Goal: Communication & Community: Participate in discussion

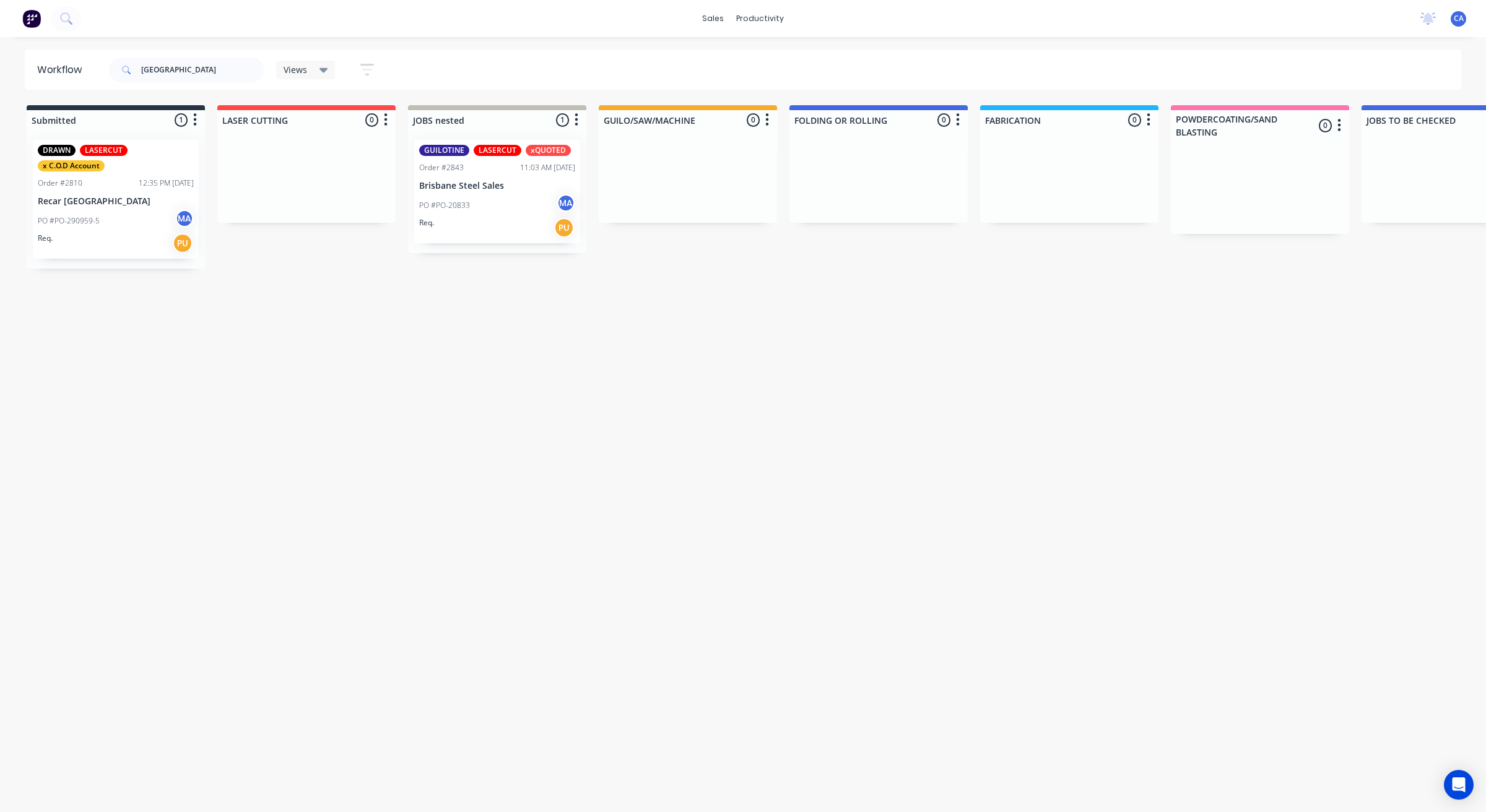
scroll to position [0, 144]
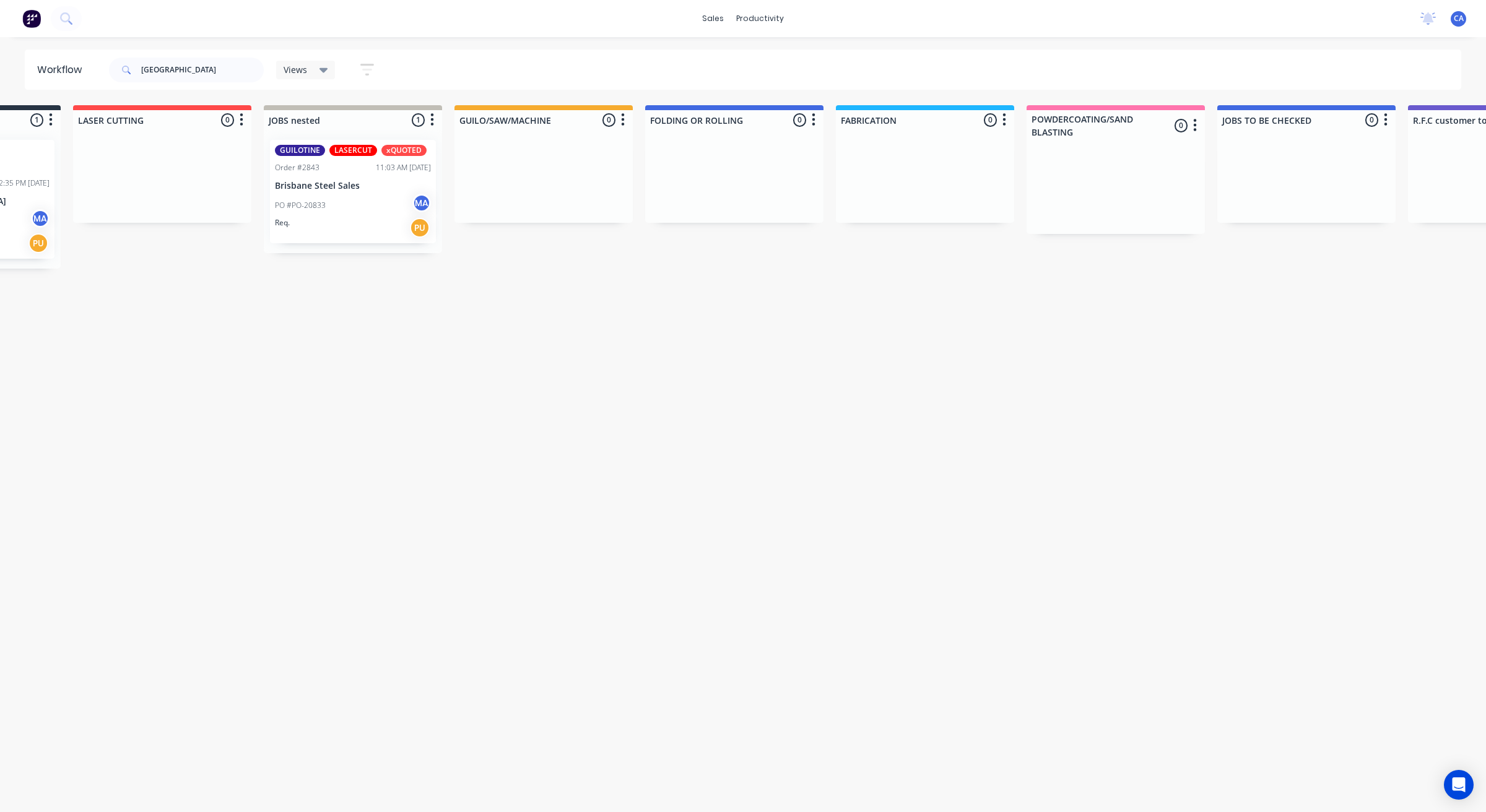
click at [0, 75] on div "Workflow brisbane Views Save new view None (Default) edit Show/Hide statuses Sh…" at bounding box center [743, 70] width 1486 height 40
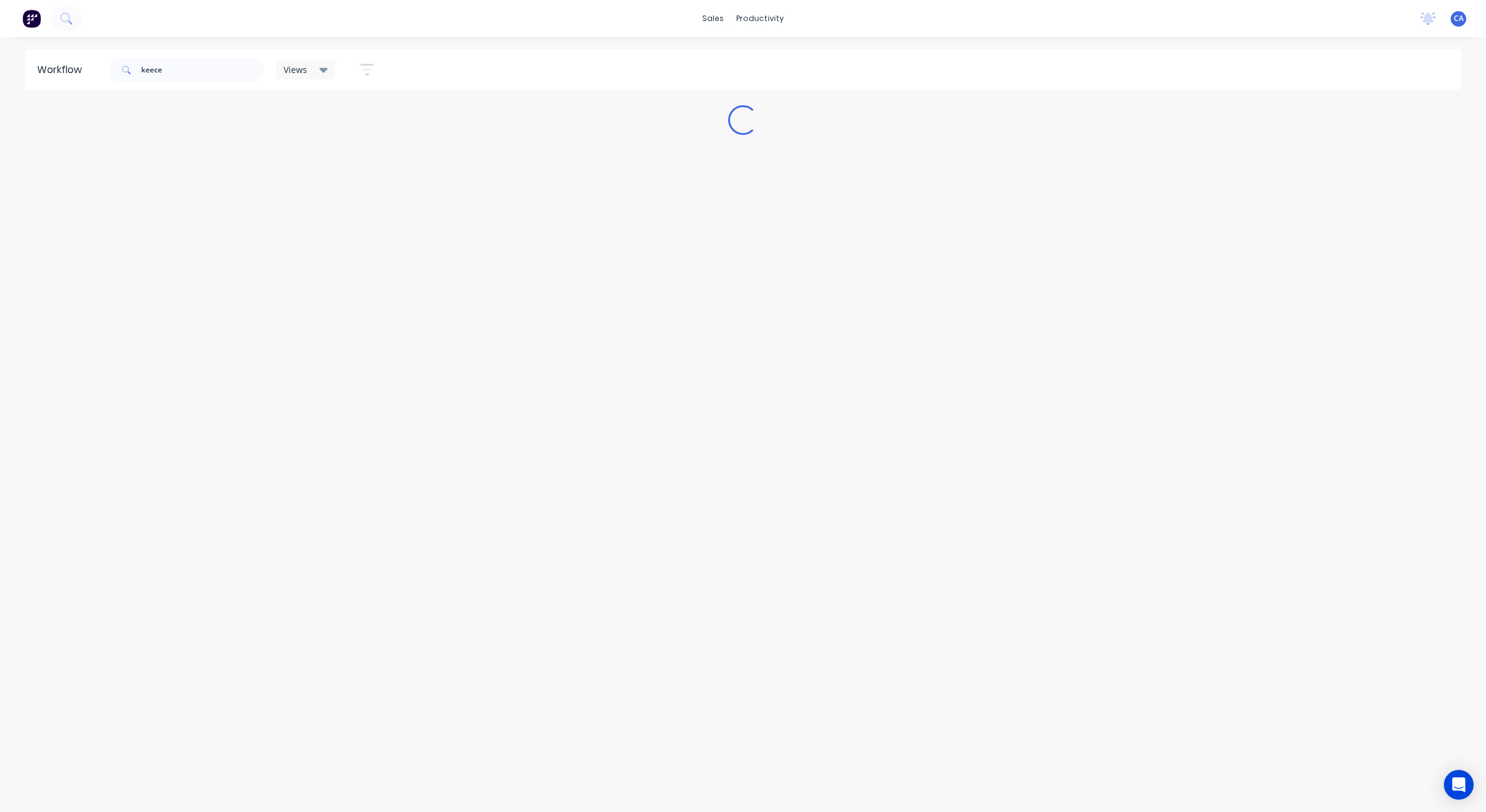
scroll to position [0, 0]
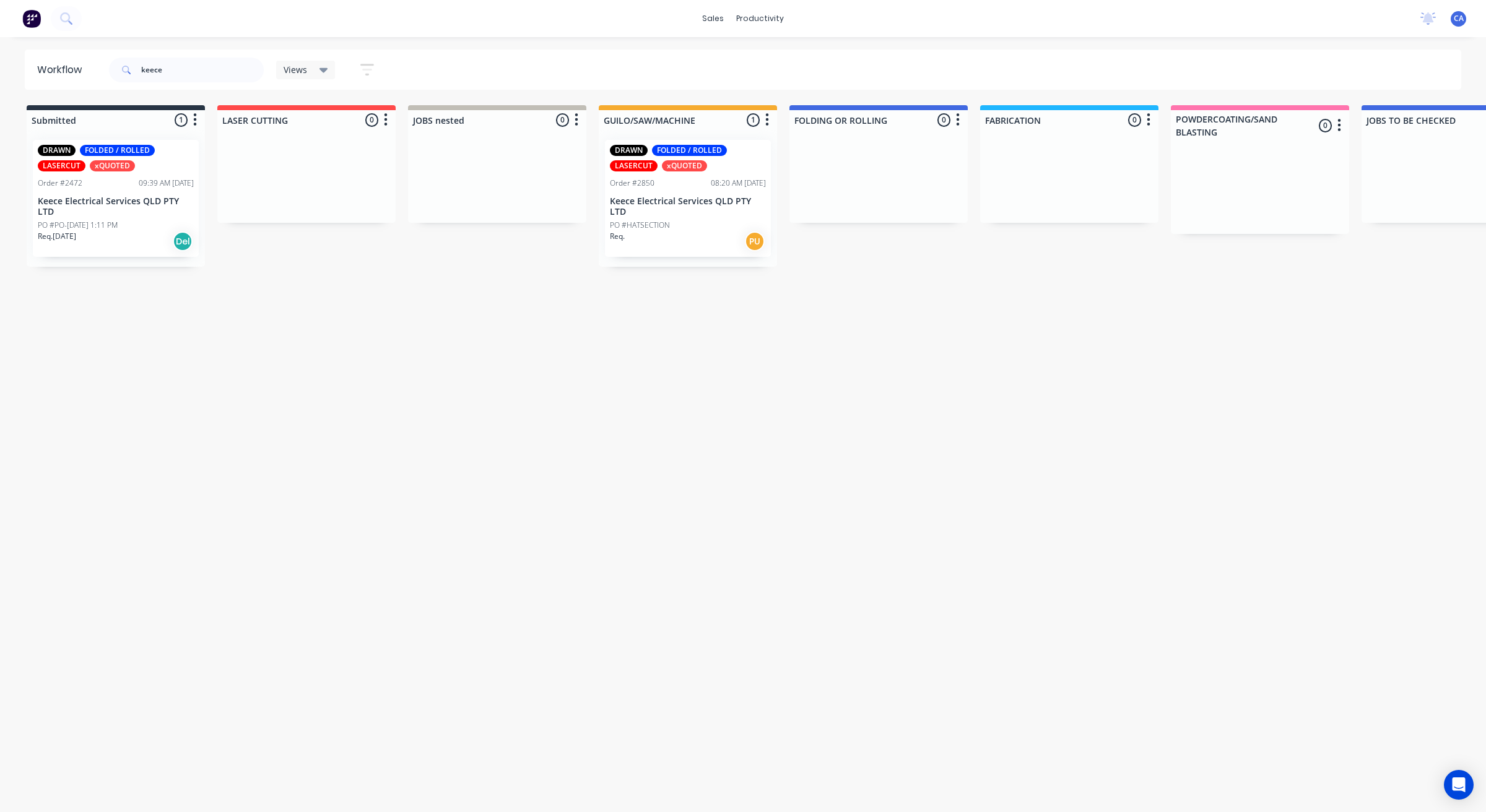
type input "keece"
click at [711, 178] on div "08:20 AM [DATE]" at bounding box center [738, 183] width 55 height 11
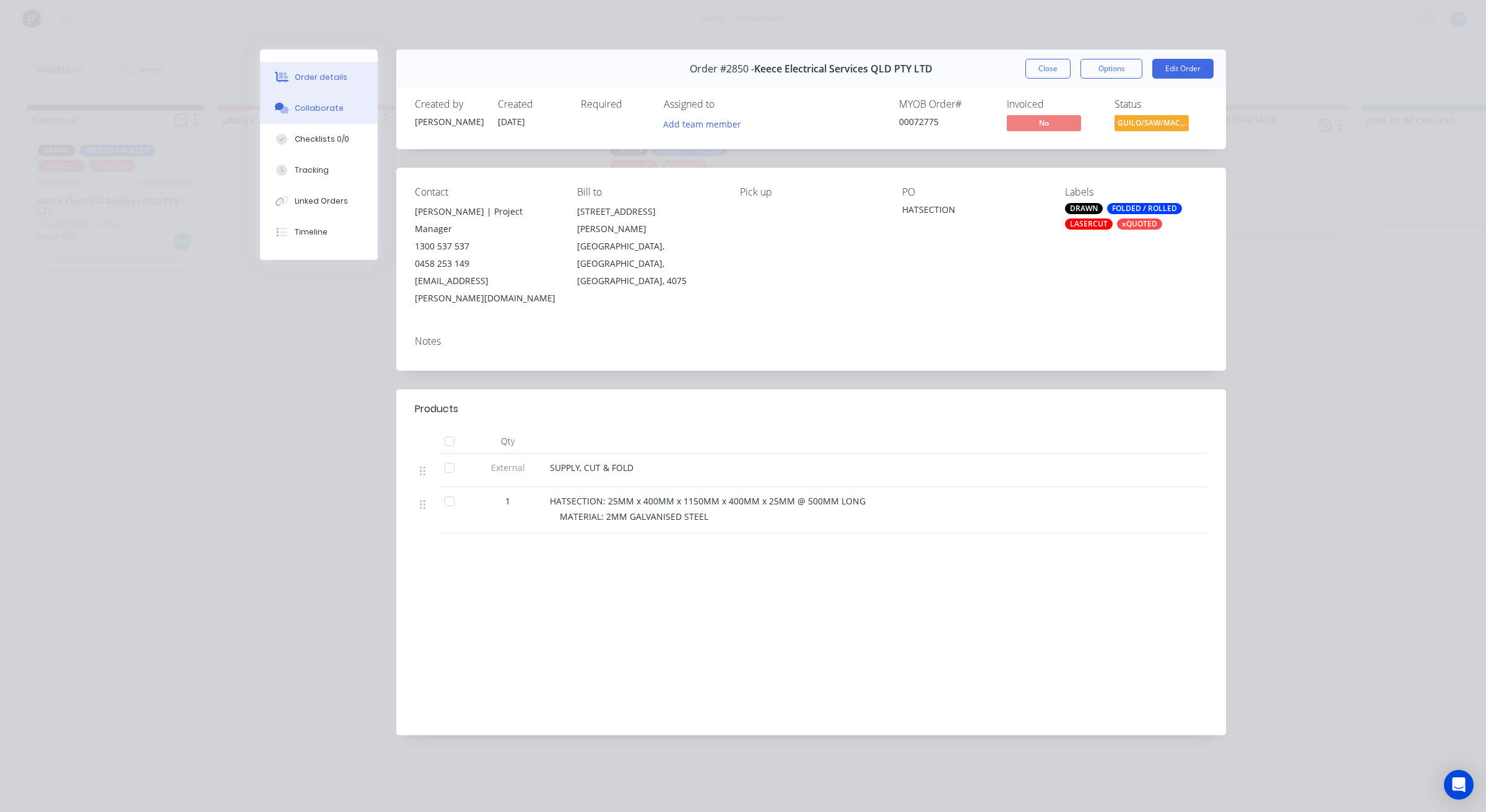
click at [313, 109] on div "Collaborate" at bounding box center [319, 108] width 49 height 11
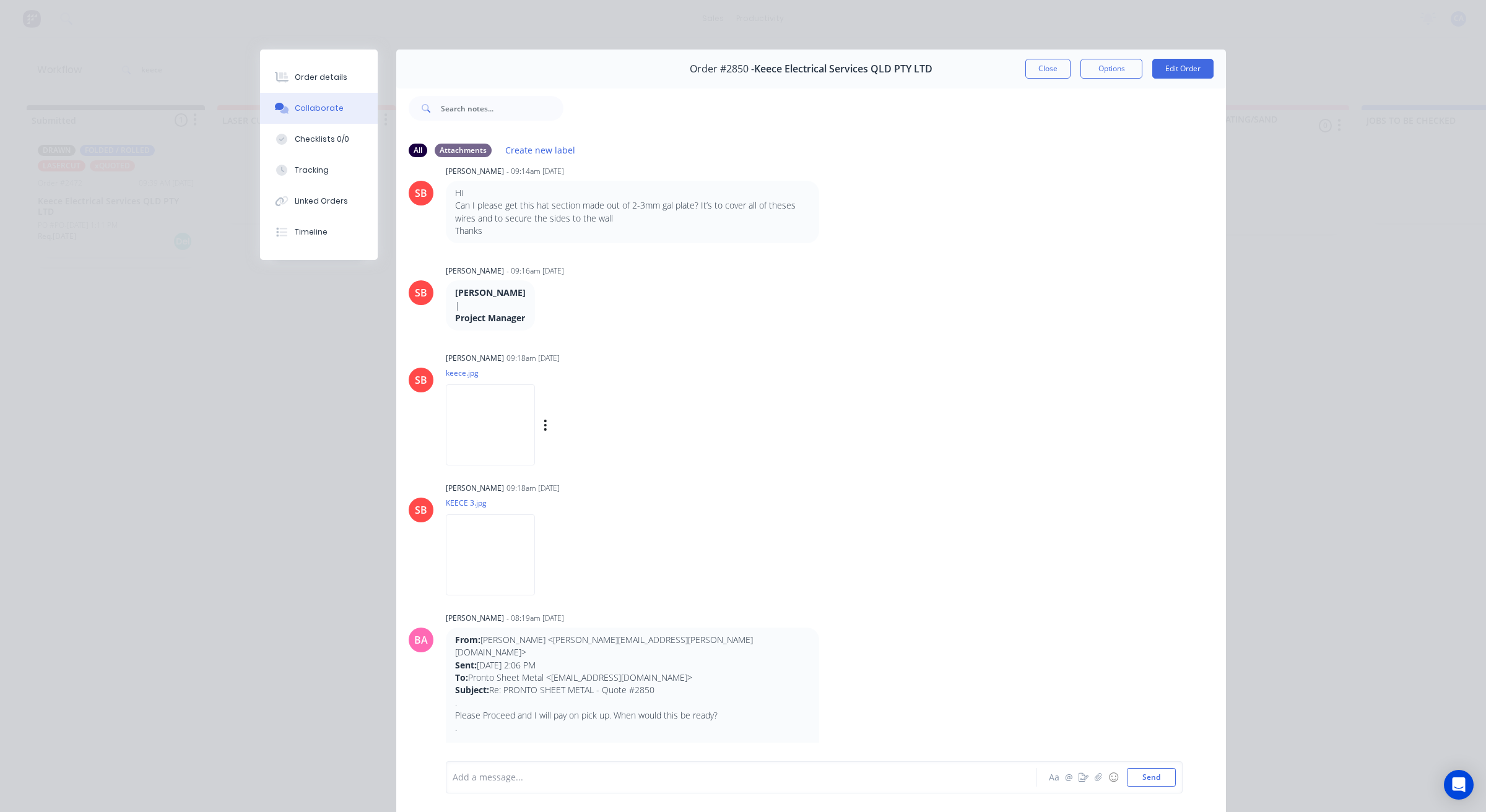
scroll to position [155, 0]
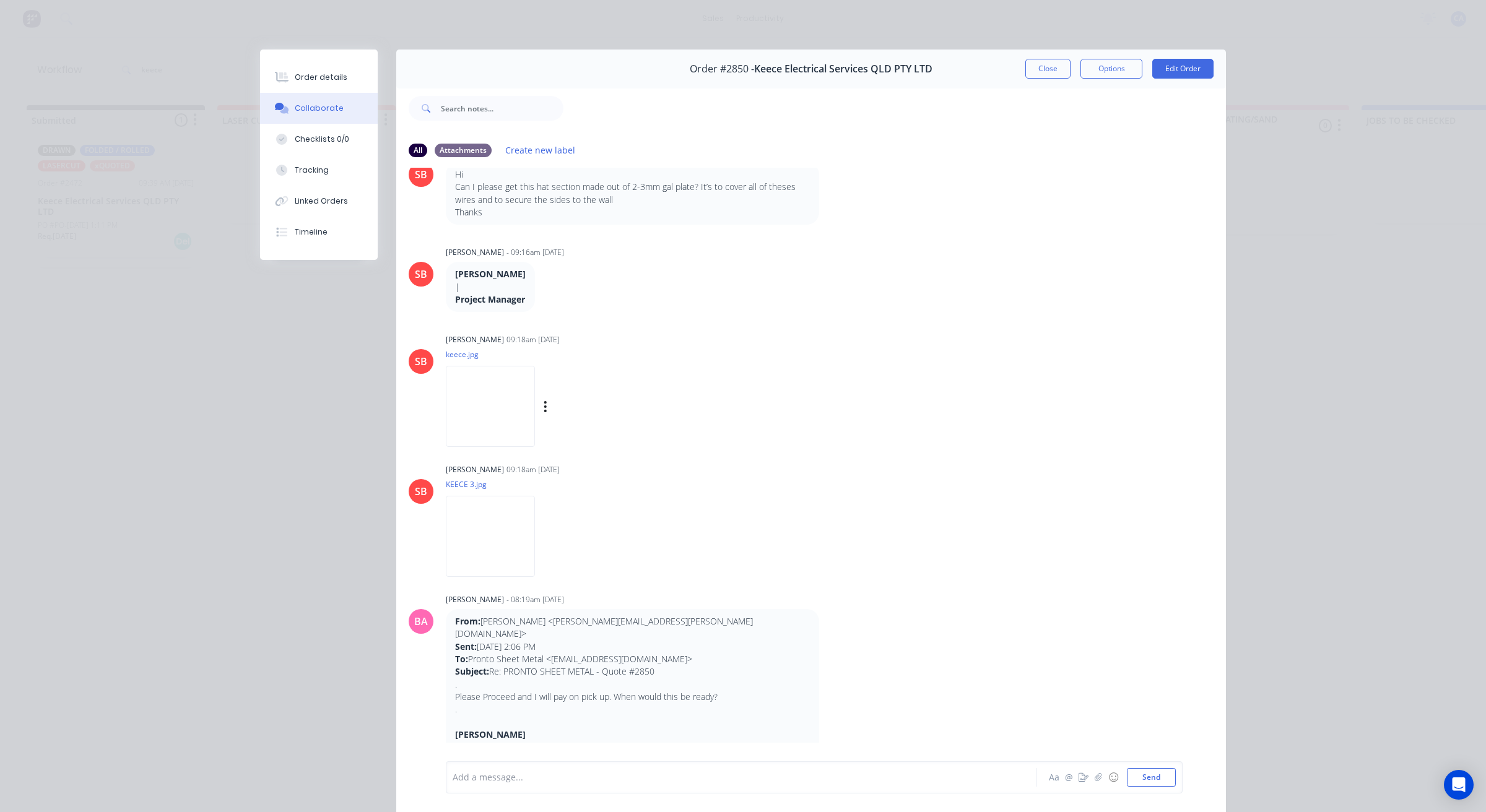
click at [498, 396] on img at bounding box center [490, 406] width 89 height 81
click at [526, 783] on div at bounding box center [724, 778] width 542 height 13
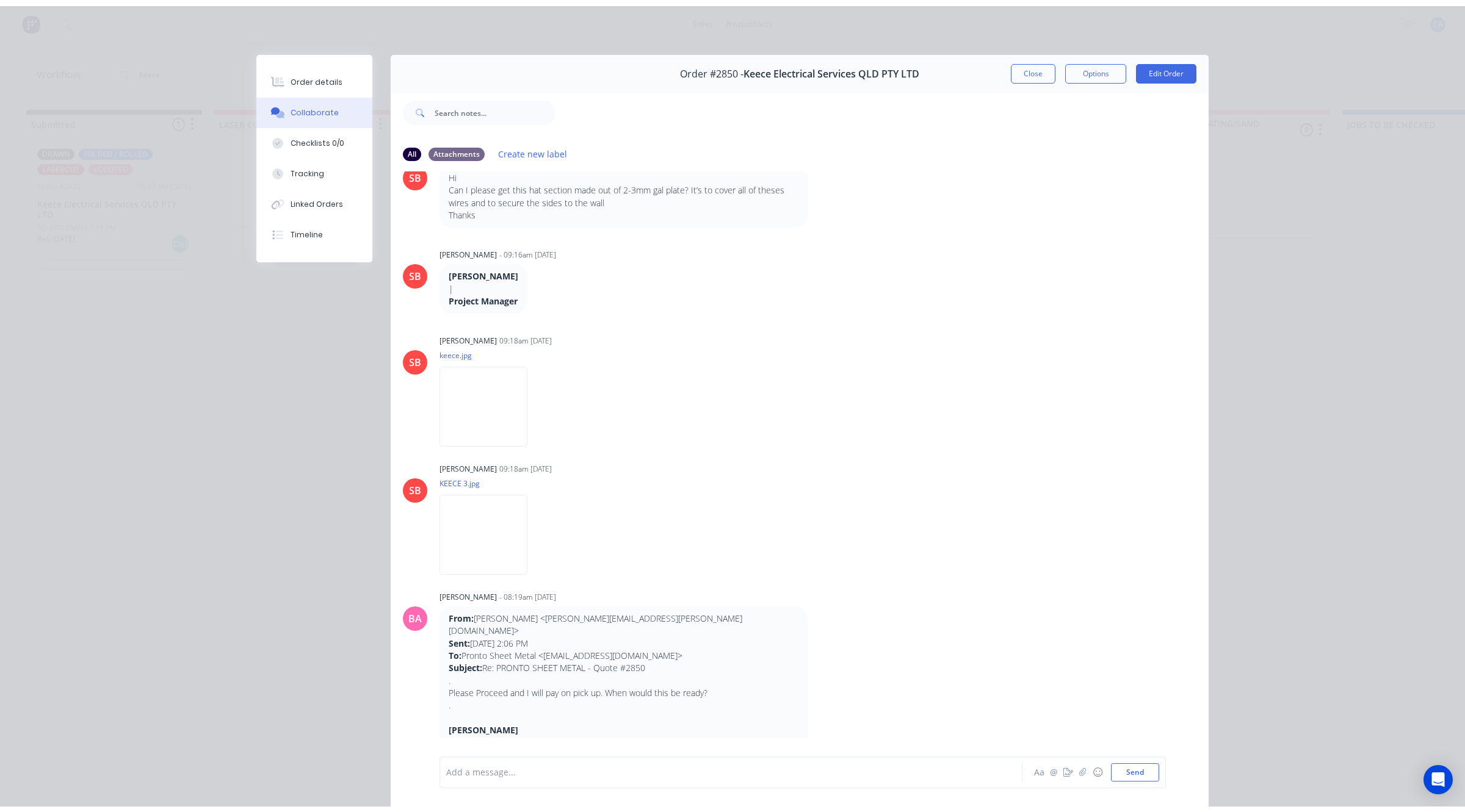
scroll to position [190, 0]
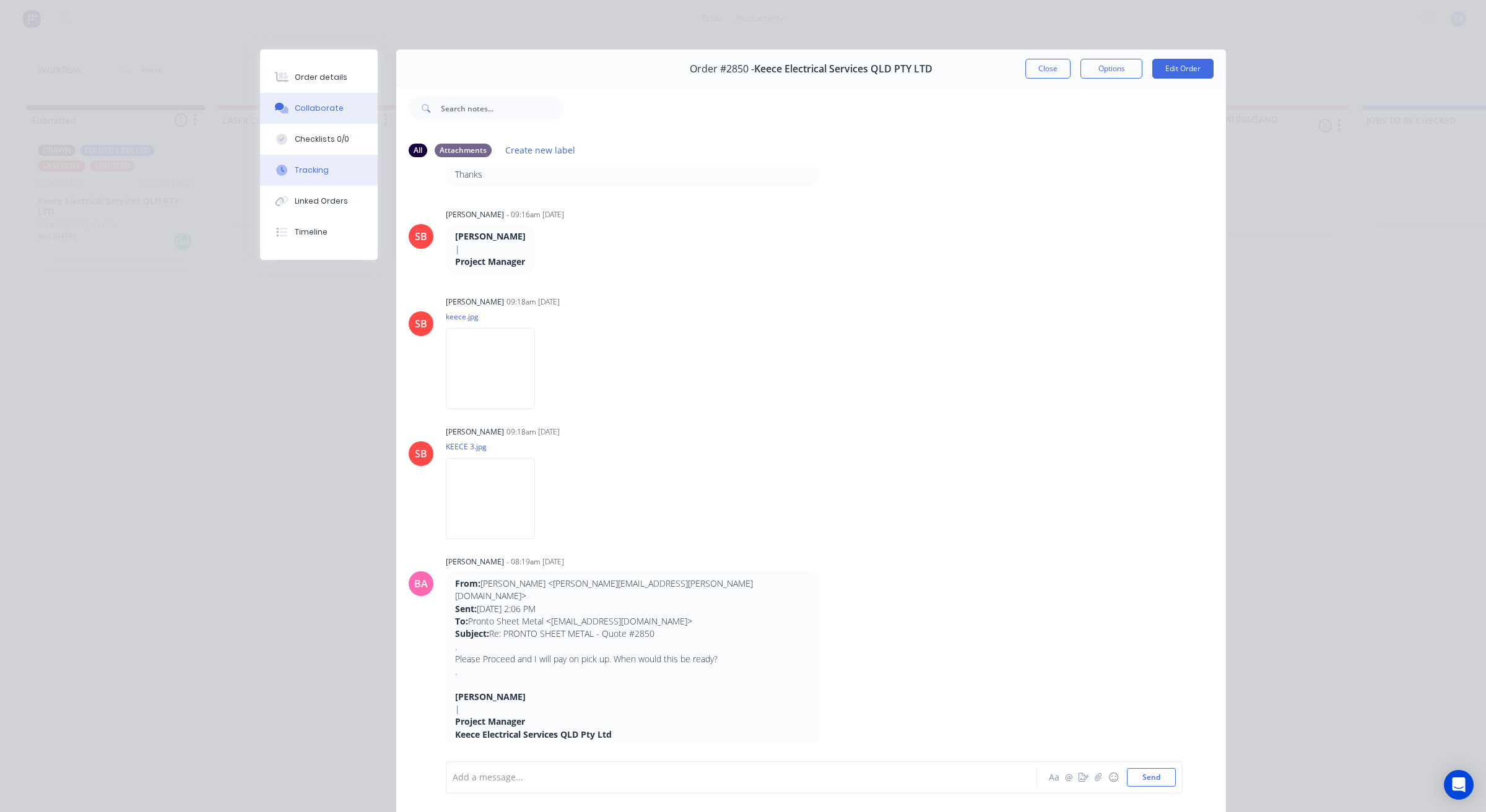
click at [336, 166] on button "Tracking" at bounding box center [319, 170] width 118 height 31
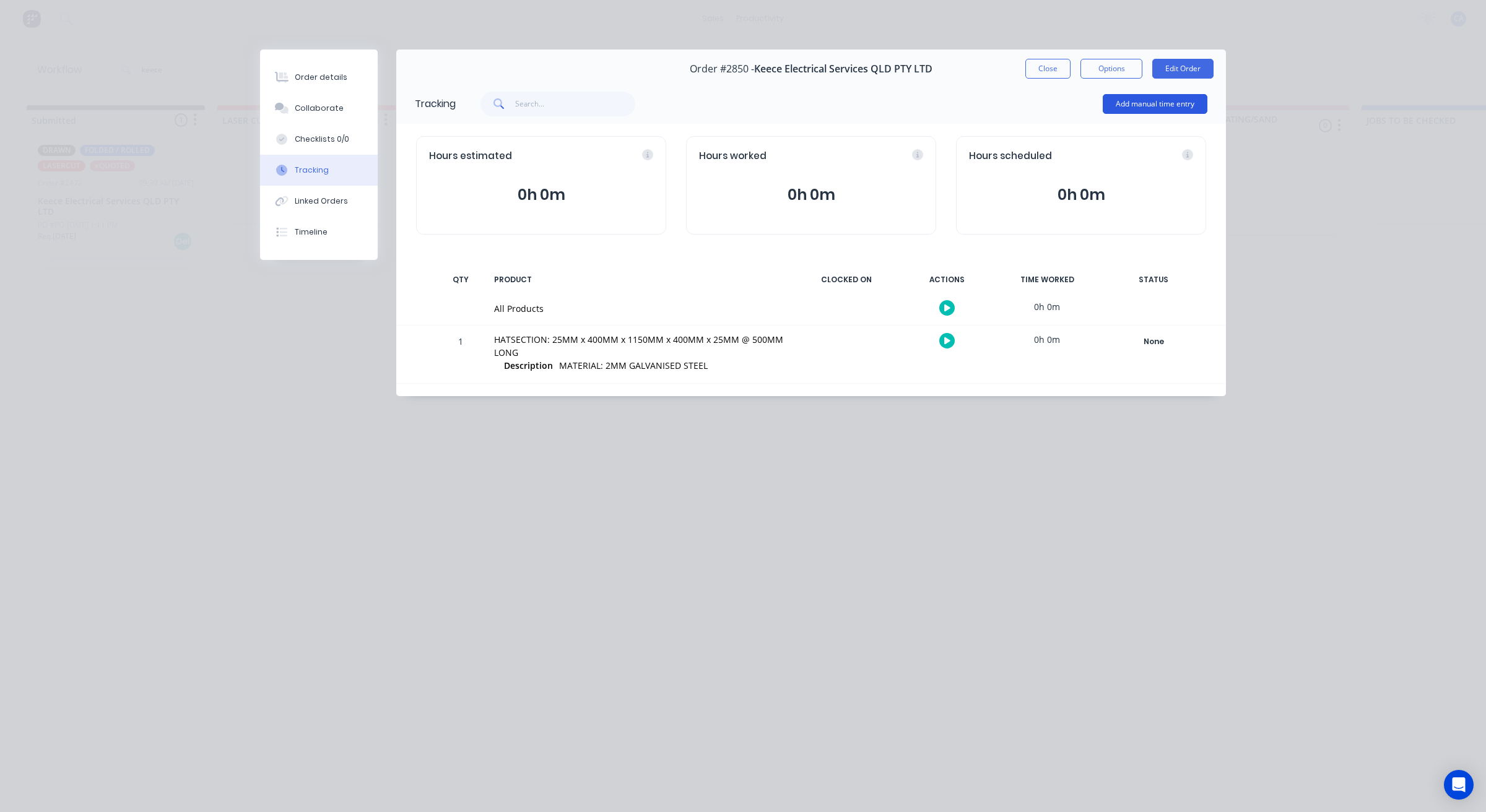
click at [1193, 102] on button "Add manual time entry" at bounding box center [1155, 104] width 104 height 20
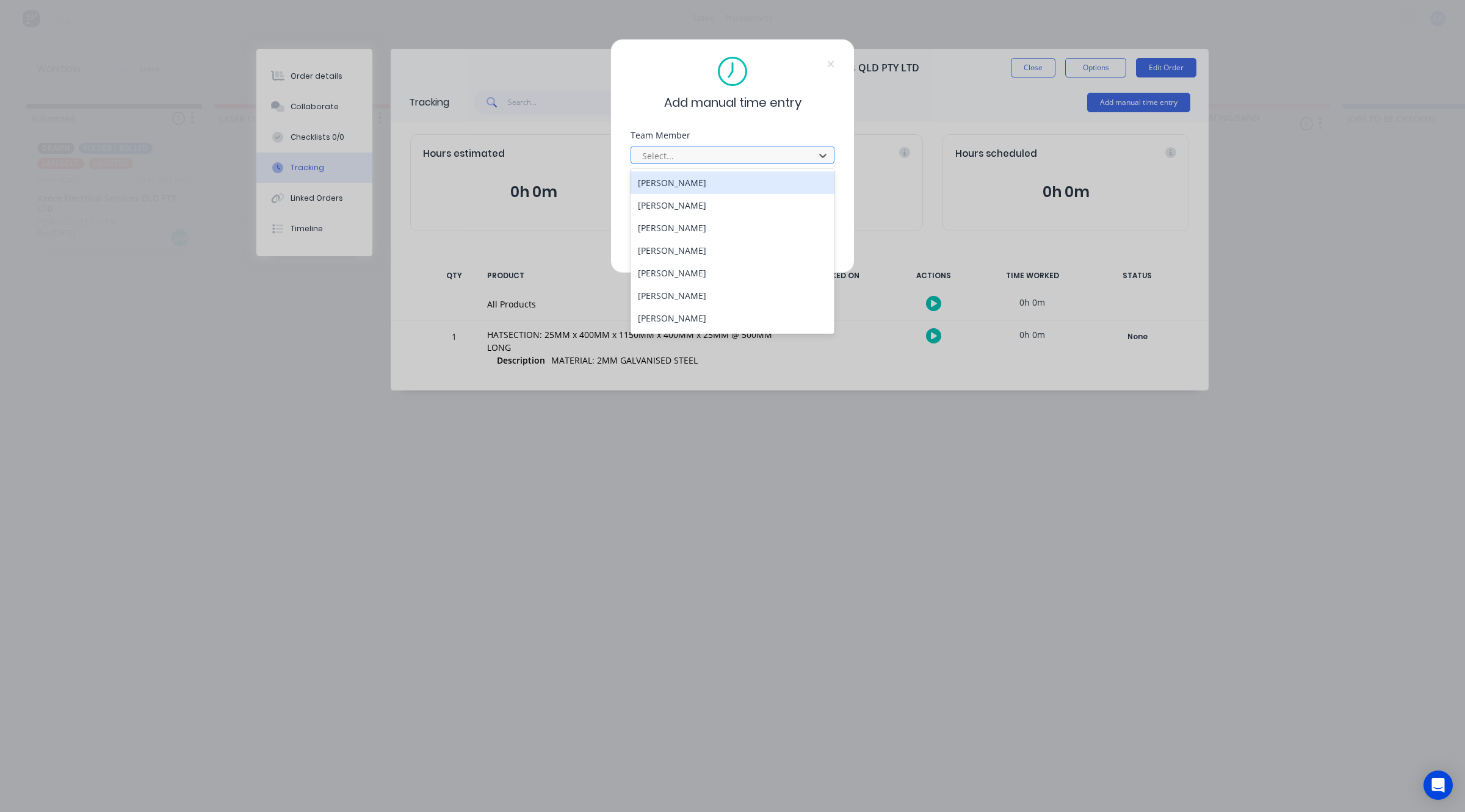
click at [758, 160] on div at bounding box center [725, 156] width 167 height 15
click at [660, 273] on div "[PERSON_NAME]" at bounding box center [732, 273] width 204 height 23
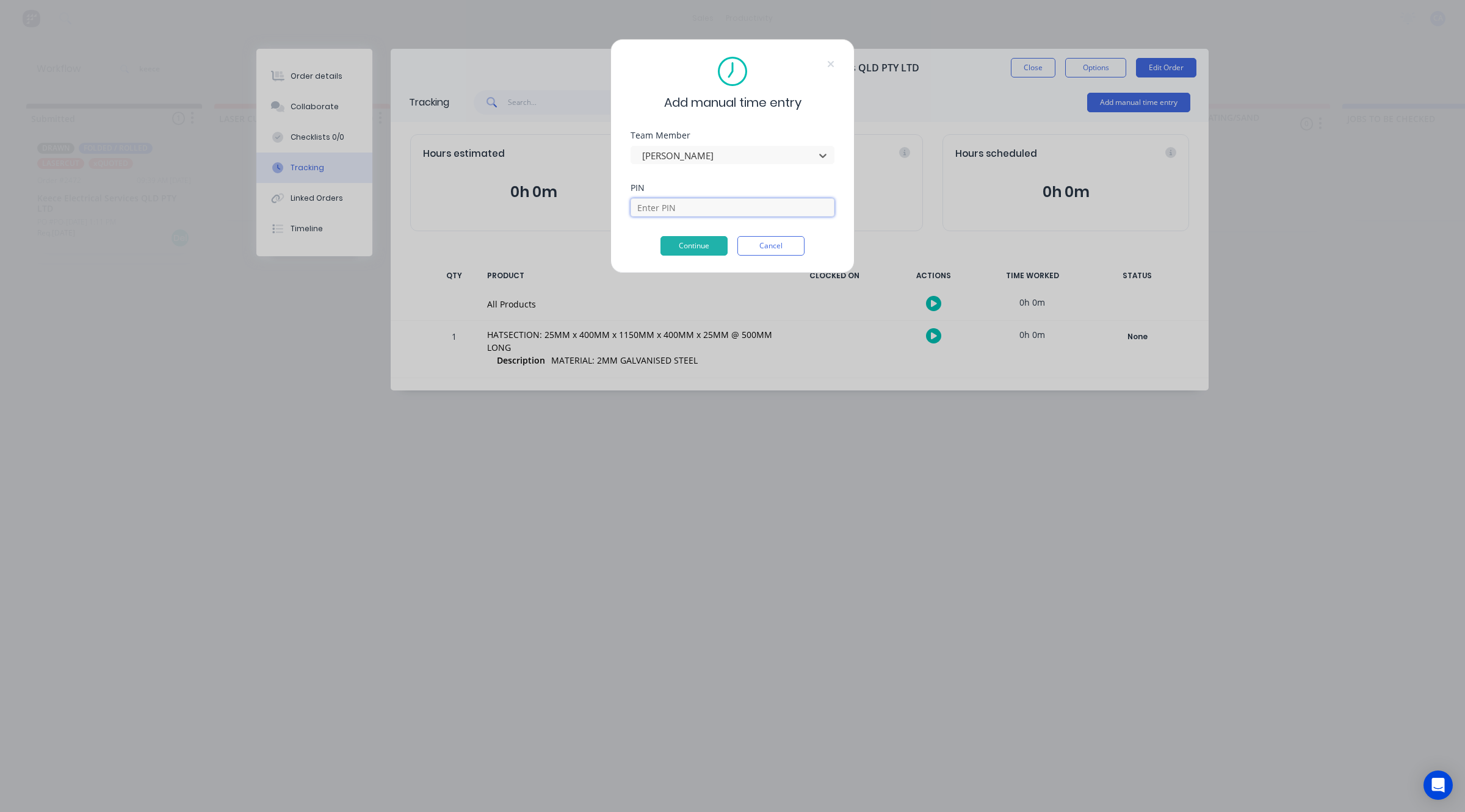
drag, startPoint x: 667, startPoint y: 205, endPoint x: 667, endPoint y: 212, distance: 7.0
click at [667, 205] on input at bounding box center [732, 207] width 204 height 18
type input "3699"
click at [696, 245] on button "Continue" at bounding box center [694, 246] width 67 height 19
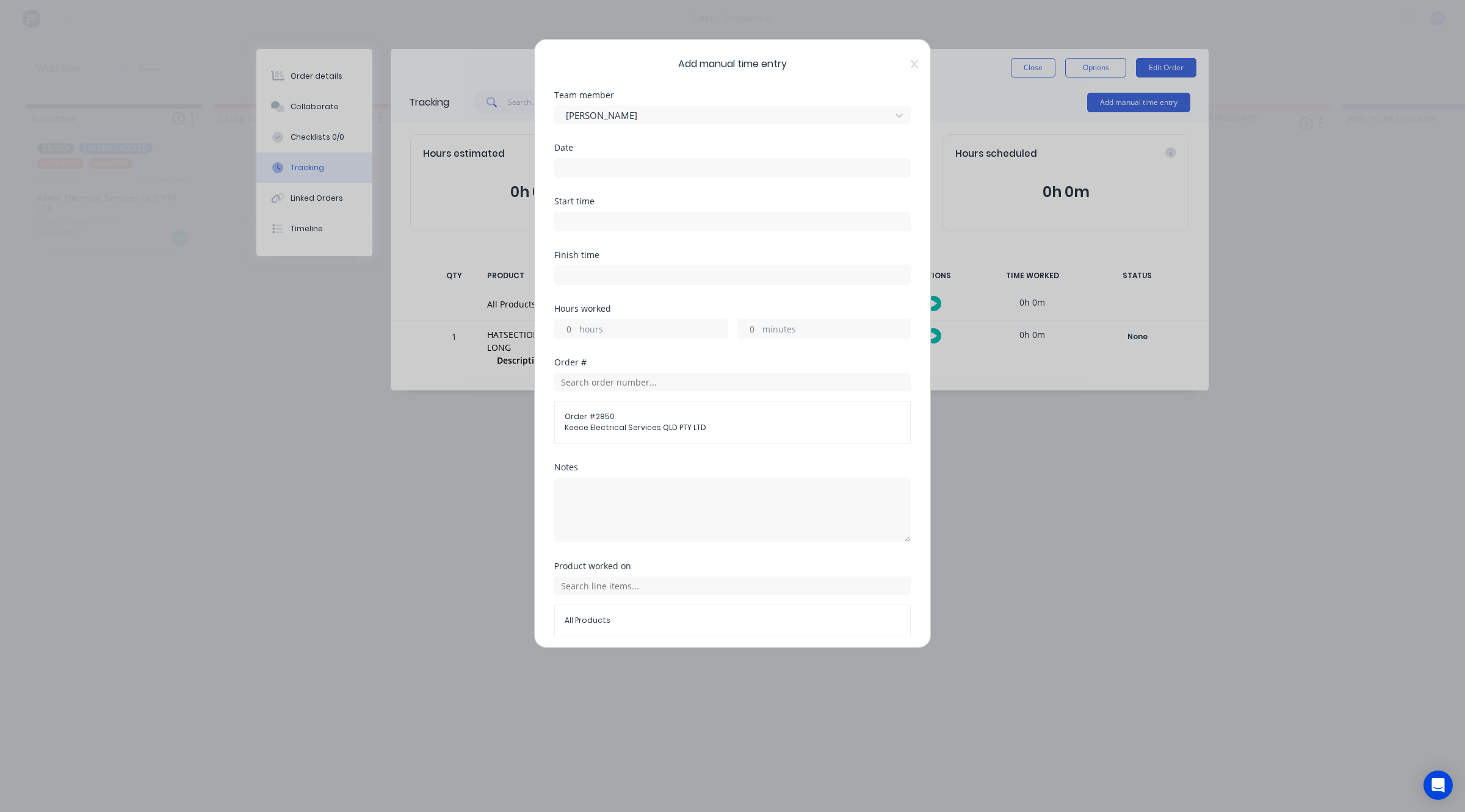
click at [575, 172] on input at bounding box center [732, 168] width 355 height 18
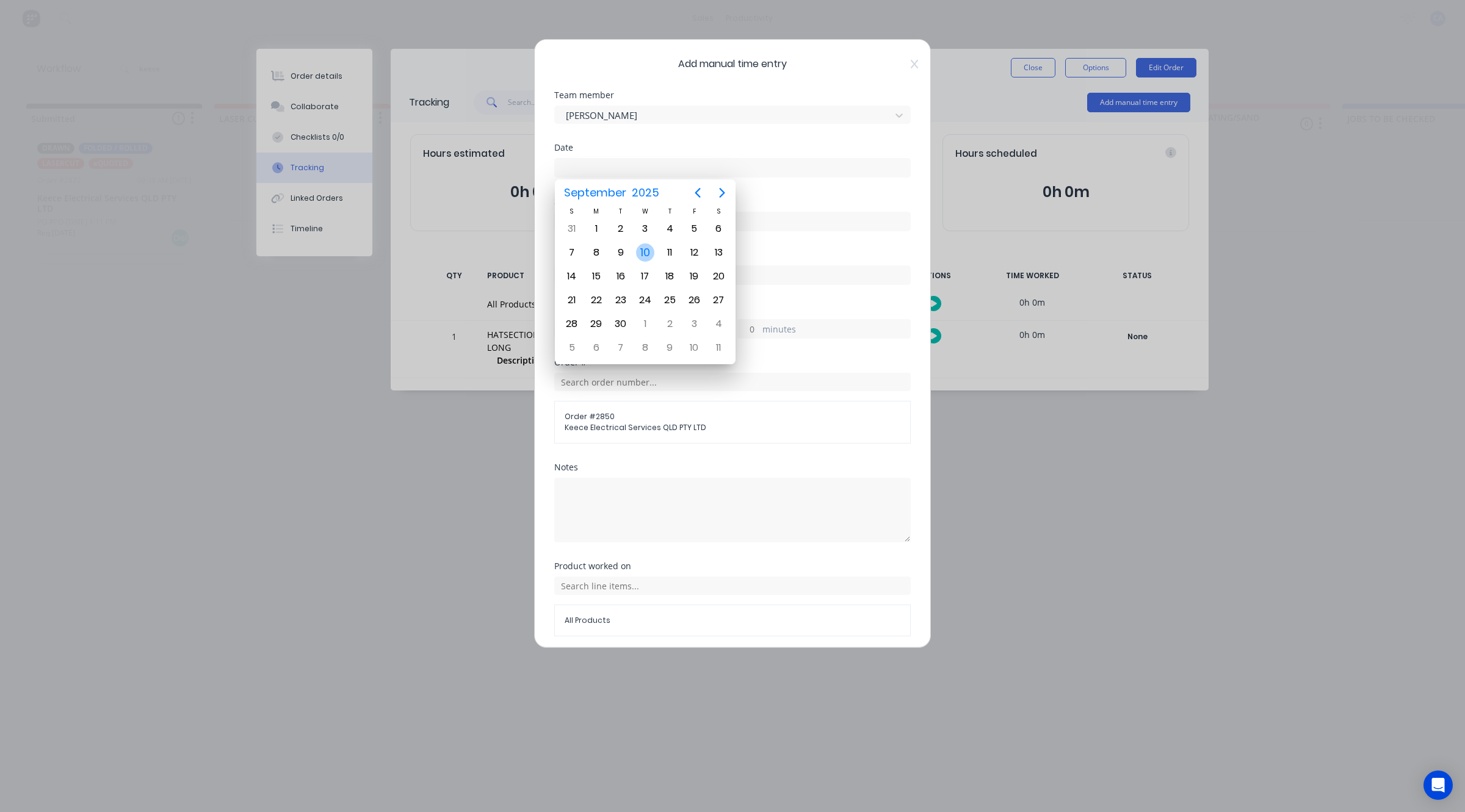
click at [644, 249] on div "10" at bounding box center [645, 252] width 18 height 18
type input "[DATE]"
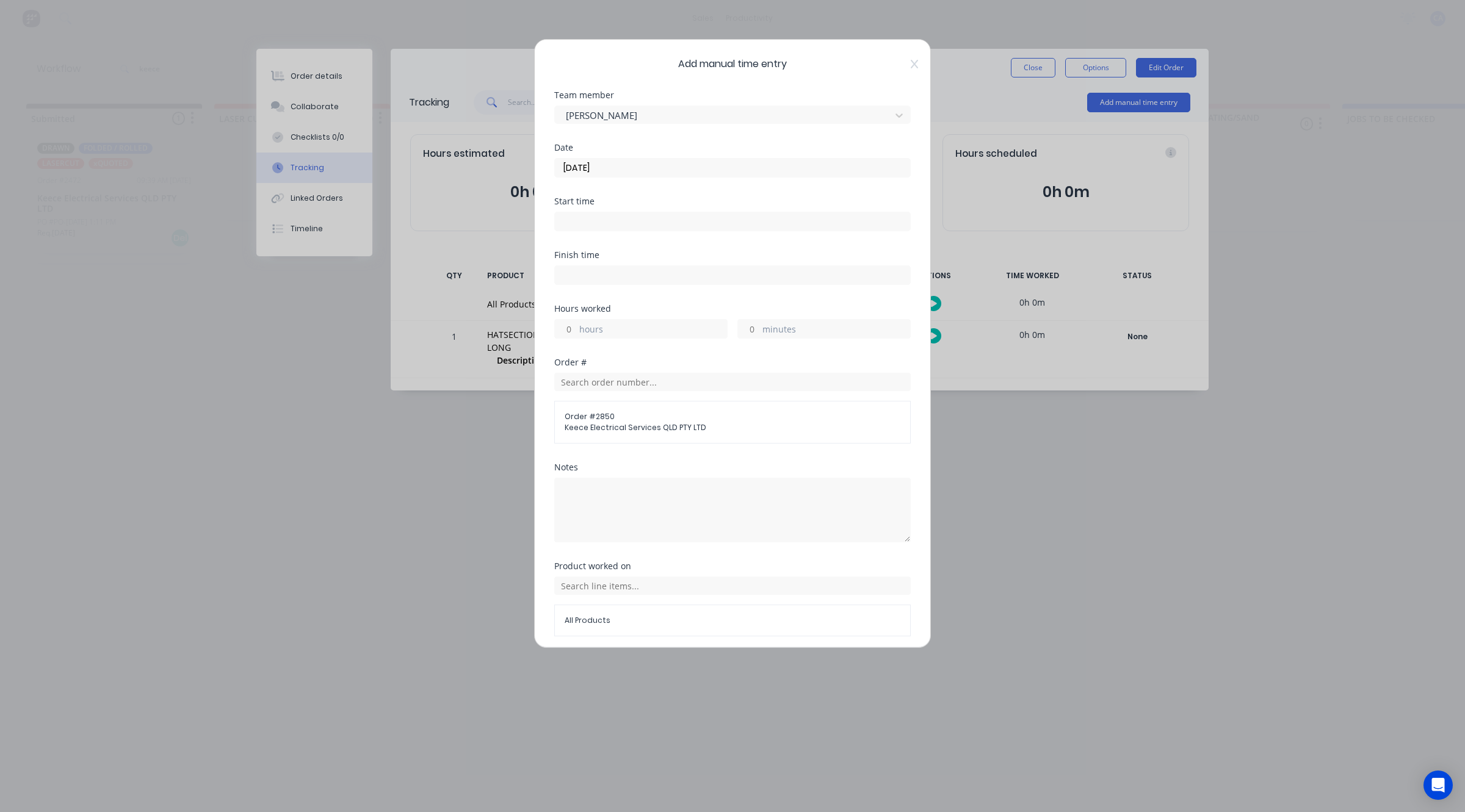
drag, startPoint x: 644, startPoint y: 249, endPoint x: 696, endPoint y: 300, distance: 72.8
drag, startPoint x: 748, startPoint y: 325, endPoint x: 738, endPoint y: 327, distance: 10.2
click at [748, 325] on input "minutes" at bounding box center [749, 329] width 21 height 18
type input "20"
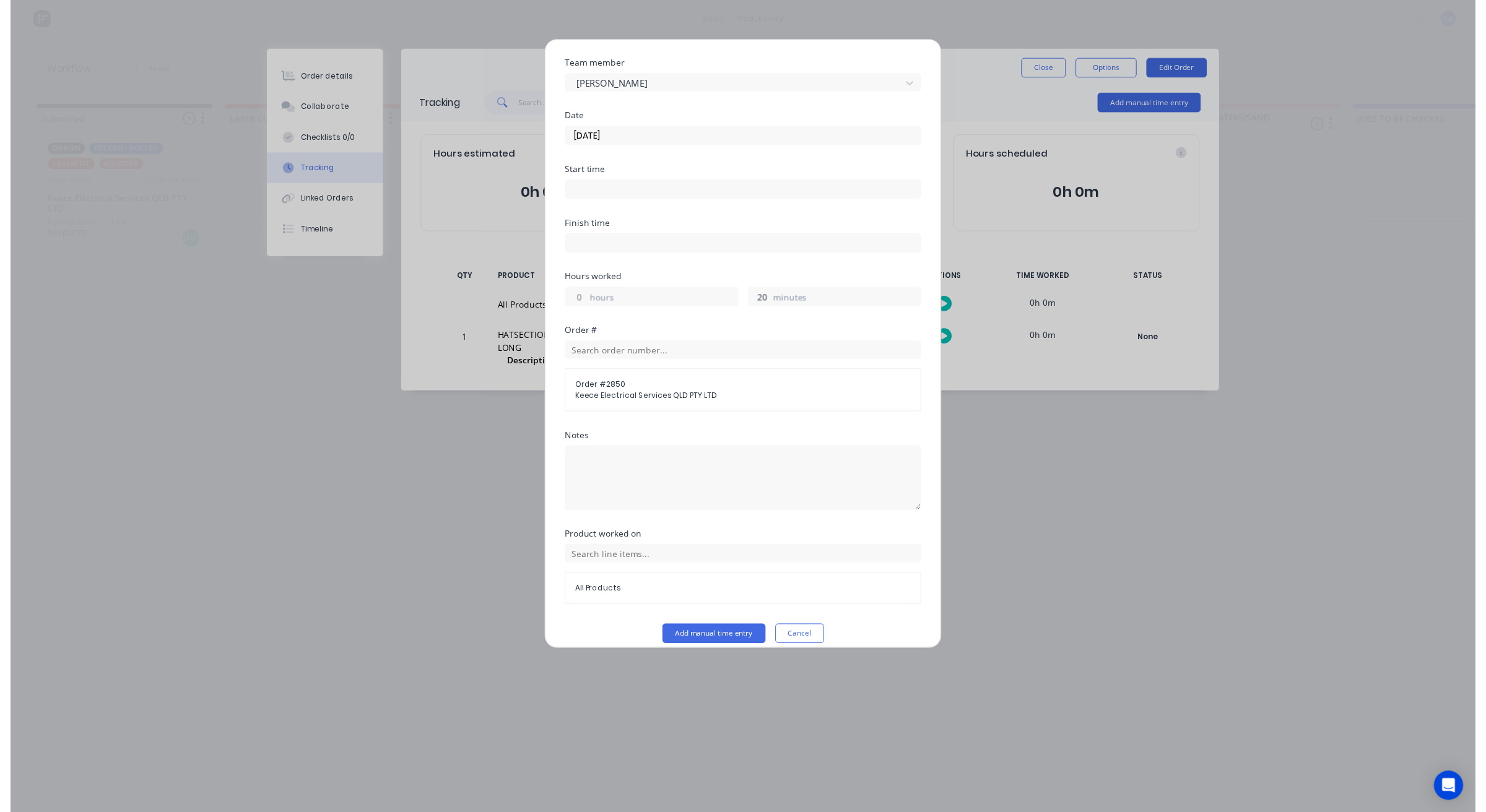
scroll to position [48, 0]
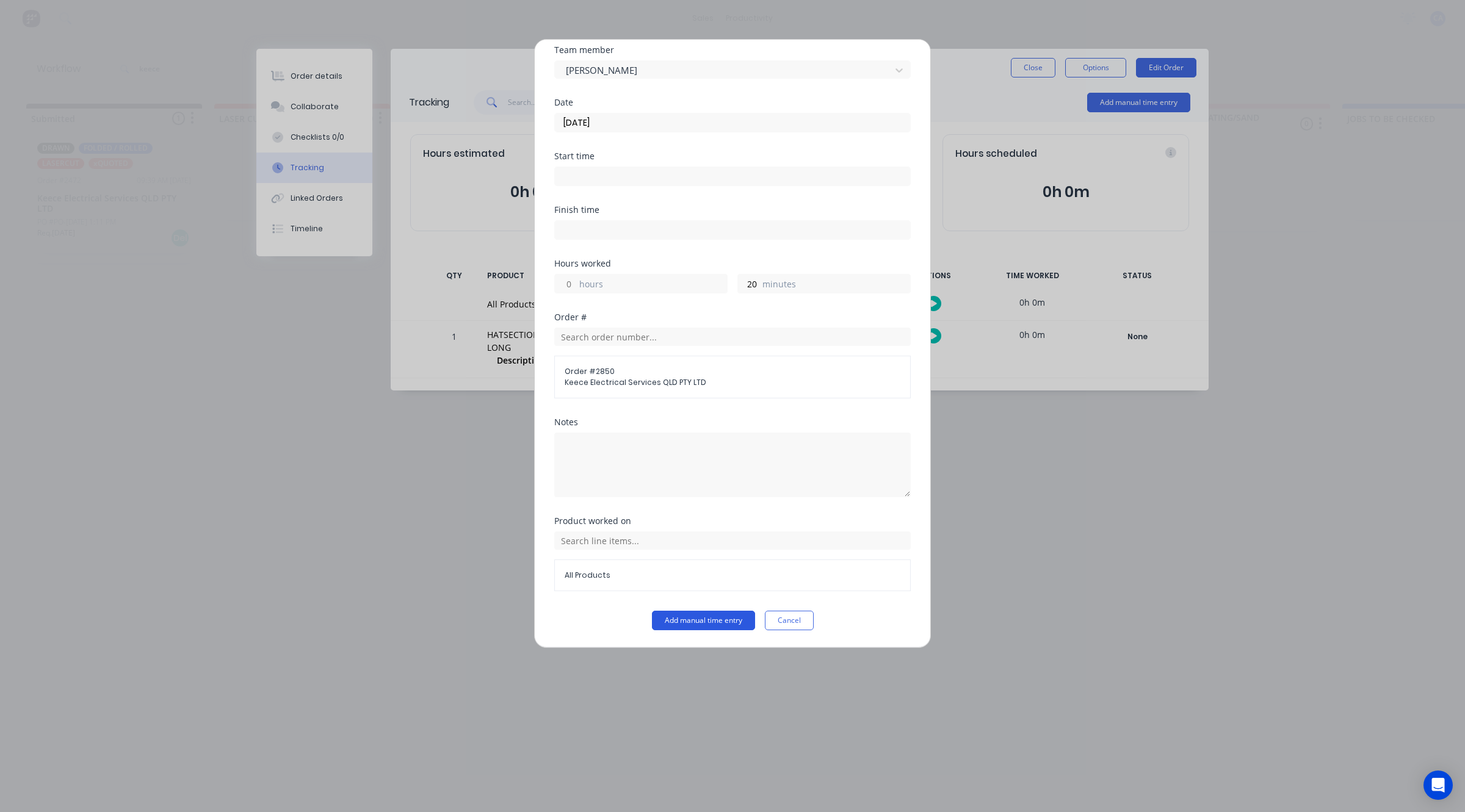
click at [728, 617] on button "Add manual time entry" at bounding box center [704, 620] width 103 height 19
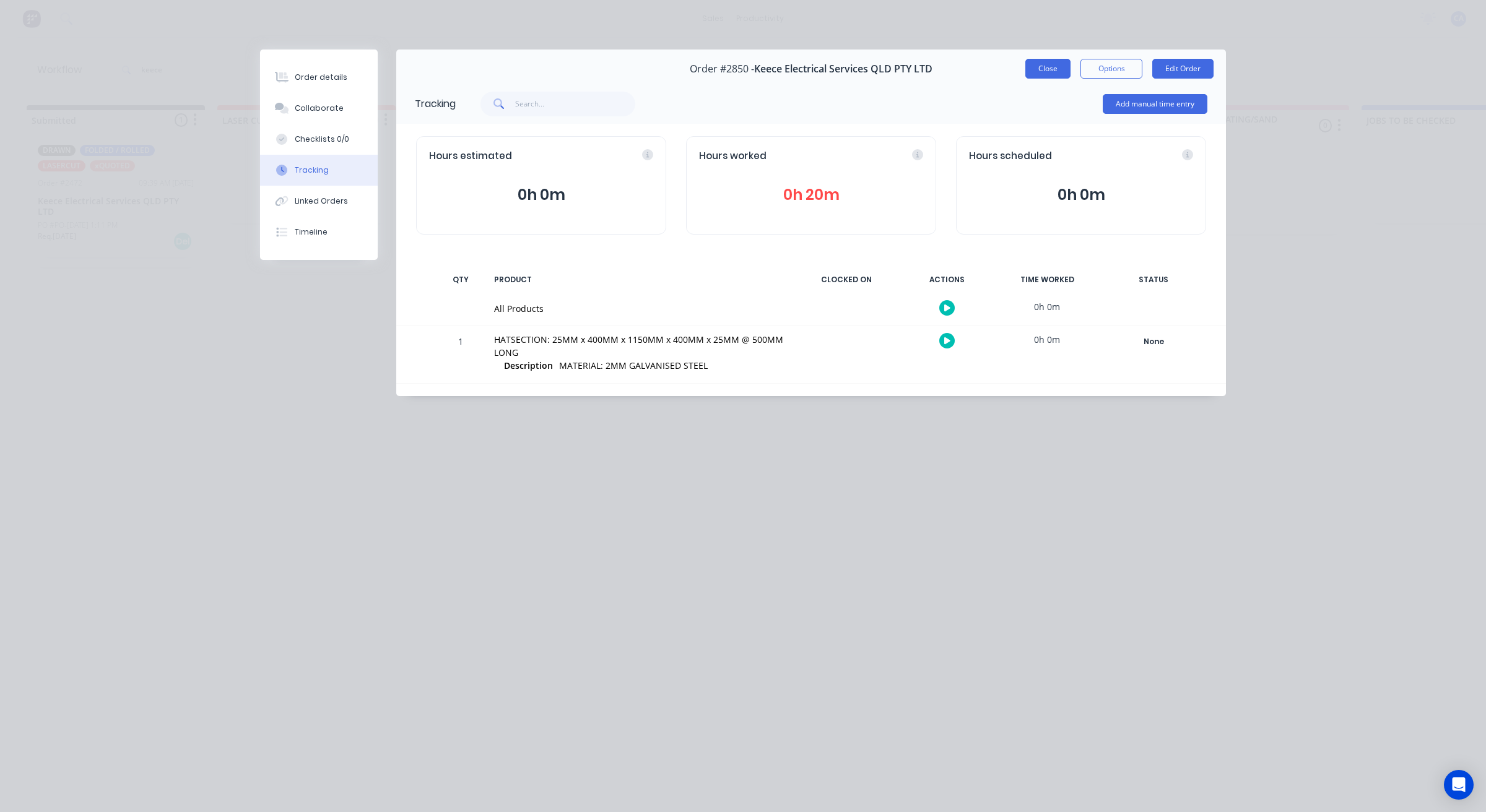
click at [1051, 69] on button "Close" at bounding box center [1047, 69] width 45 height 20
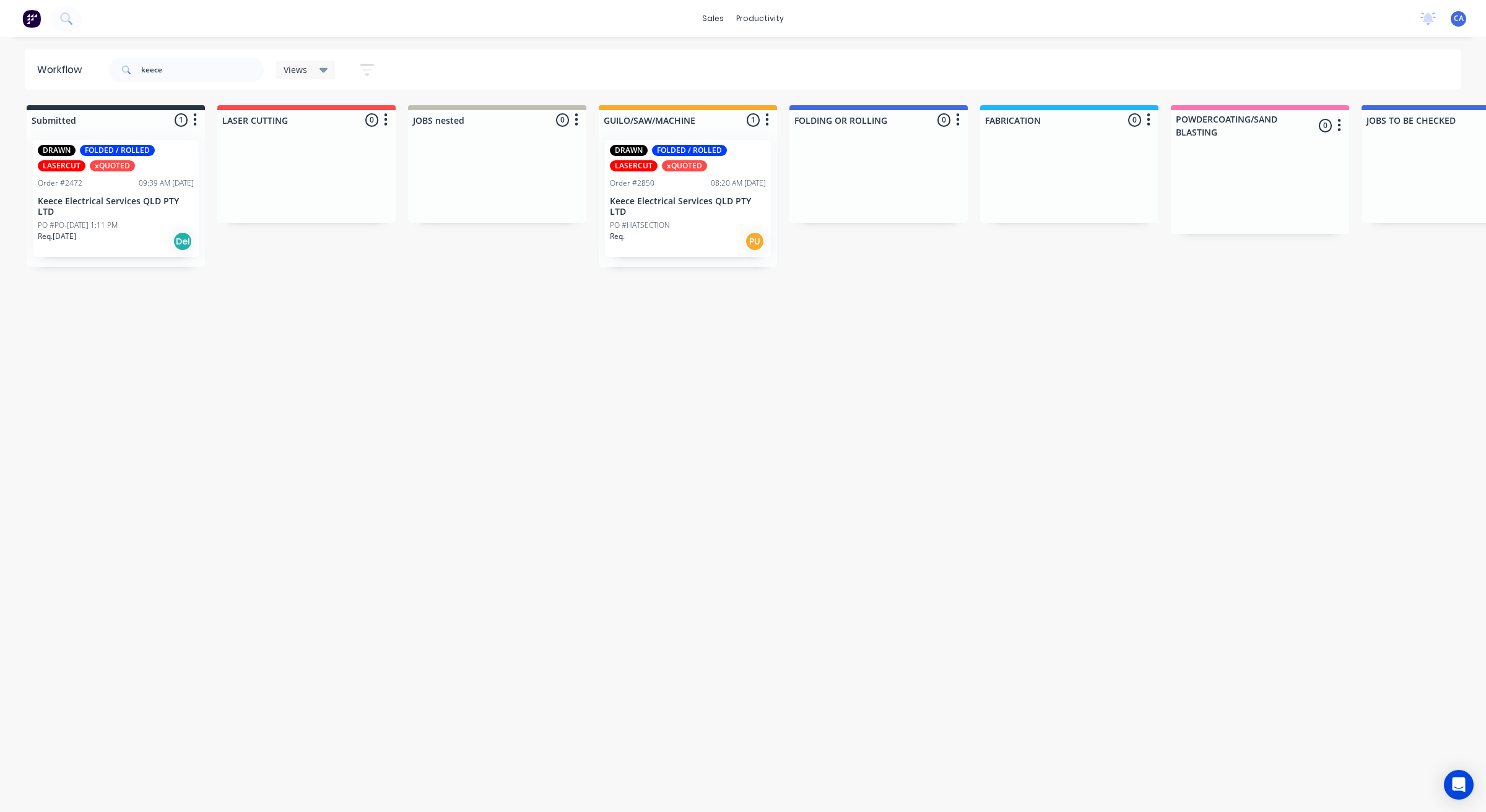
click at [683, 221] on div "PO #HATSECTION" at bounding box center [688, 225] width 156 height 11
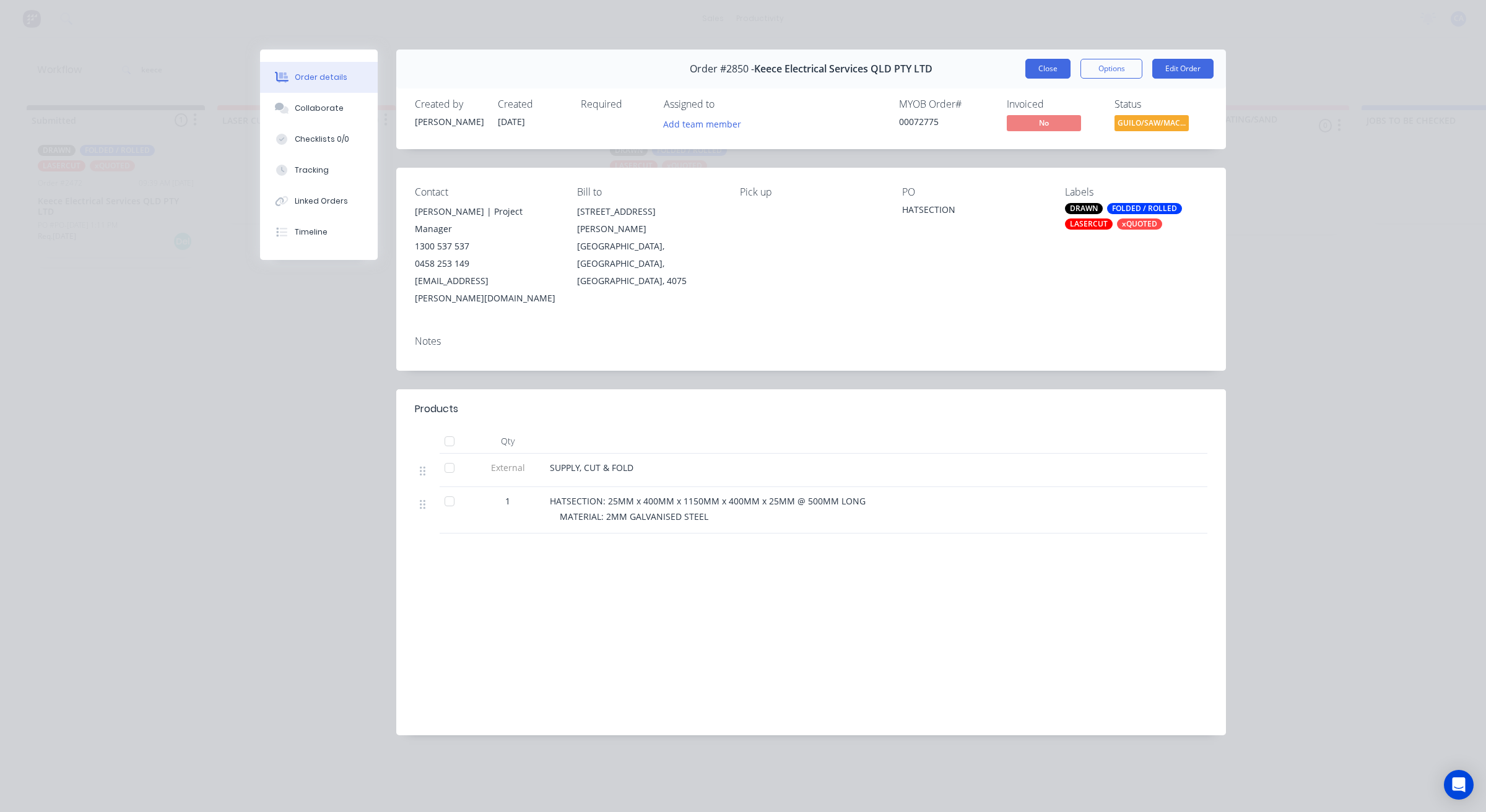
click at [1039, 76] on button "Close" at bounding box center [1047, 69] width 45 height 20
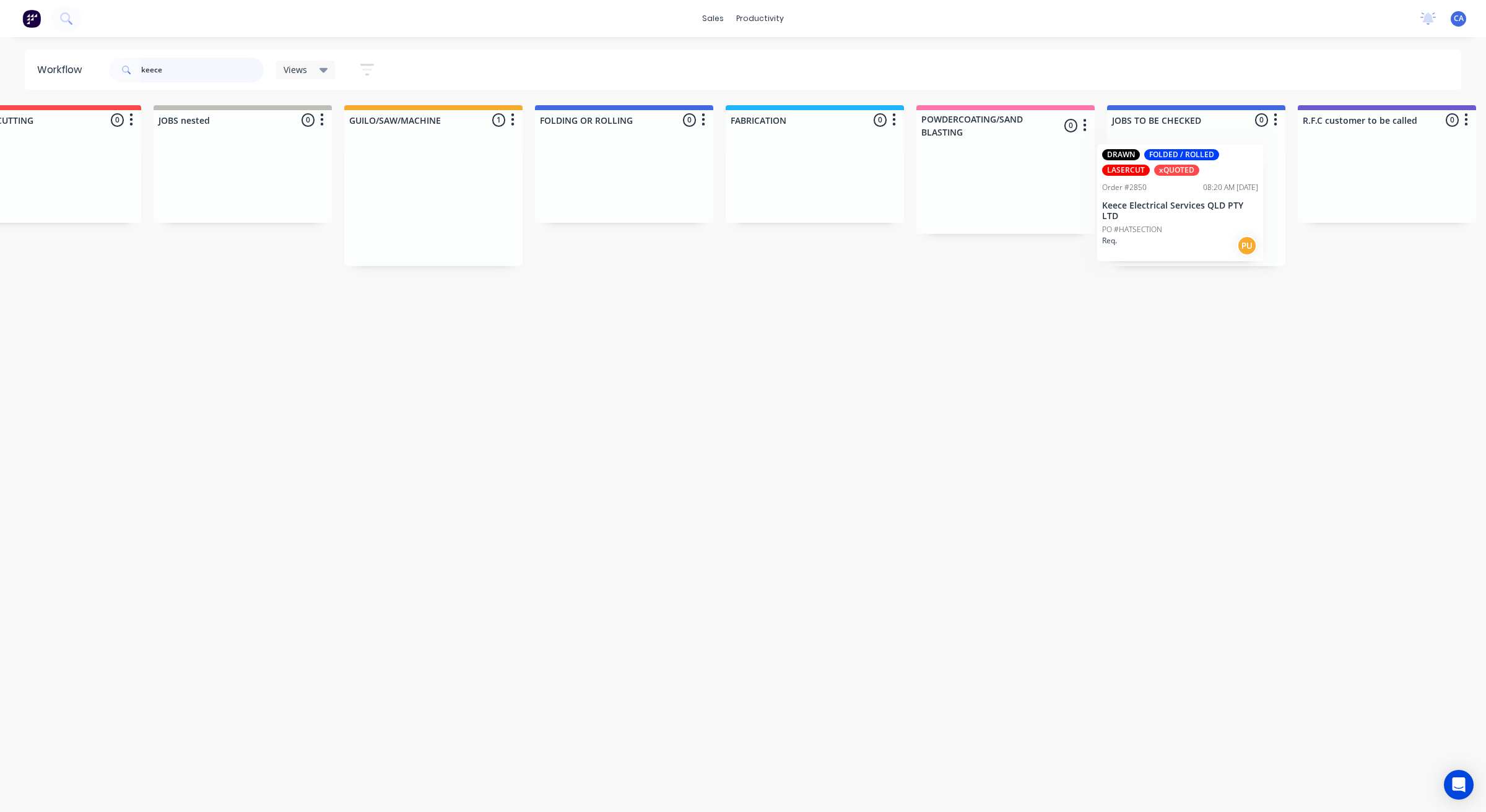
drag, startPoint x: 689, startPoint y: 202, endPoint x: 1231, endPoint y: 185, distance: 542.3
click at [1231, 185] on div "Submitted 1 Sort By Created date Required date Order number Customer name Most …" at bounding box center [1397, 186] width 3322 height 162
click at [1203, 189] on div "DRAWN FOLDED / ROLLED LASERCUT xQUOTED Order #2850 08:20 AM [DATE] Keece Electr…" at bounding box center [1190, 198] width 166 height 117
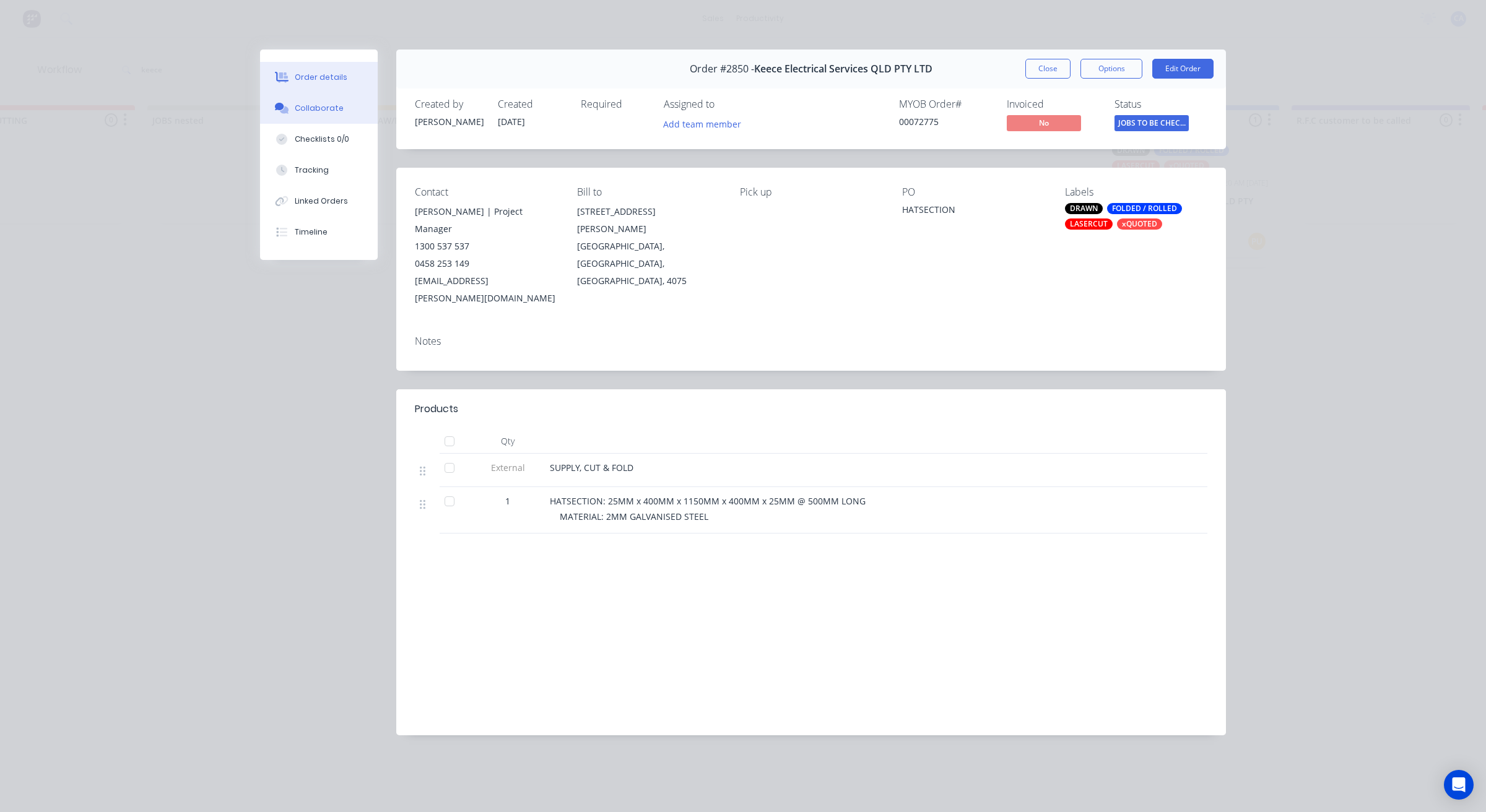
click at [341, 116] on button "Collaborate" at bounding box center [319, 108] width 118 height 31
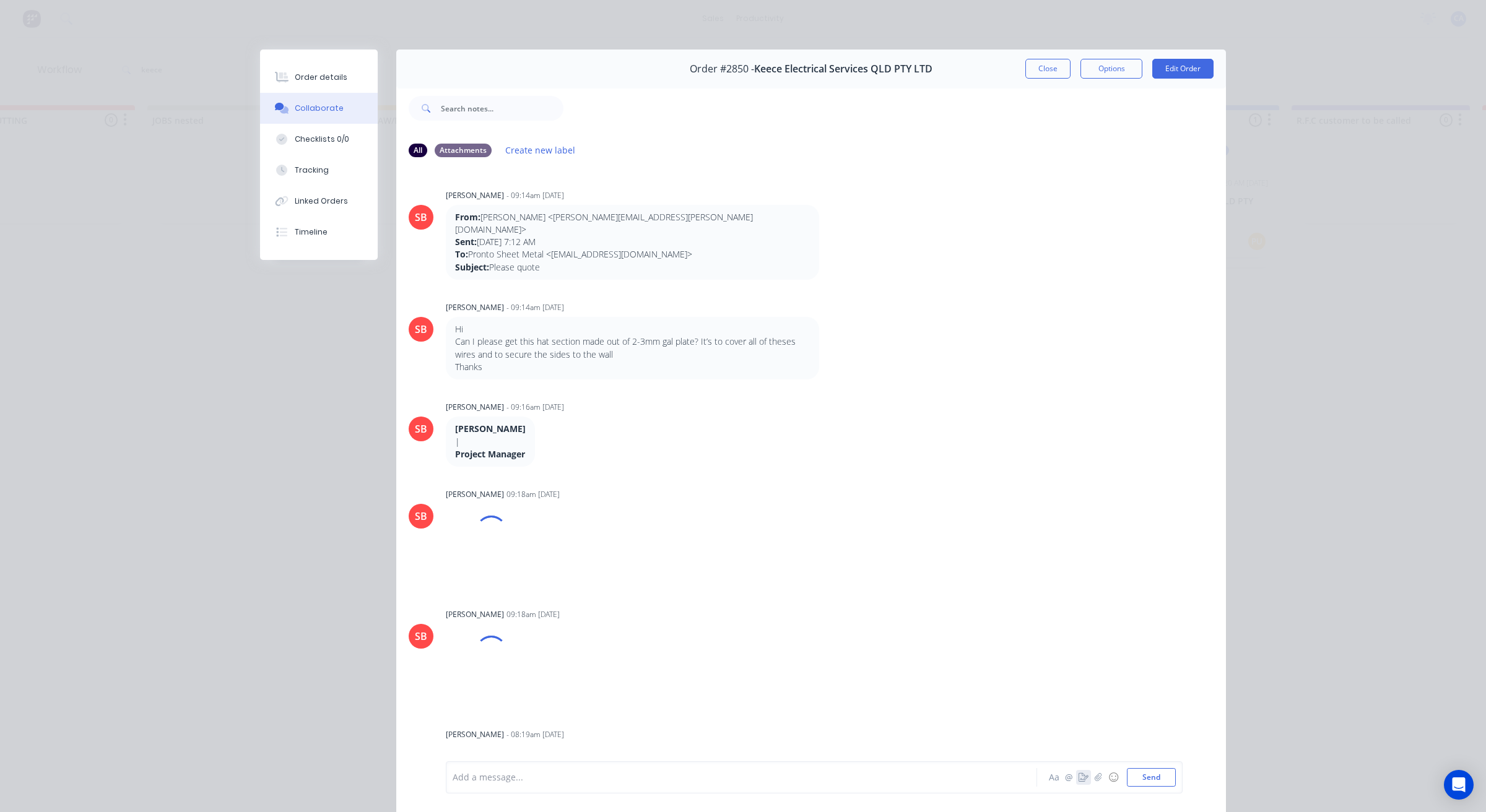
click at [1079, 777] on icon "button" at bounding box center [1083, 777] width 10 height 8
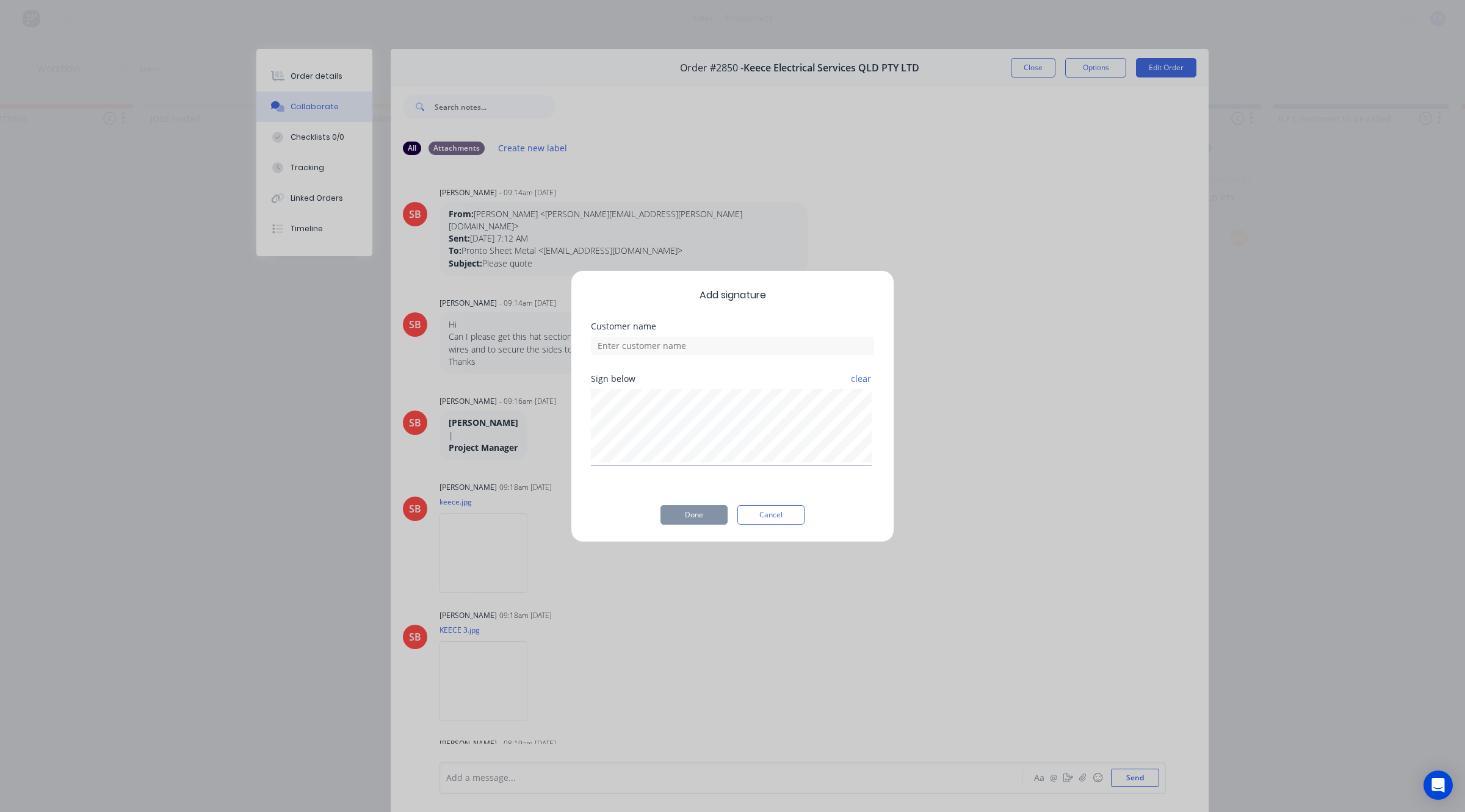
click at [559, 429] on div "Add signature Customer name Sign below clear Done Cancel" at bounding box center [732, 406] width 1465 height 812
click at [673, 349] on input at bounding box center [732, 346] width 283 height 18
type input "[PERSON_NAME]"
click at [675, 507] on button "Done" at bounding box center [694, 515] width 67 height 19
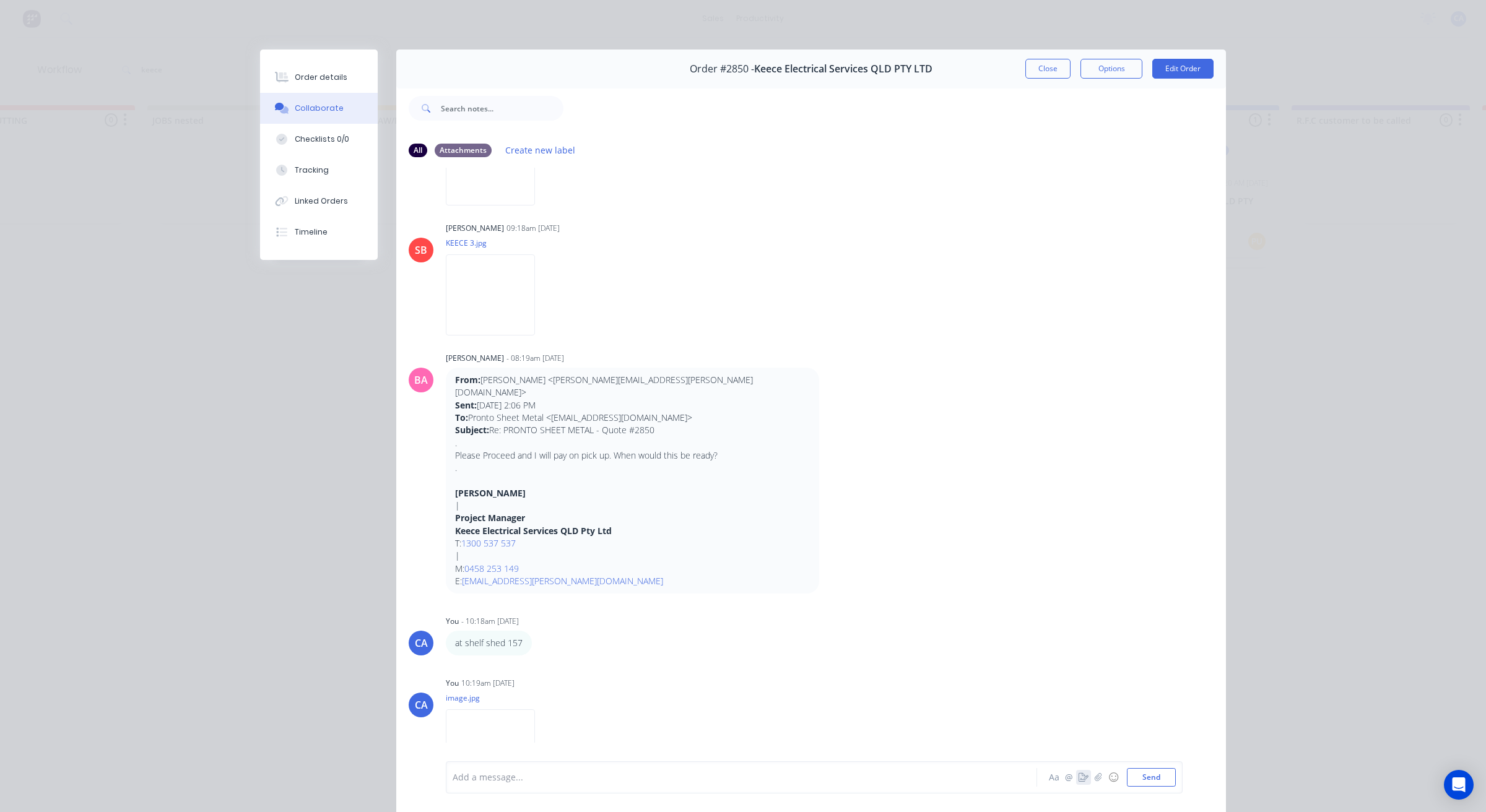
scroll to position [530, 0]
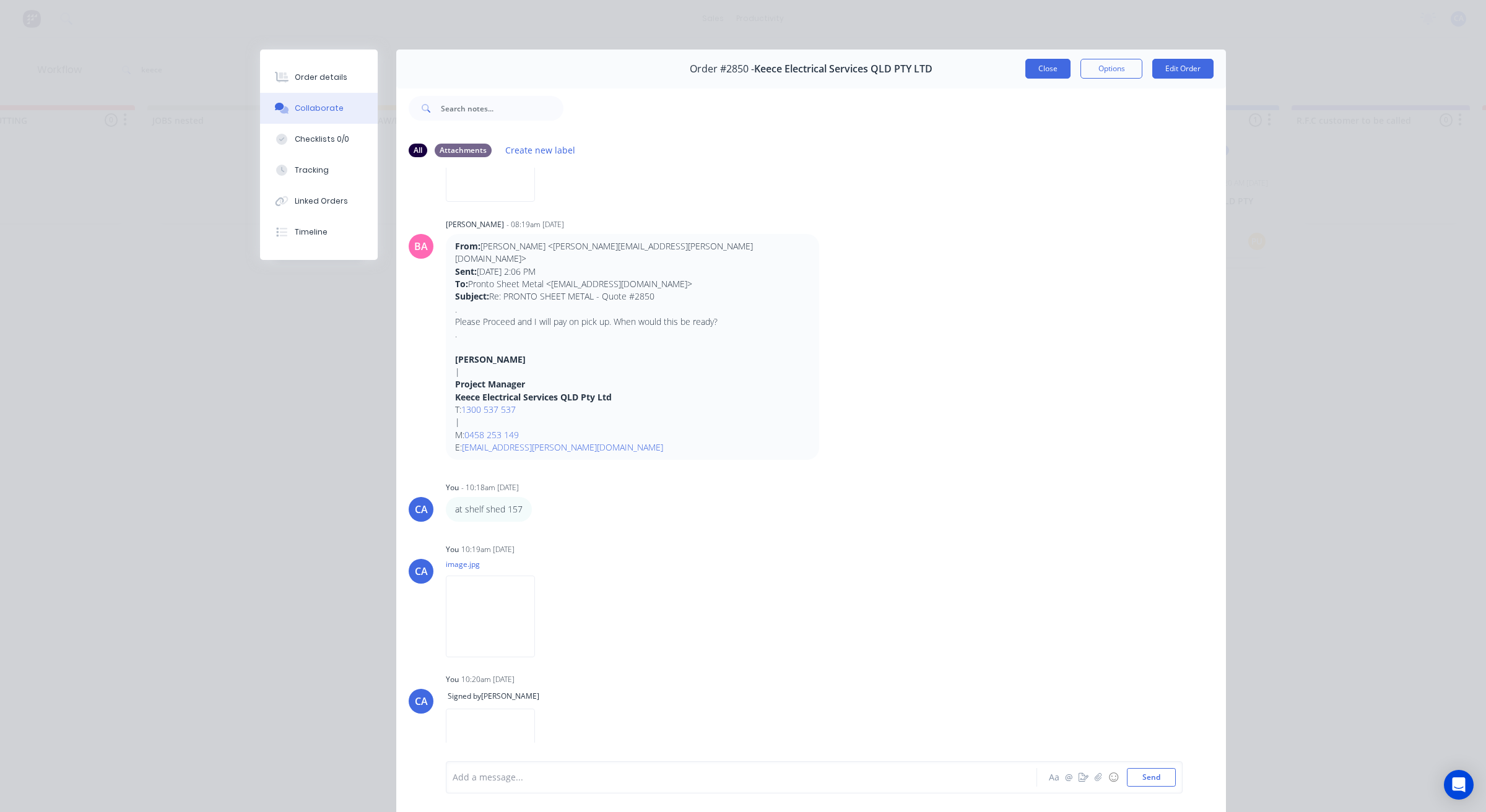
click at [1038, 66] on button "Close" at bounding box center [1047, 69] width 45 height 20
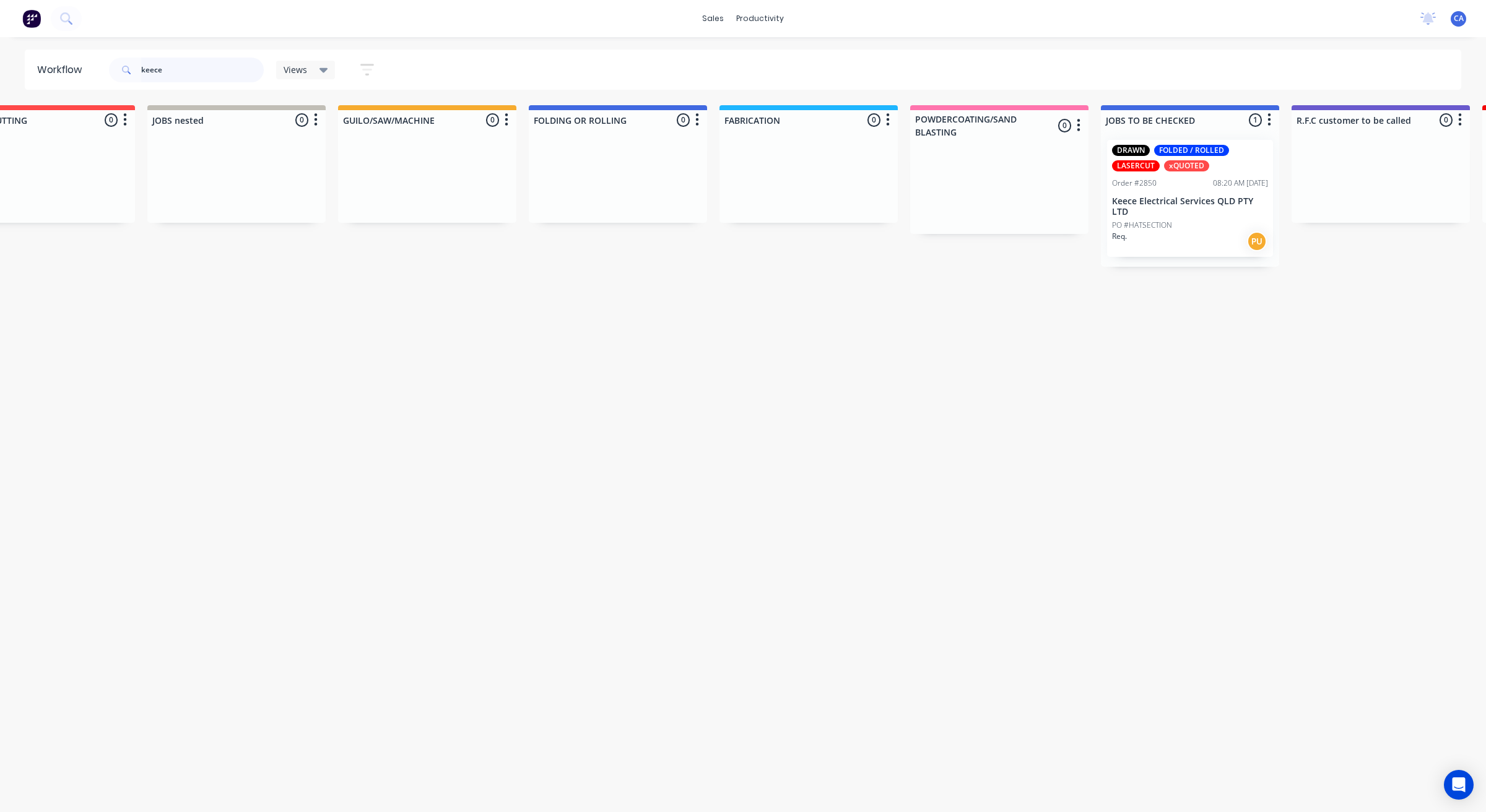
drag, startPoint x: 168, startPoint y: 64, endPoint x: 33, endPoint y: 57, distance: 135.2
click at [33, 57] on header "Workflow keece Views Save new view None (Default) edit Show/Hide statuses Show …" at bounding box center [743, 70] width 1437 height 40
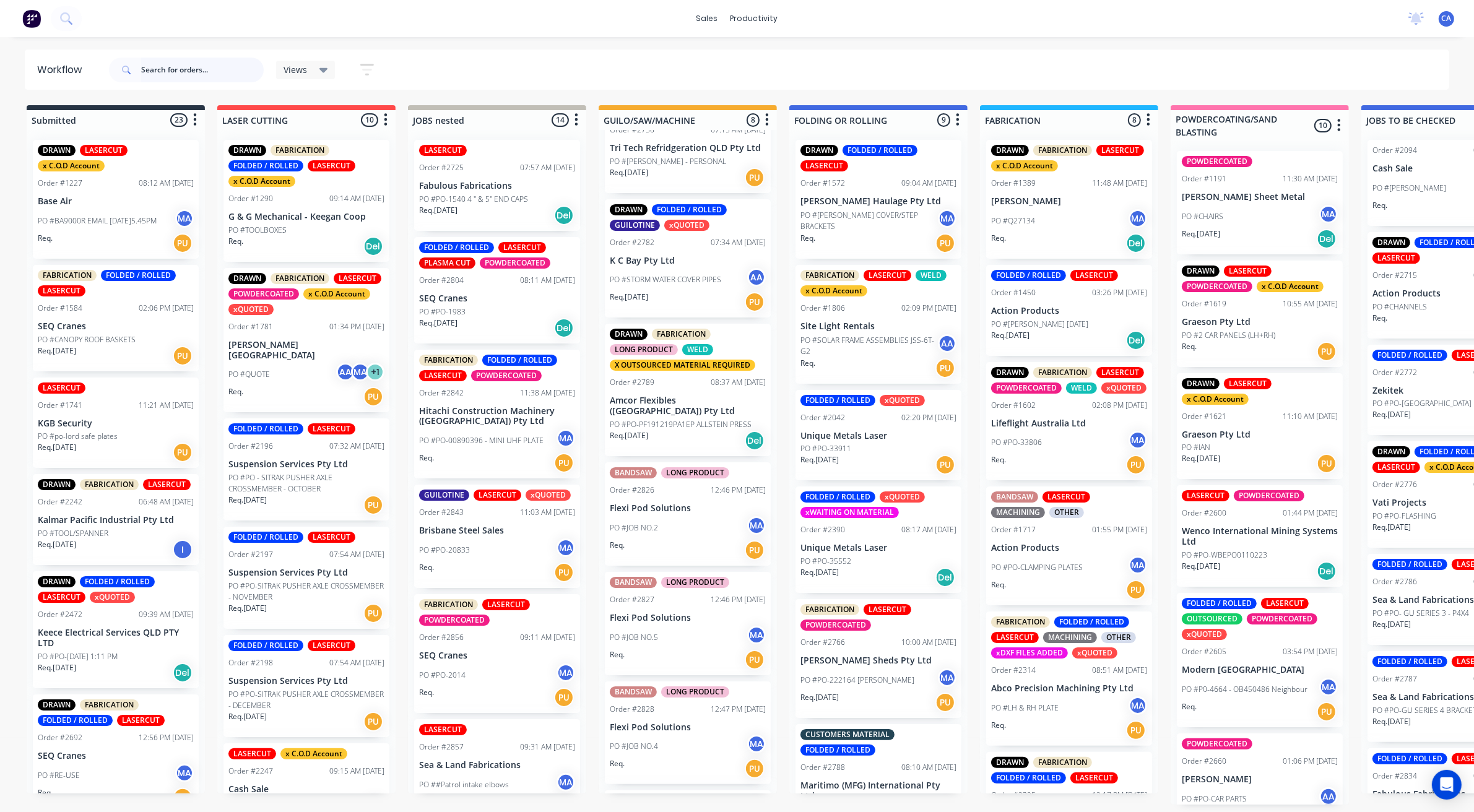
scroll to position [232, 0]
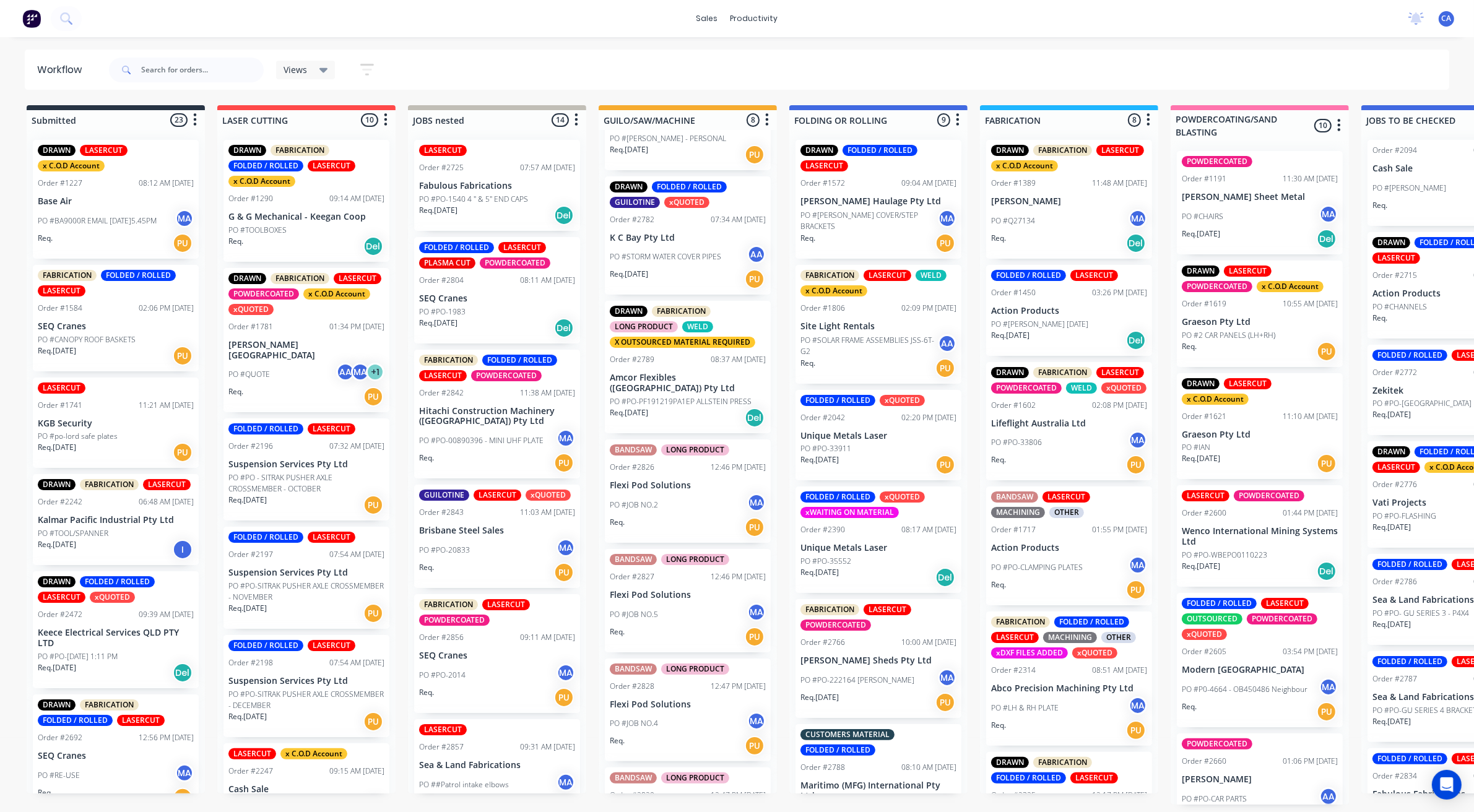
click at [661, 366] on div "DRAWN FABRICATION LONG PRODUCT WELD X OUTSOURCED MATERIAL REQUIRED Order #2789 …" at bounding box center [688, 367] width 166 height 133
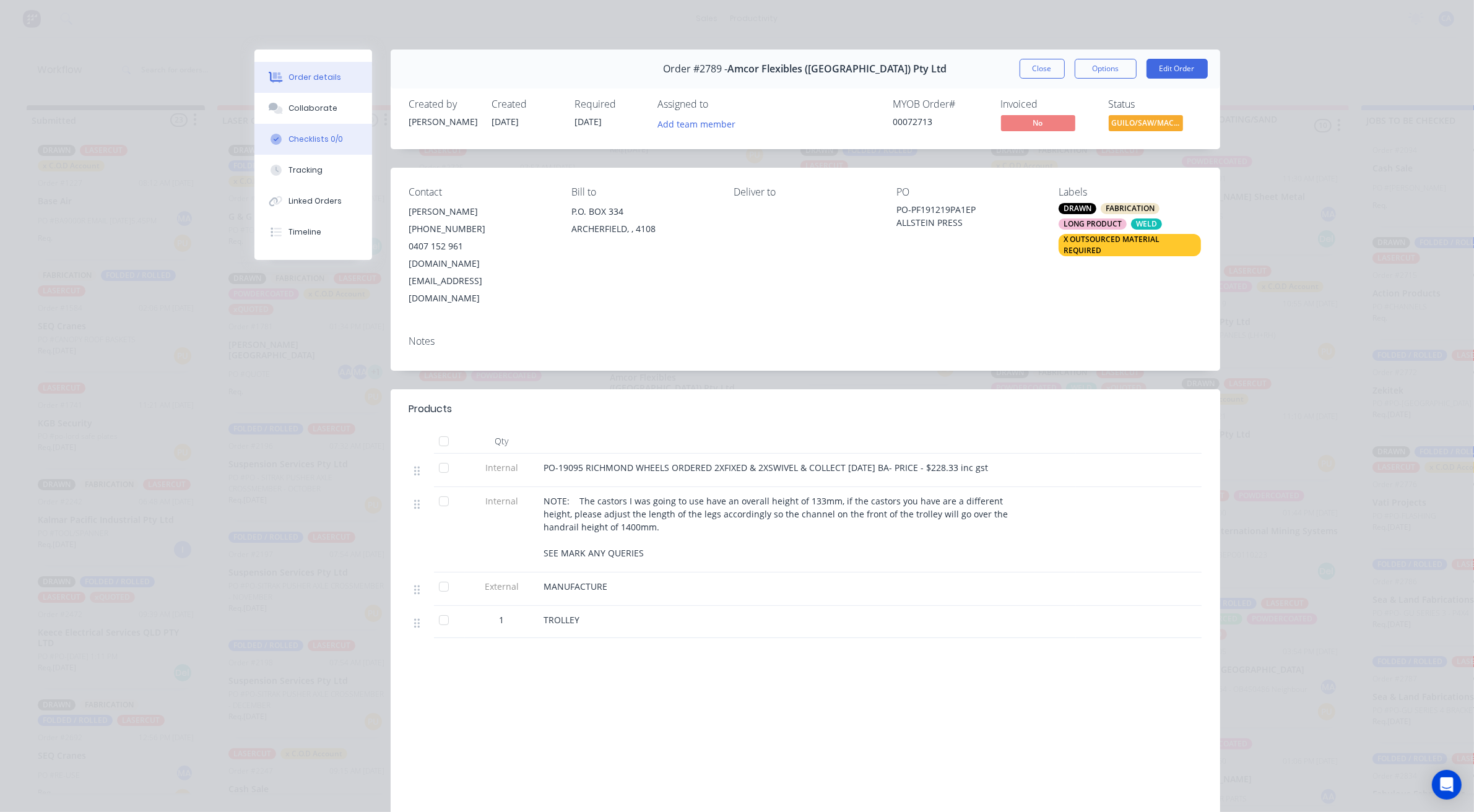
click at [343, 125] on button "Checklists 0/0" at bounding box center [313, 139] width 118 height 31
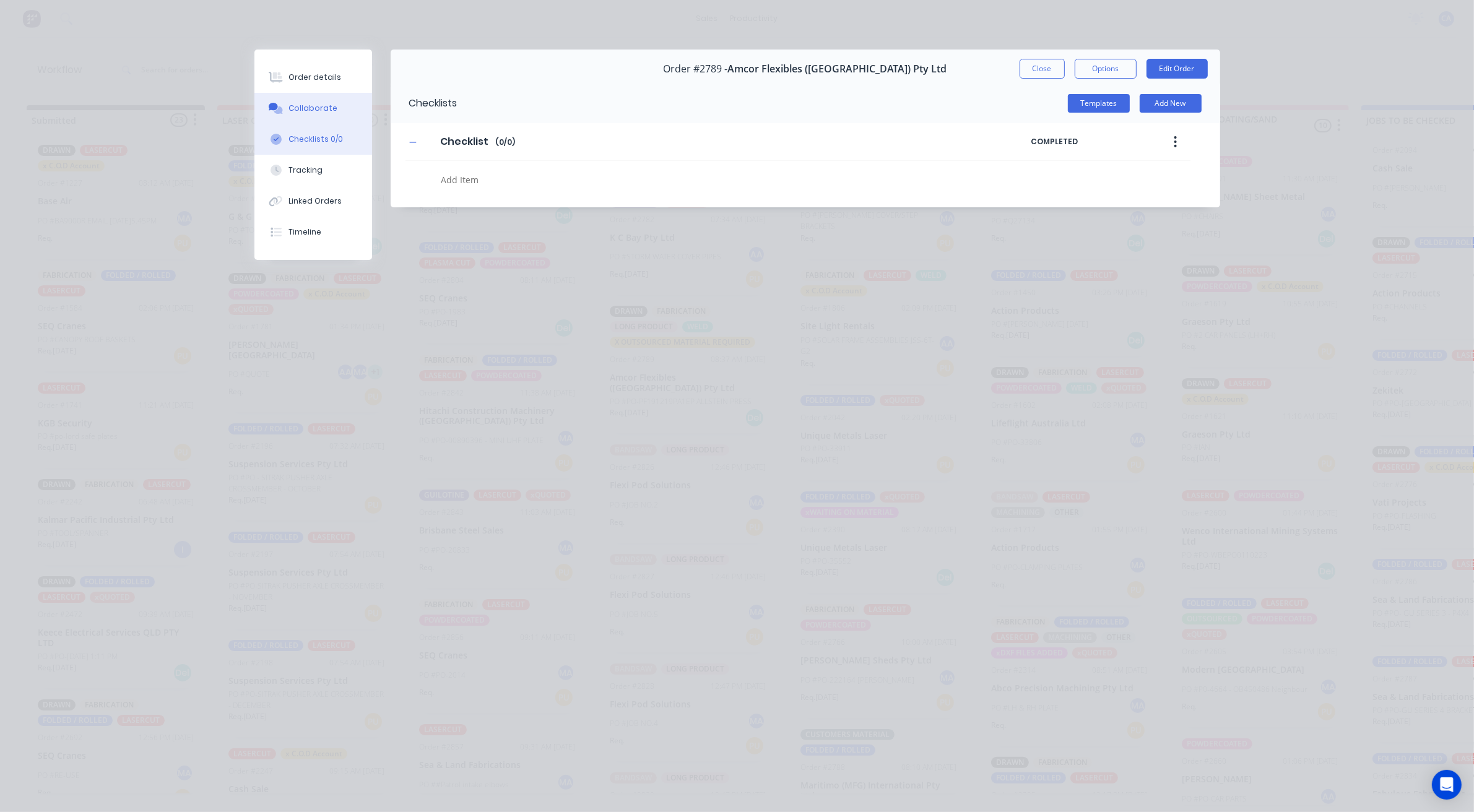
click at [339, 109] on button "Collaborate" at bounding box center [313, 108] width 118 height 31
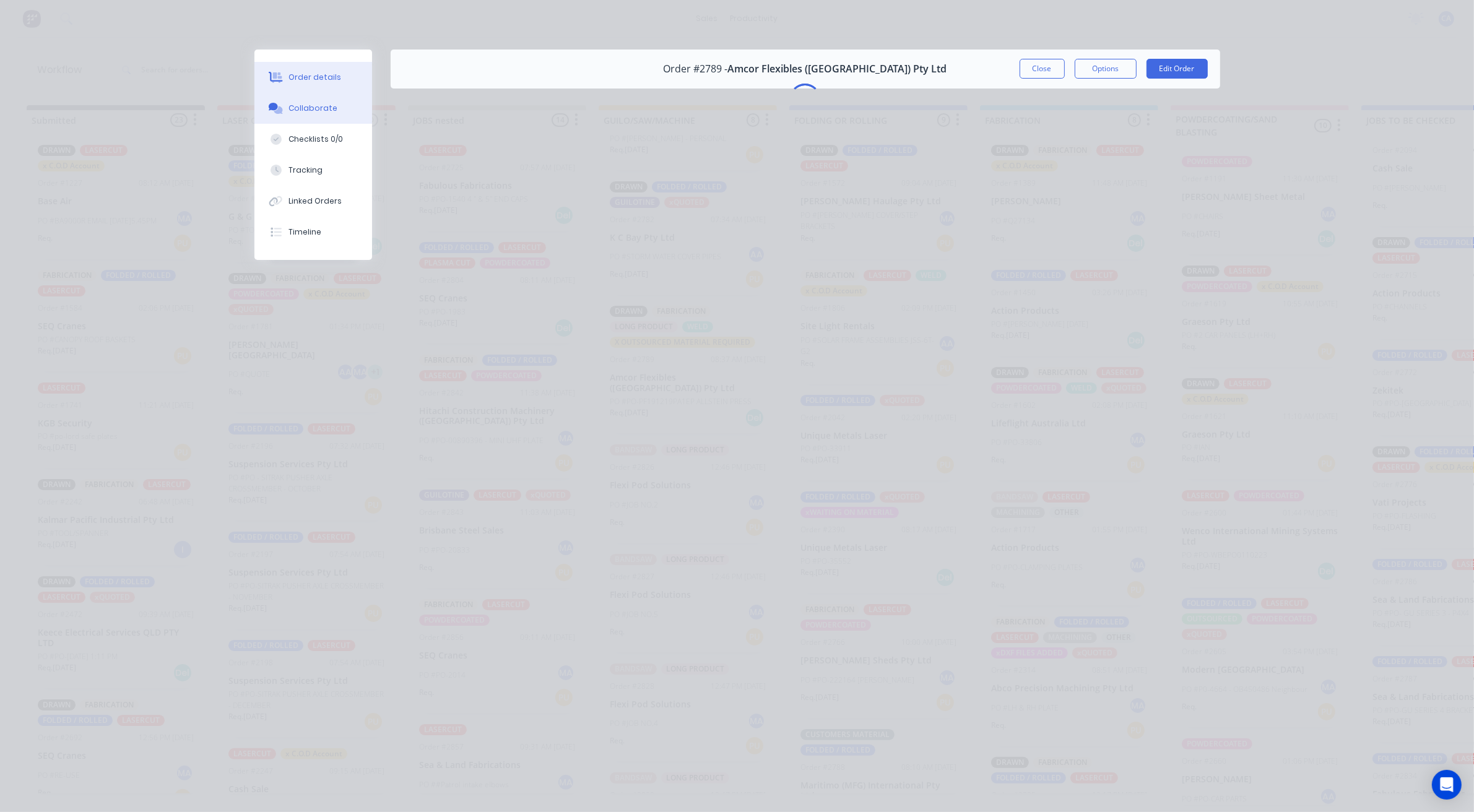
click at [343, 78] on button "Order details" at bounding box center [313, 77] width 118 height 31
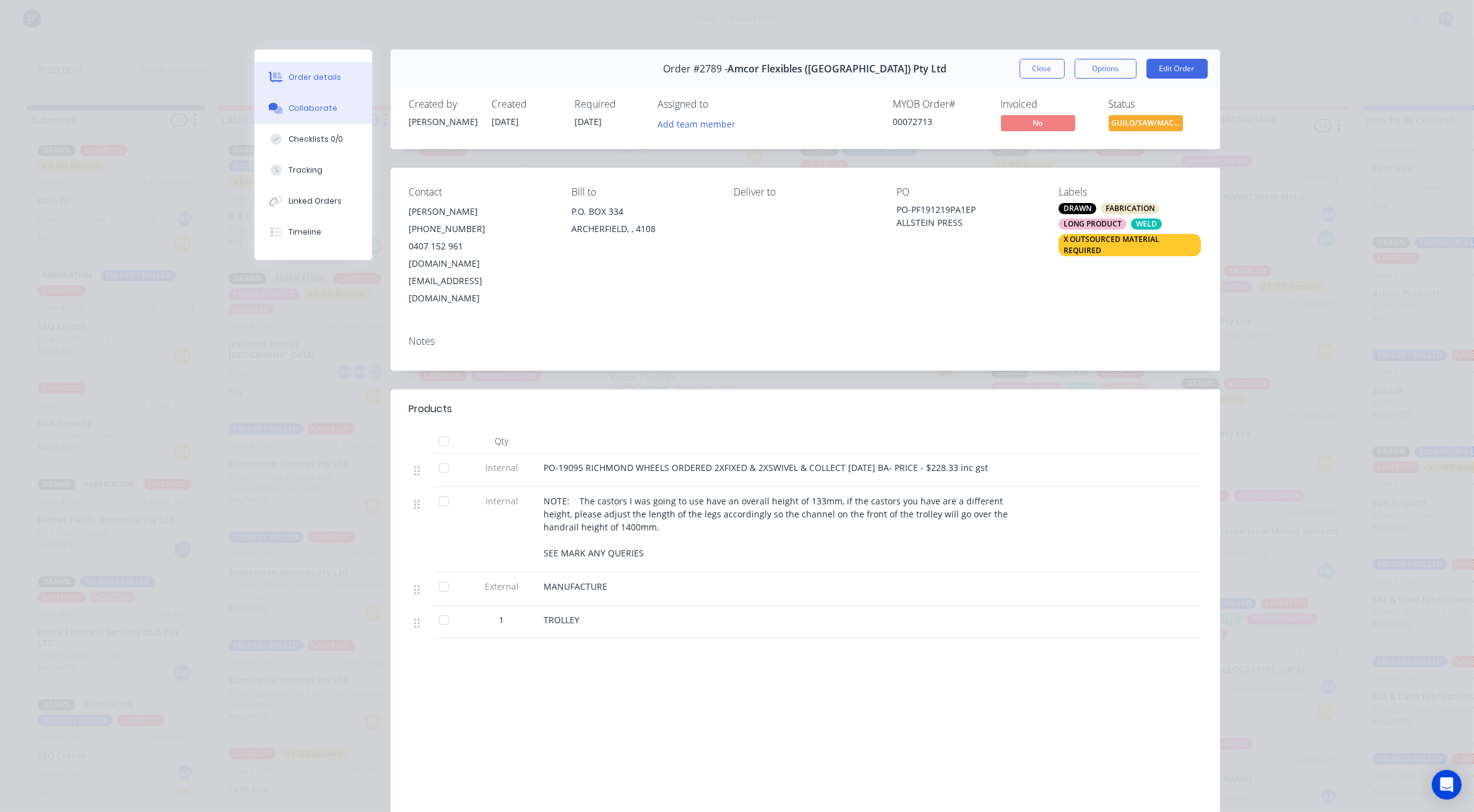
click at [341, 93] on button "Collaborate" at bounding box center [313, 108] width 118 height 31
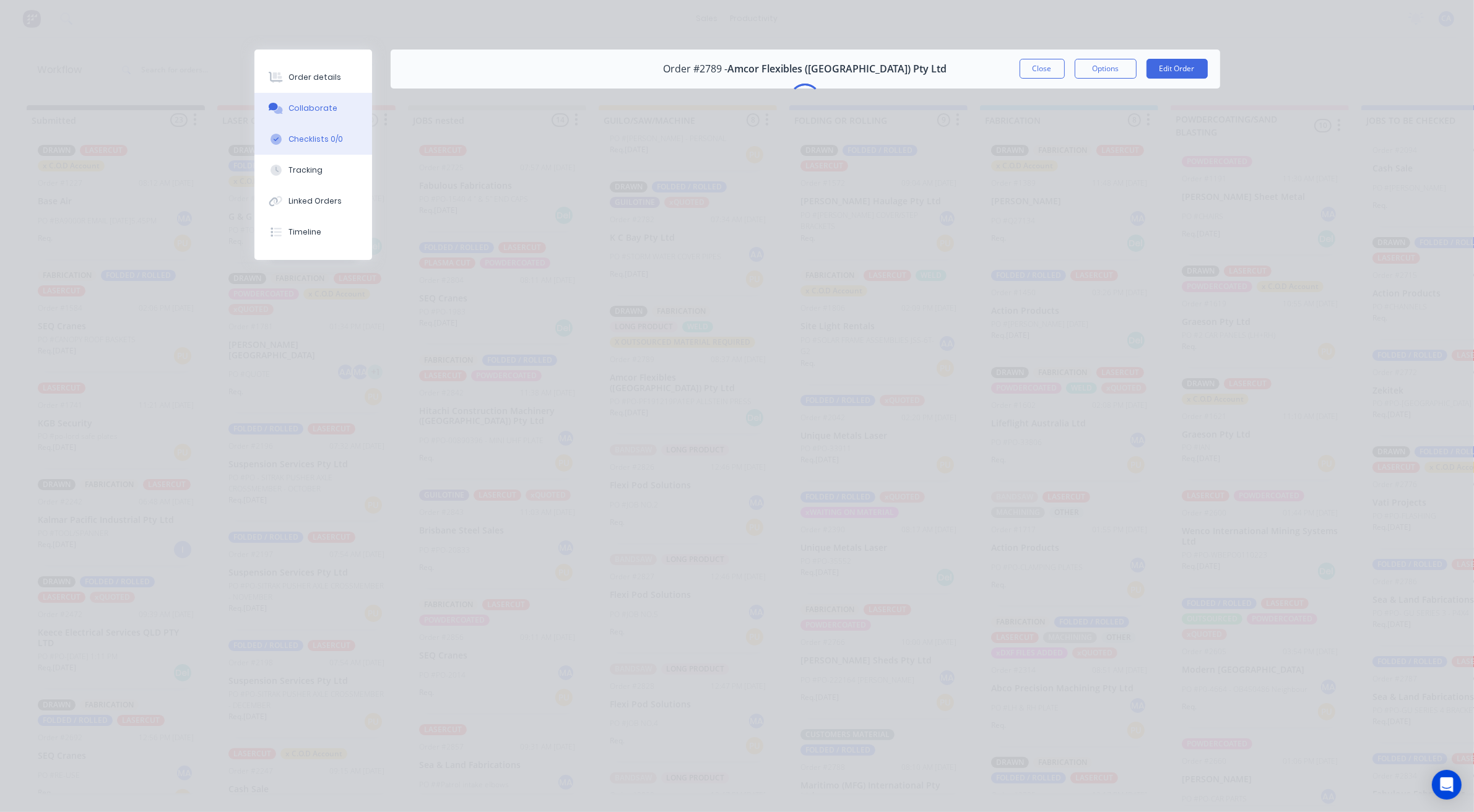
click at [319, 128] on button "Checklists 0/0" at bounding box center [313, 139] width 118 height 31
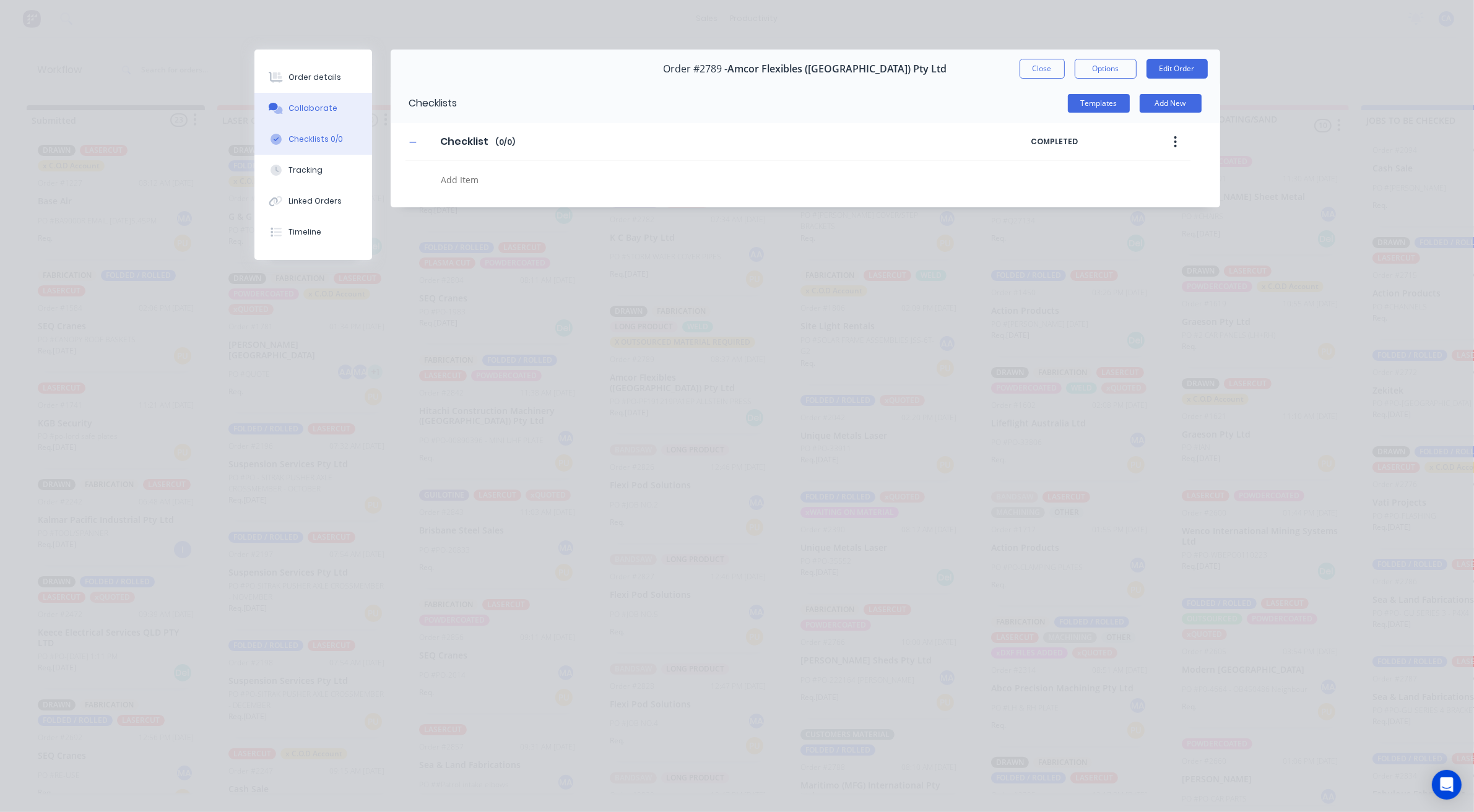
click at [321, 114] on button "Collaborate" at bounding box center [313, 108] width 118 height 31
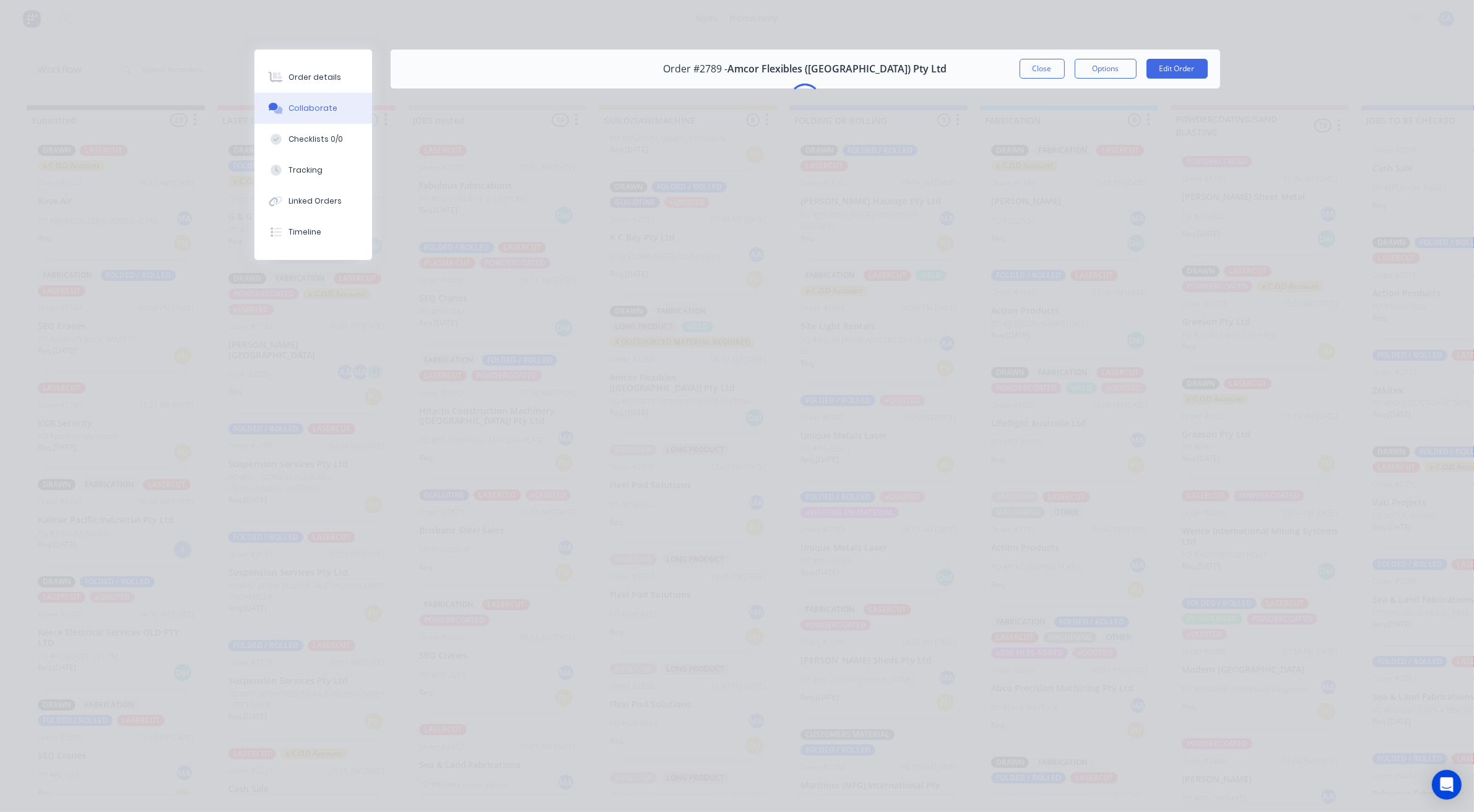
click at [331, 114] on button "Collaborate" at bounding box center [313, 108] width 118 height 31
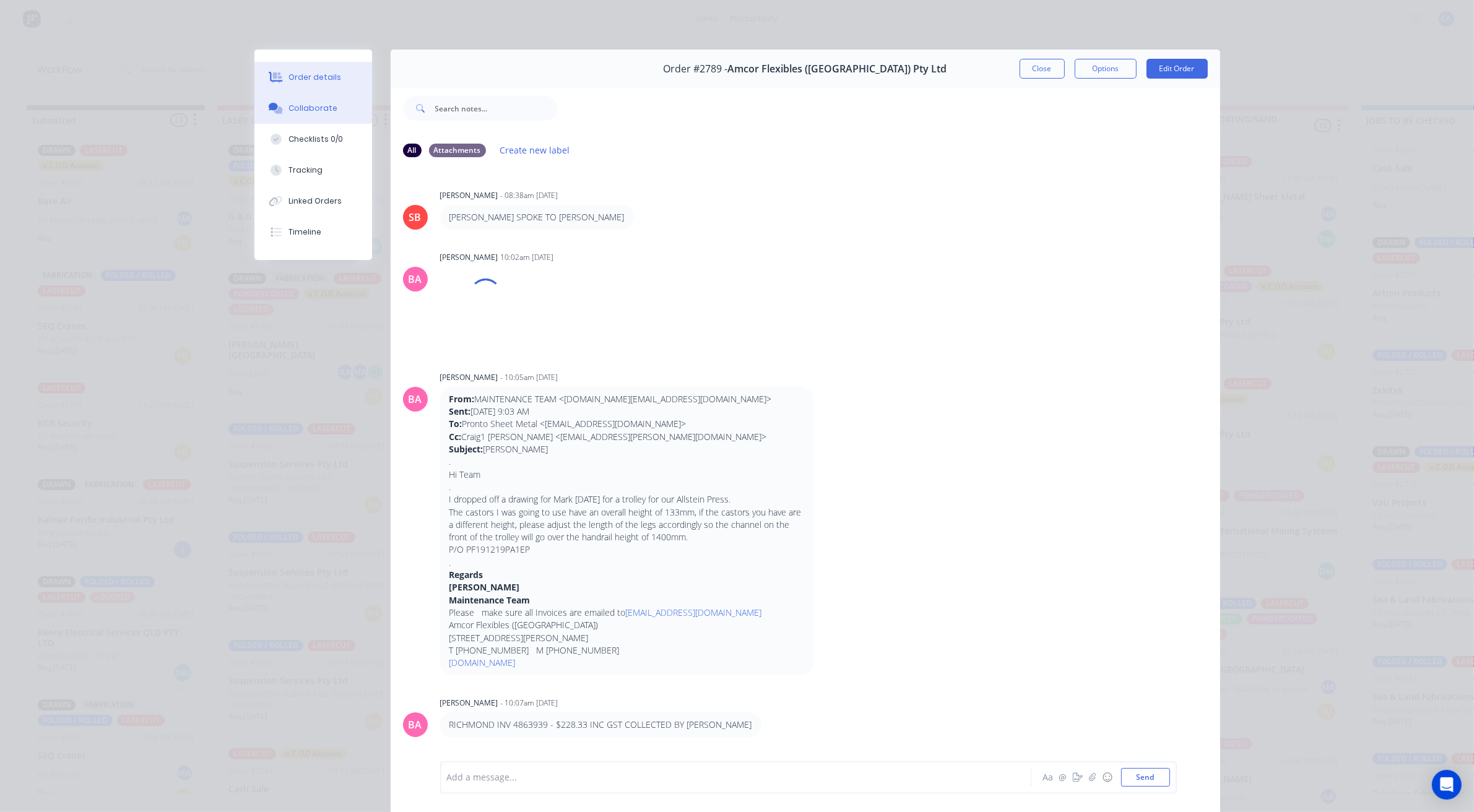
click at [330, 76] on div "Order details" at bounding box center [315, 77] width 53 height 11
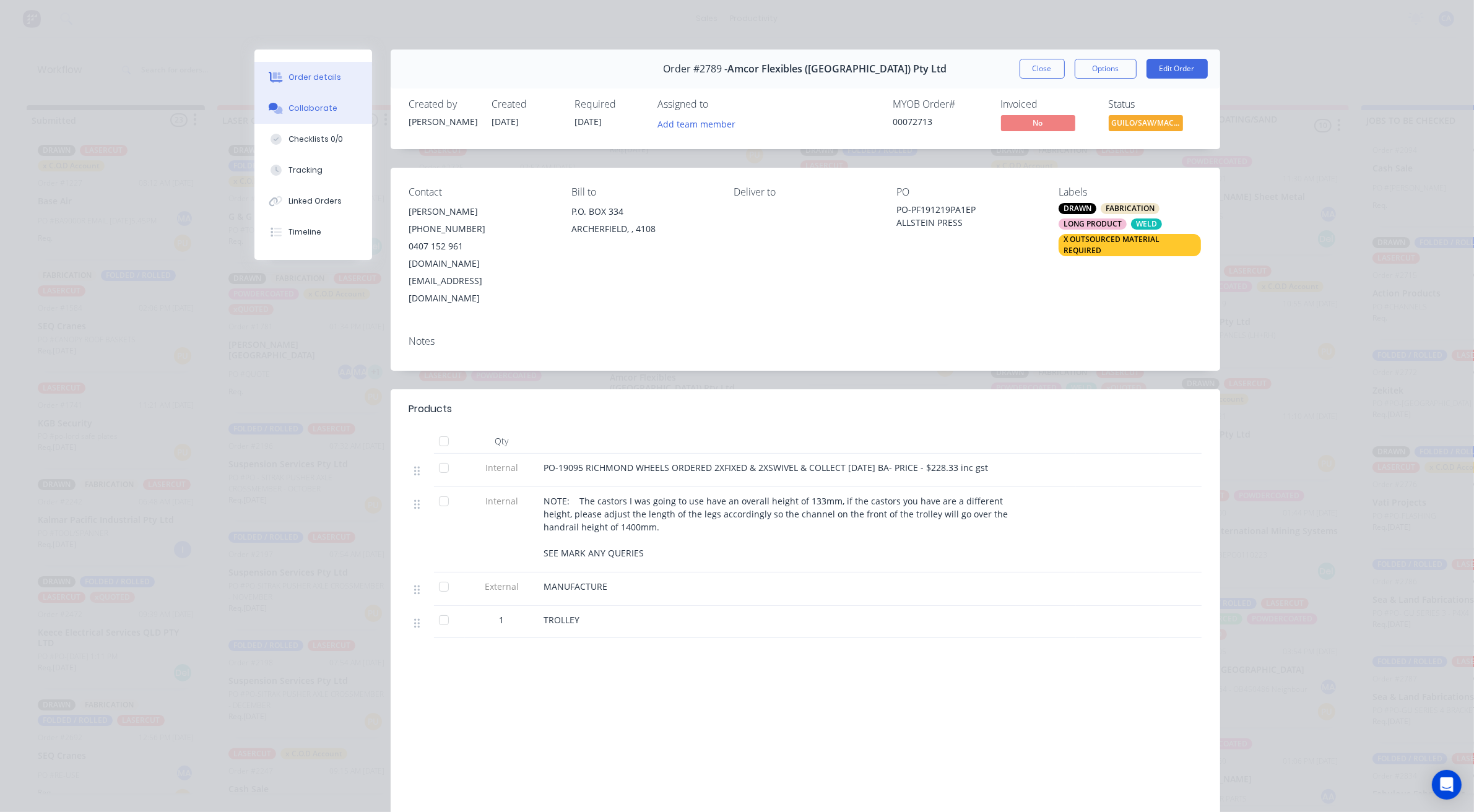
click at [323, 102] on div "Collaborate" at bounding box center [313, 108] width 49 height 11
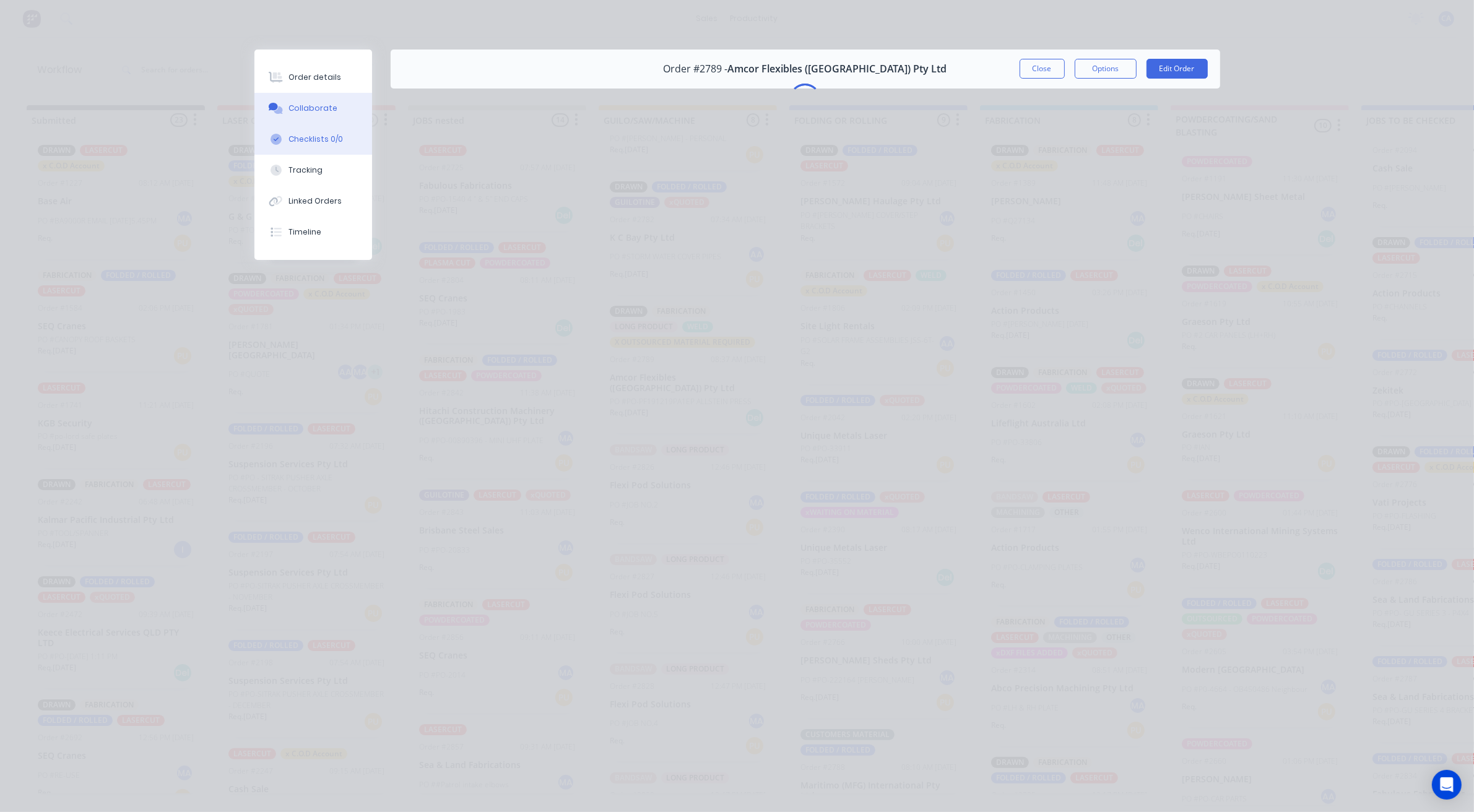
click at [332, 124] on button "Checklists 0/0" at bounding box center [313, 139] width 118 height 31
type textarea "x"
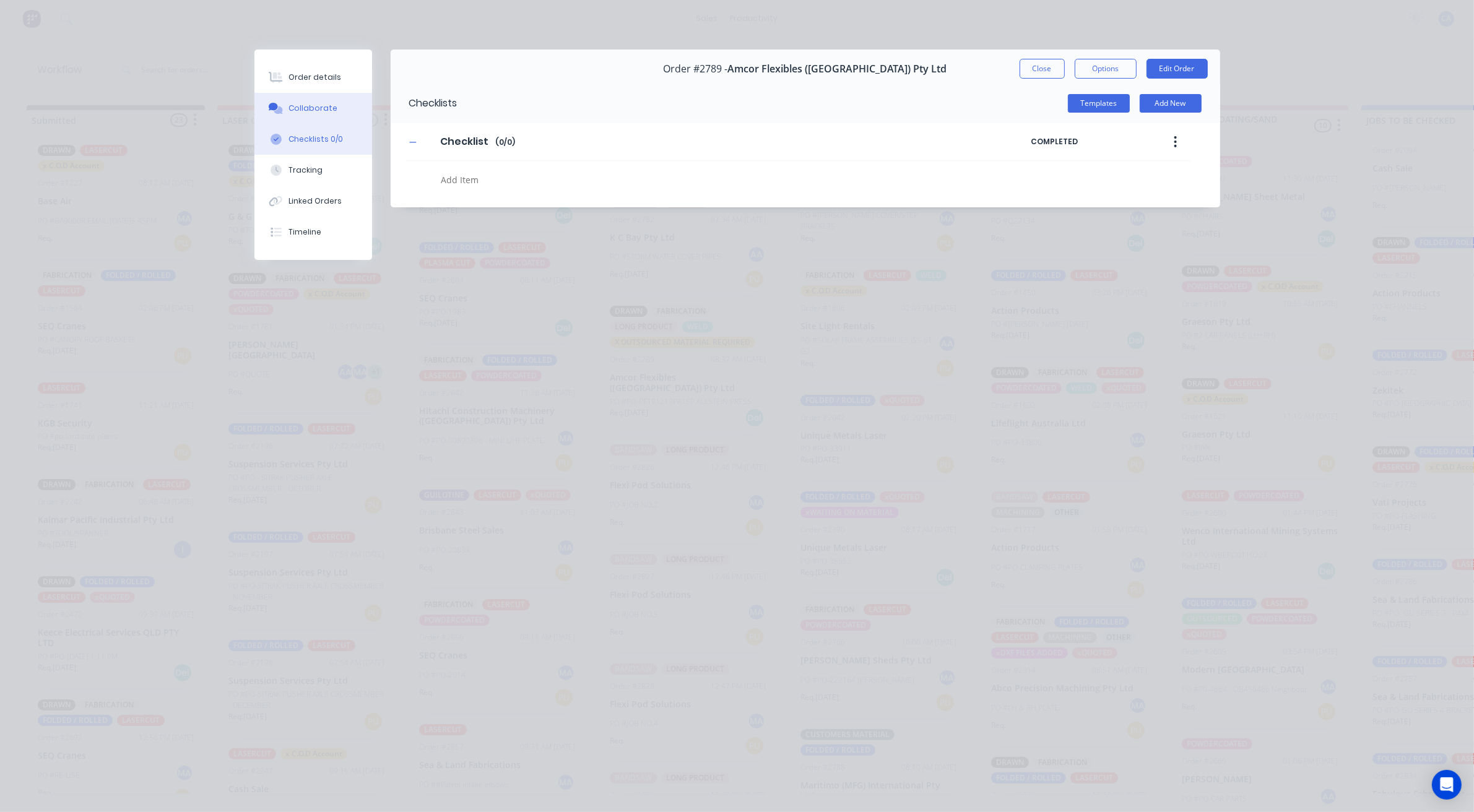
click at [336, 116] on button "Collaborate" at bounding box center [313, 108] width 118 height 31
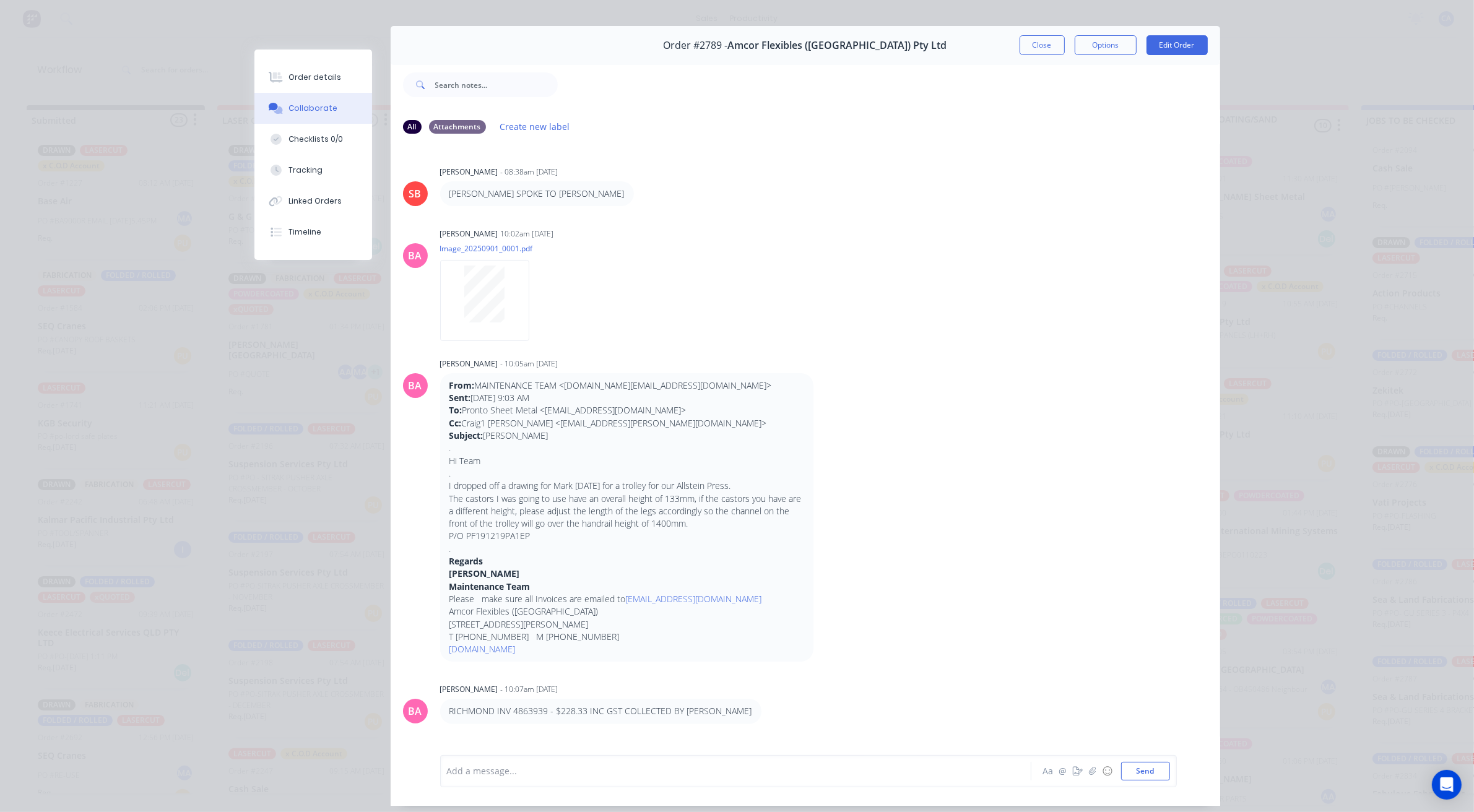
scroll to position [0, 0]
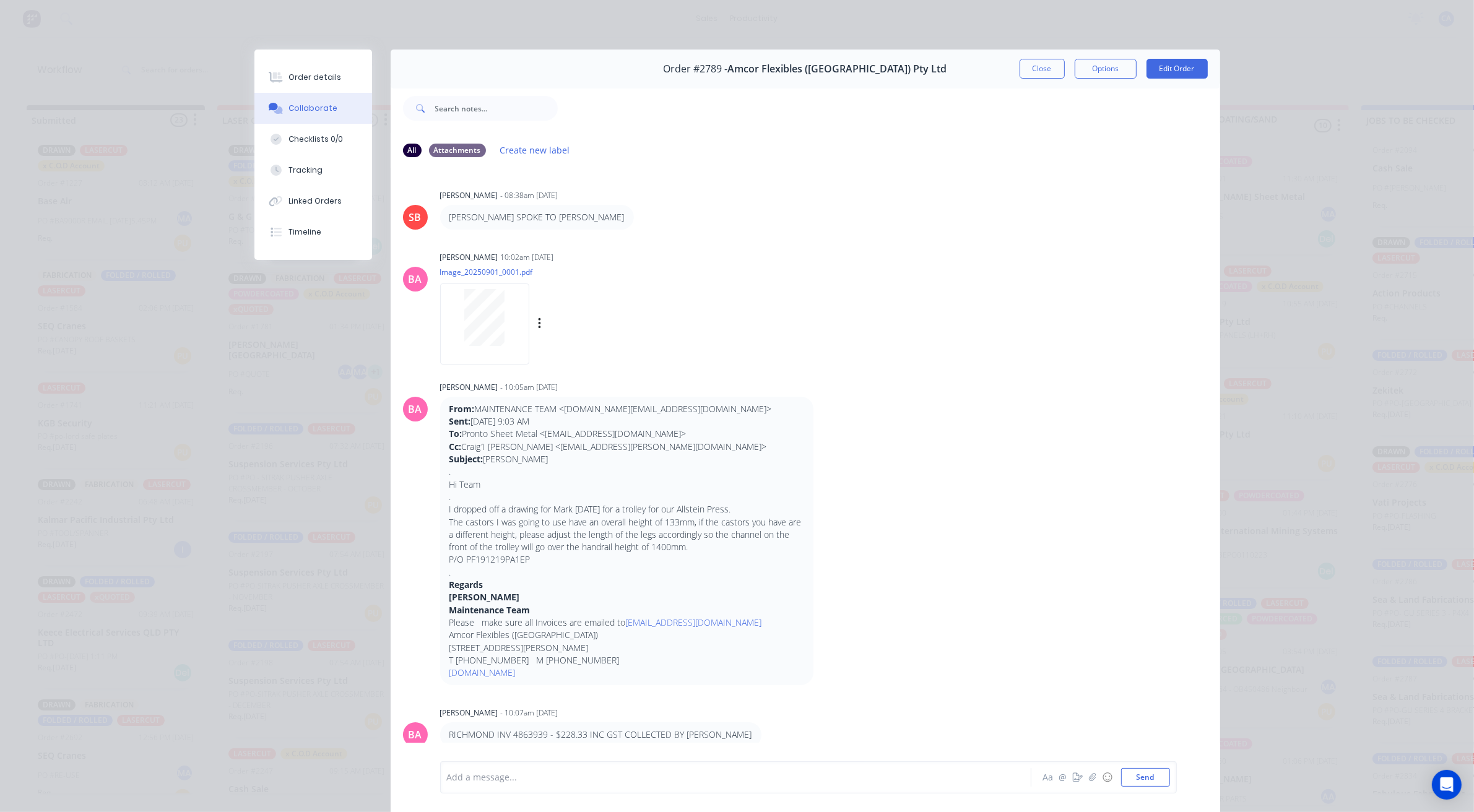
click at [488, 348] on div at bounding box center [484, 324] width 89 height 81
click at [1031, 69] on button "Close" at bounding box center [1042, 69] width 45 height 20
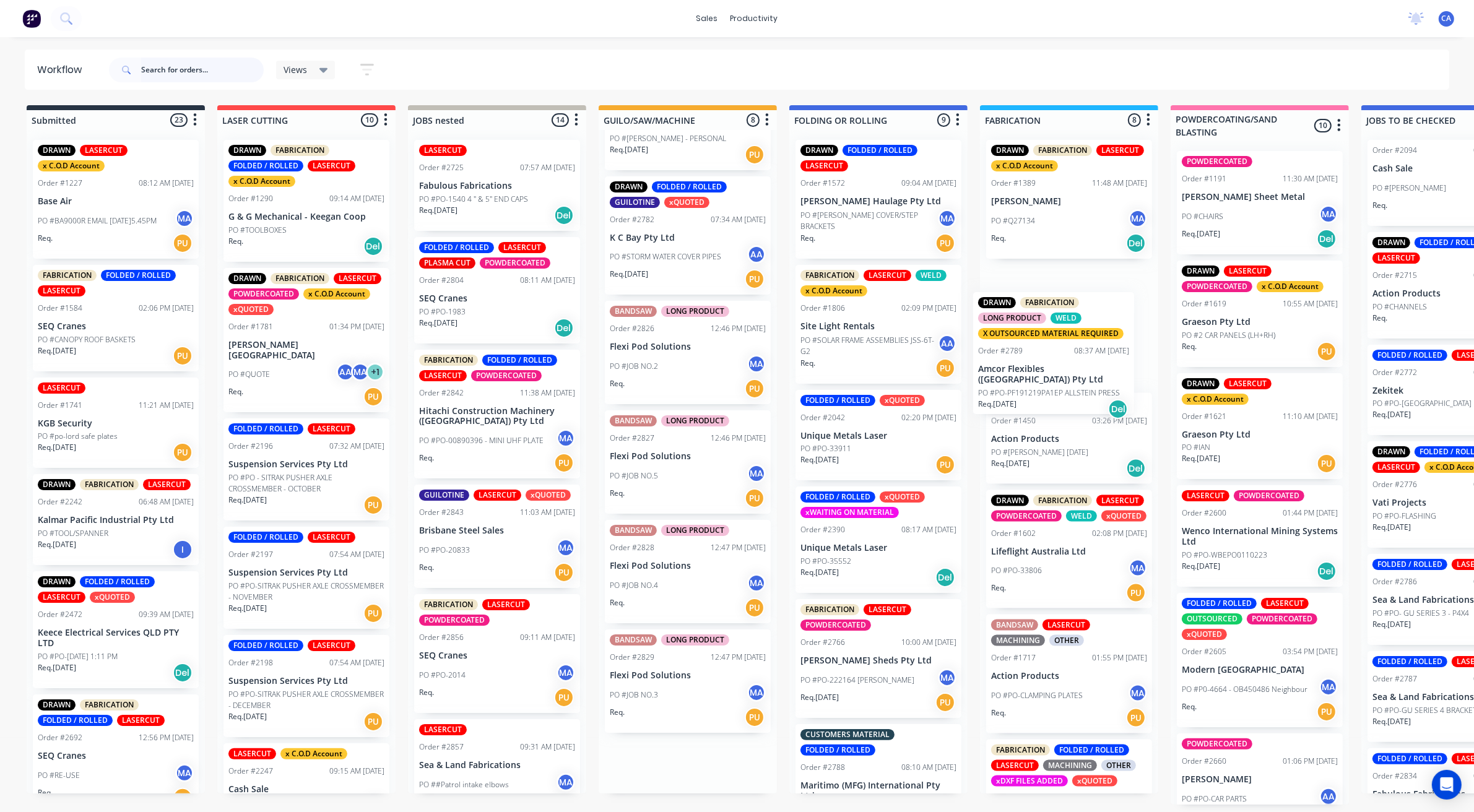
drag, startPoint x: 648, startPoint y: 388, endPoint x: 1020, endPoint y: 379, distance: 372.1
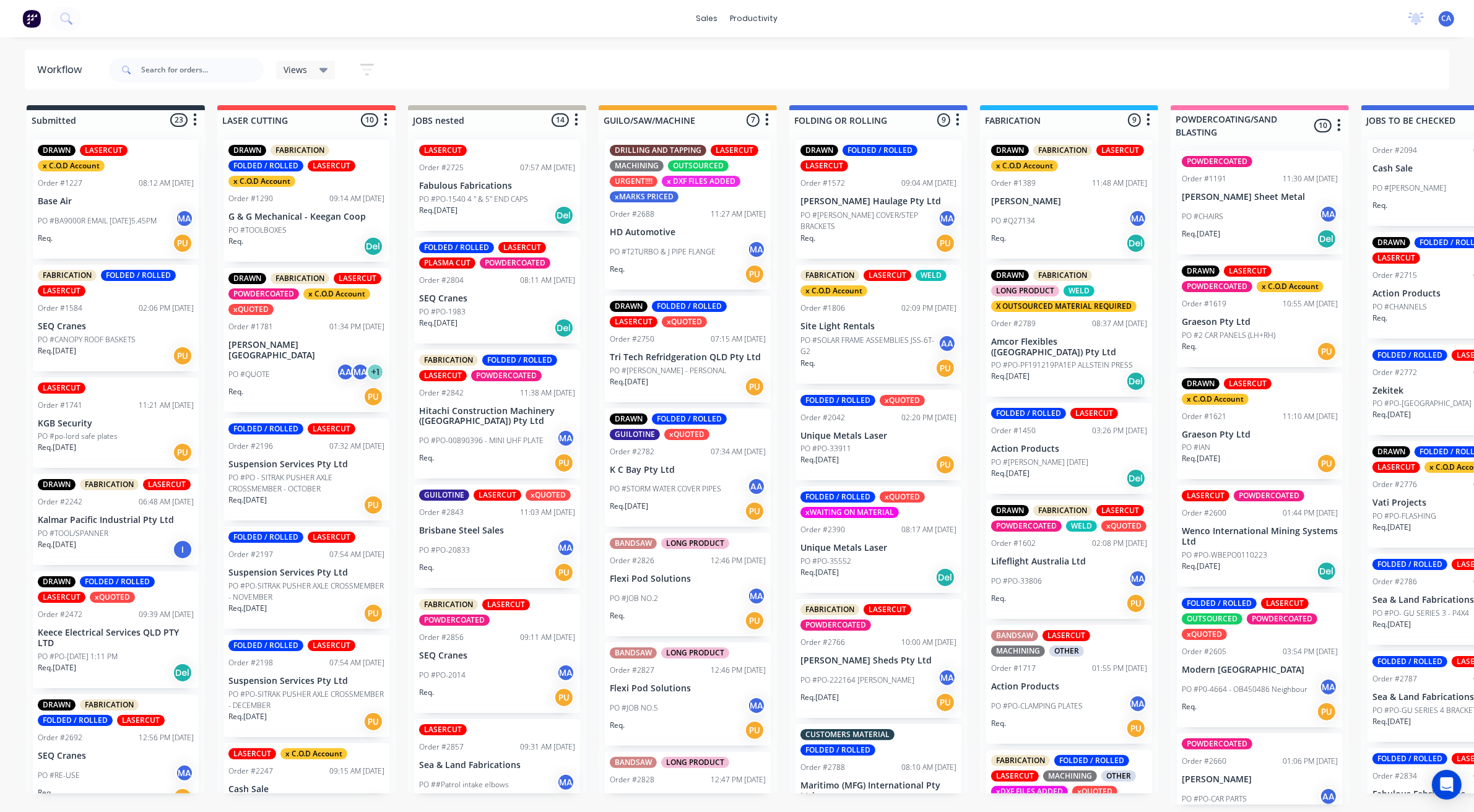
click at [711, 357] on p "Tri Tech Refridgeration QLD Pty Ltd" at bounding box center [687, 358] width 156 height 10
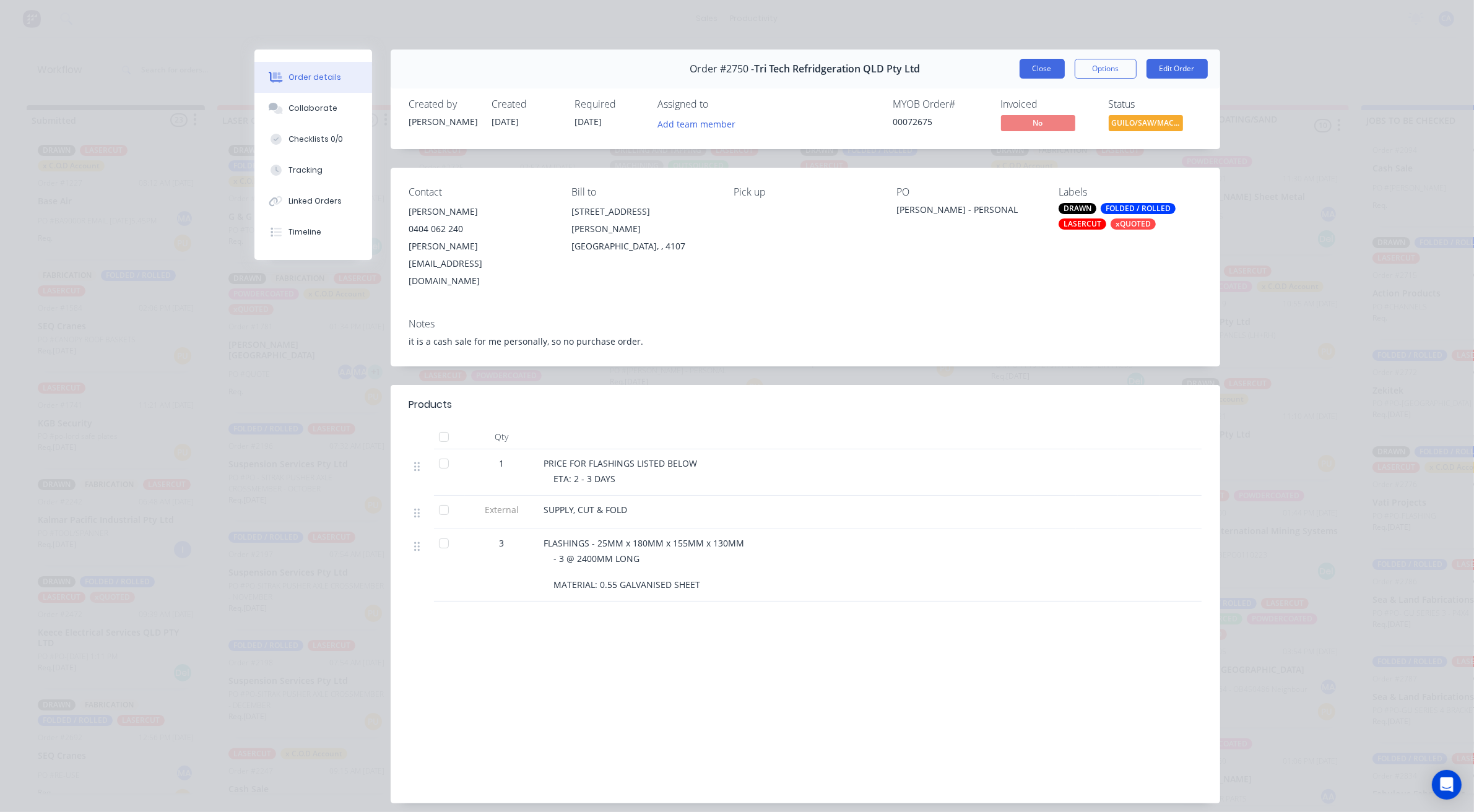
click at [1029, 71] on button "Close" at bounding box center [1042, 69] width 45 height 20
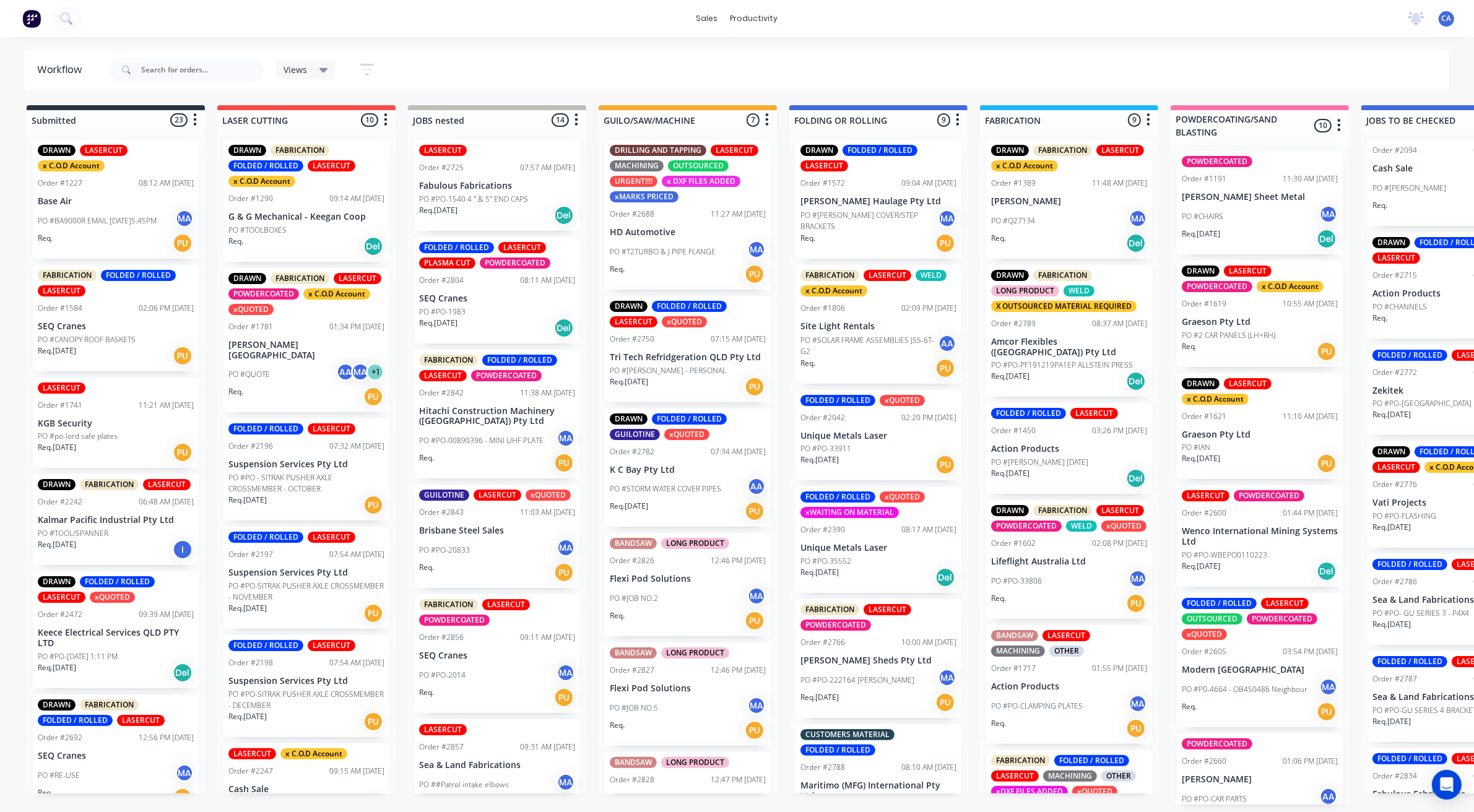
click at [683, 356] on p "Tri Tech Refridgeration QLD Pty Ltd" at bounding box center [687, 358] width 156 height 10
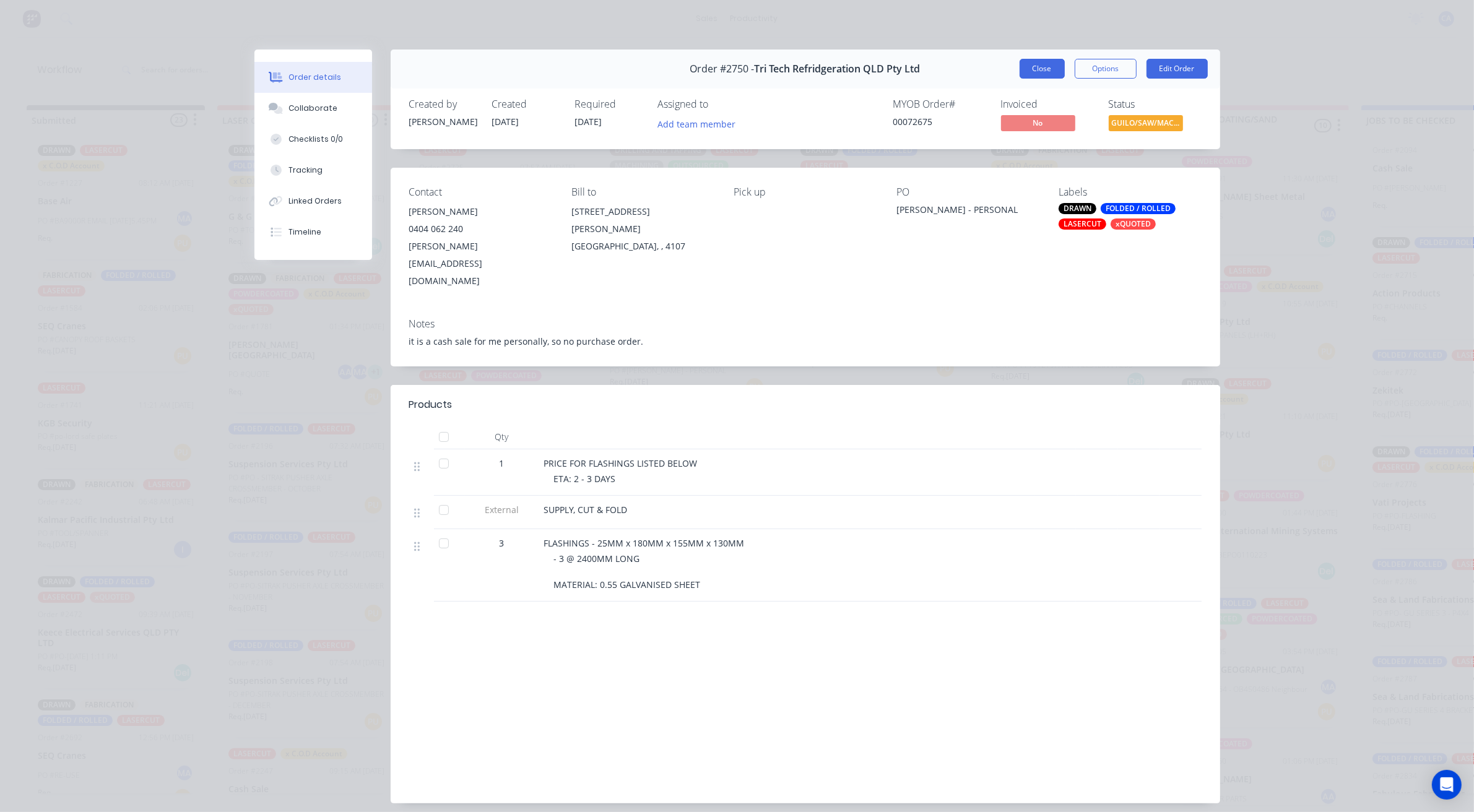
click at [1041, 66] on button "Close" at bounding box center [1042, 69] width 45 height 20
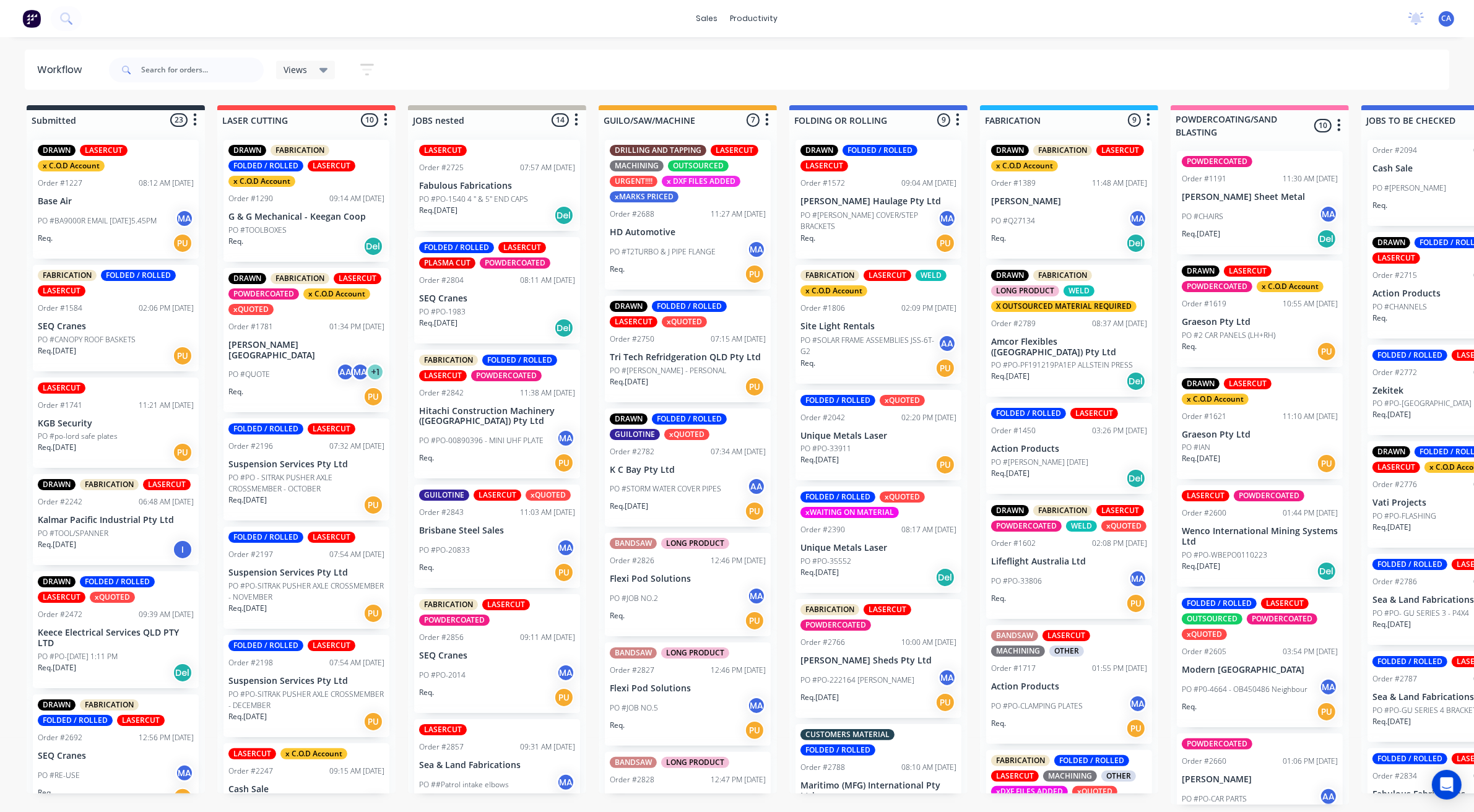
click at [682, 491] on p "PO #STORM WATER COVER PIPES" at bounding box center [665, 489] width 112 height 11
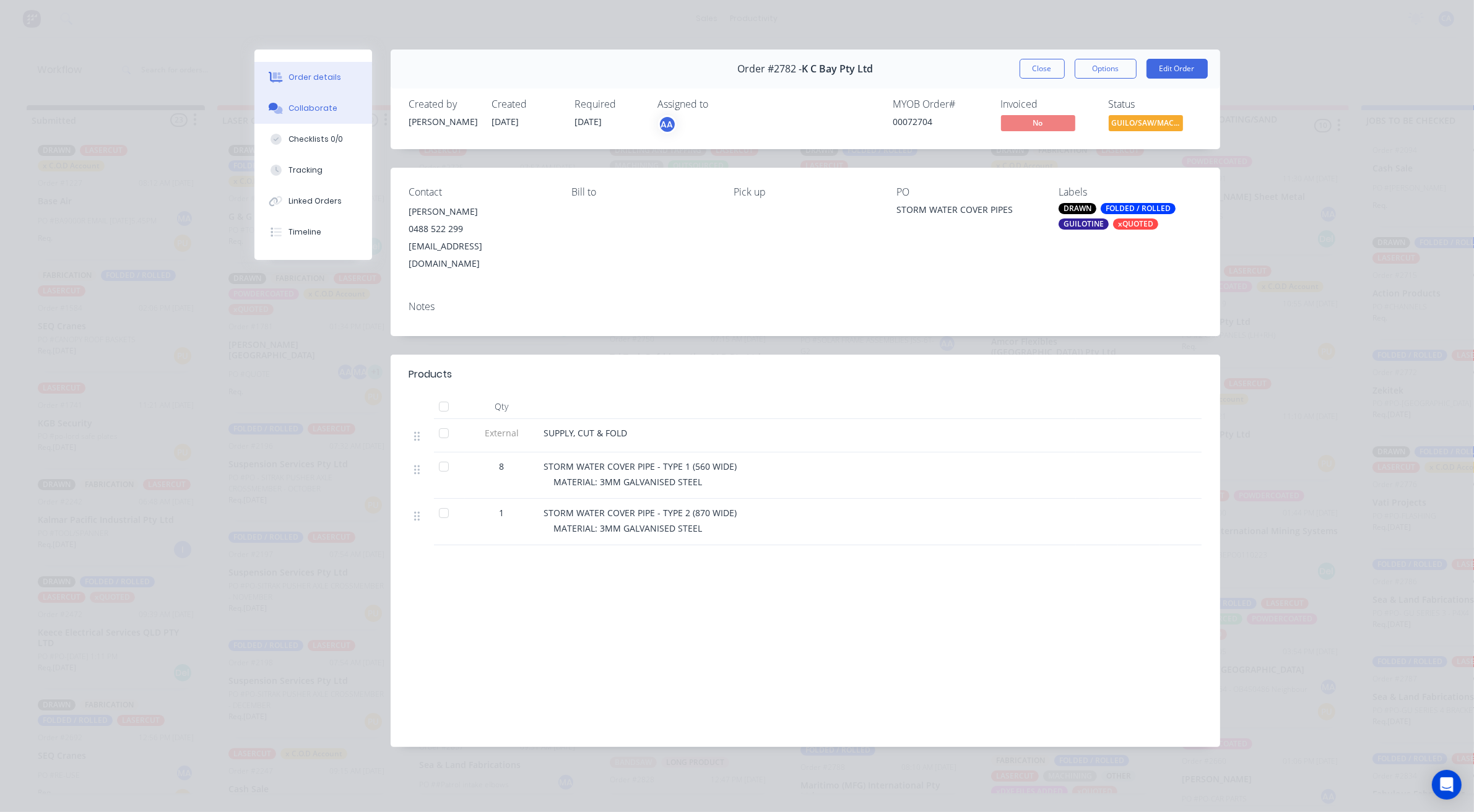
click at [335, 114] on button "Collaborate" at bounding box center [313, 108] width 118 height 31
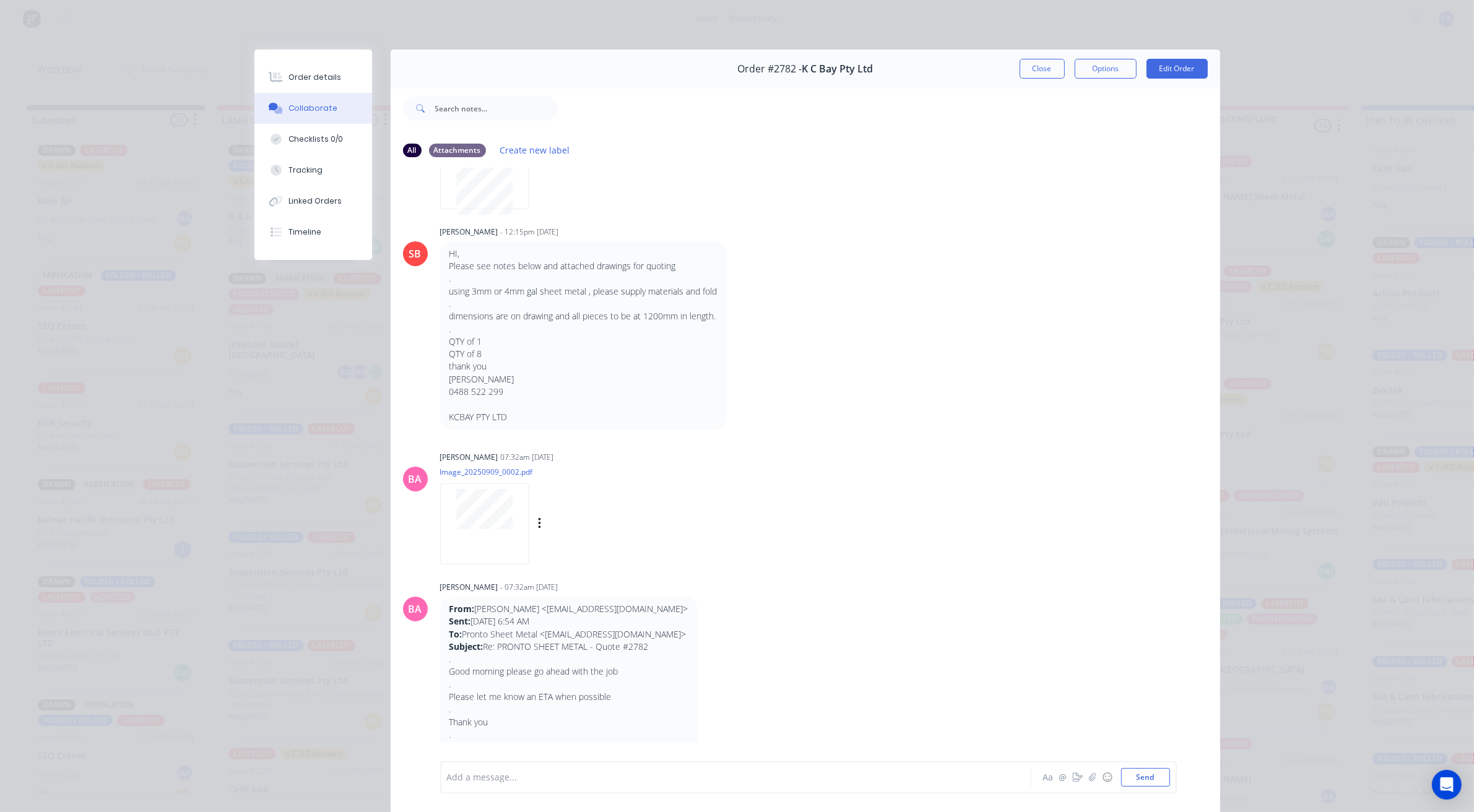
scroll to position [116, 0]
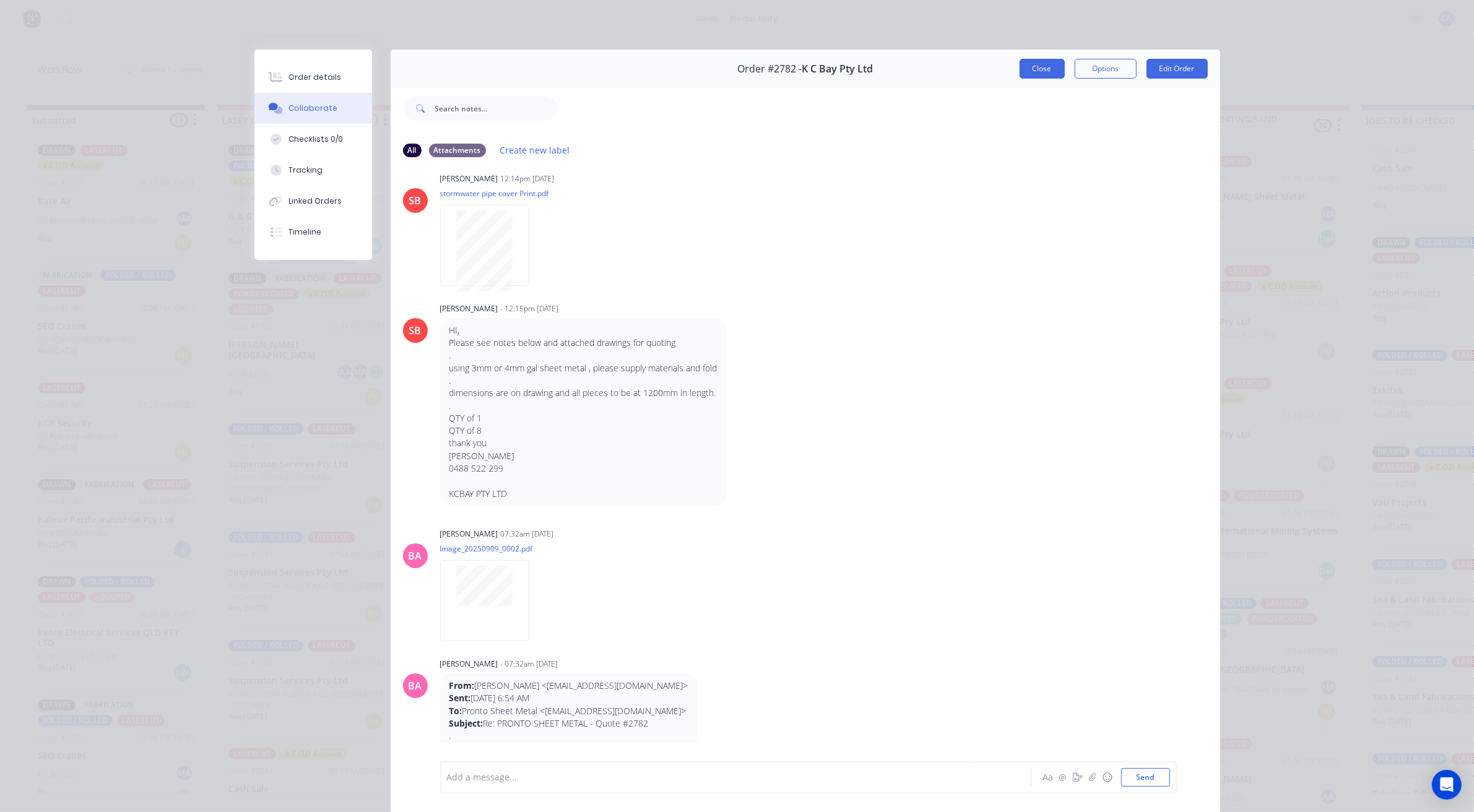
click at [1032, 68] on button "Close" at bounding box center [1042, 69] width 45 height 20
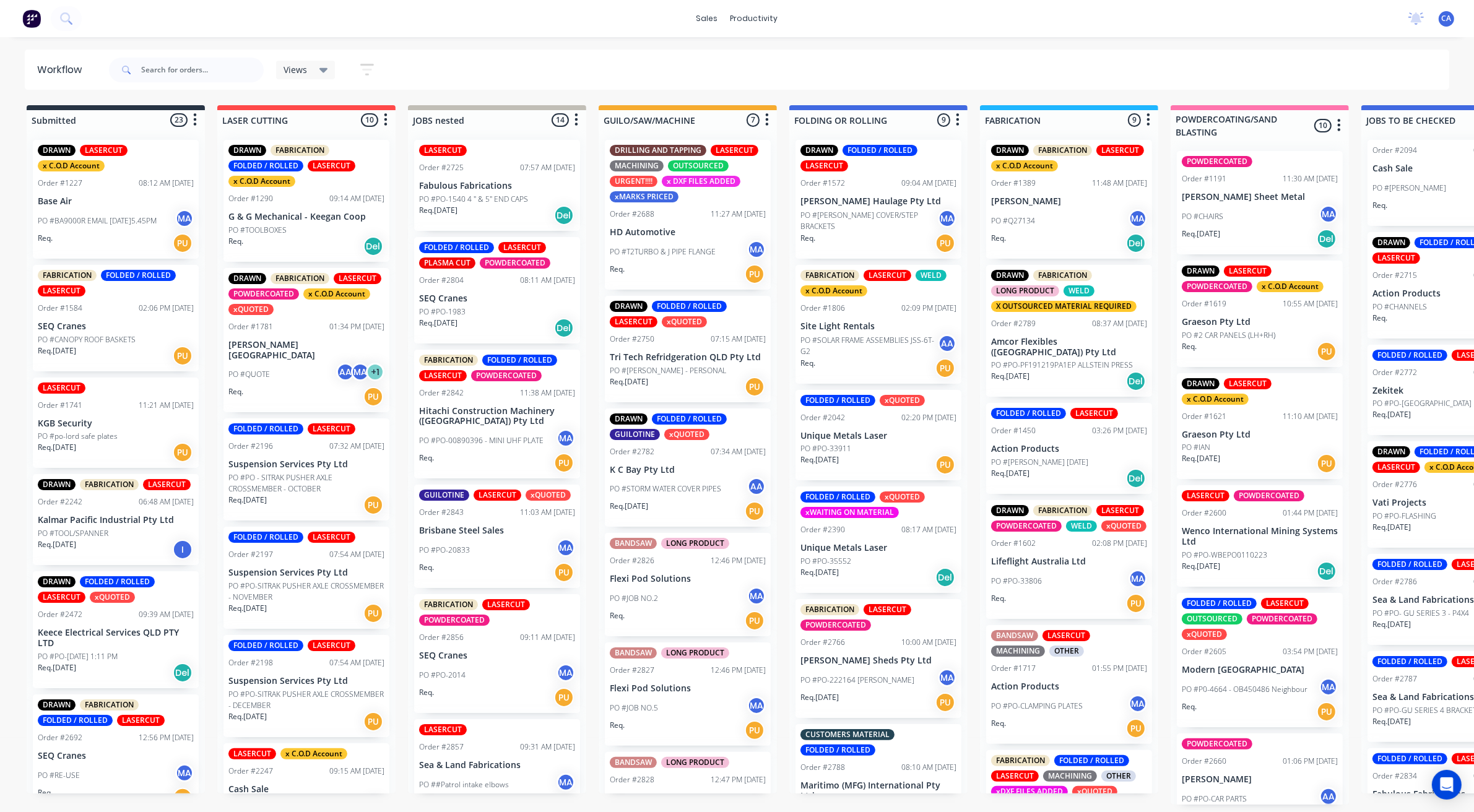
click at [700, 377] on div "Req. [DATE] PU" at bounding box center [687, 387] width 156 height 21
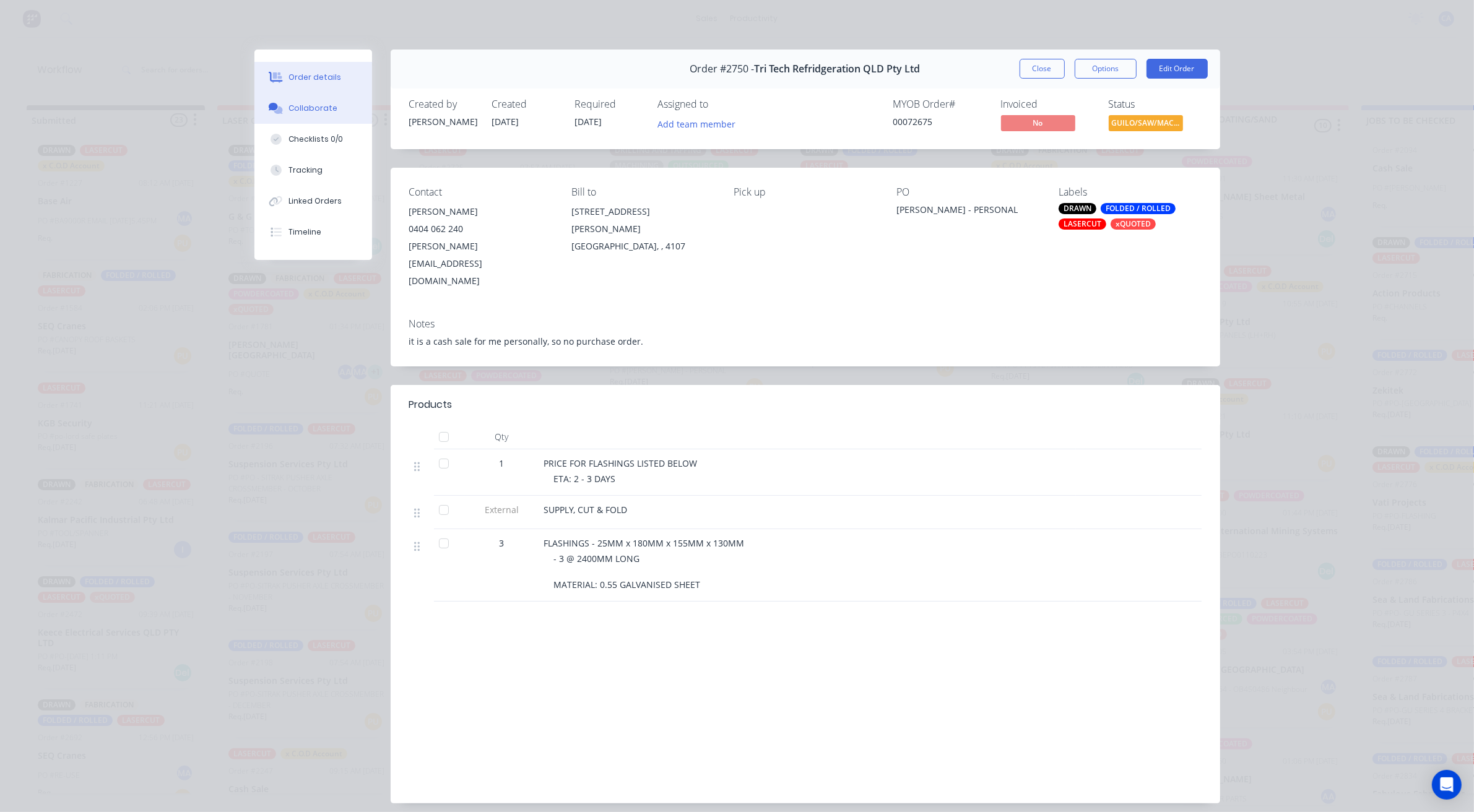
click at [331, 114] on button "Collaborate" at bounding box center [313, 108] width 118 height 31
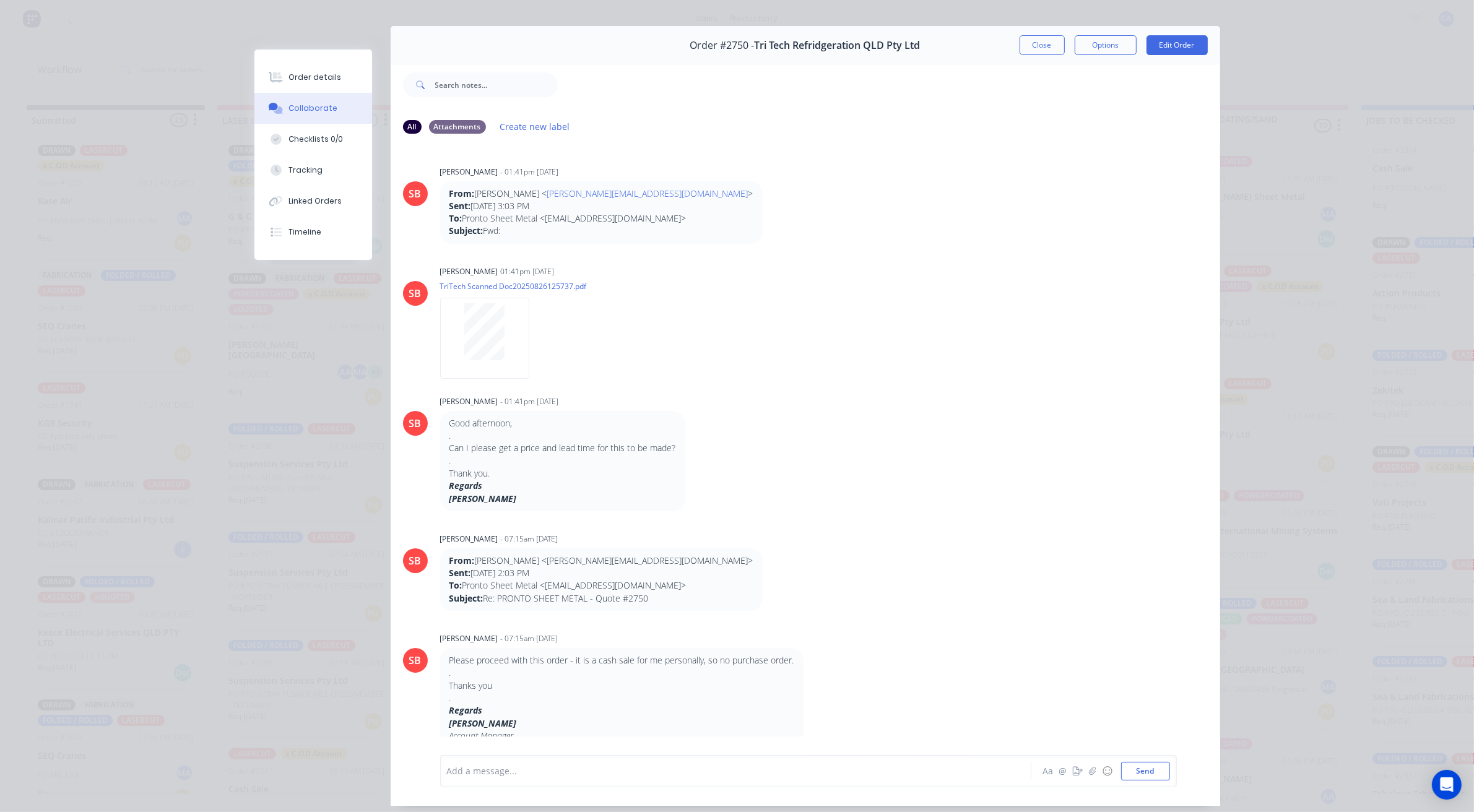
scroll to position [0, 0]
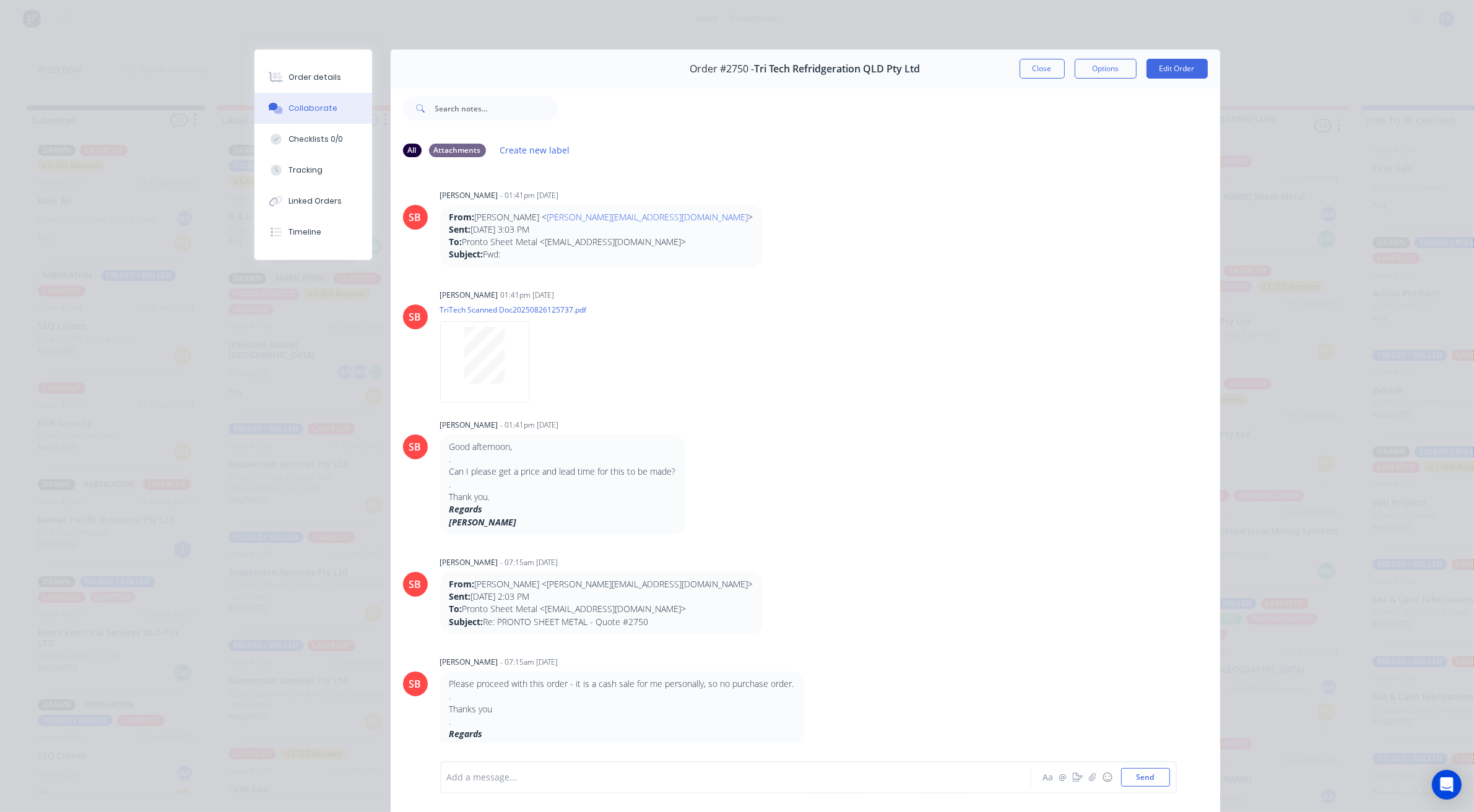
click at [1042, 57] on div "Order #2750 - Tri Tech Refridgeration QLD Pty Ltd Close Options Edit Order" at bounding box center [805, 69] width 830 height 39
click at [1038, 65] on button "Close" at bounding box center [1042, 69] width 45 height 20
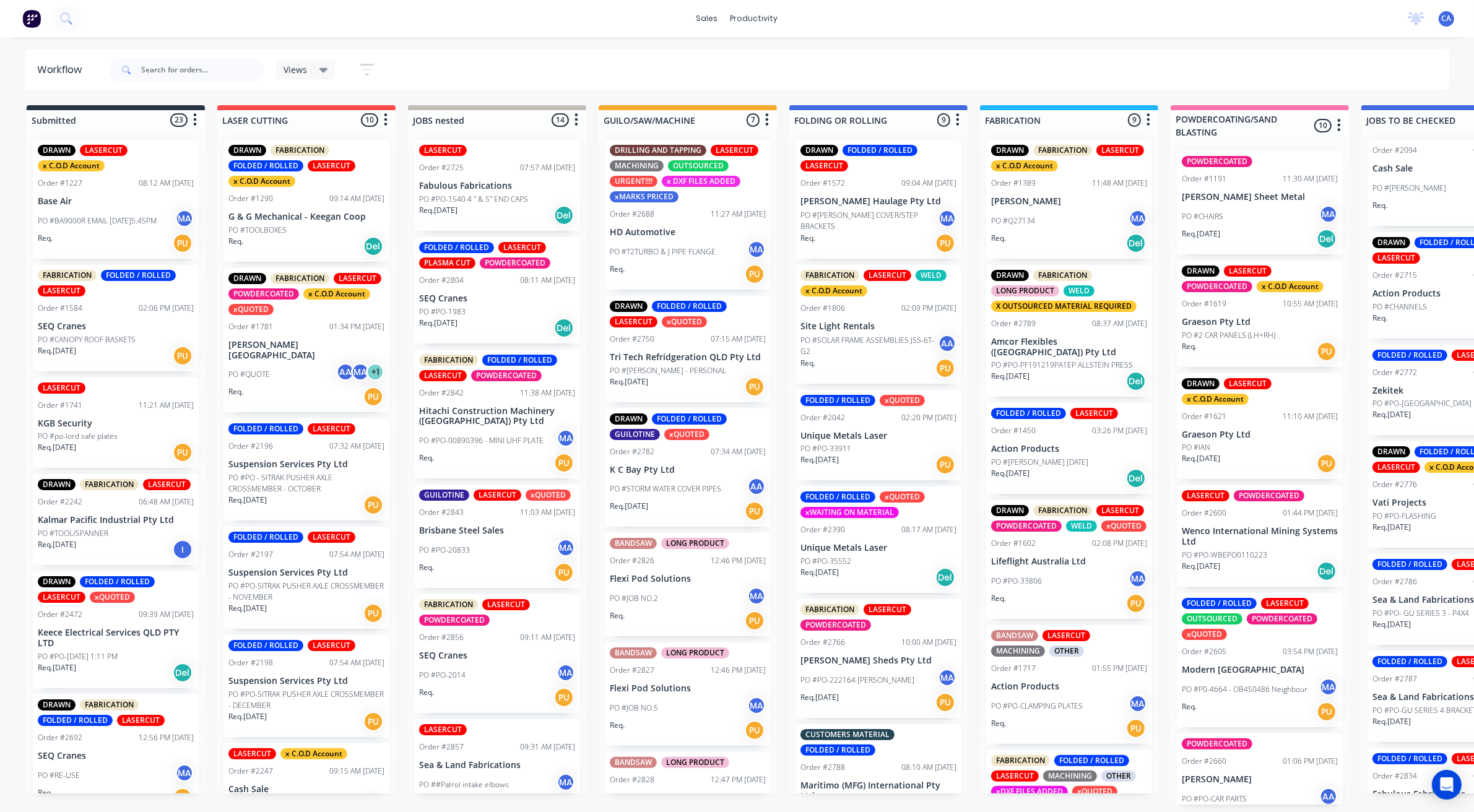
click at [665, 368] on p "PO #[PERSON_NAME] - PERSONAL" at bounding box center [668, 371] width 116 height 11
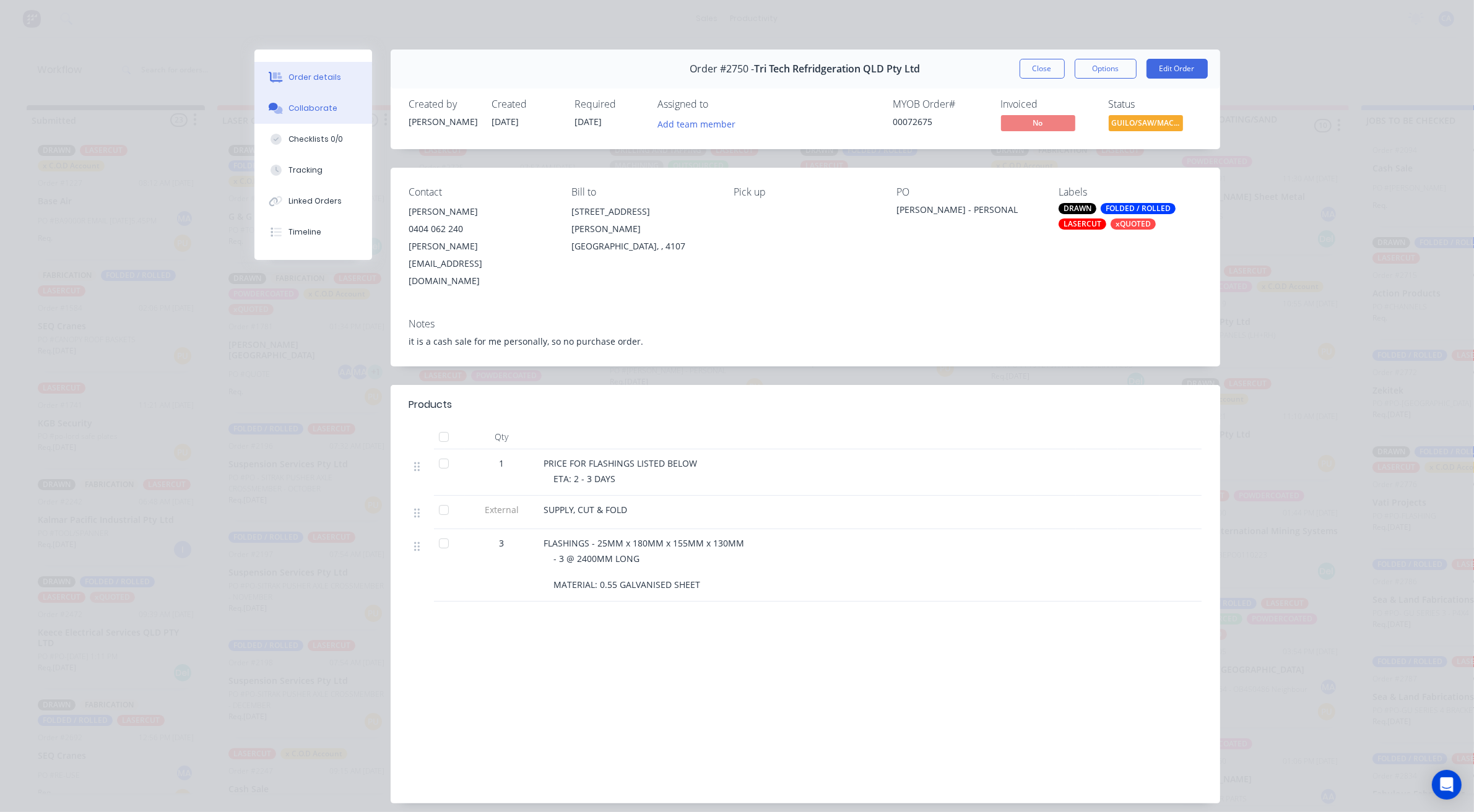
click at [335, 109] on button "Collaborate" at bounding box center [313, 108] width 118 height 31
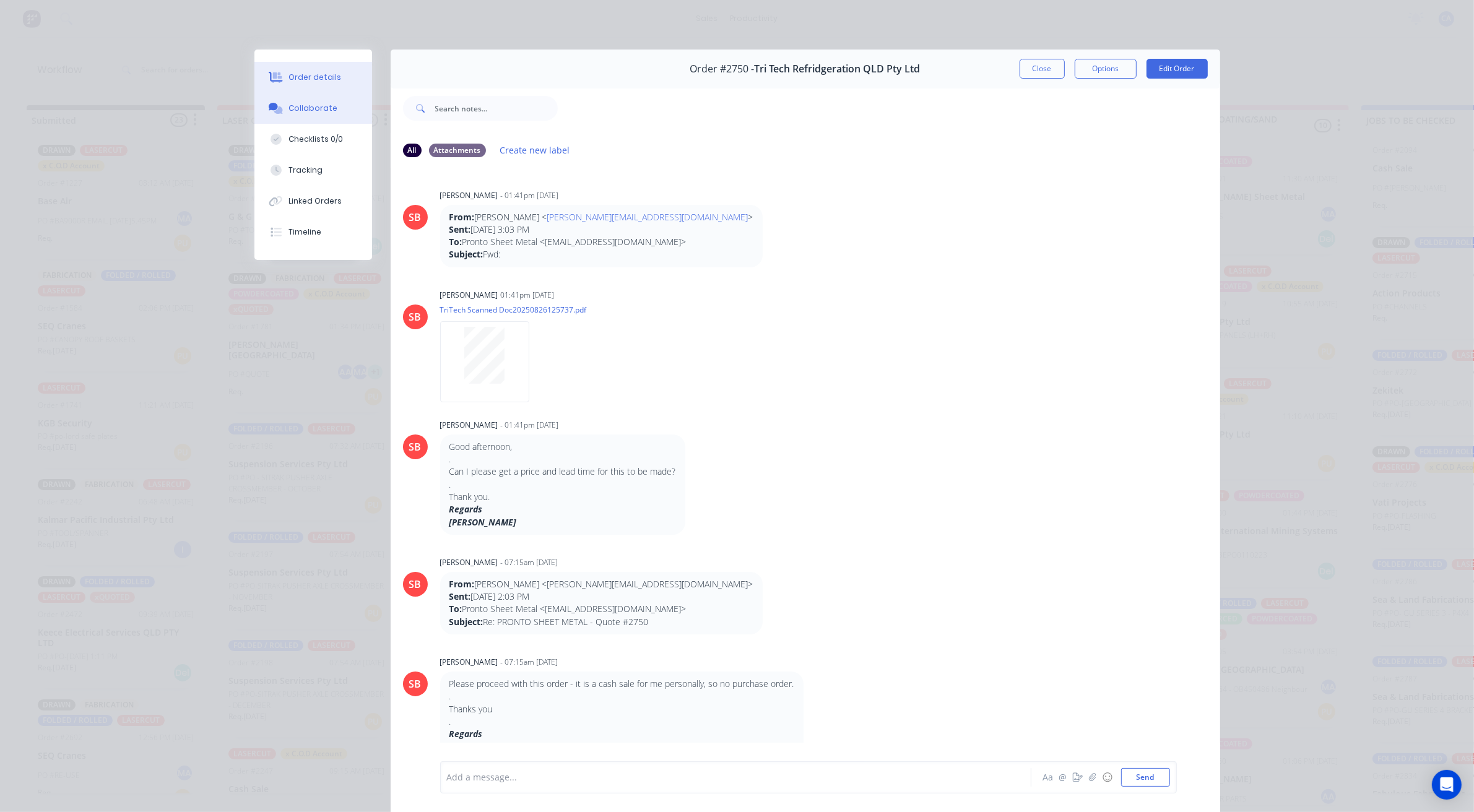
click at [311, 76] on div "Order details" at bounding box center [315, 77] width 53 height 11
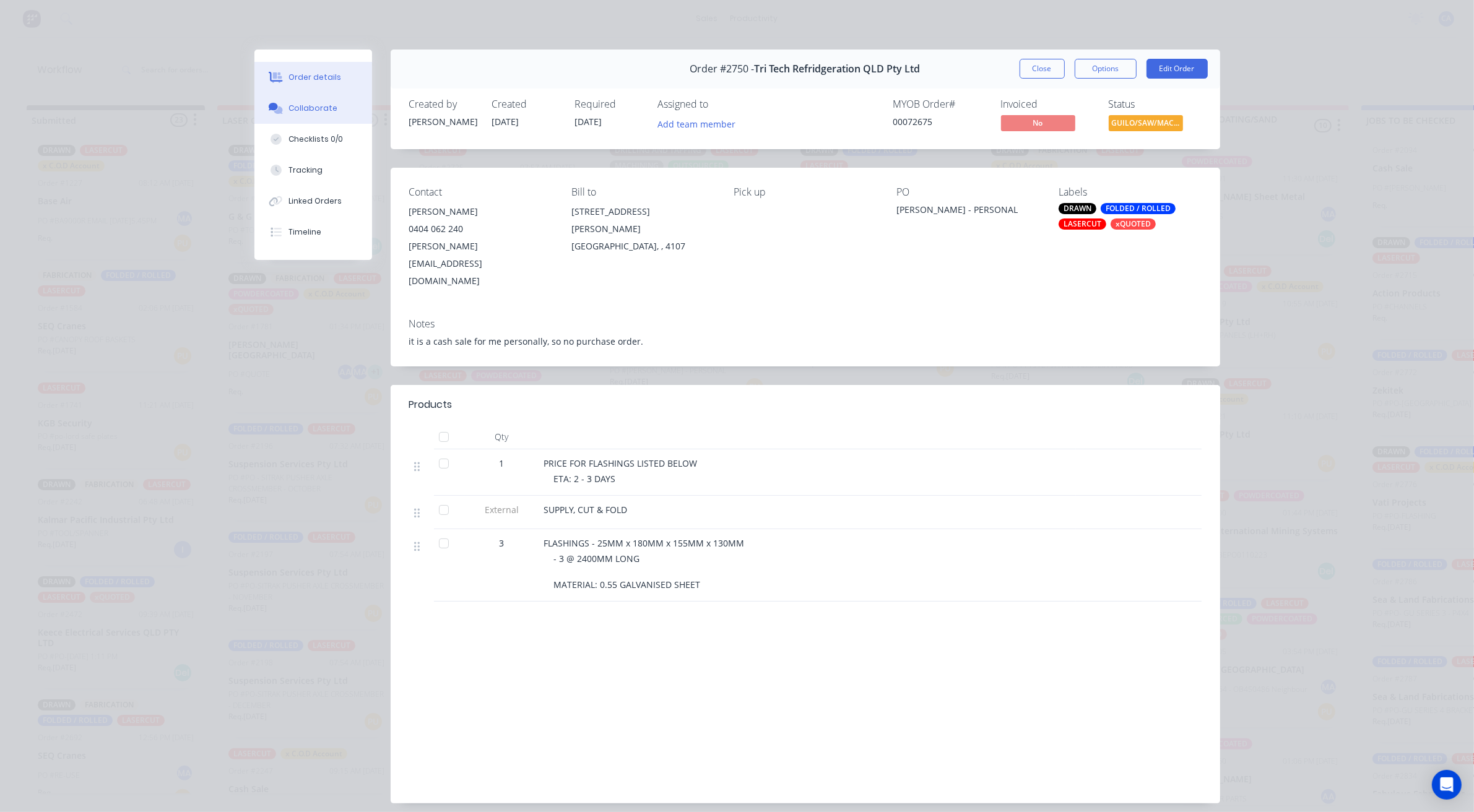
click at [311, 116] on button "Collaborate" at bounding box center [313, 108] width 118 height 31
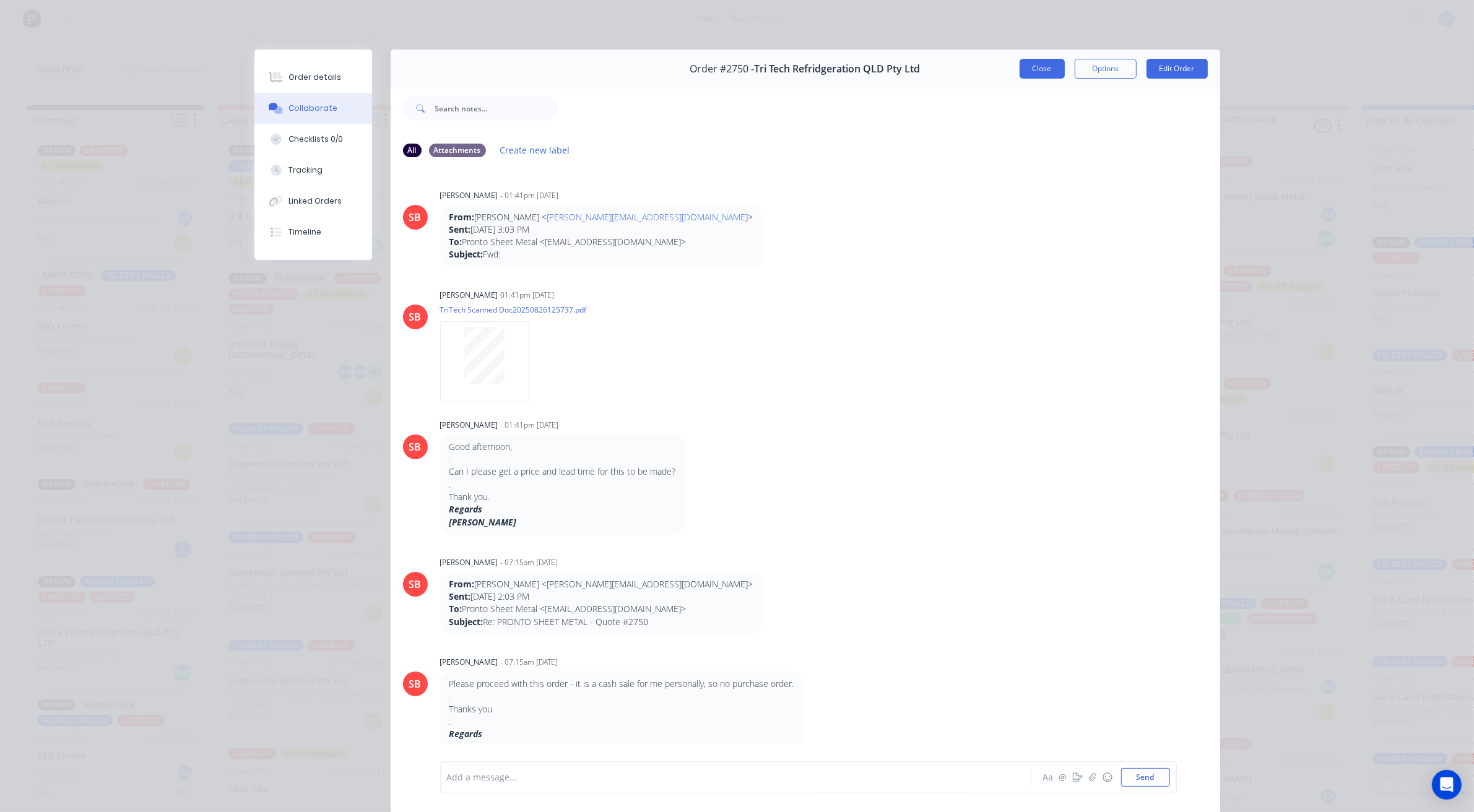
click at [1044, 75] on button "Close" at bounding box center [1042, 69] width 45 height 20
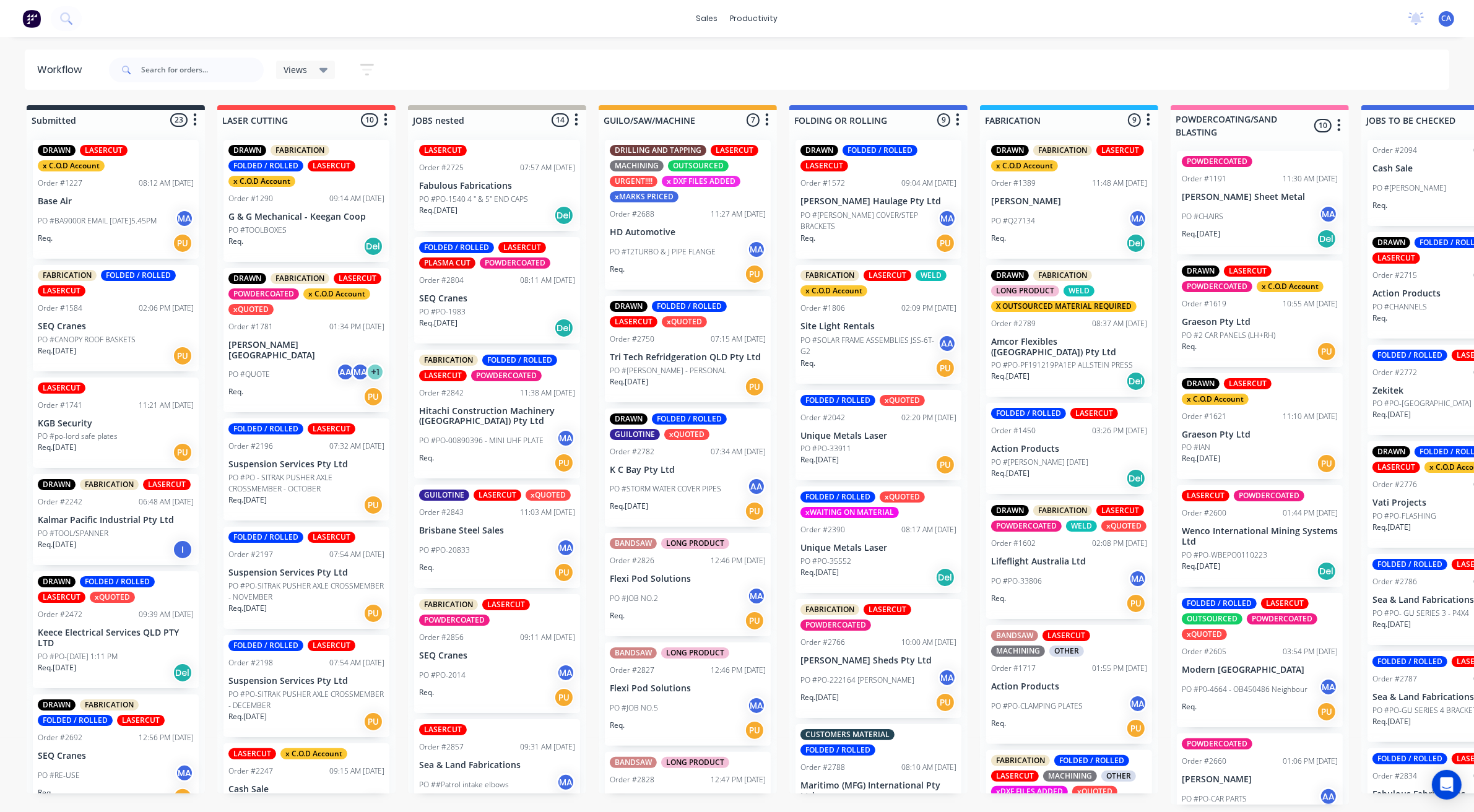
scroll to position [0, 9]
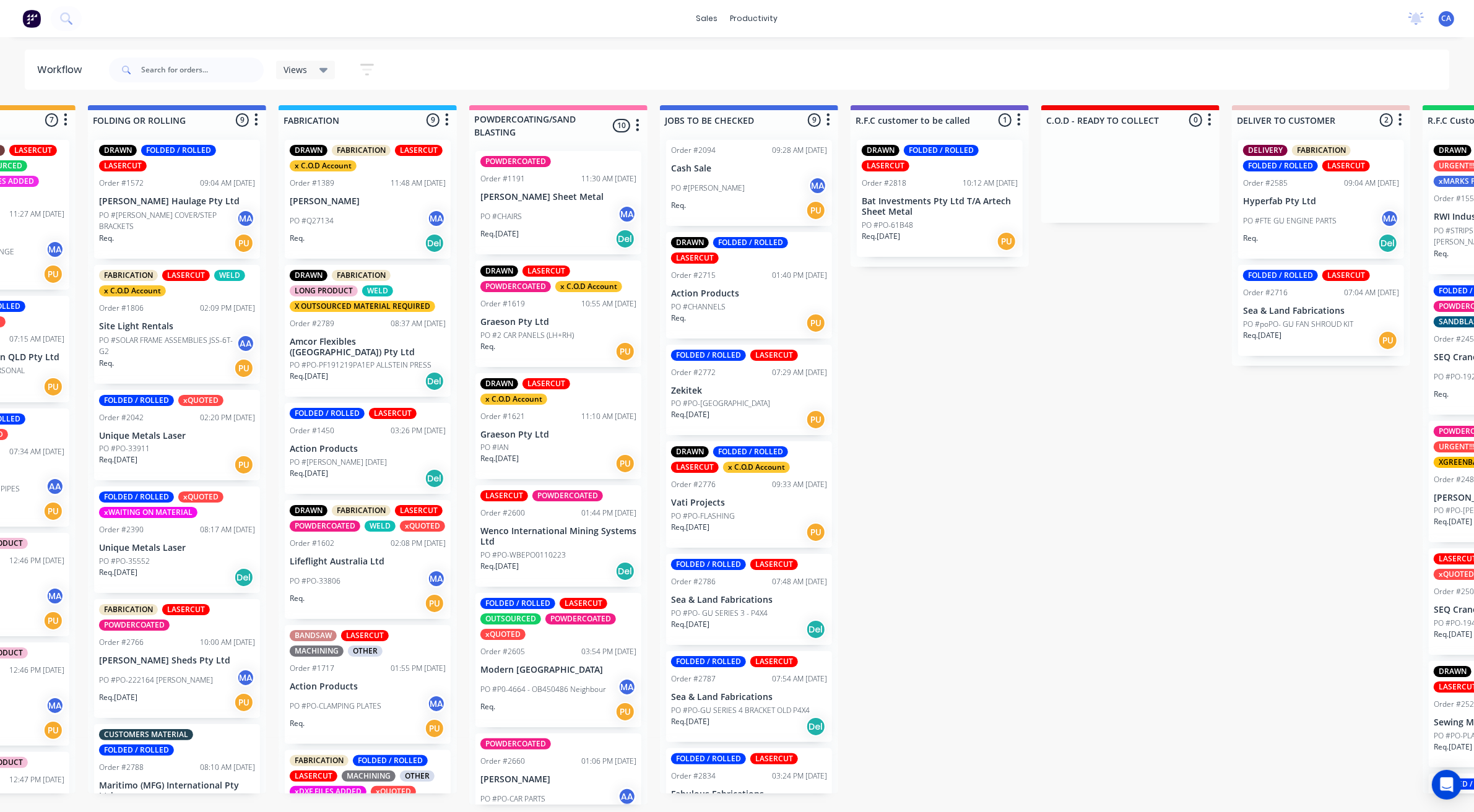
drag, startPoint x: 951, startPoint y: 335, endPoint x: 1007, endPoint y: 342, distance: 56.4
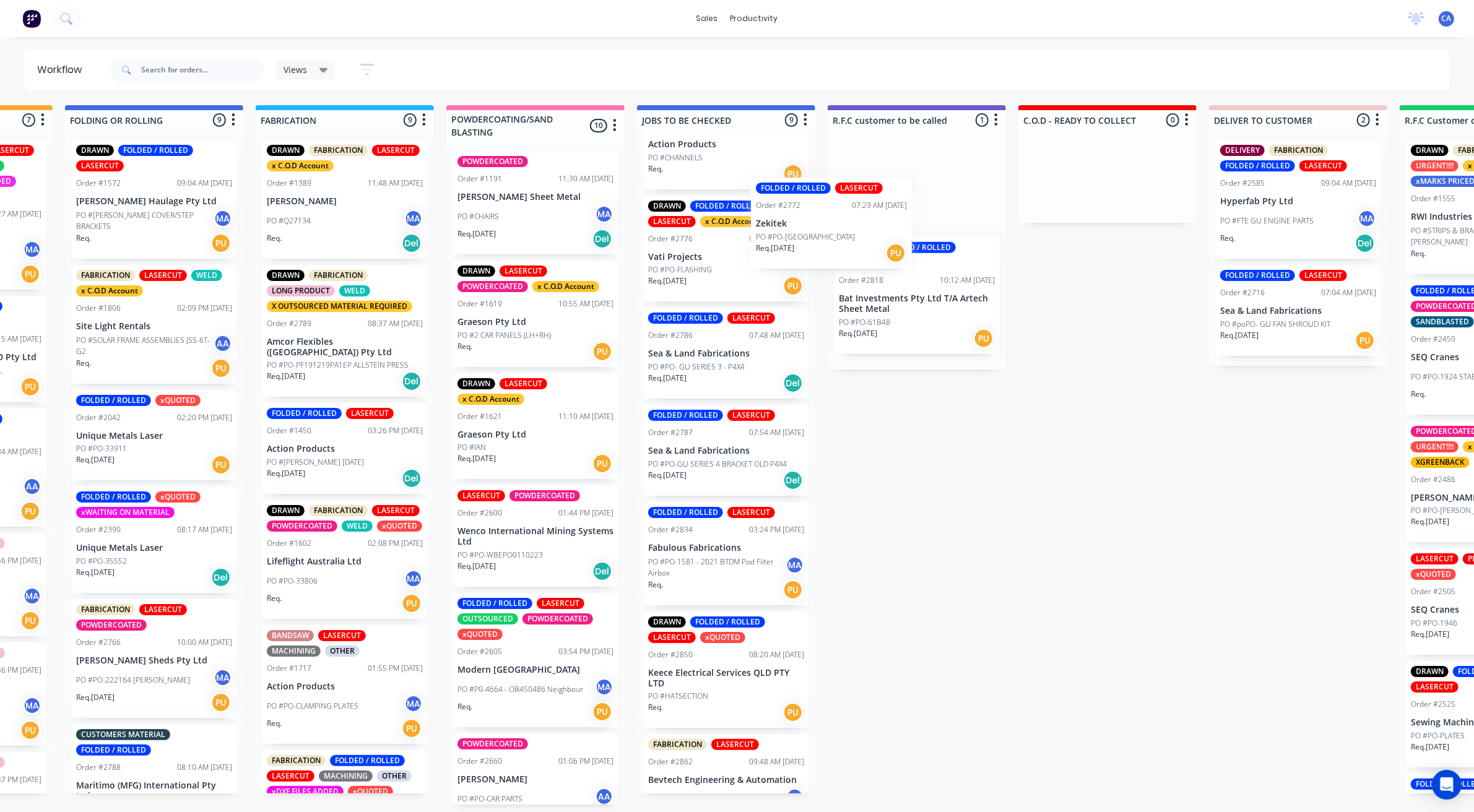
scroll to position [149, 0]
drag, startPoint x: 691, startPoint y: 258, endPoint x: 870, endPoint y: 230, distance: 181.2
click at [870, 230] on div "Submitted 23 Sort By Created date Required date Order number Customer name Most…" at bounding box center [927, 455] width 3321 height 700
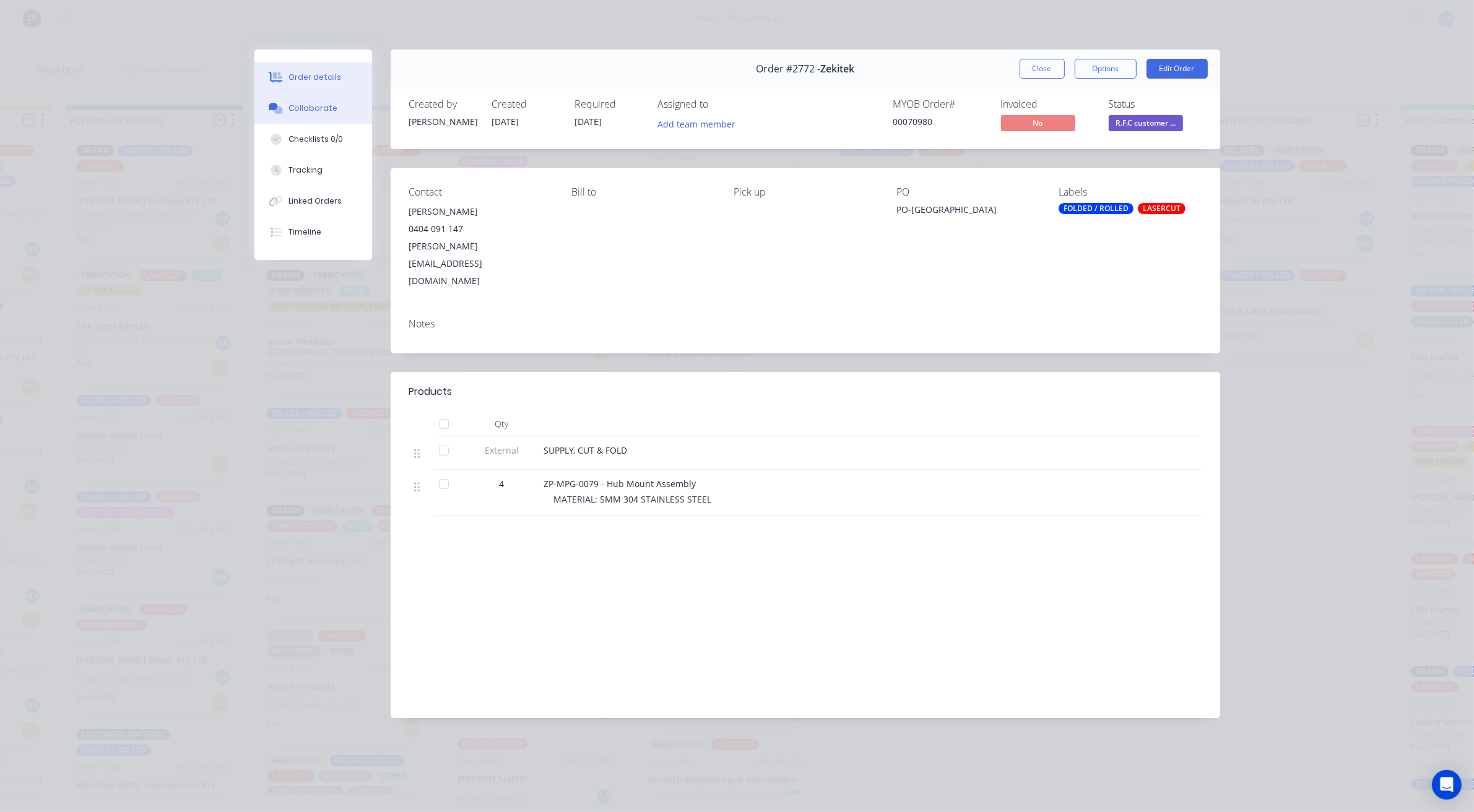
click at [356, 96] on button "Collaborate" at bounding box center [313, 108] width 118 height 31
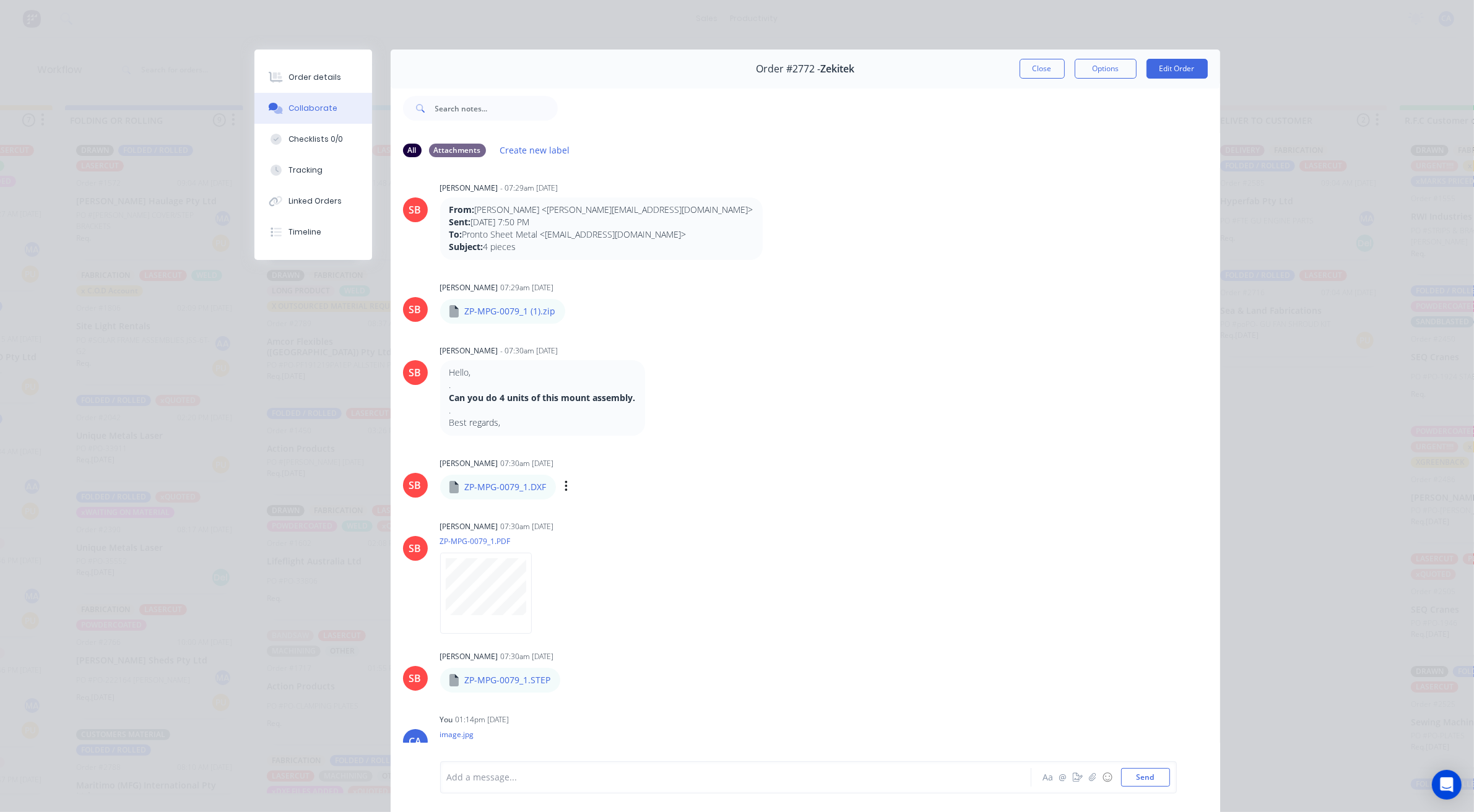
scroll to position [0, 0]
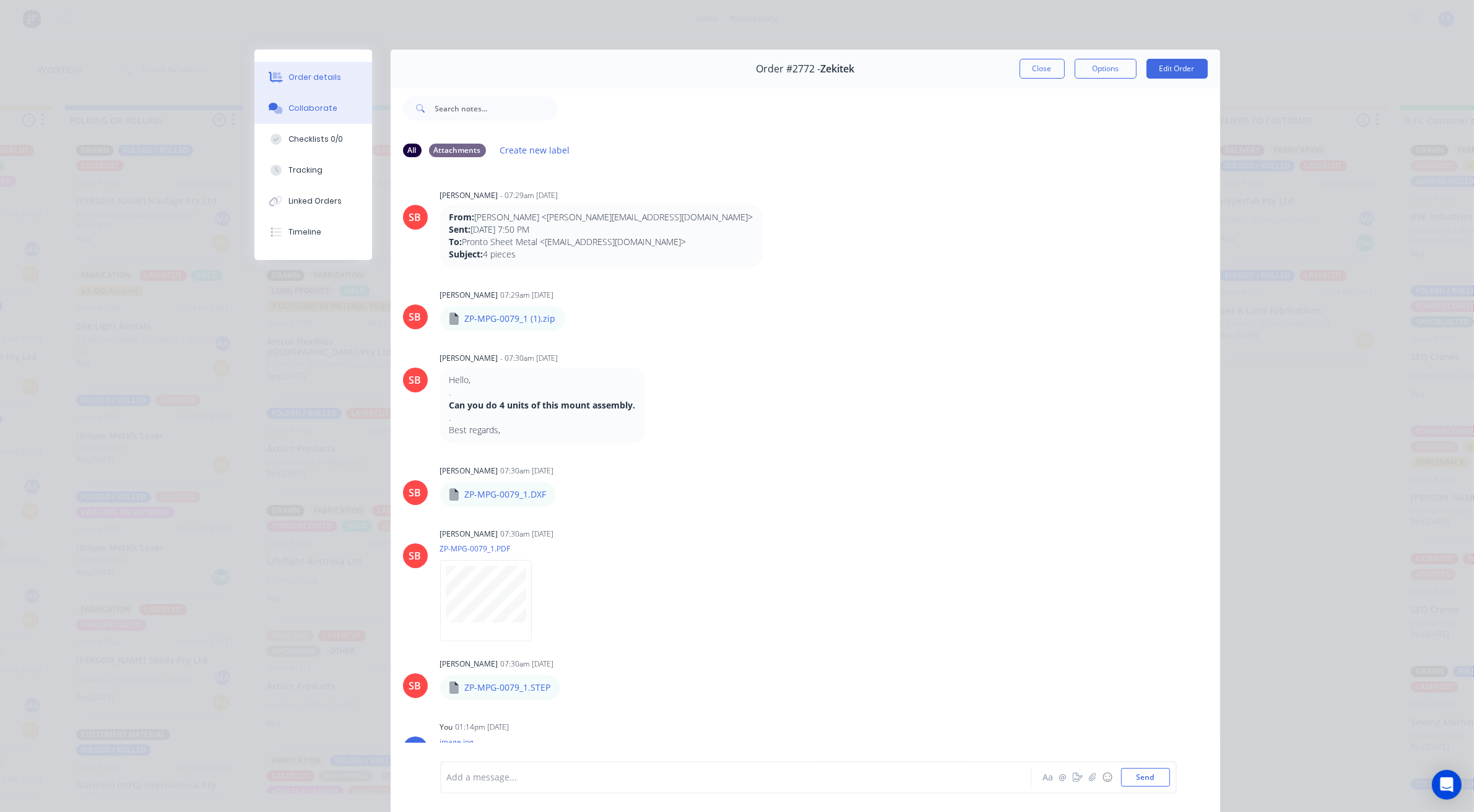
click at [322, 87] on button "Order details" at bounding box center [313, 77] width 118 height 31
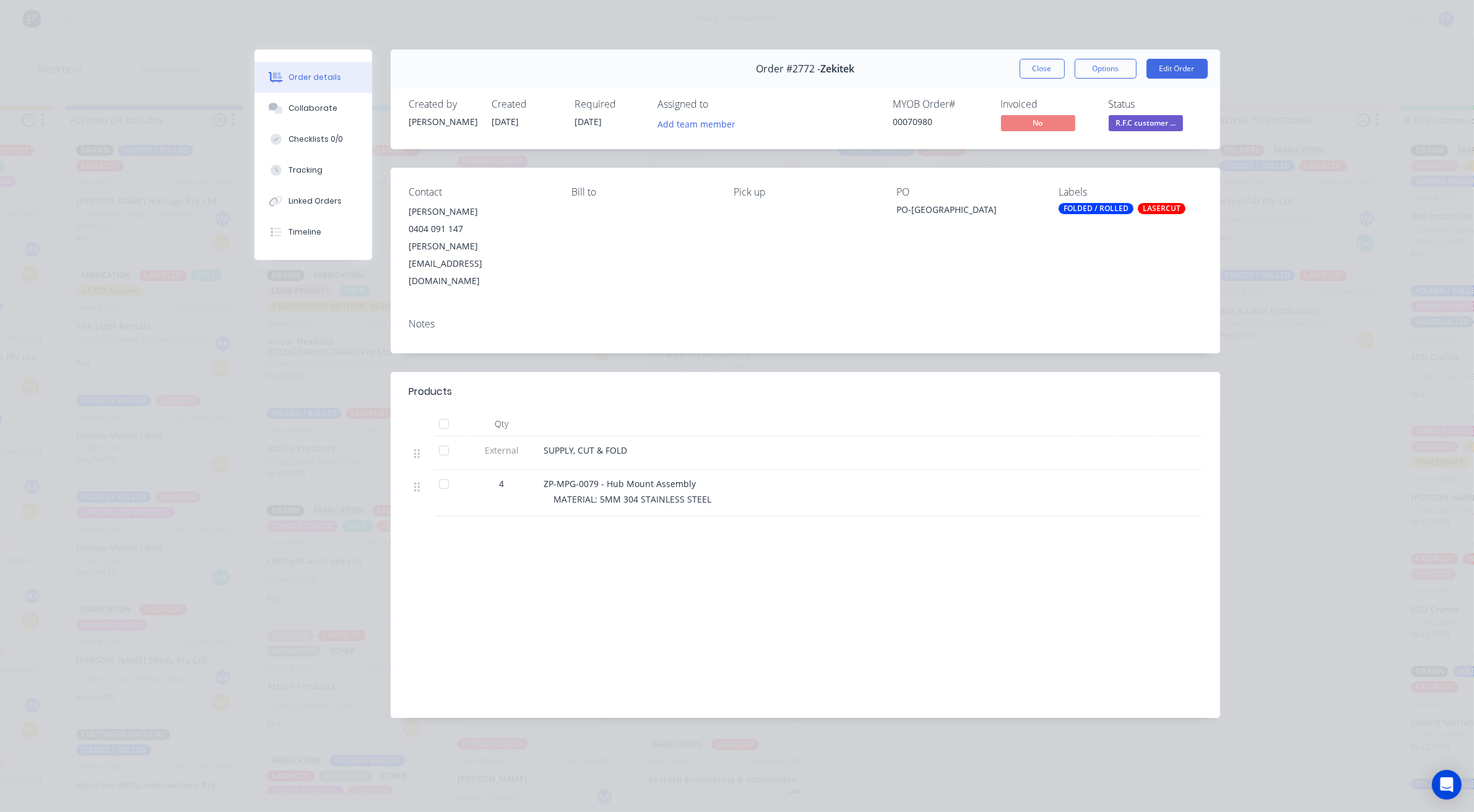
scroll to position [0, 725]
click at [1044, 66] on button "Close" at bounding box center [1042, 69] width 45 height 20
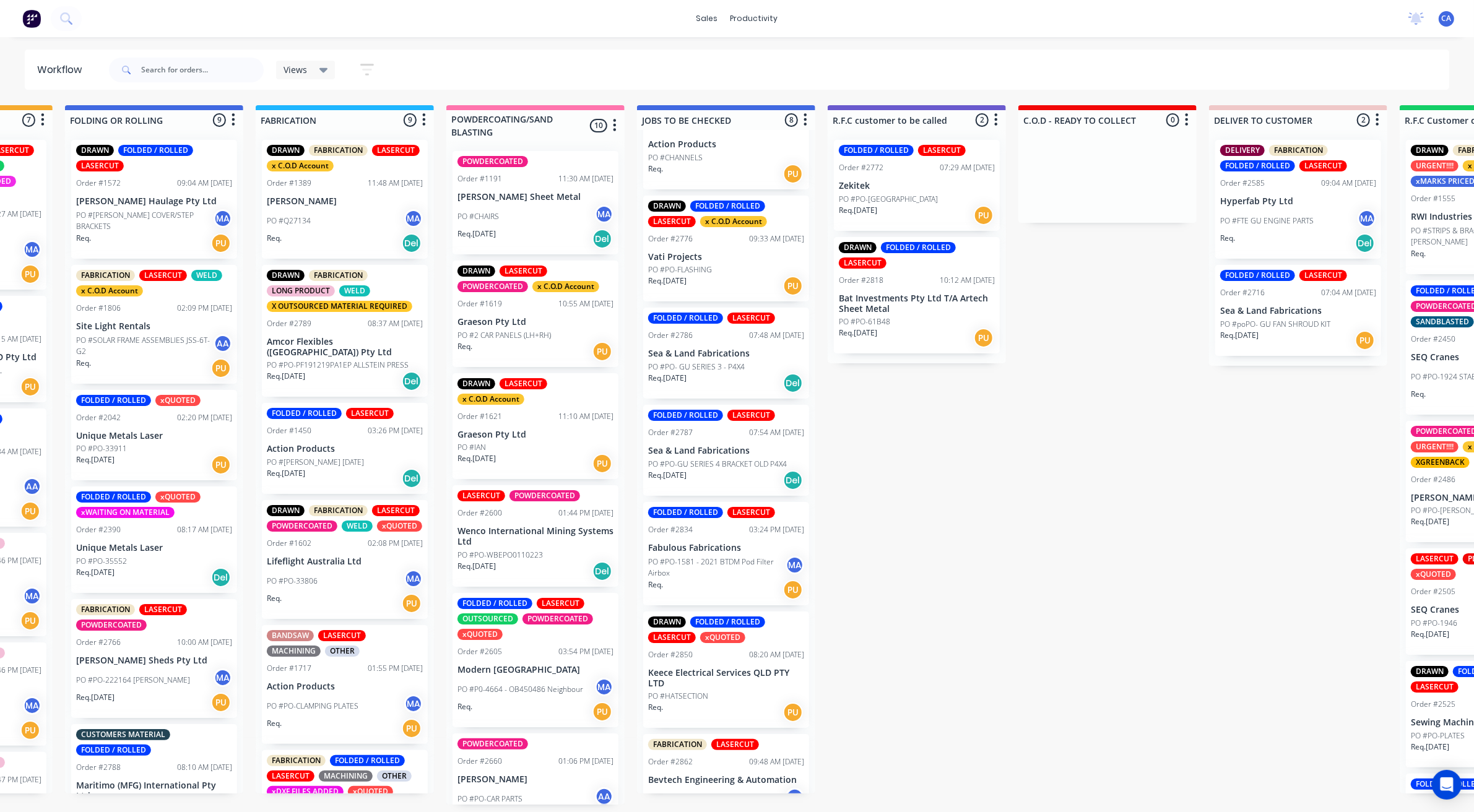
click at [905, 194] on p "PO #PO-[GEOGRAPHIC_DATA]" at bounding box center [888, 199] width 99 height 11
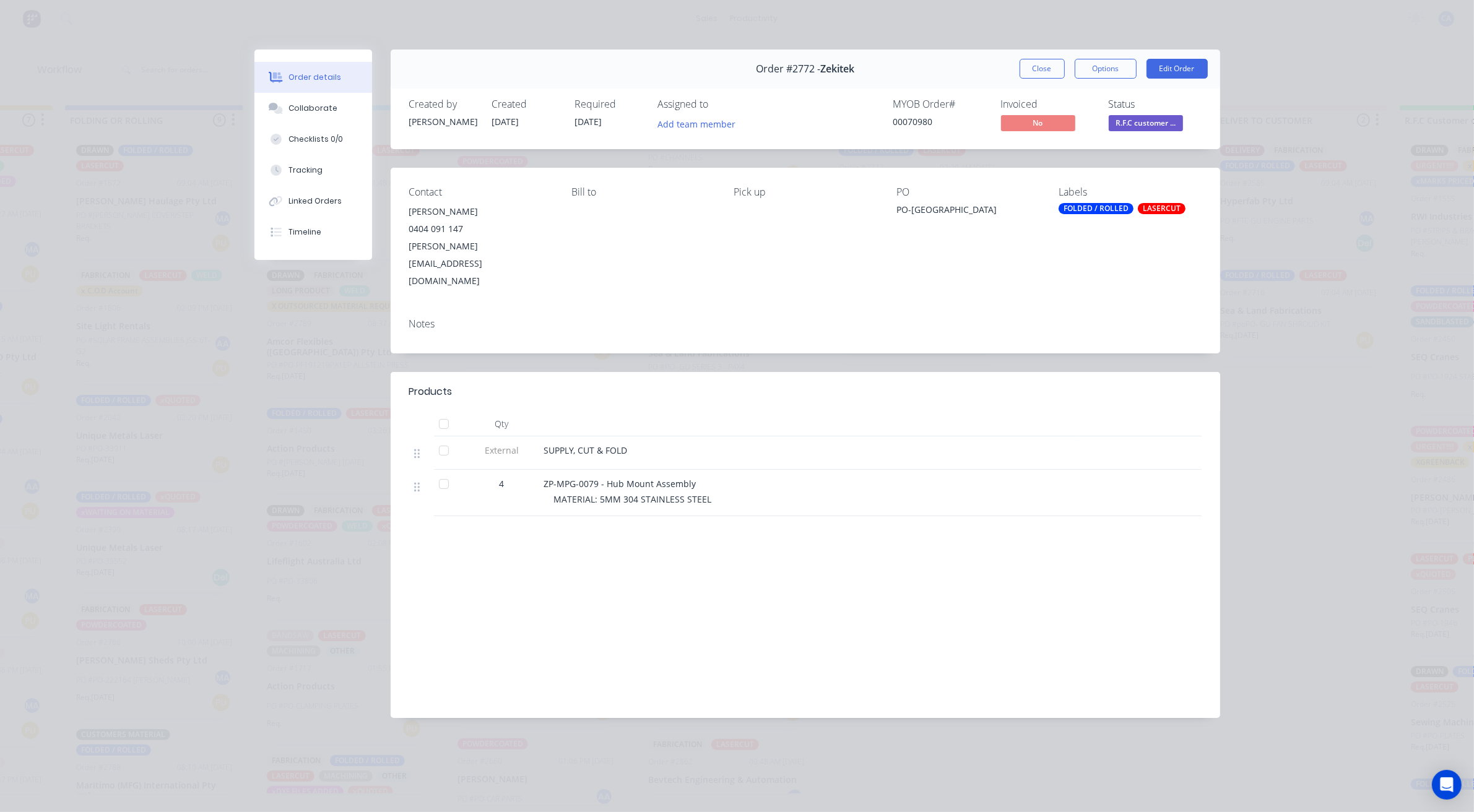
click at [1152, 117] on span "R.F.C customer ..." at bounding box center [1146, 123] width 74 height 16
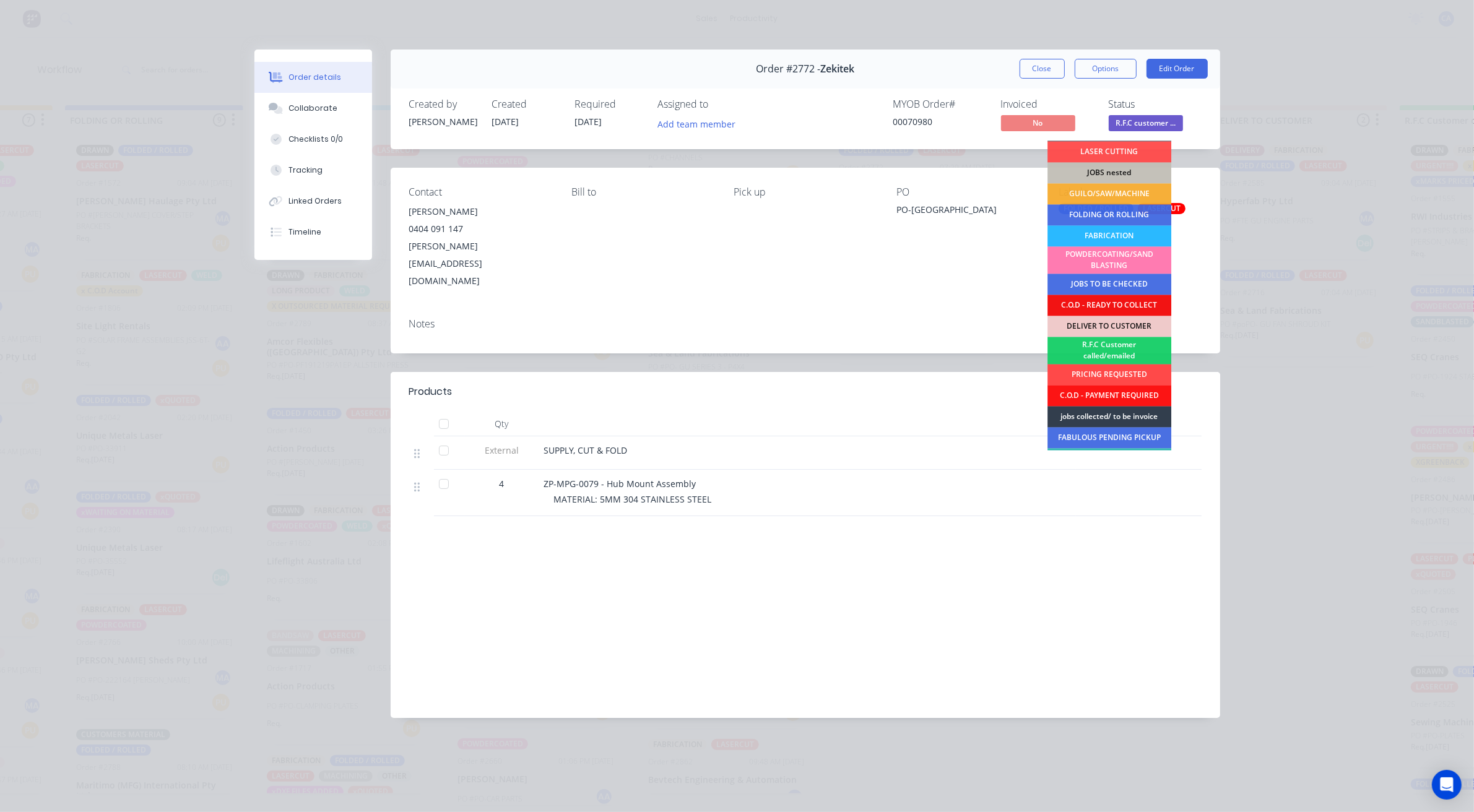
scroll to position [0, 0]
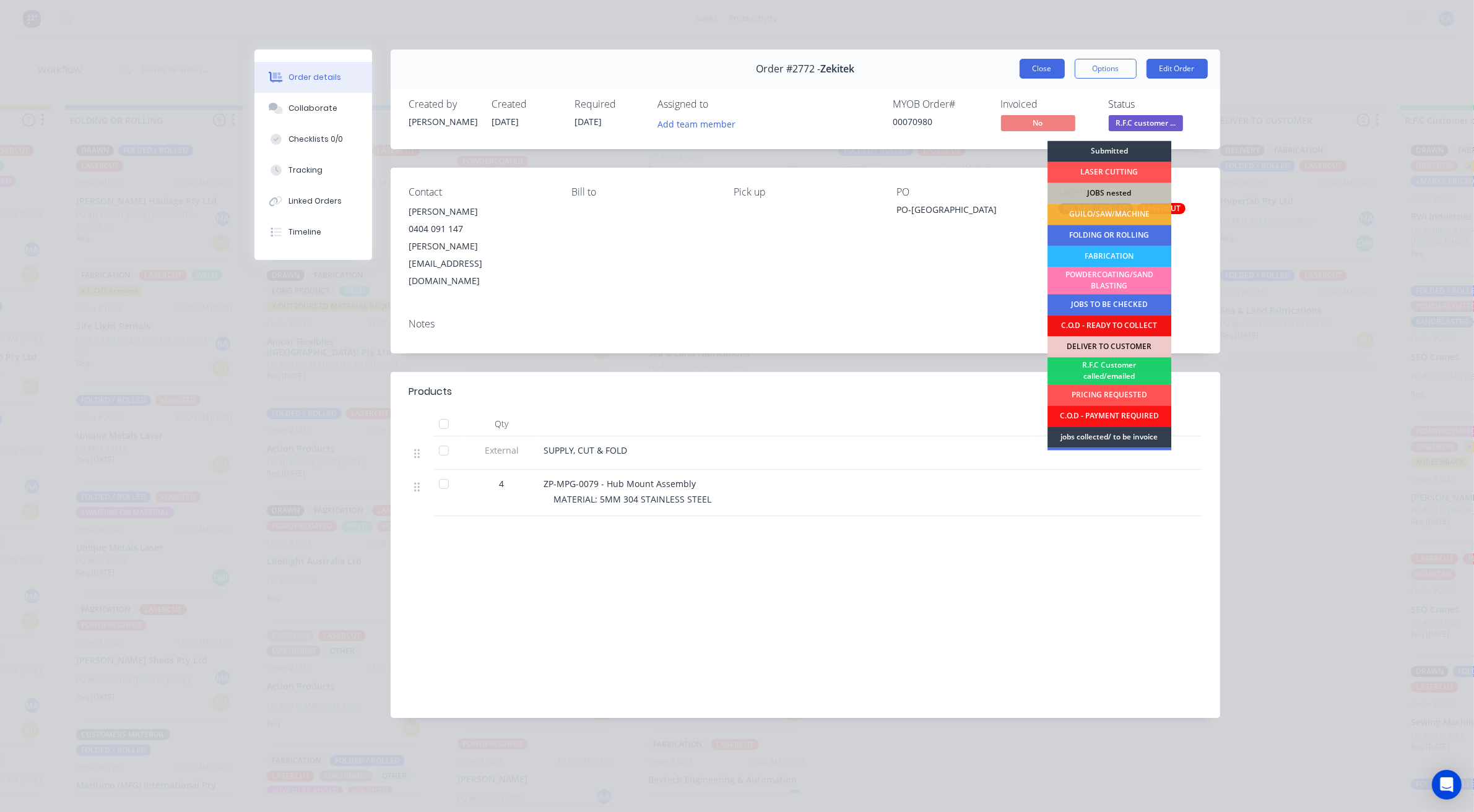
click at [1060, 69] on button "Close" at bounding box center [1042, 69] width 45 height 20
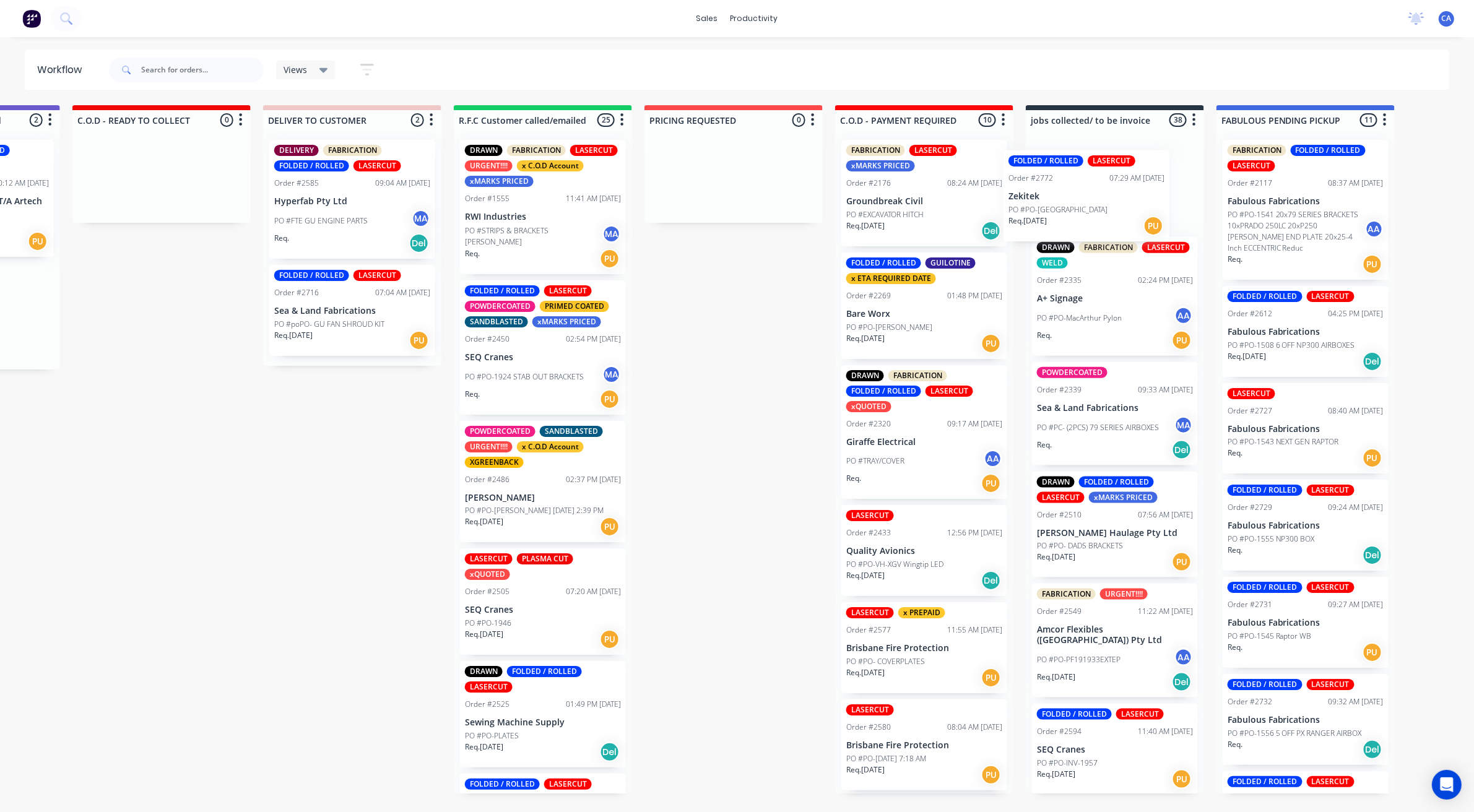
scroll to position [0, 1672]
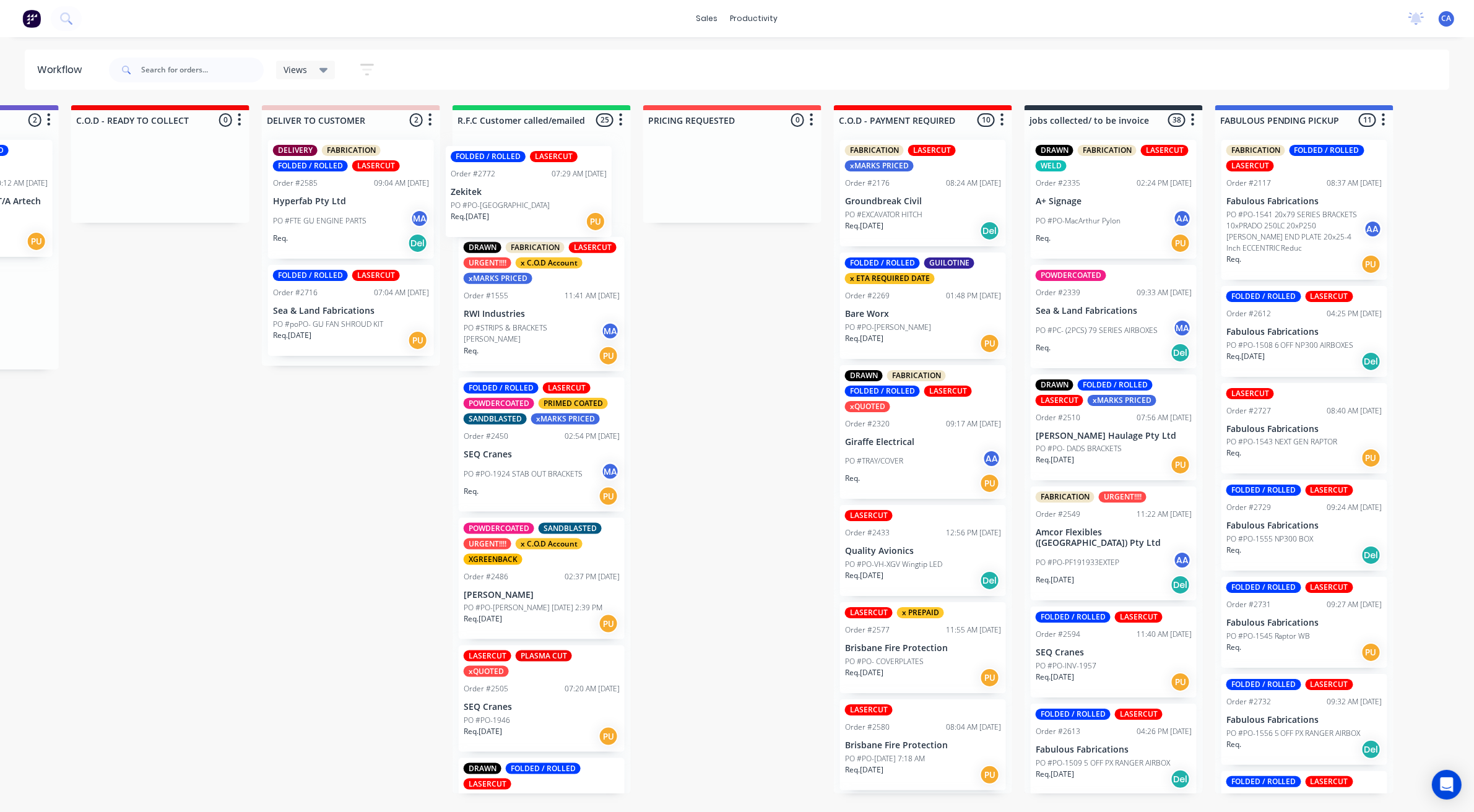
drag, startPoint x: 884, startPoint y: 199, endPoint x: 505, endPoint y: 196, distance: 379.0
click at [512, 187] on p "Zekitek" at bounding box center [541, 186] width 156 height 10
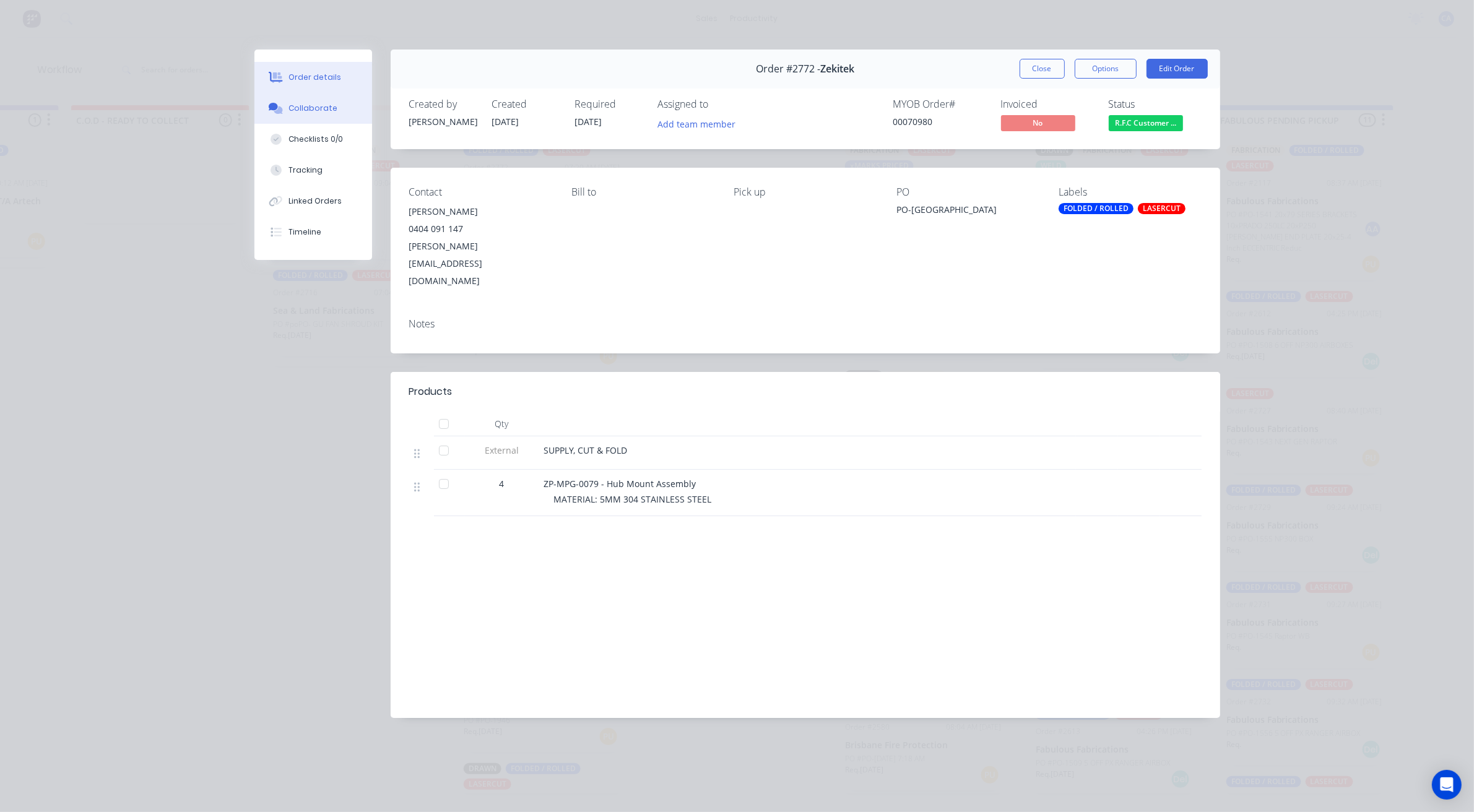
click at [322, 106] on div "Collaborate" at bounding box center [313, 108] width 49 height 11
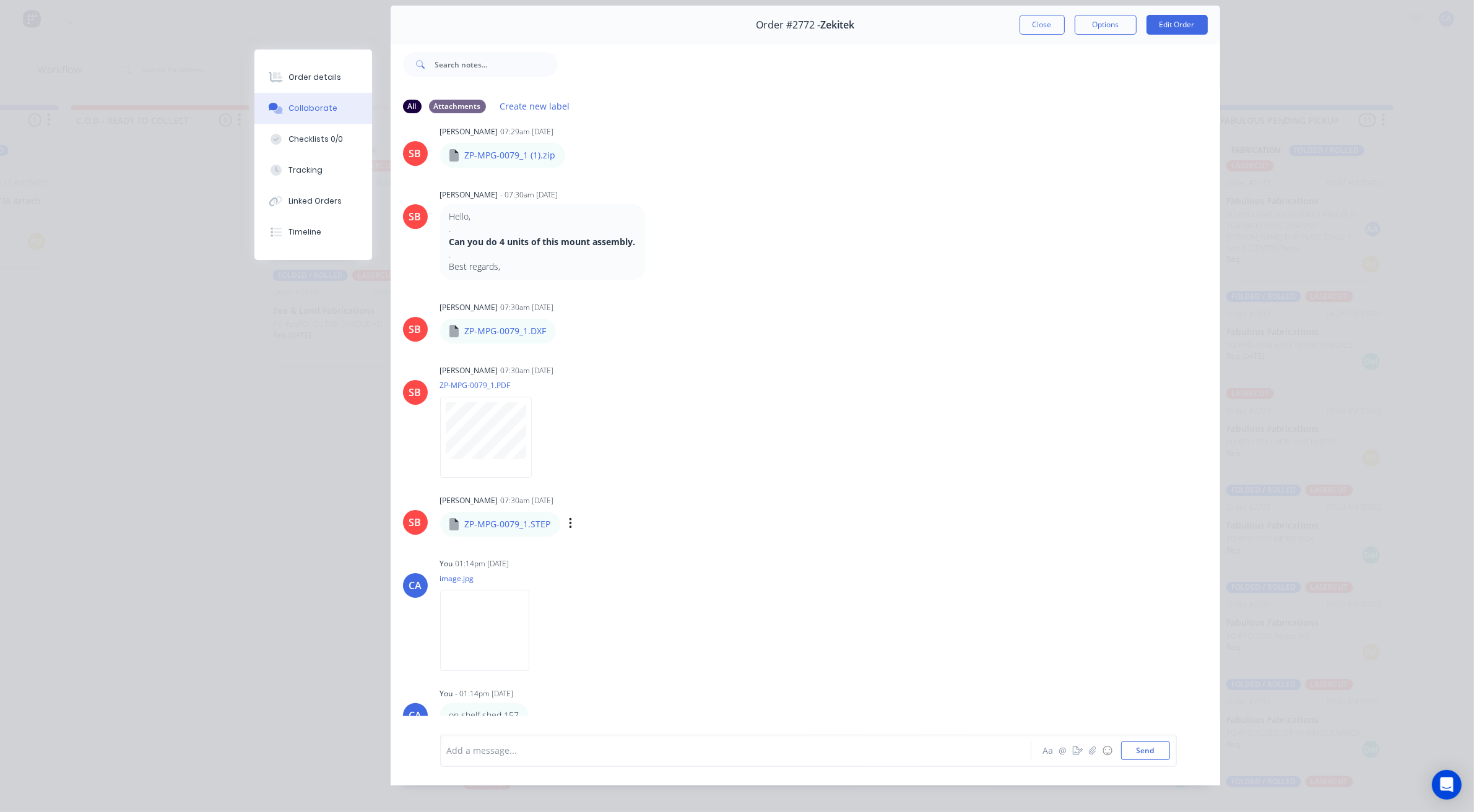
scroll to position [68, 0]
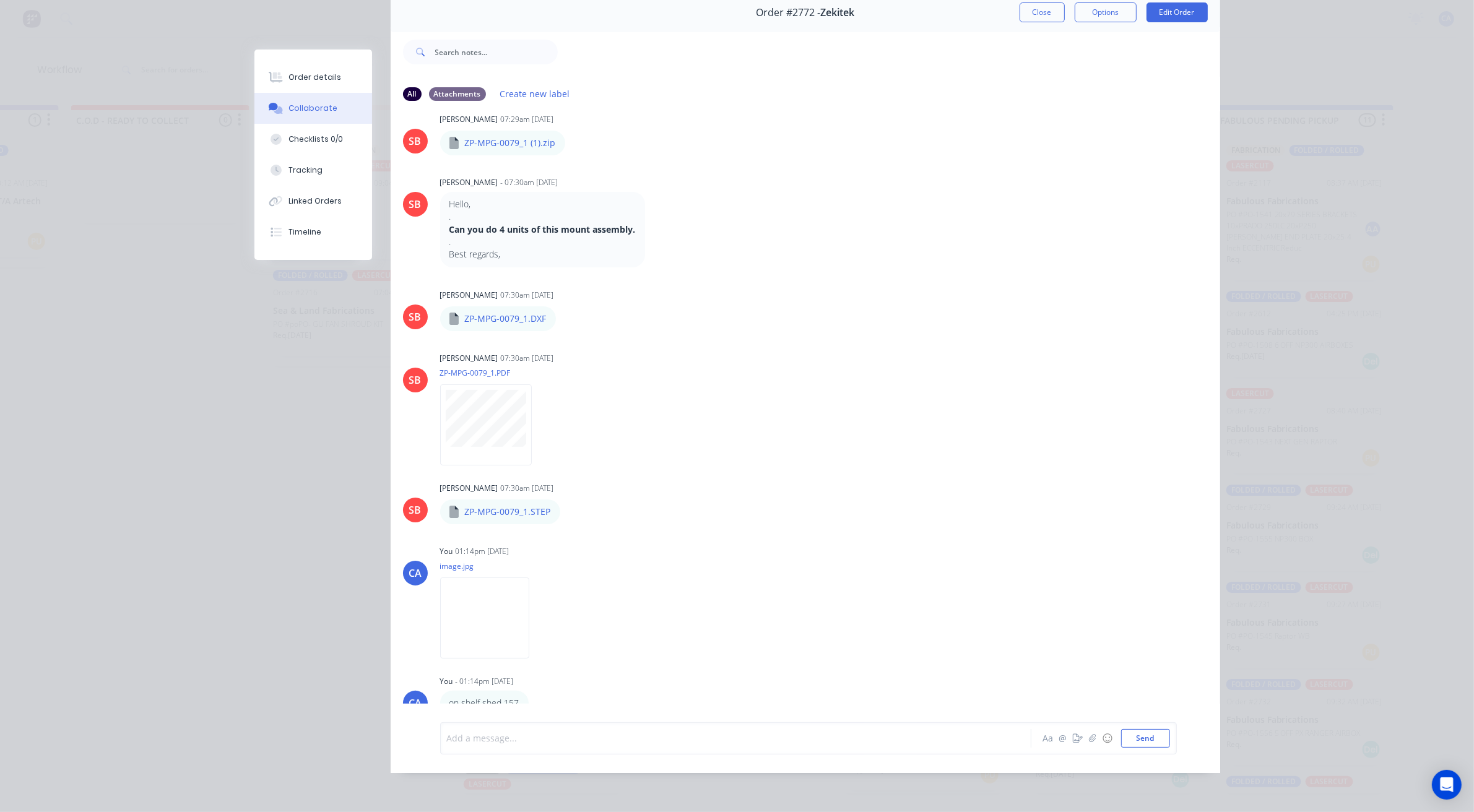
click at [541, 740] on div at bounding box center [719, 738] width 542 height 13
click at [1157, 738] on button "Send" at bounding box center [1145, 738] width 49 height 18
click at [1073, 738] on icon "button" at bounding box center [1078, 738] width 10 height 8
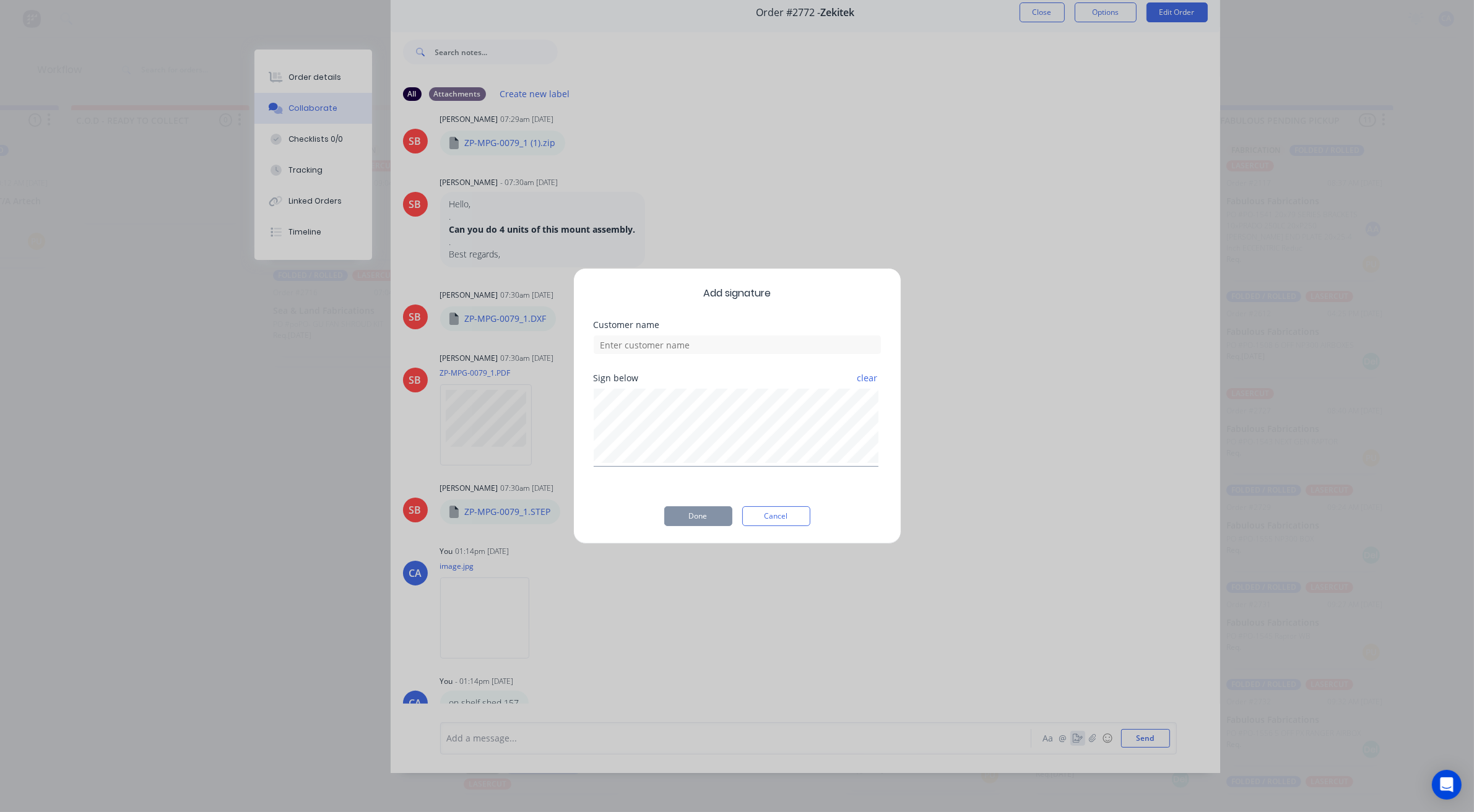
scroll to position [0, 1672]
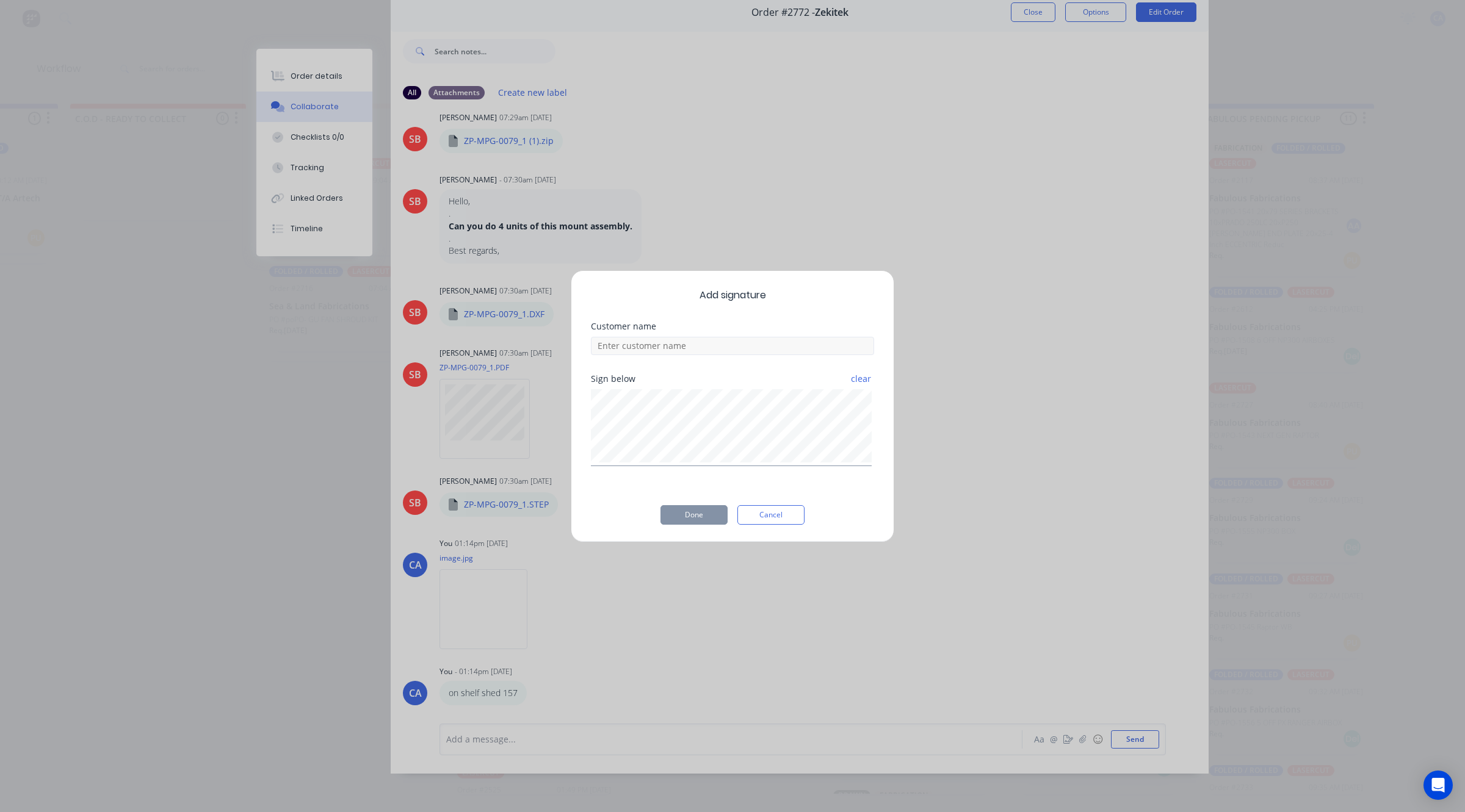
click at [751, 352] on div "Add signature Customer name Sign below clear Done Cancel" at bounding box center [732, 406] width 324 height 272
click at [752, 348] on input at bounding box center [732, 346] width 283 height 18
type input "[PERSON_NAME]"
click at [688, 522] on button "Done" at bounding box center [694, 515] width 67 height 19
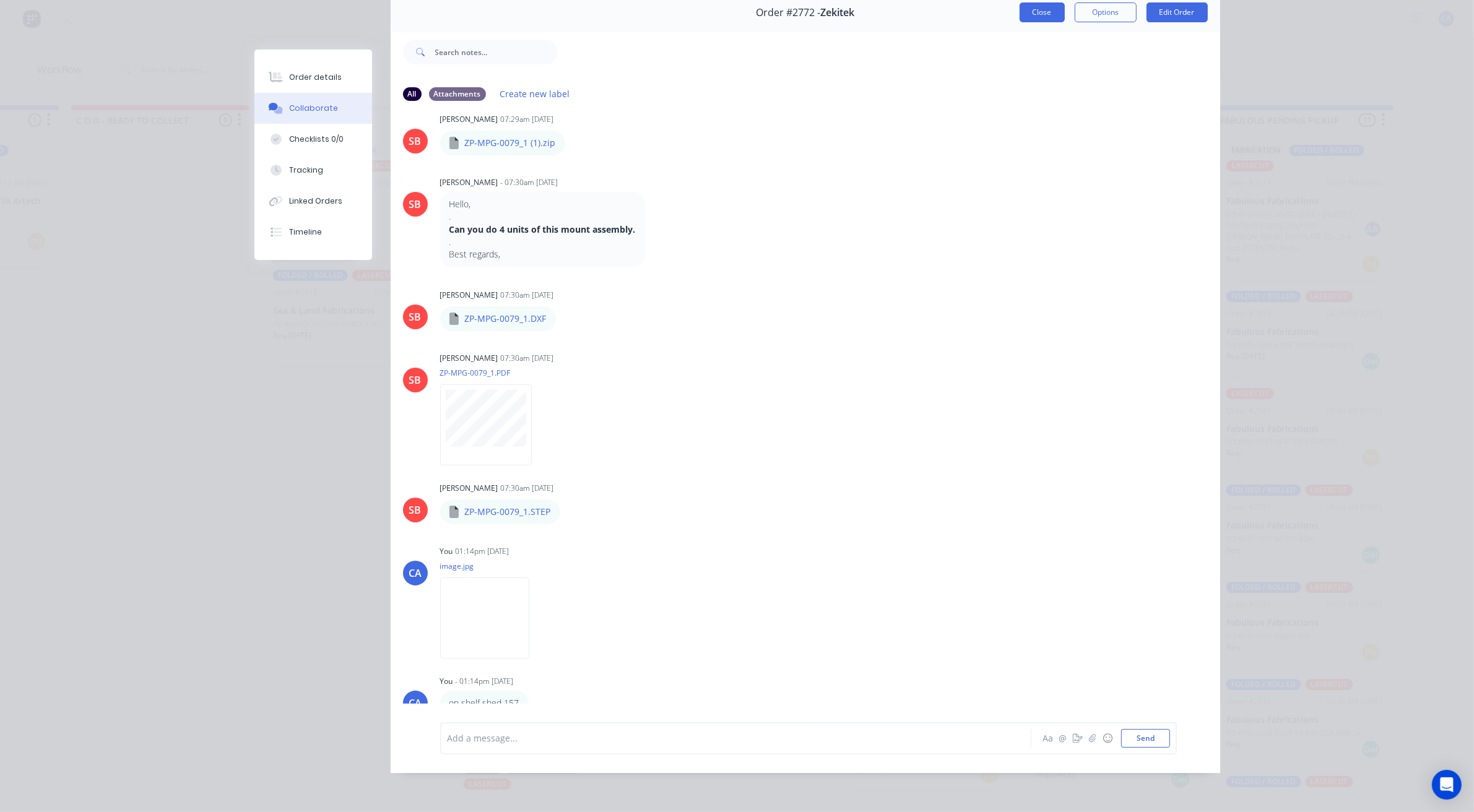
click at [1025, 14] on button "Close" at bounding box center [1042, 12] width 45 height 20
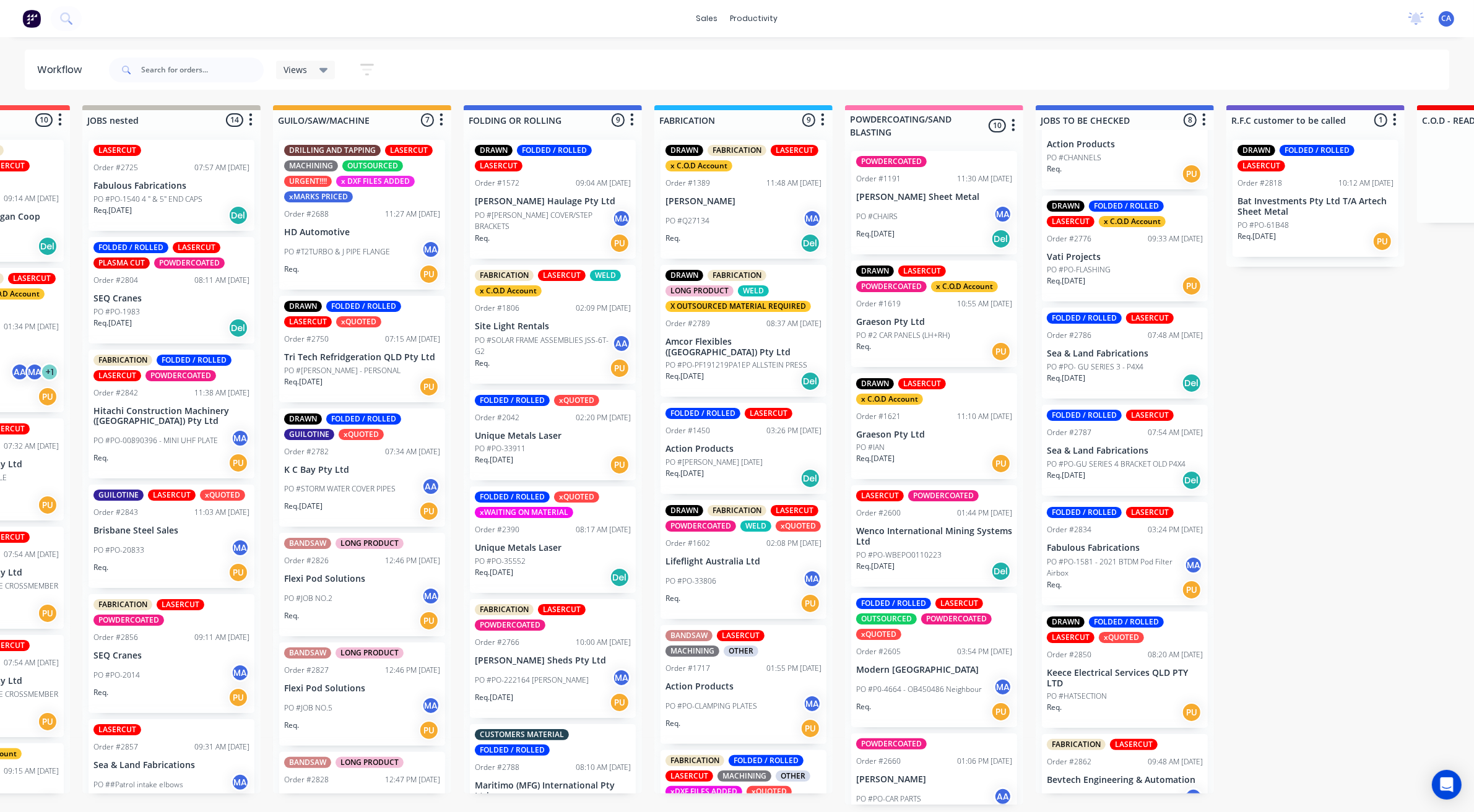
scroll to position [0, 723]
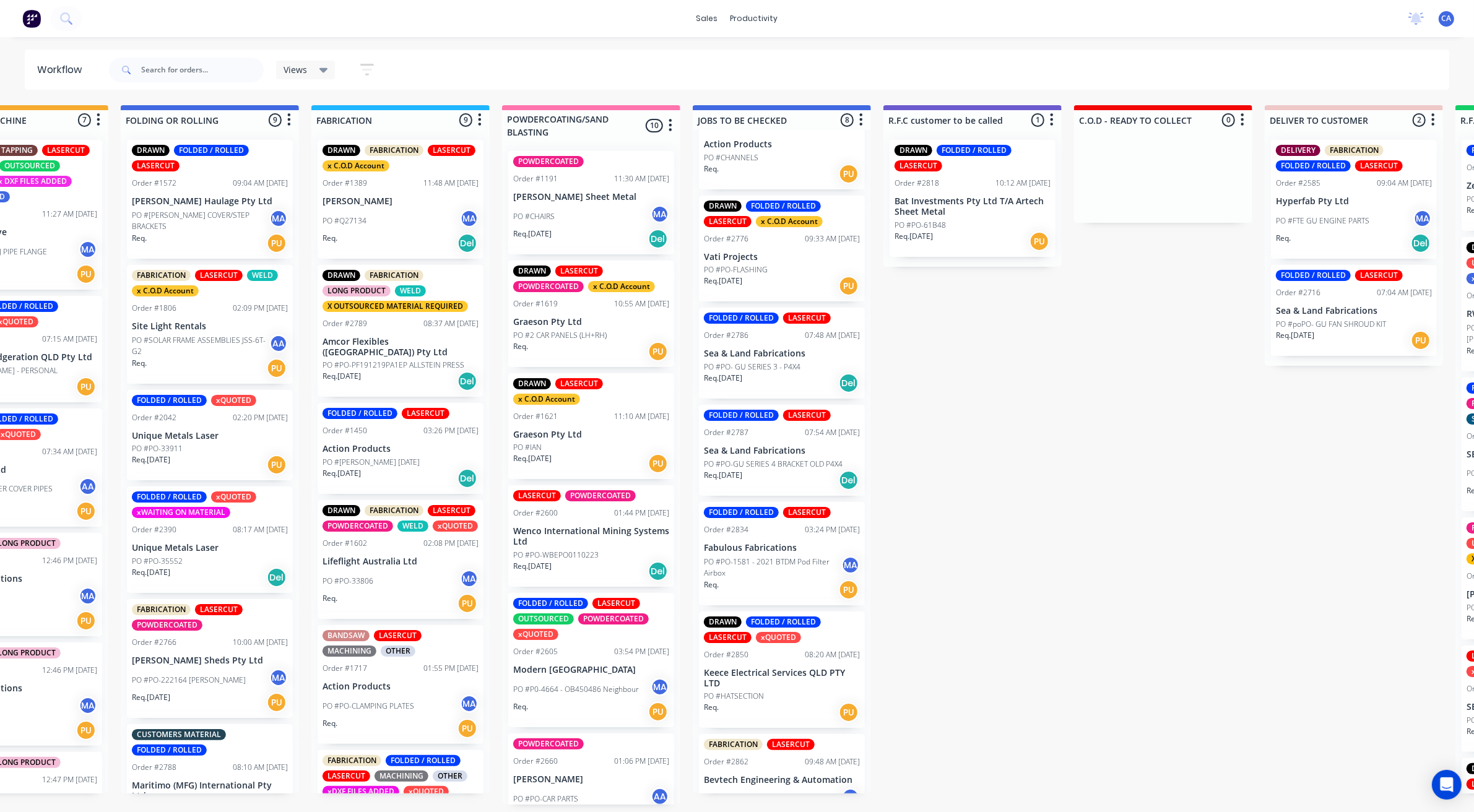
drag, startPoint x: 1119, startPoint y: 311, endPoint x: 1246, endPoint y: 313, distance: 127.0
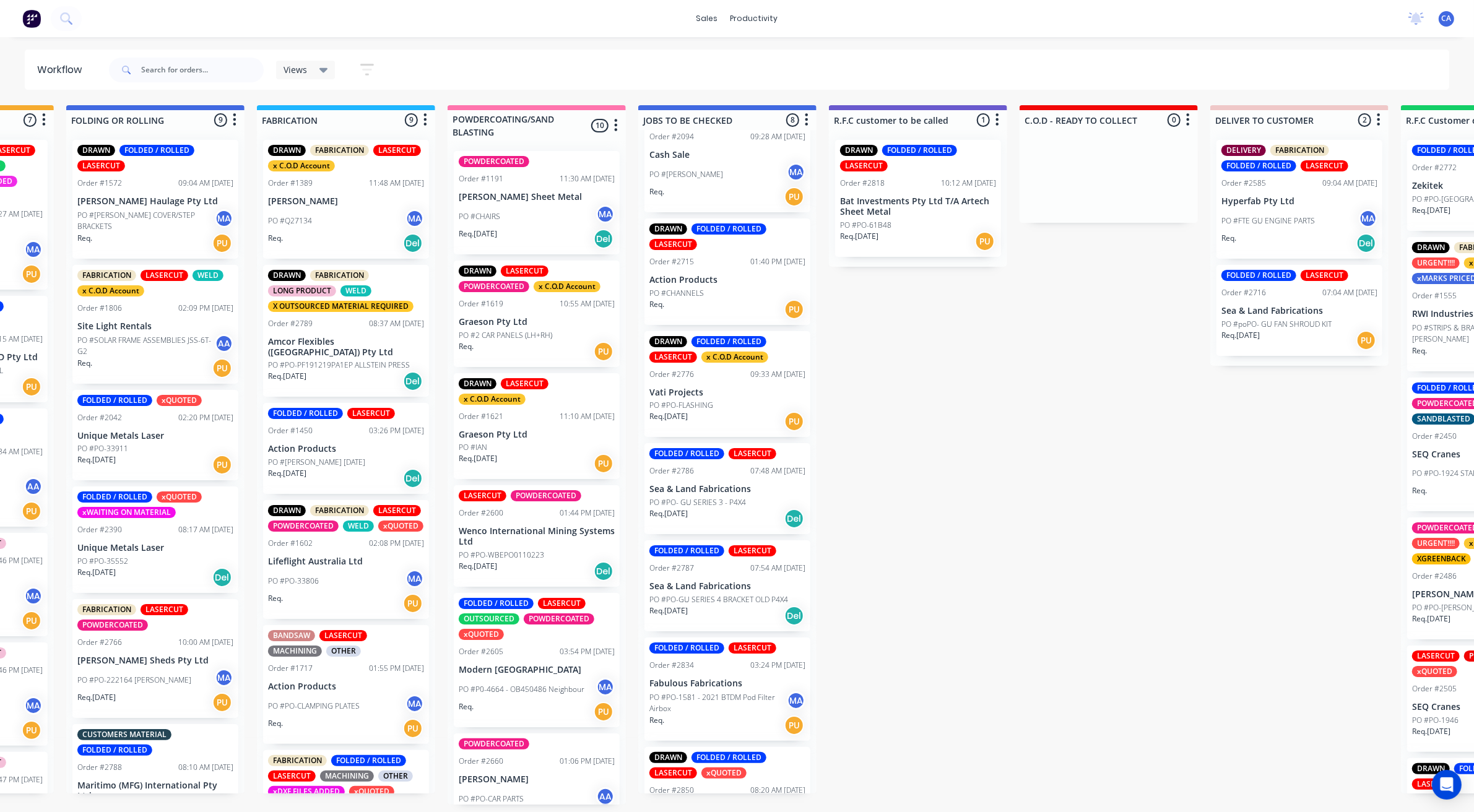
scroll to position [0, 0]
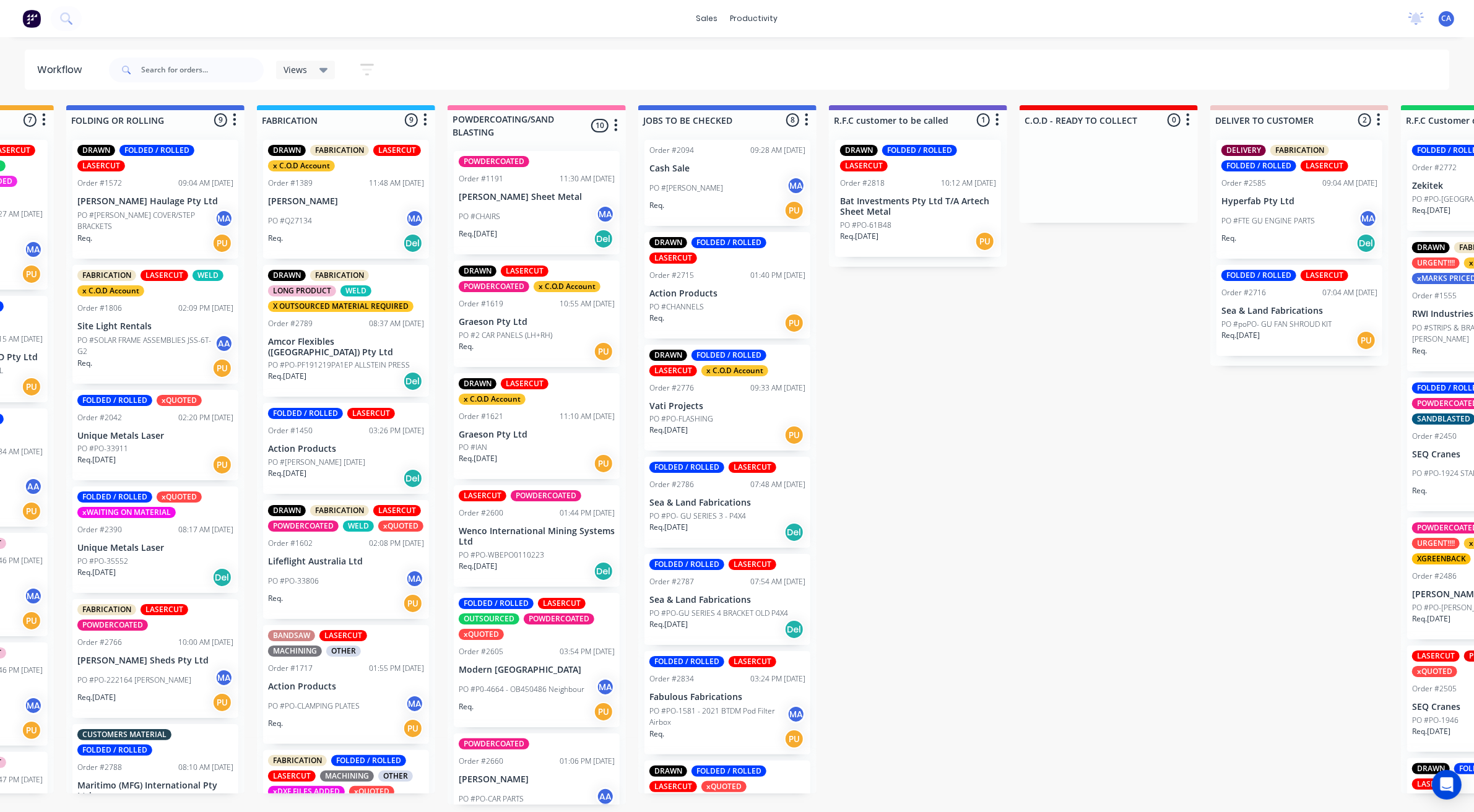
click at [744, 410] on p "Vati Projects" at bounding box center [727, 407] width 156 height 10
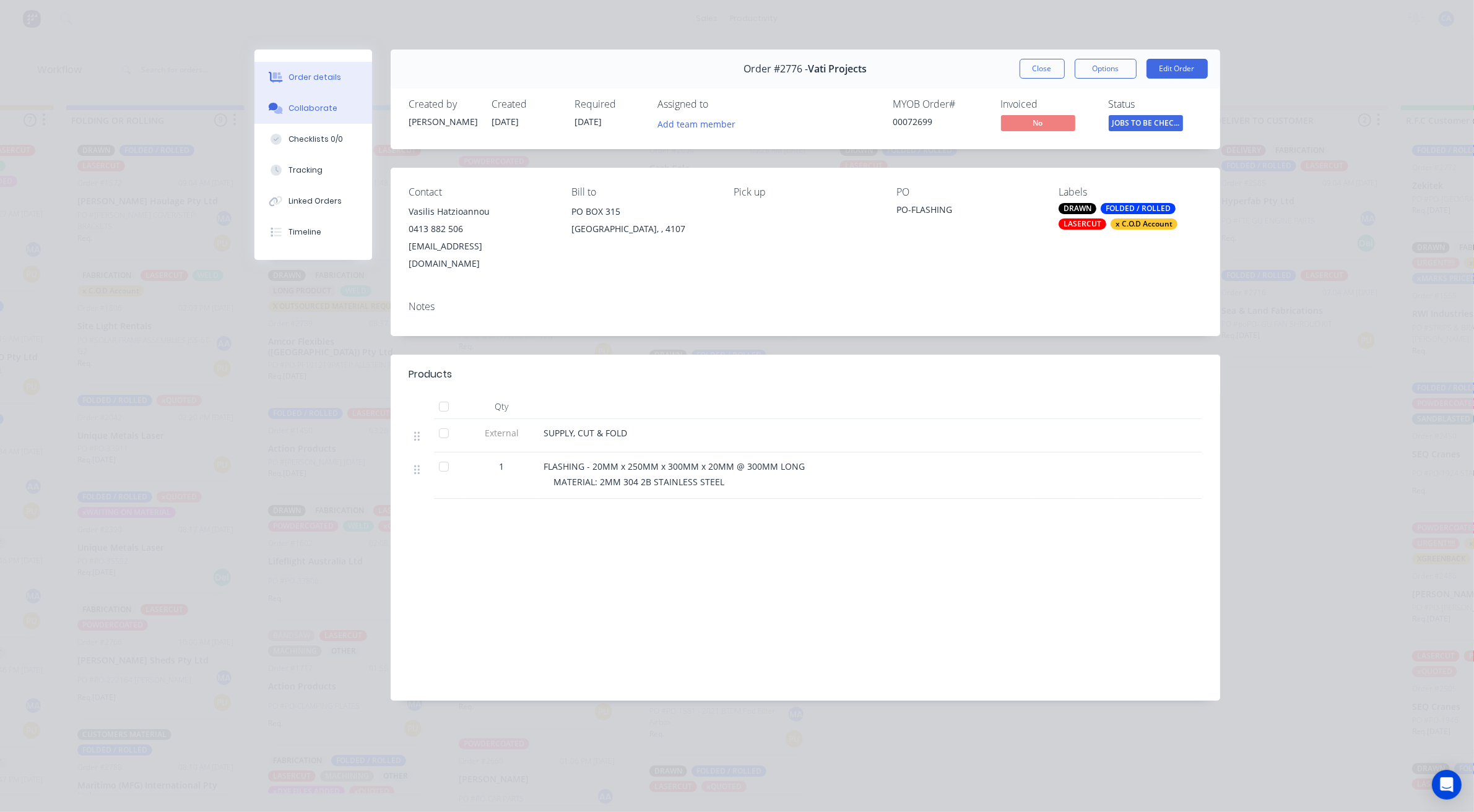
click at [351, 103] on button "Collaborate" at bounding box center [313, 108] width 118 height 31
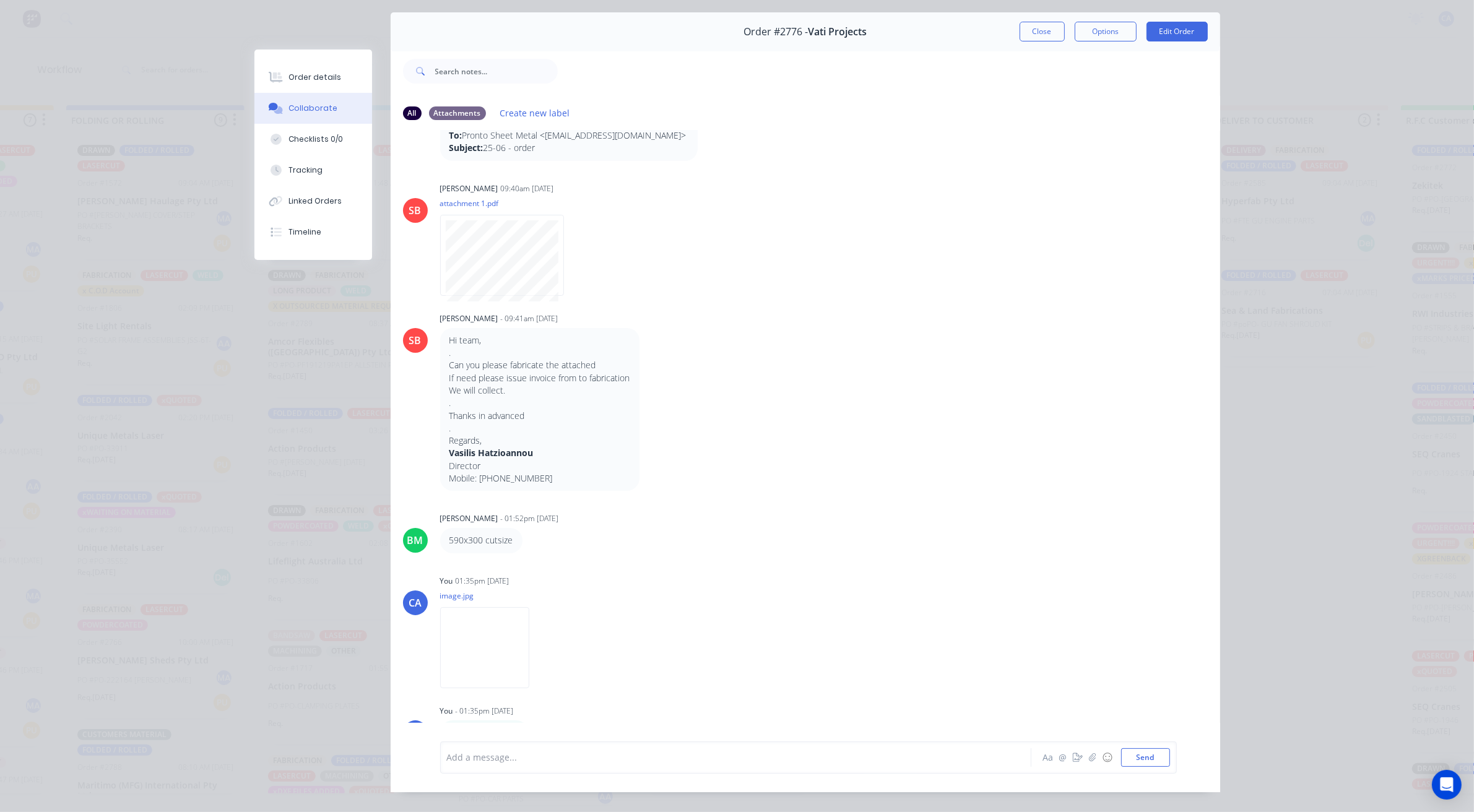
scroll to position [68, 0]
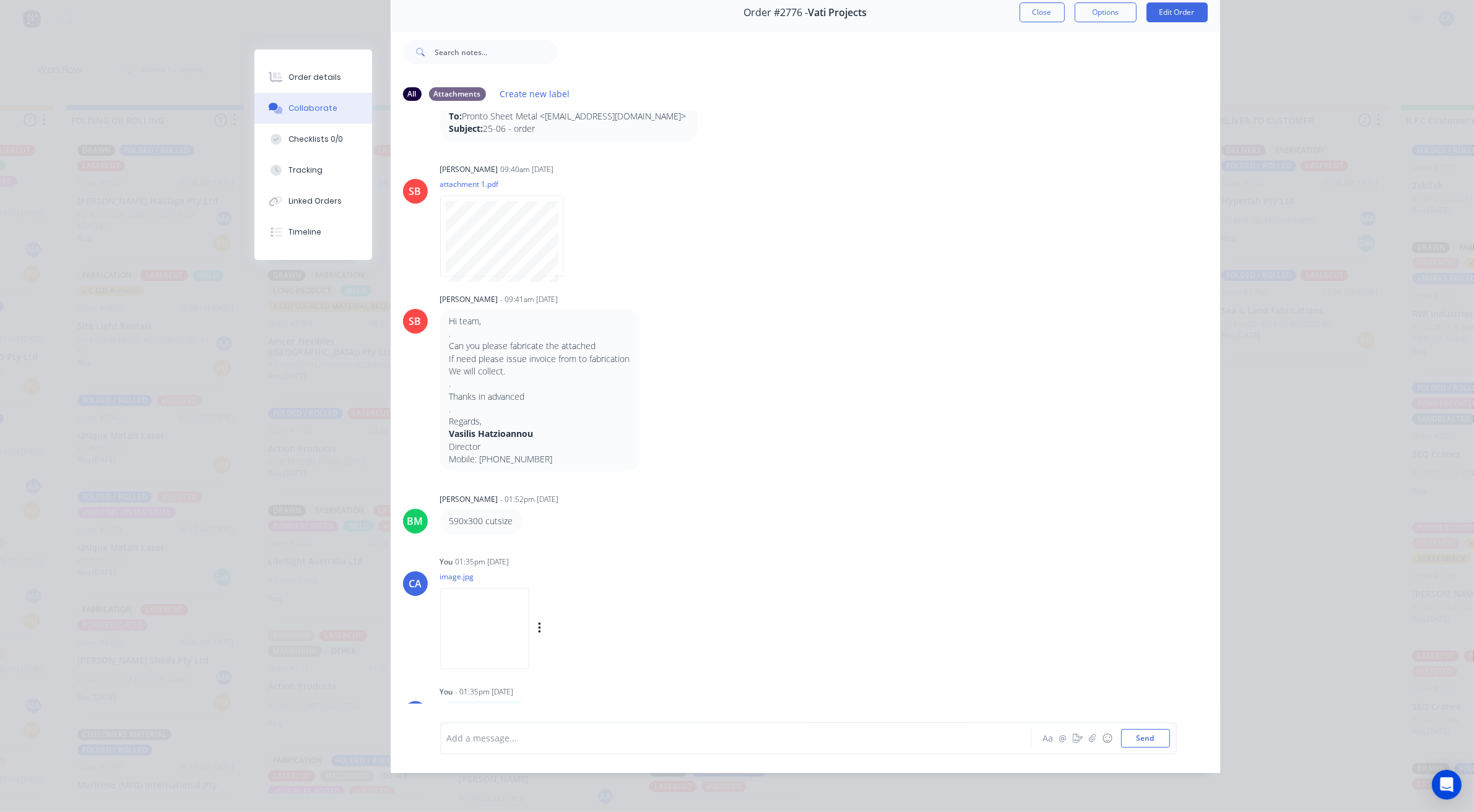
click at [469, 644] on img at bounding box center [484, 629] width 89 height 81
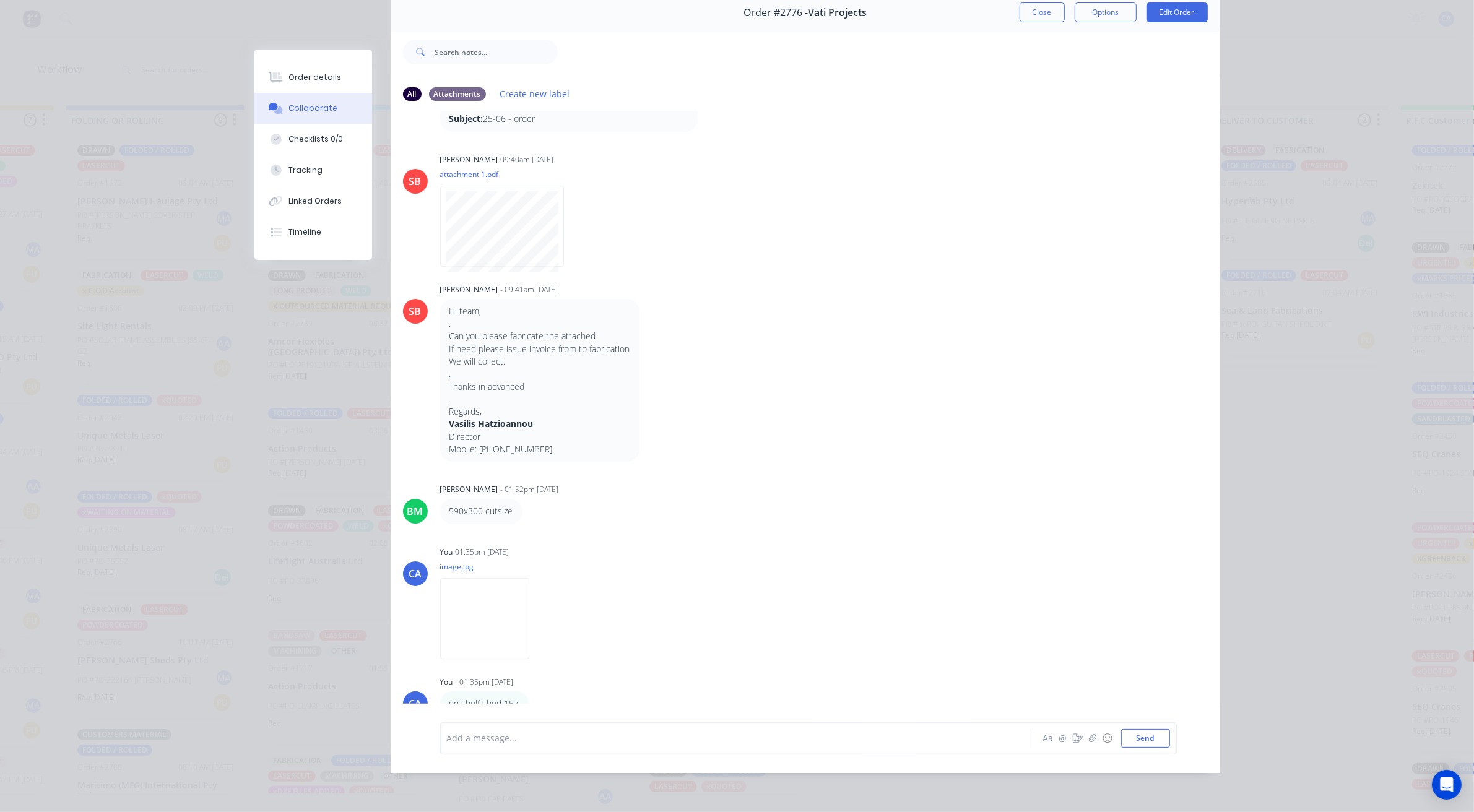
scroll to position [4, 723]
click at [605, 735] on div at bounding box center [719, 738] width 542 height 13
click at [1073, 740] on icon "button" at bounding box center [1078, 738] width 10 height 8
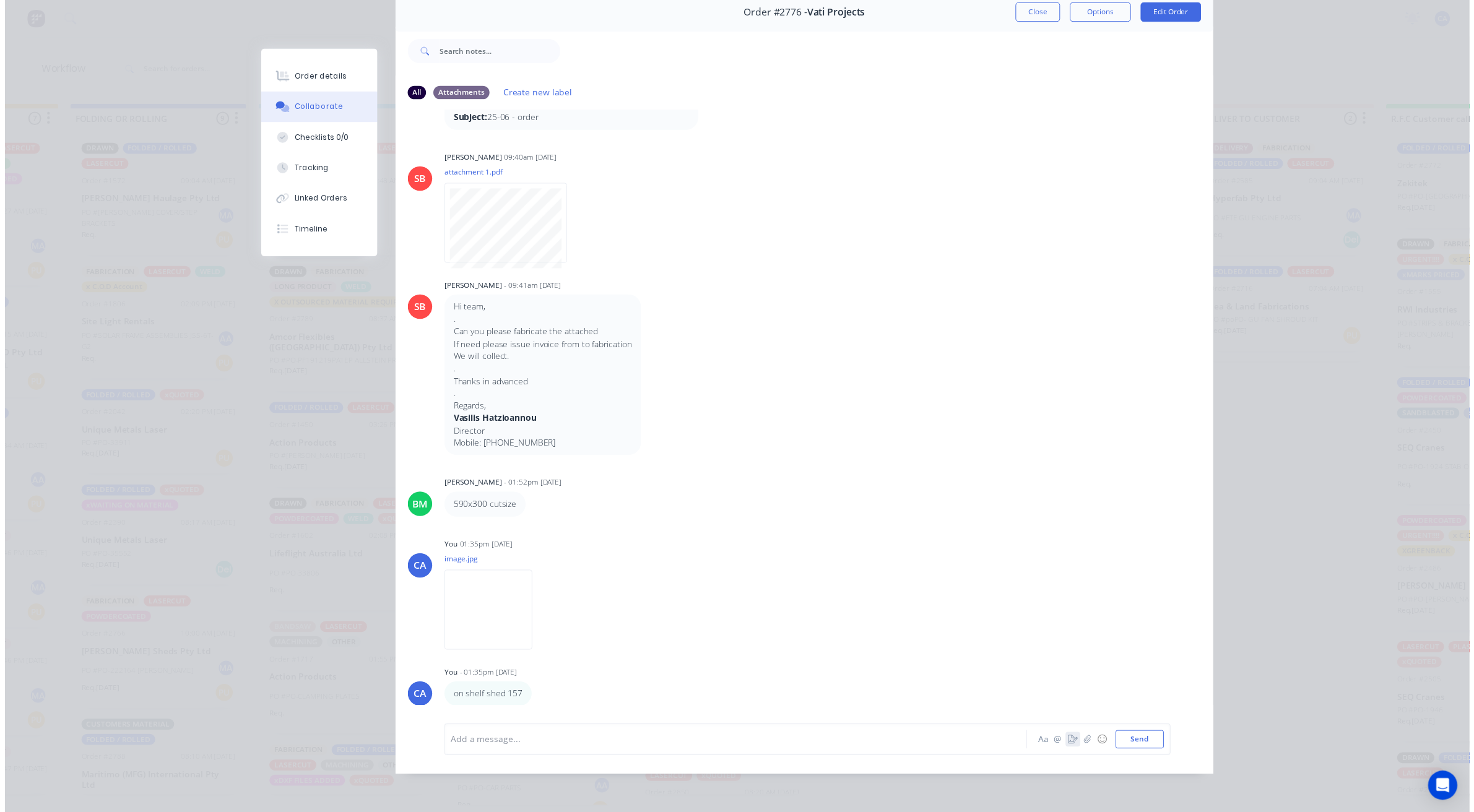
scroll to position [56, 0]
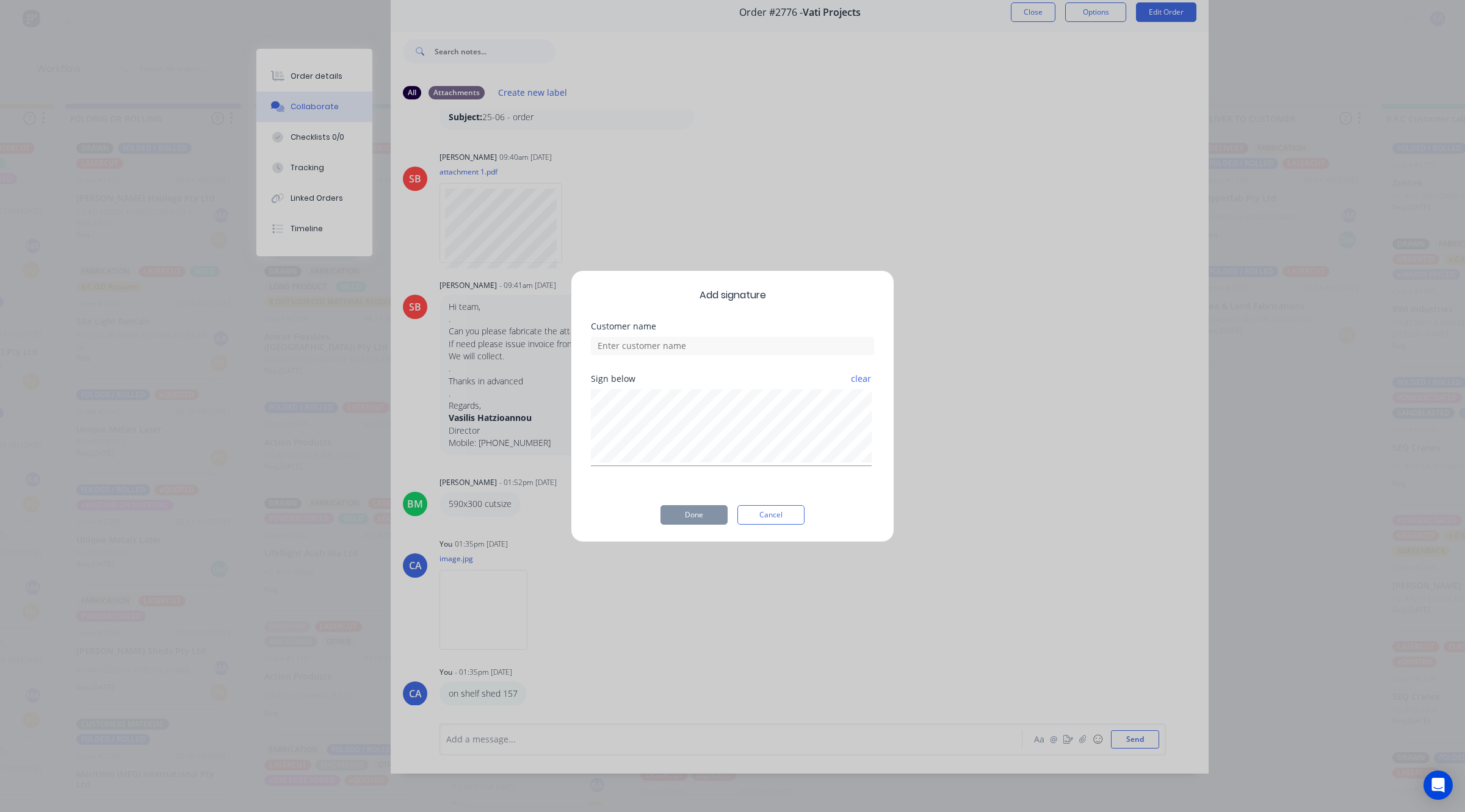
click at [691, 357] on div "Customer name" at bounding box center [732, 349] width 283 height 53
click at [693, 346] on input at bounding box center [732, 346] width 283 height 18
type input "[PERSON_NAME] CHECKED"
click at [703, 517] on button "Done" at bounding box center [694, 515] width 67 height 19
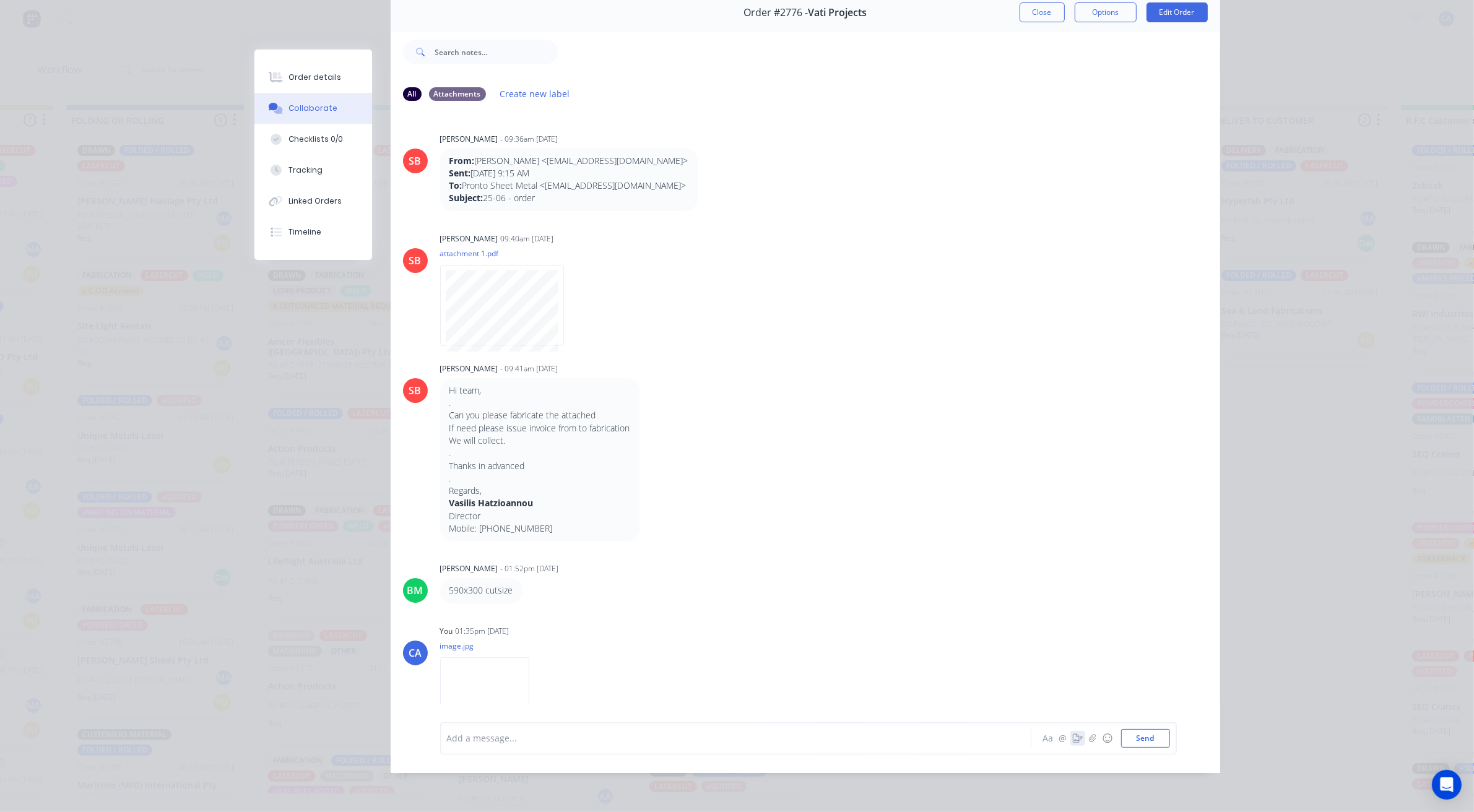
scroll to position [0, 0]
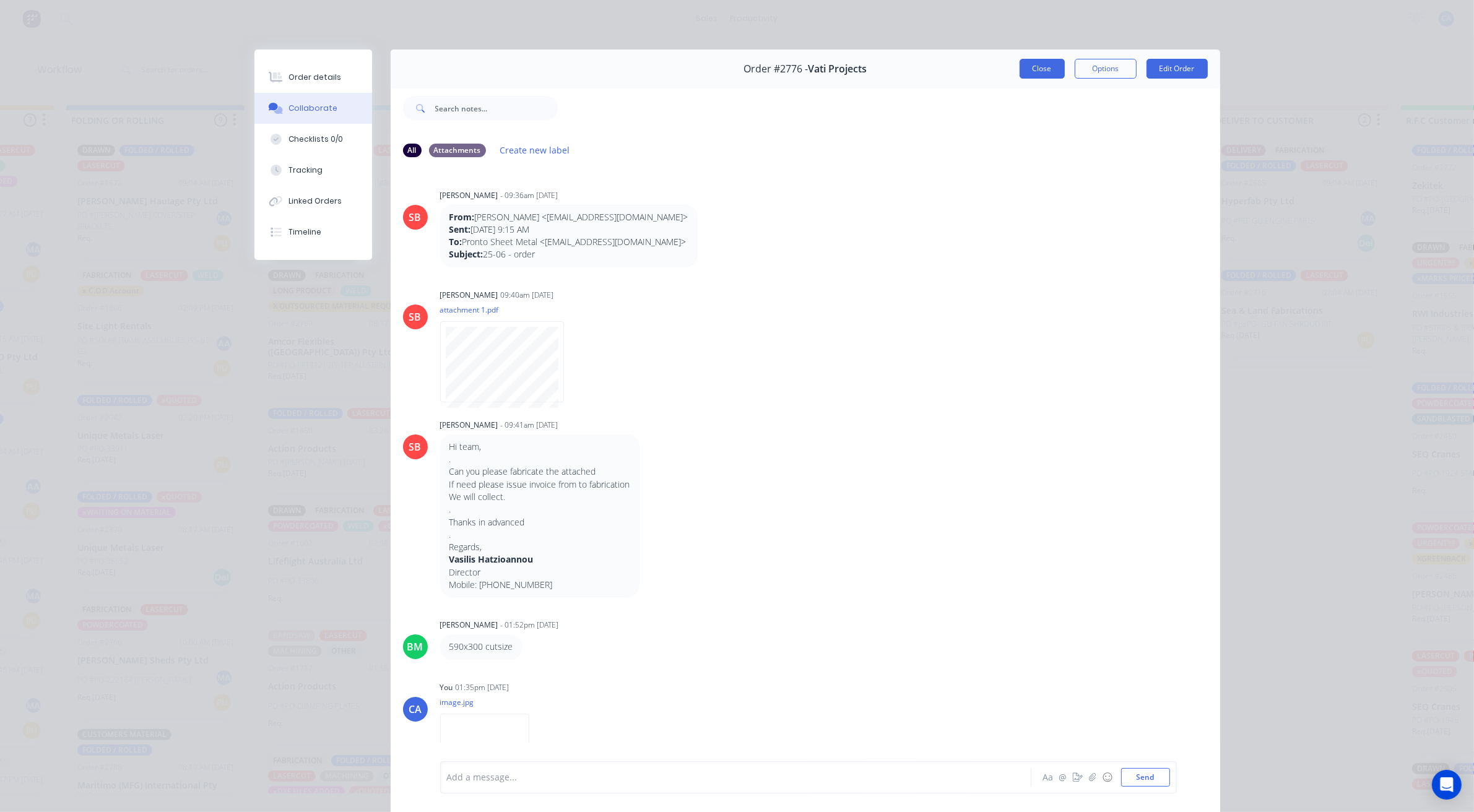
click at [1035, 67] on button "Close" at bounding box center [1042, 69] width 45 height 20
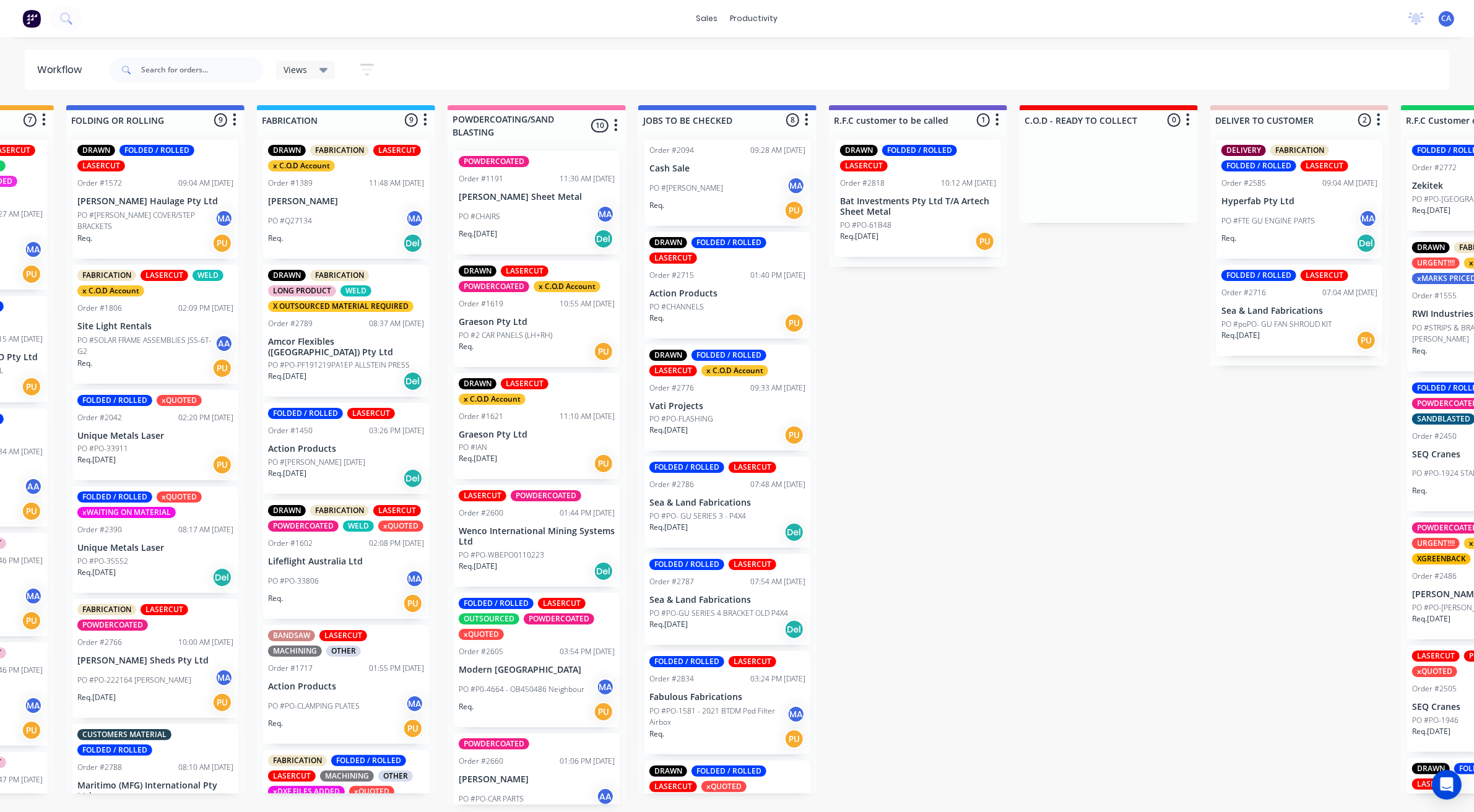
drag, startPoint x: 700, startPoint y: 403, endPoint x: 873, endPoint y: 291, distance: 206.1
click at [873, 291] on div "Submitted 23 Sort By Created date Required date Order number Customer name Most…" at bounding box center [928, 455] width 3321 height 700
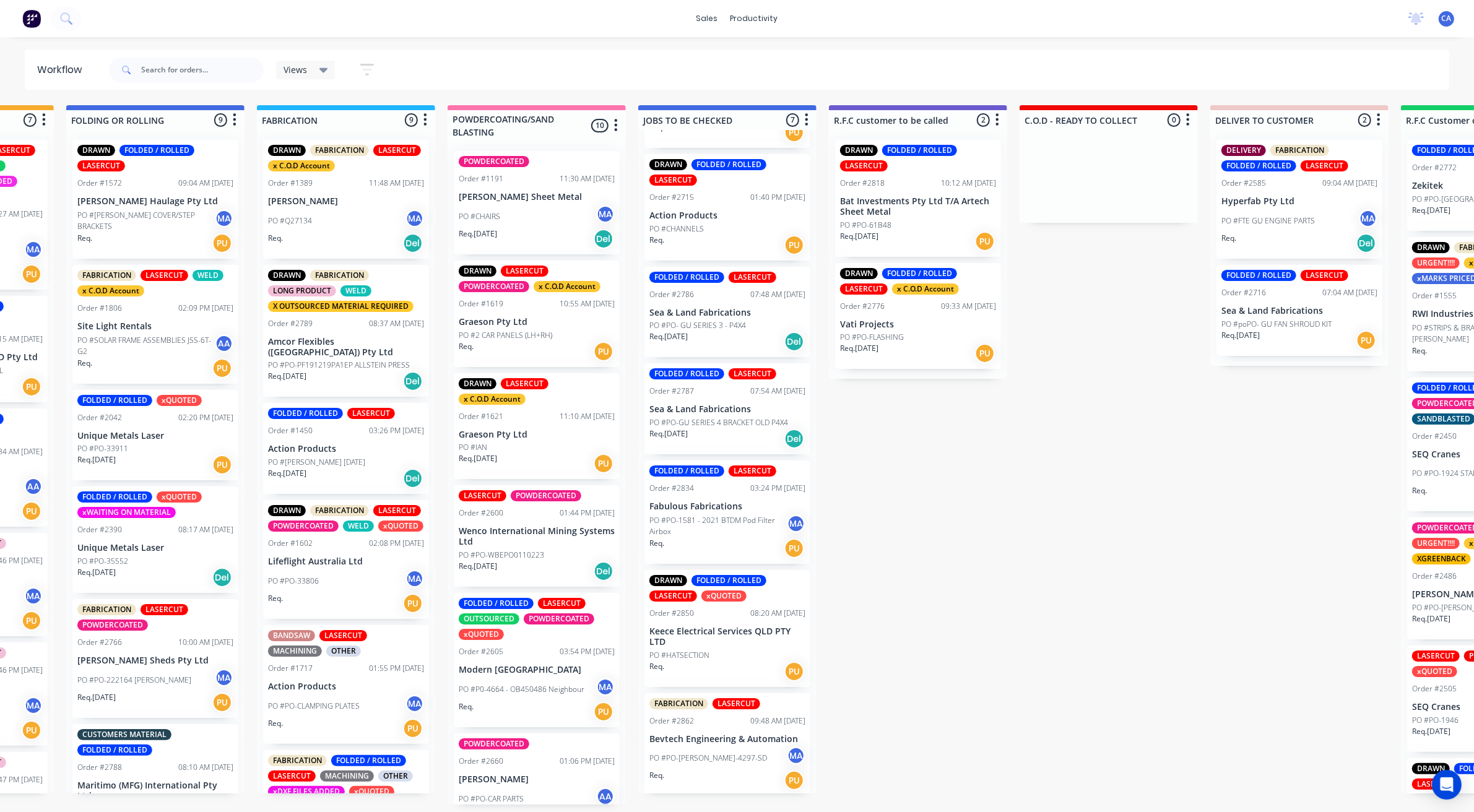
scroll to position [4, 723]
click at [716, 538] on div "Req. PU" at bounding box center [727, 548] width 156 height 21
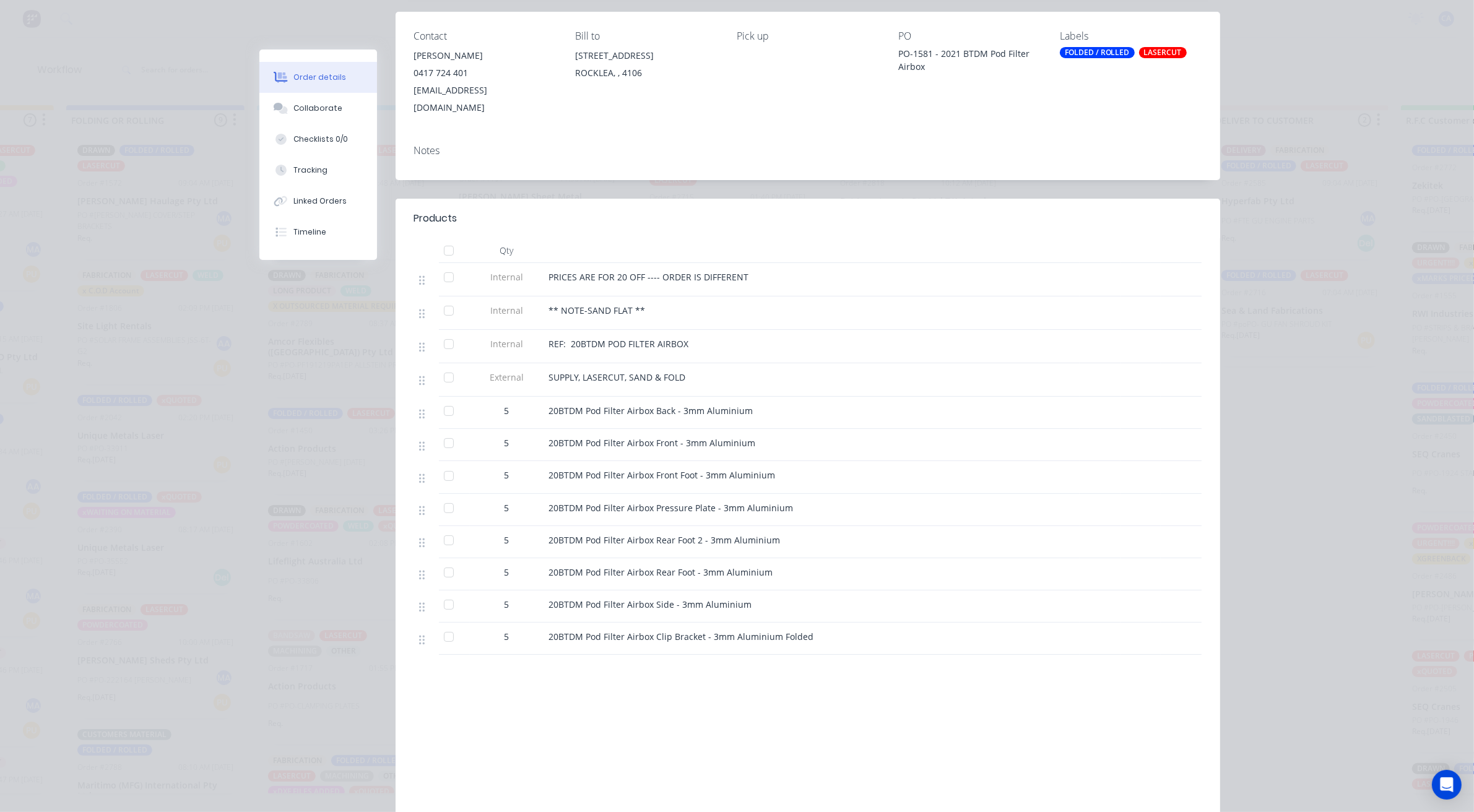
scroll to position [16, 0]
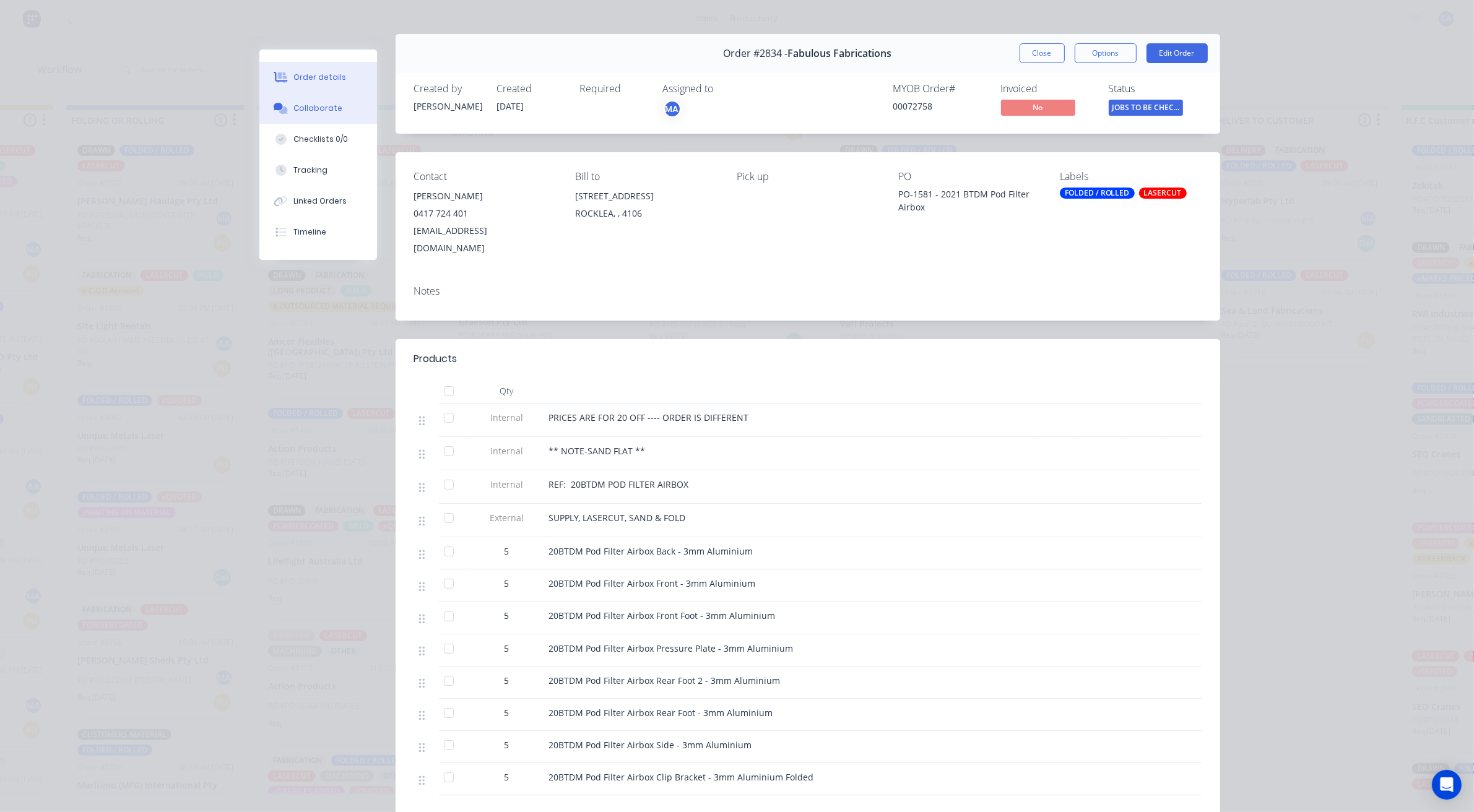
click at [341, 112] on button "Collaborate" at bounding box center [318, 108] width 118 height 31
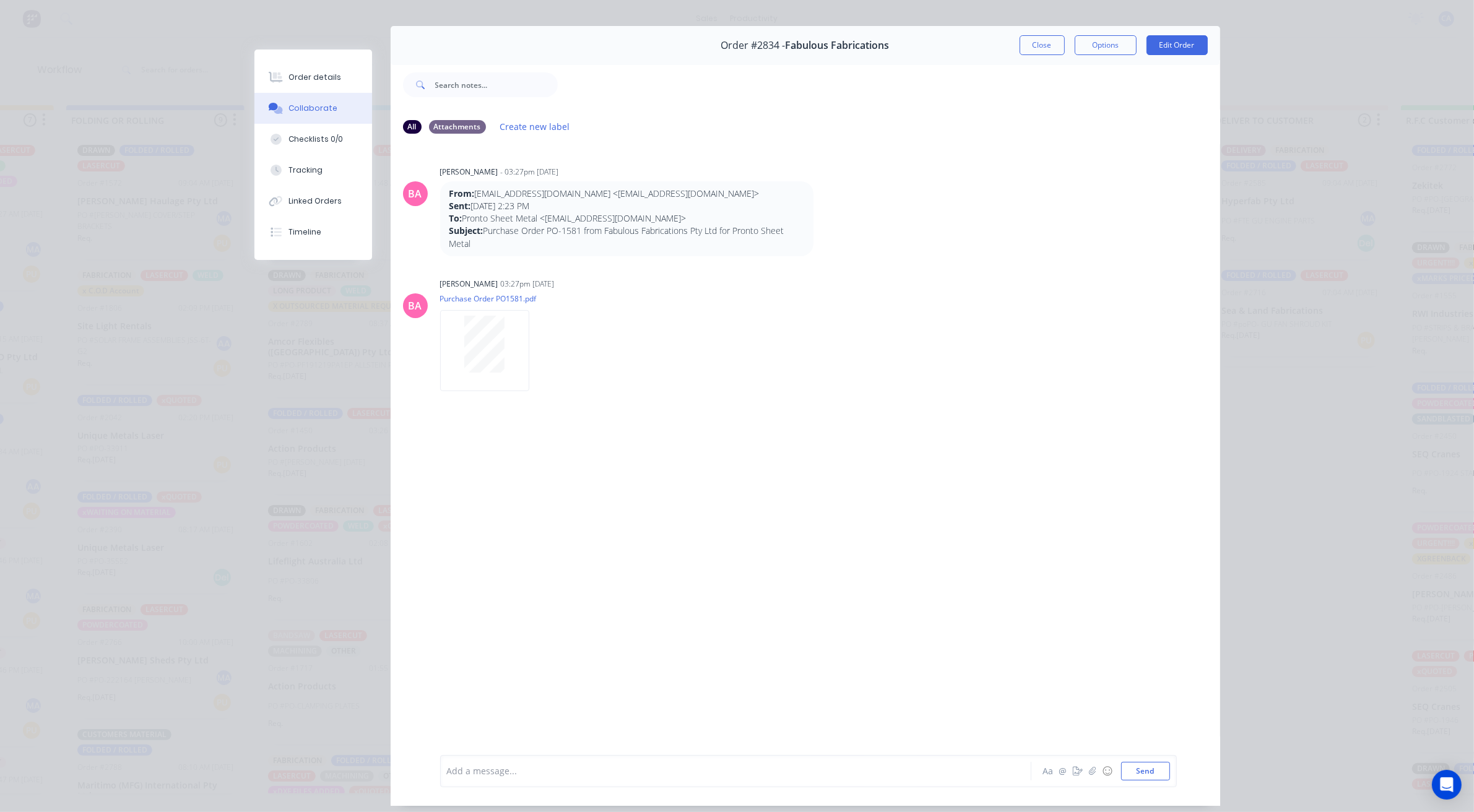
scroll to position [0, 0]
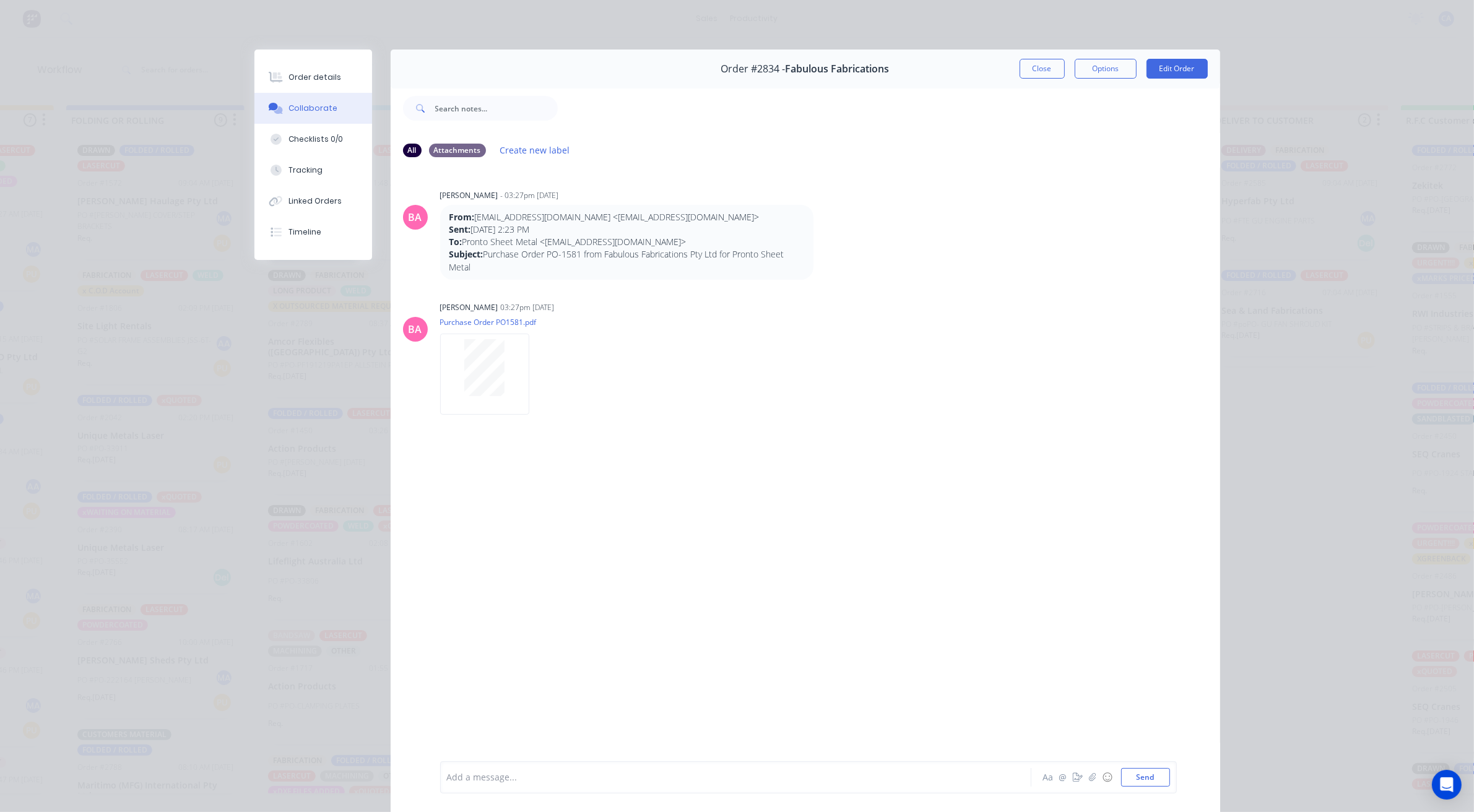
click at [1028, 57] on div "Order #2834 - Fabulous Fabrications Close Options Edit Order" at bounding box center [805, 69] width 830 height 39
click at [1032, 65] on button "Close" at bounding box center [1042, 69] width 45 height 20
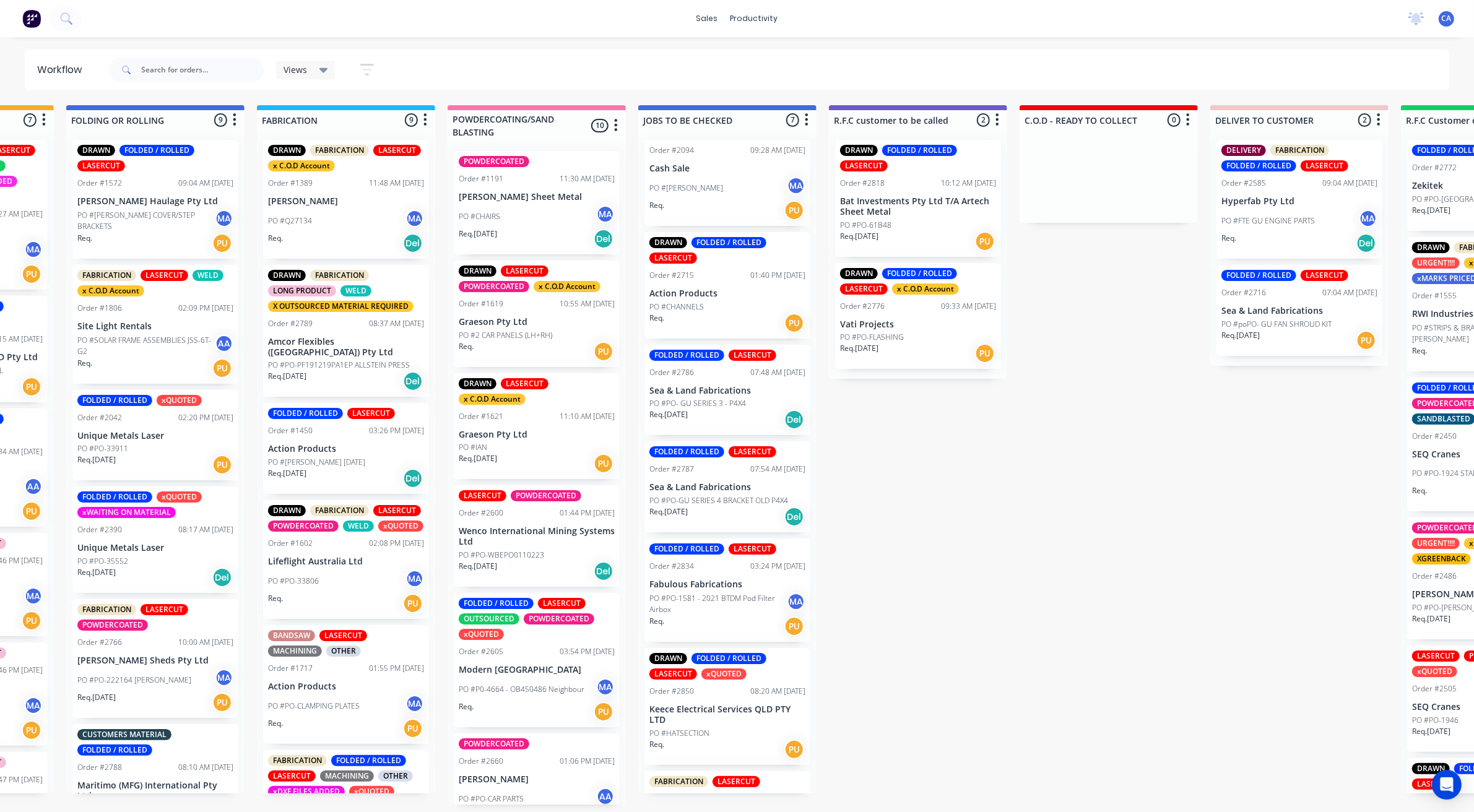
click at [717, 302] on div "PO #CHANNELS" at bounding box center [727, 307] width 156 height 11
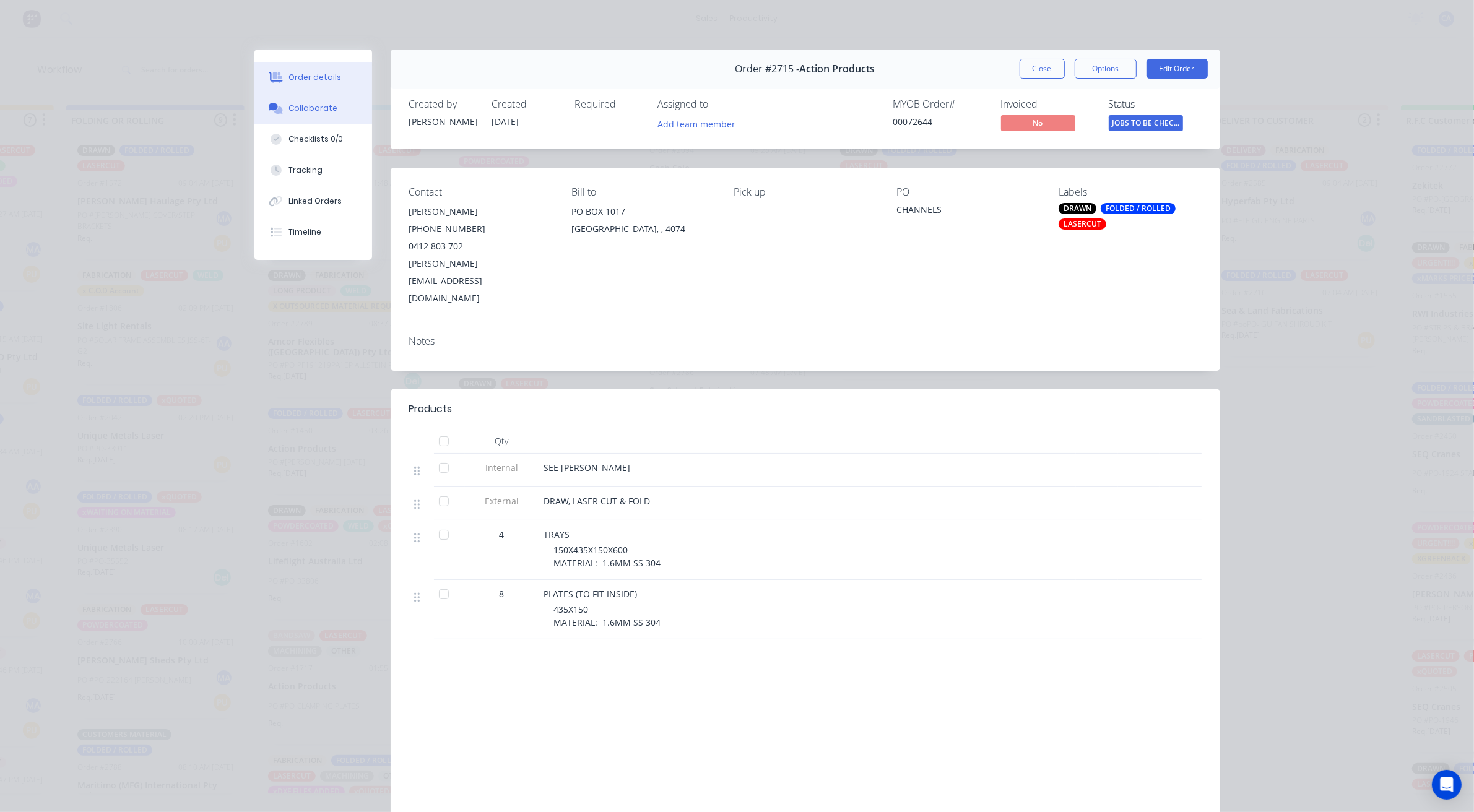
click at [310, 99] on button "Collaborate" at bounding box center [313, 108] width 118 height 31
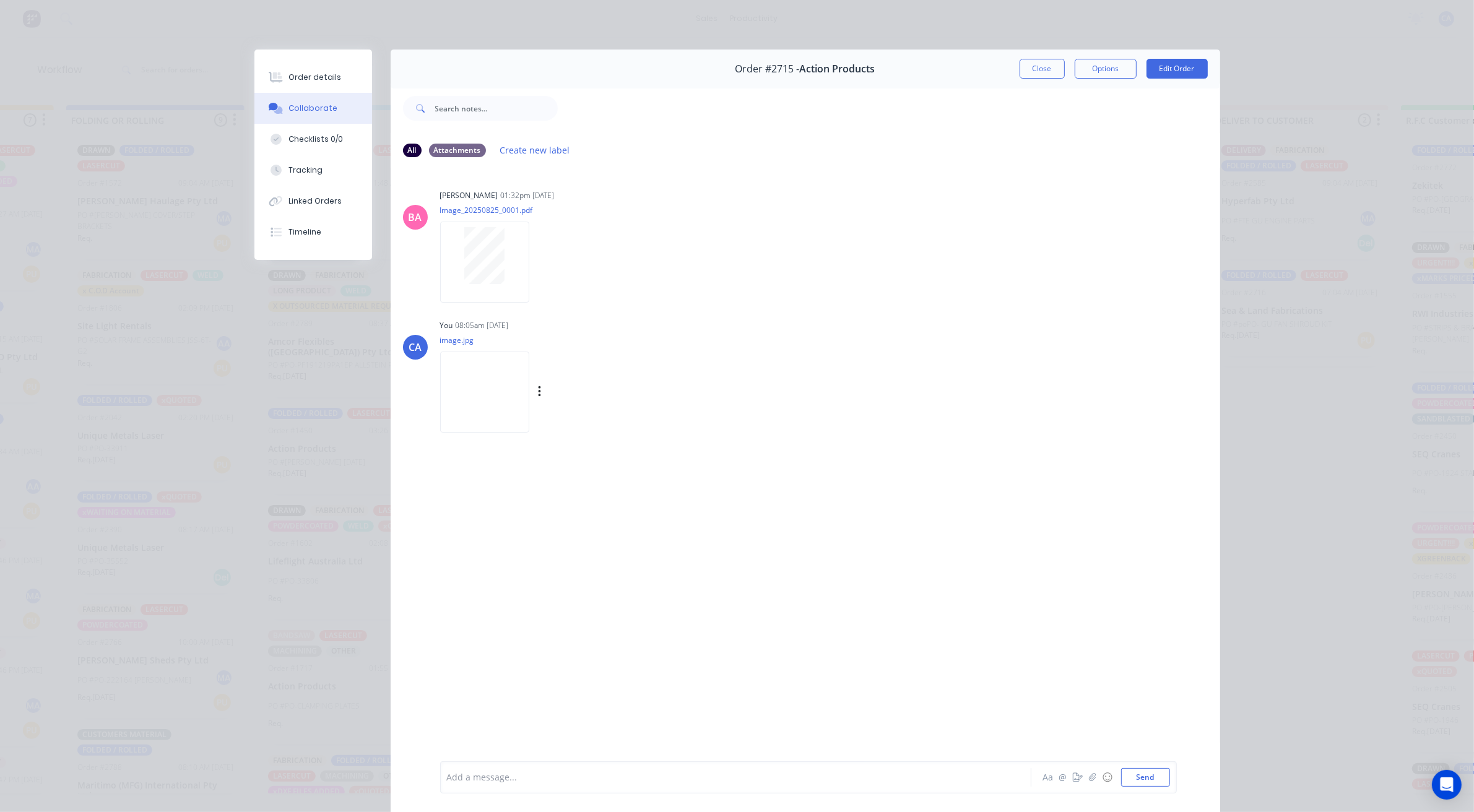
click at [500, 394] on img at bounding box center [484, 392] width 89 height 81
click at [1050, 63] on button "Close" at bounding box center [1042, 69] width 45 height 20
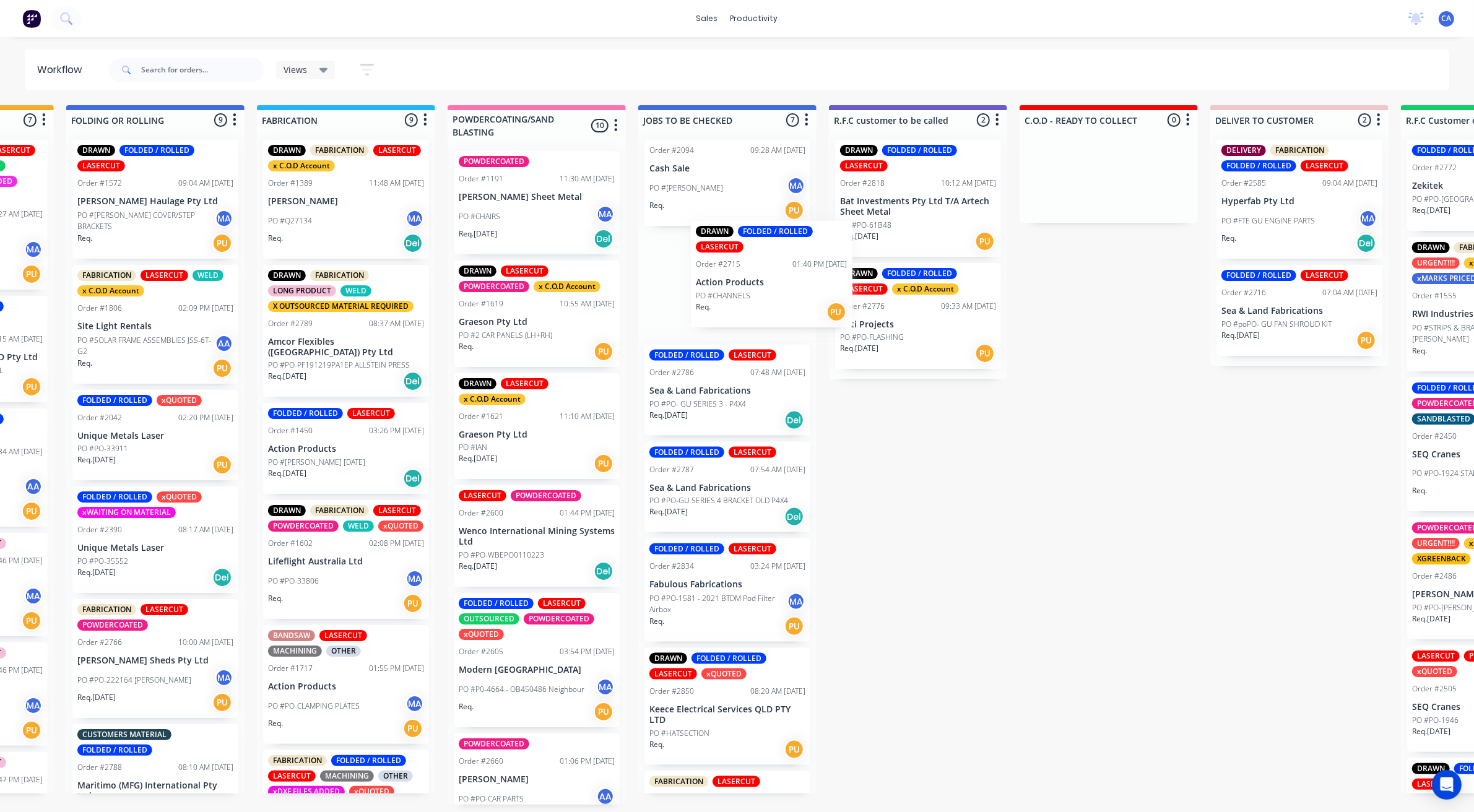
drag, startPoint x: 713, startPoint y: 302, endPoint x: 904, endPoint y: 308, distance: 191.1
click at [868, 292] on div "Submitted 23 Sort By Created date Required date Order number Customer name Most…" at bounding box center [928, 455] width 3321 height 700
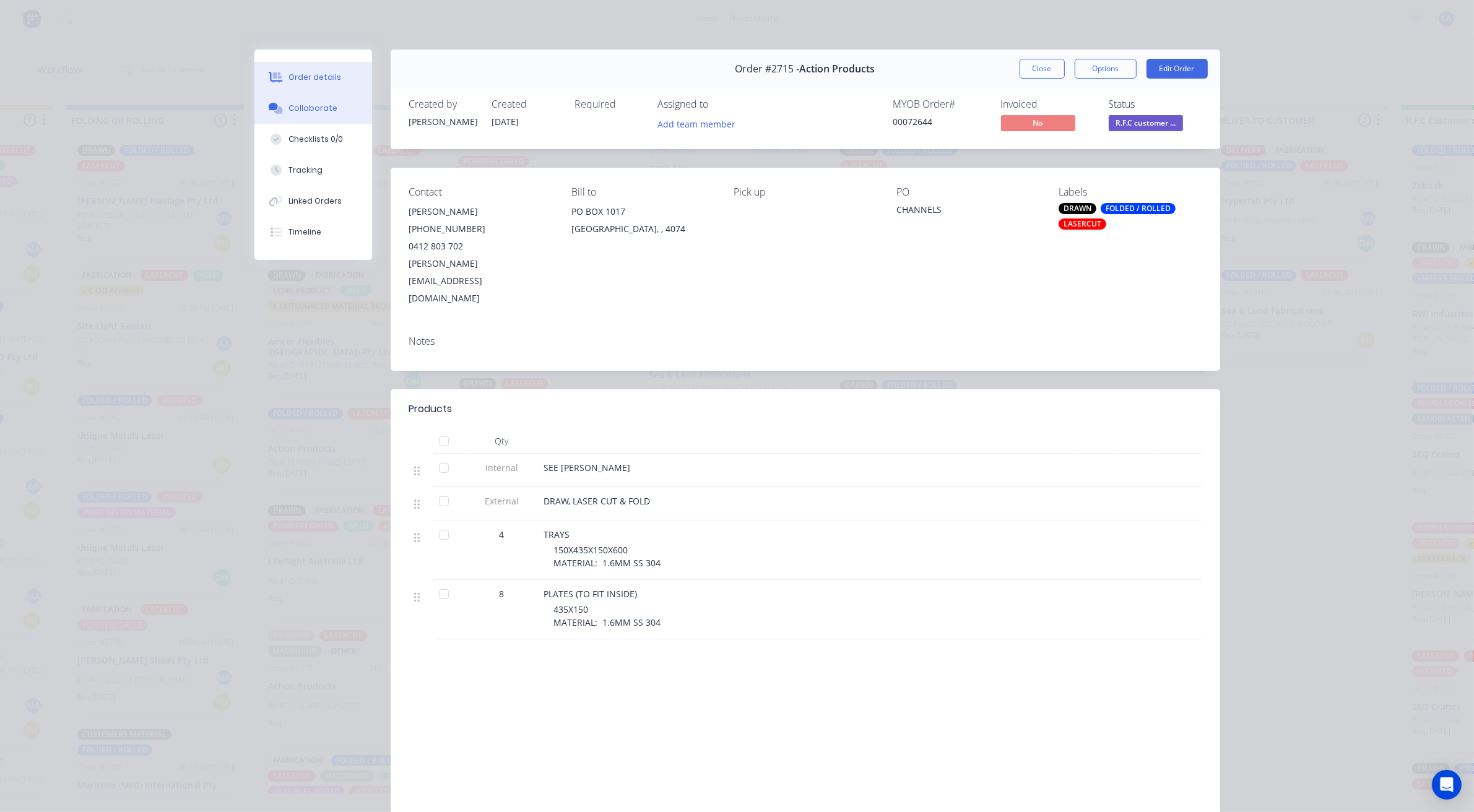
click at [283, 121] on button "Collaborate" at bounding box center [313, 108] width 118 height 31
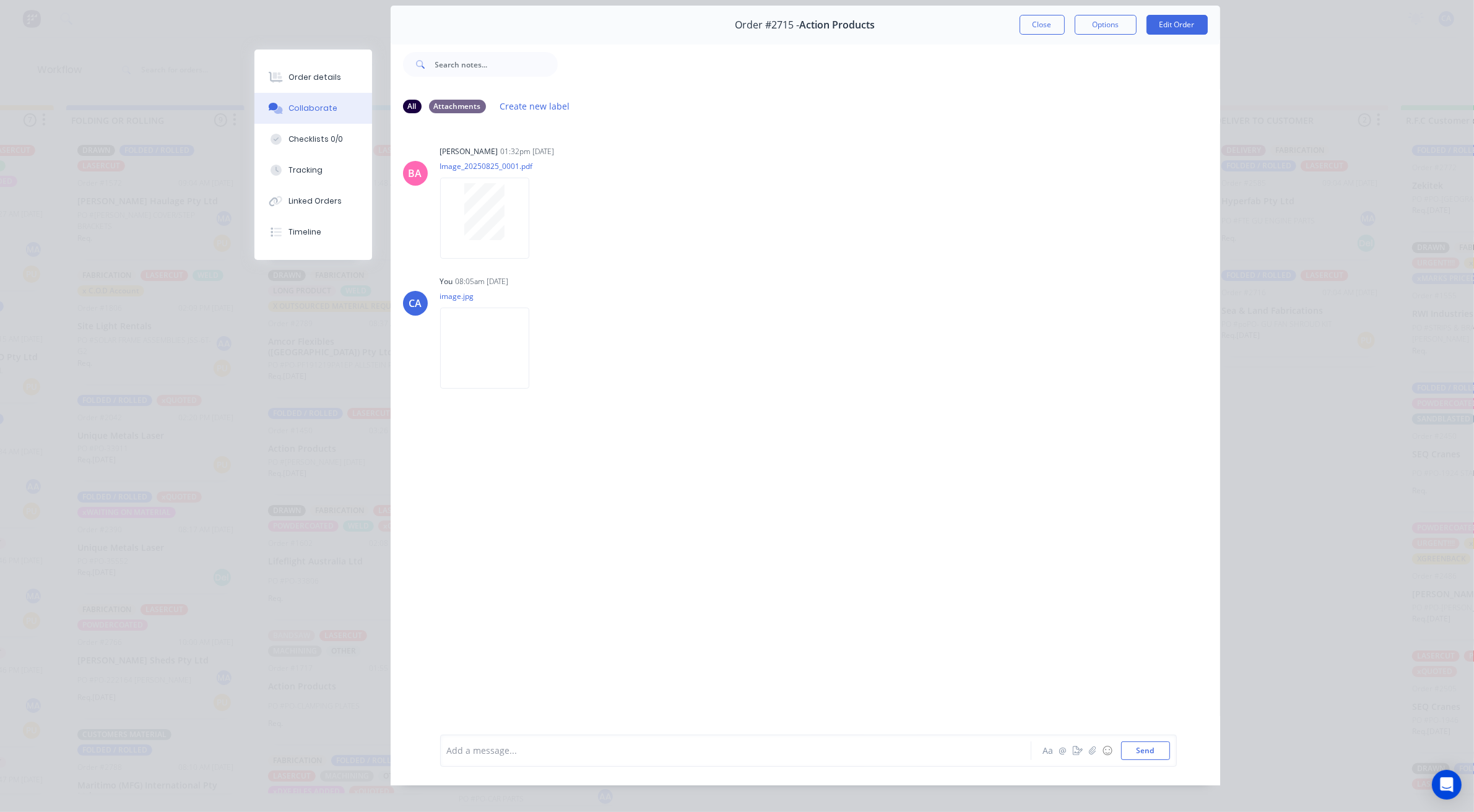
scroll to position [68, 0]
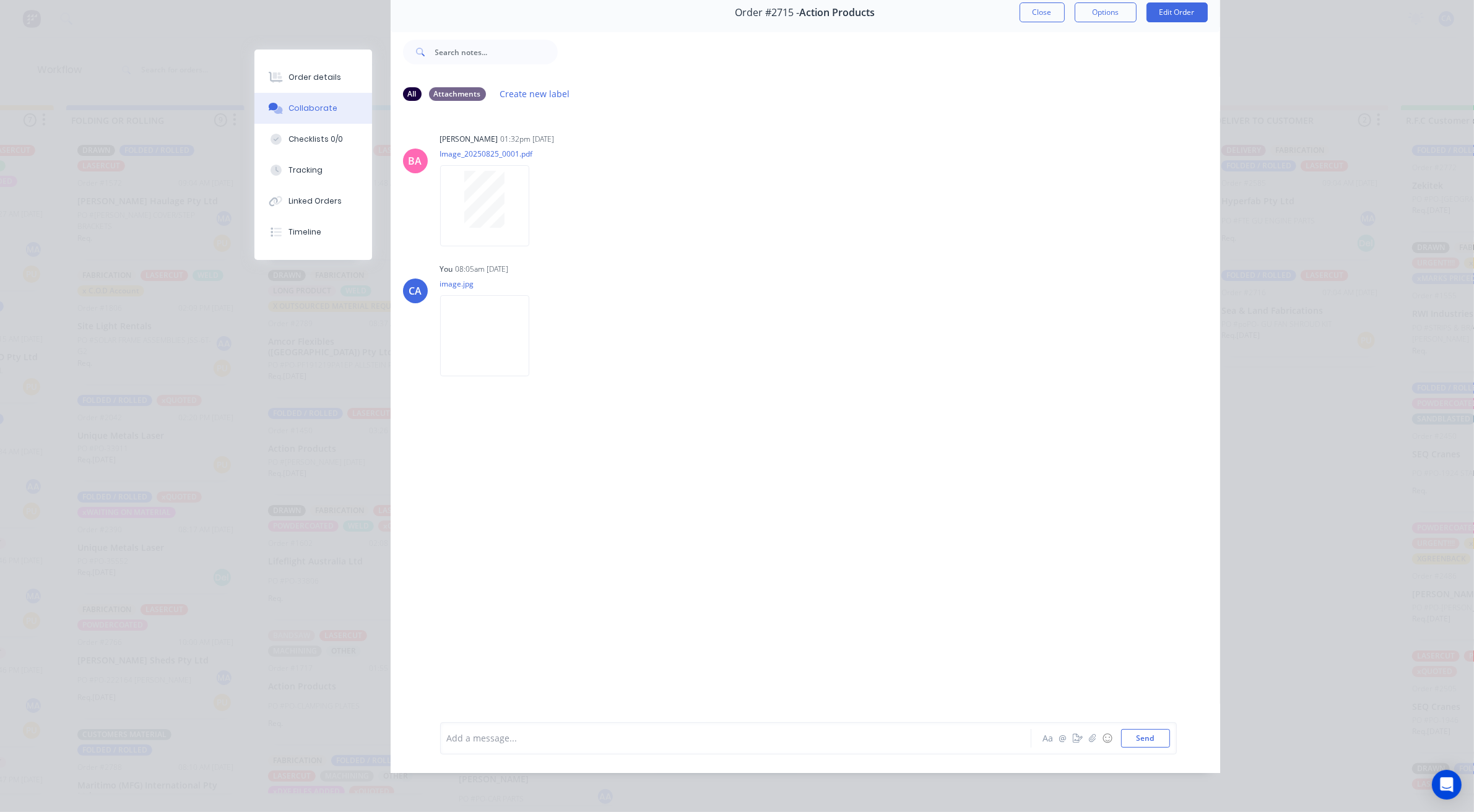
click at [518, 732] on div at bounding box center [719, 738] width 542 height 13
click at [1077, 741] on button "button" at bounding box center [1078, 738] width 15 height 15
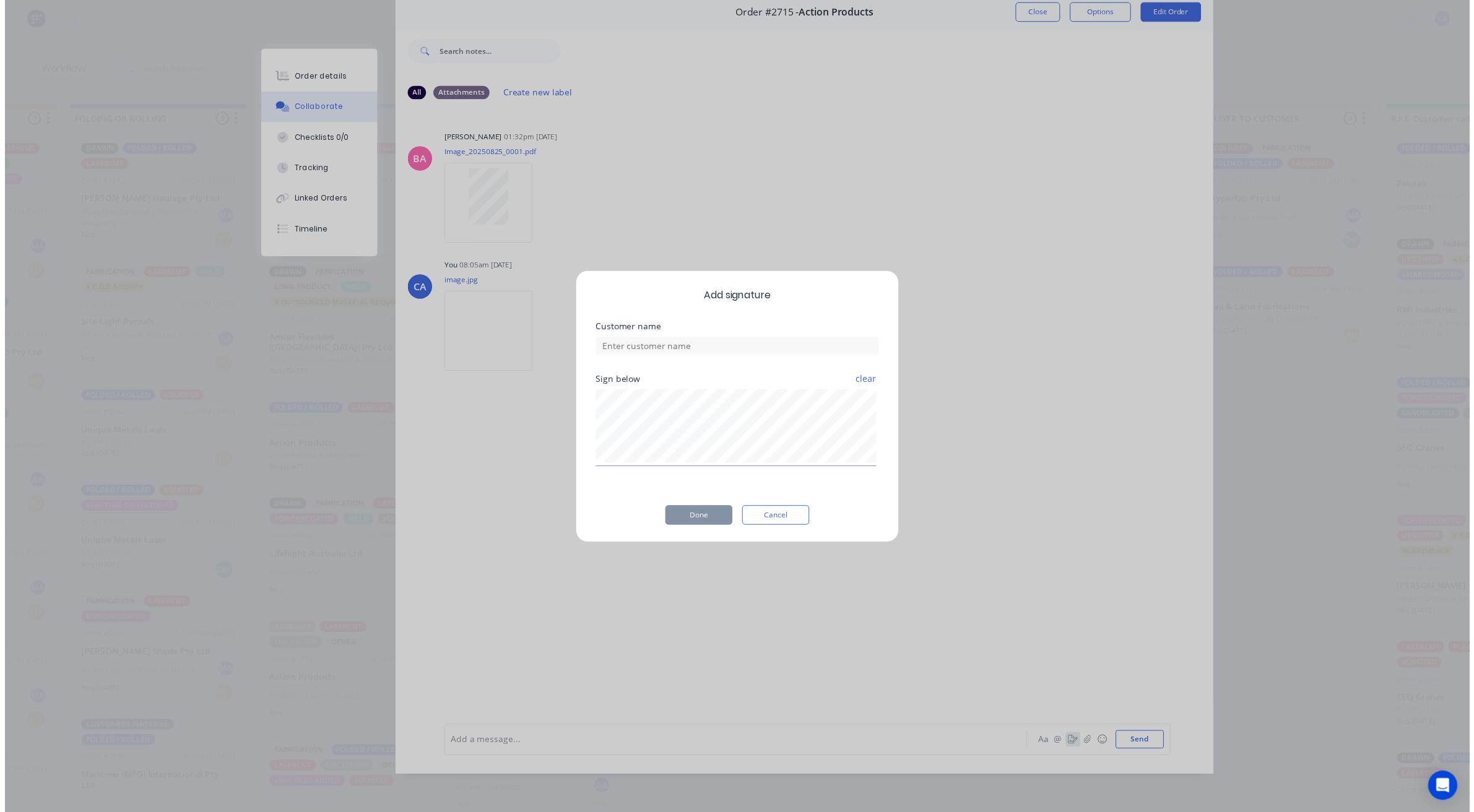
scroll to position [56, 0]
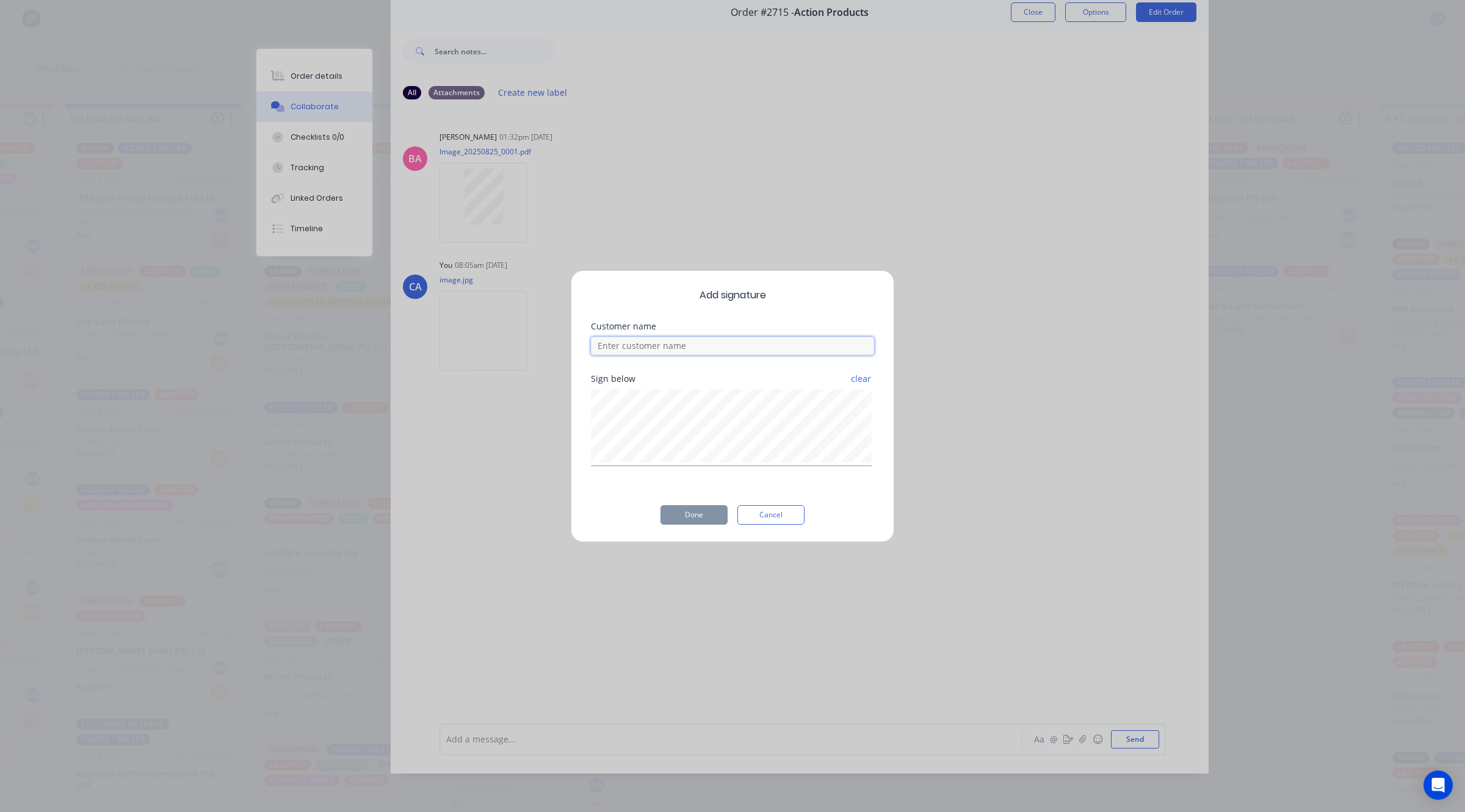
click at [739, 353] on input at bounding box center [732, 346] width 283 height 18
type input "[PERSON_NAME] CHECKED"
click at [690, 515] on button "Done" at bounding box center [694, 515] width 67 height 19
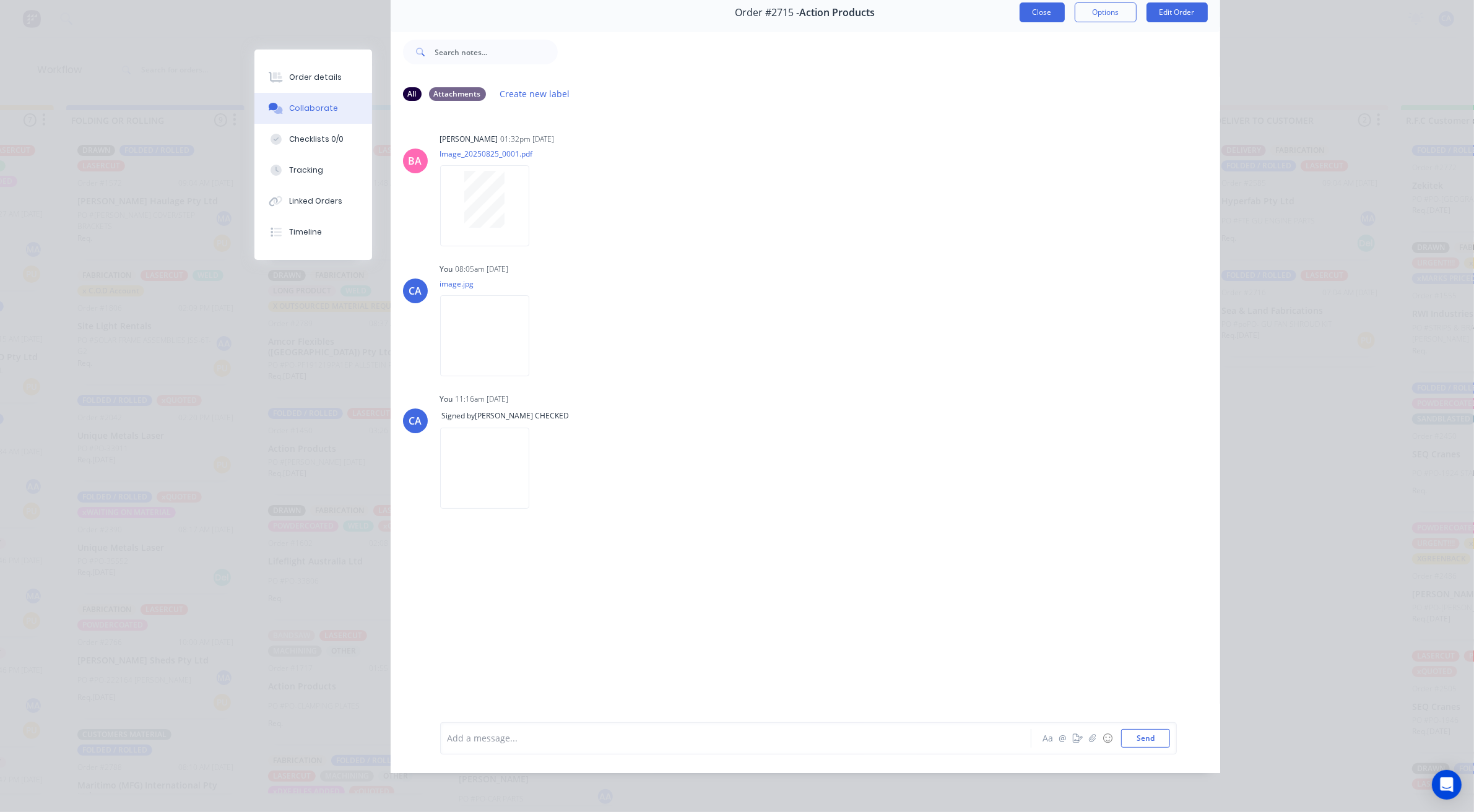
click at [1026, 17] on button "Close" at bounding box center [1042, 12] width 45 height 20
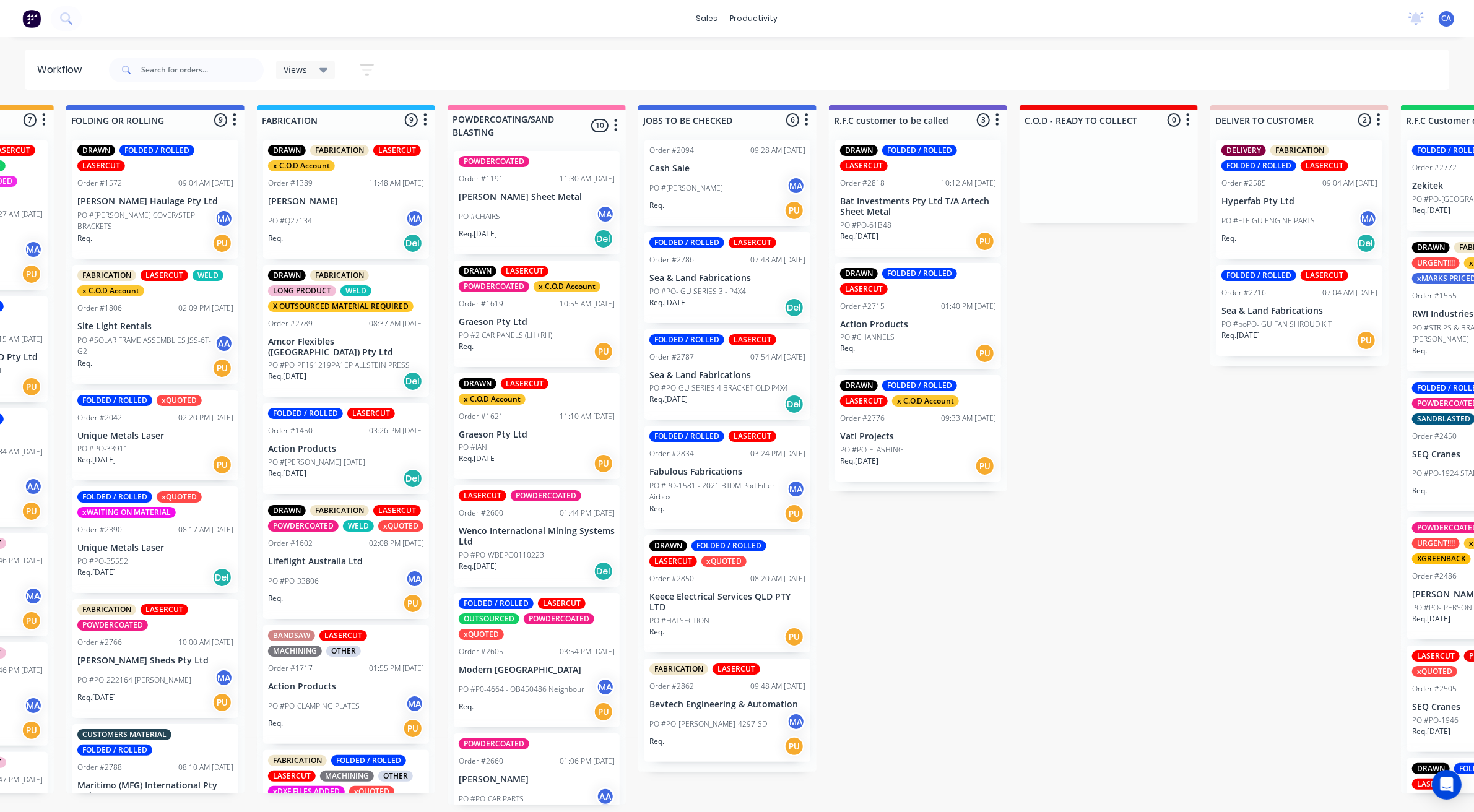
scroll to position [4, 723]
click at [738, 592] on p "Keece Electrical Services QLD PTY LTD" at bounding box center [727, 602] width 156 height 21
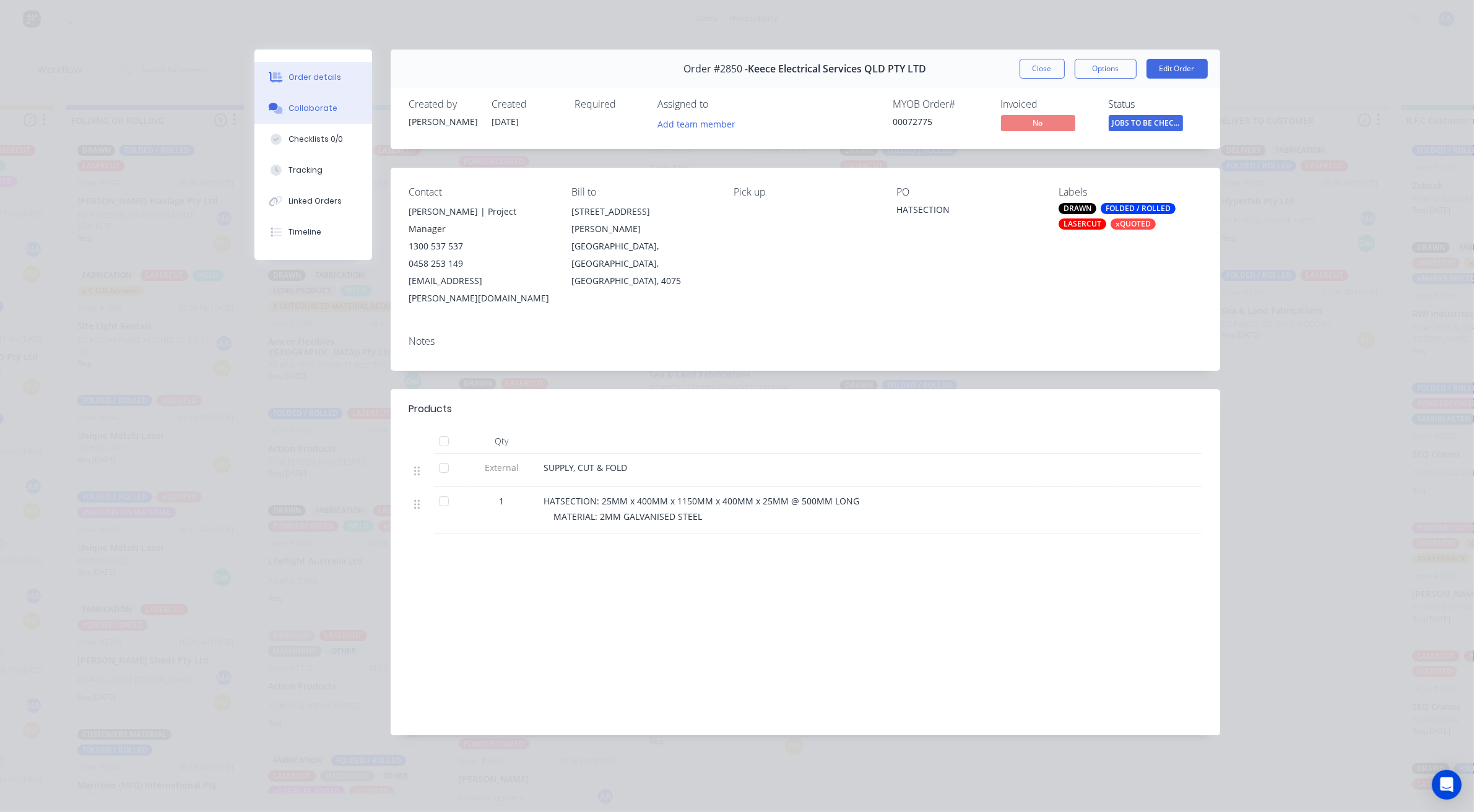
click at [311, 106] on div "Collaborate" at bounding box center [313, 108] width 49 height 11
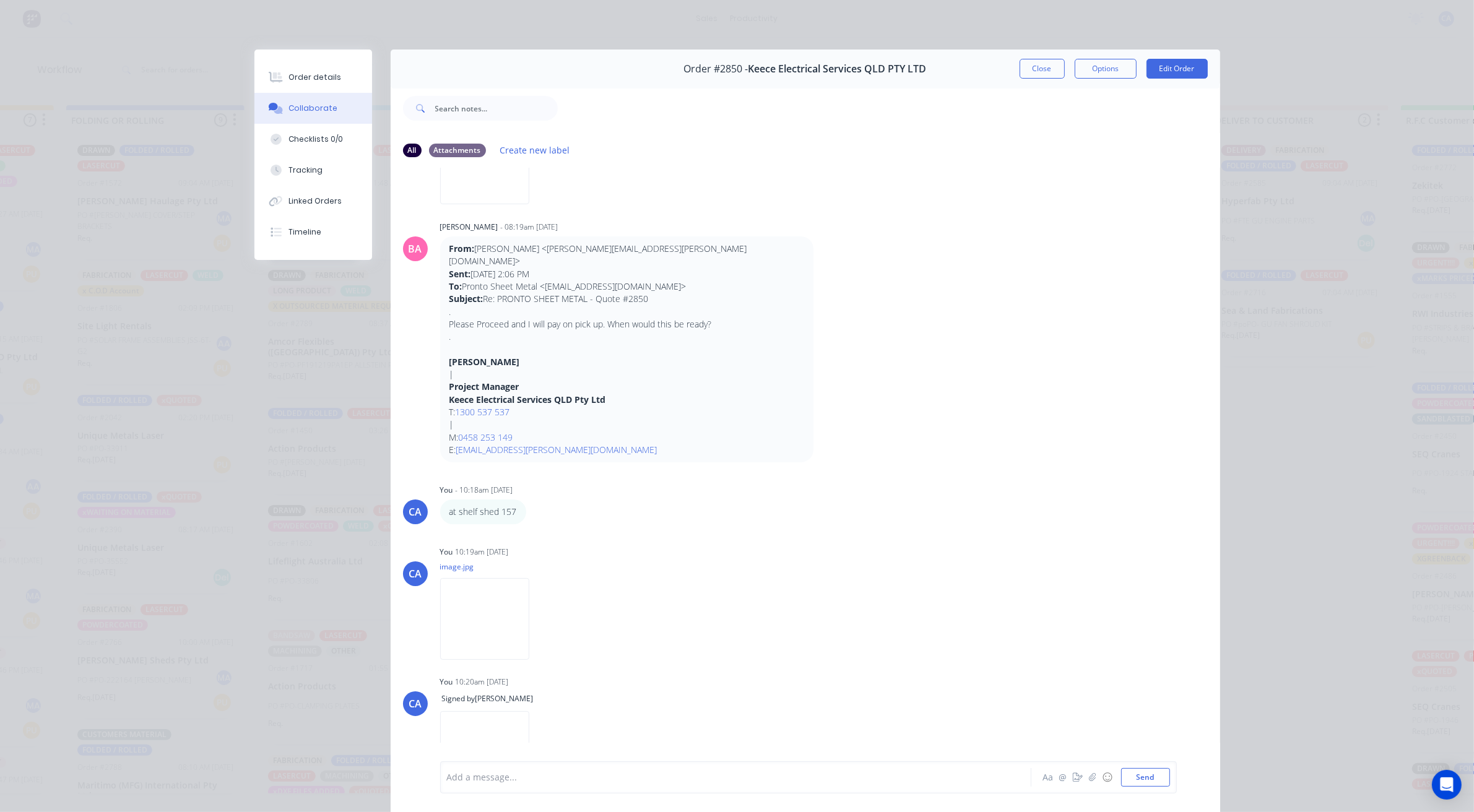
scroll to position [530, 0]
click at [475, 576] on img at bounding box center [484, 616] width 89 height 81
click at [481, 615] on img at bounding box center [484, 616] width 89 height 81
click at [1048, 73] on button "Close" at bounding box center [1042, 69] width 45 height 20
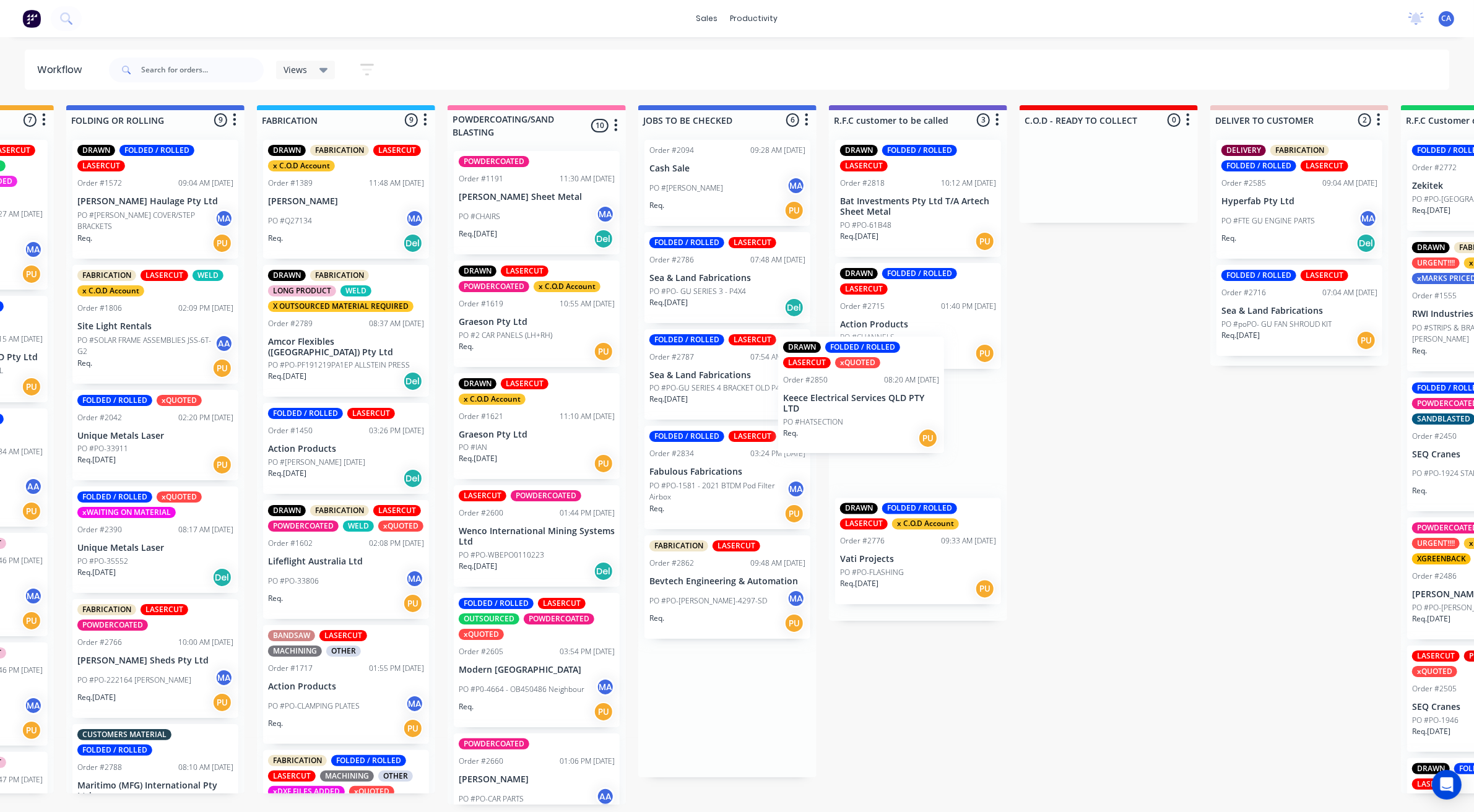
drag, startPoint x: 721, startPoint y: 607, endPoint x: 858, endPoint y: 407, distance: 242.4
click at [857, 407] on div "Submitted 23 Sort By Created date Required date Order number Customer name Most…" at bounding box center [928, 455] width 3321 height 700
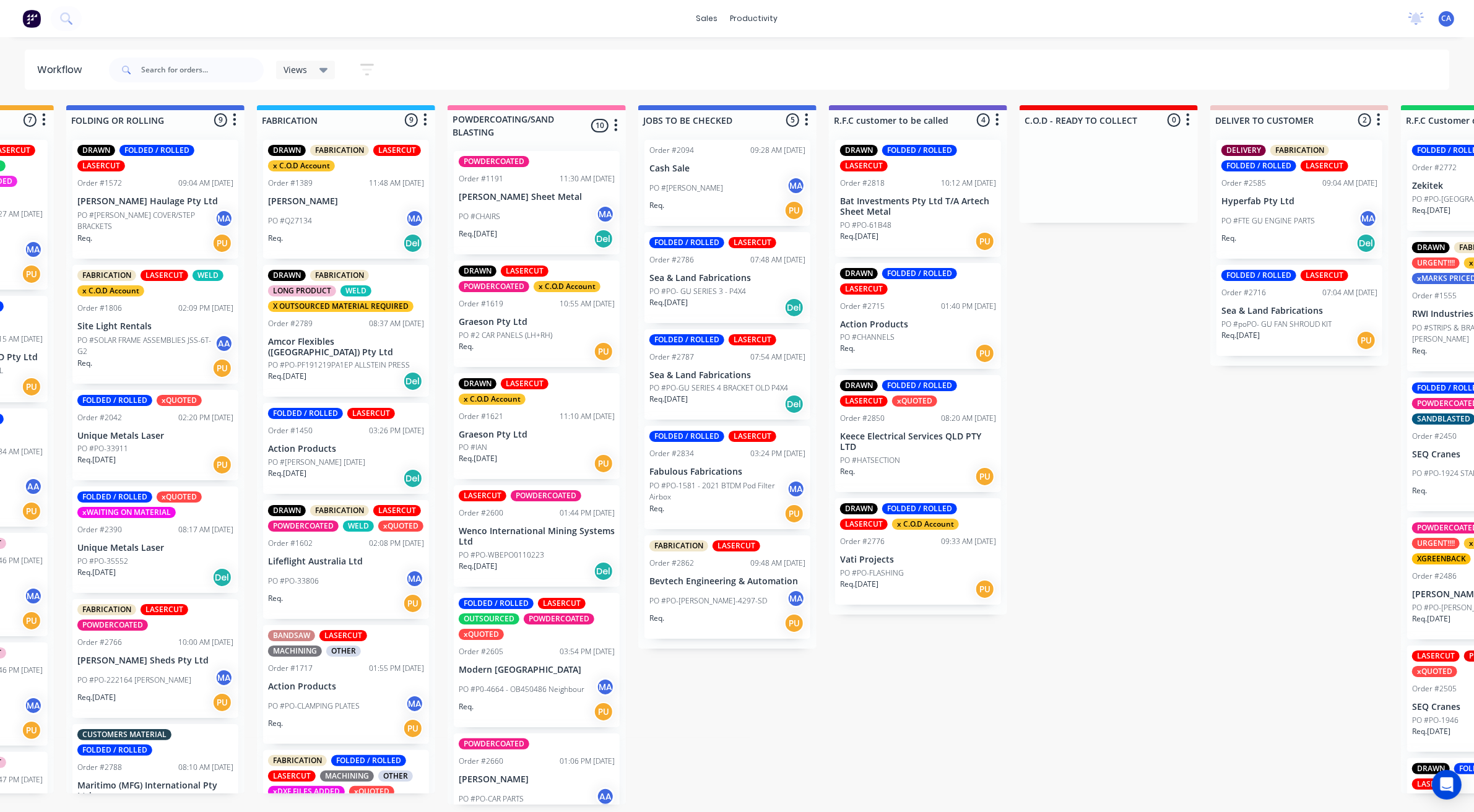
click at [713, 599] on p "PO #PO-[PERSON_NAME]-4297-SD" at bounding box center [708, 601] width 118 height 11
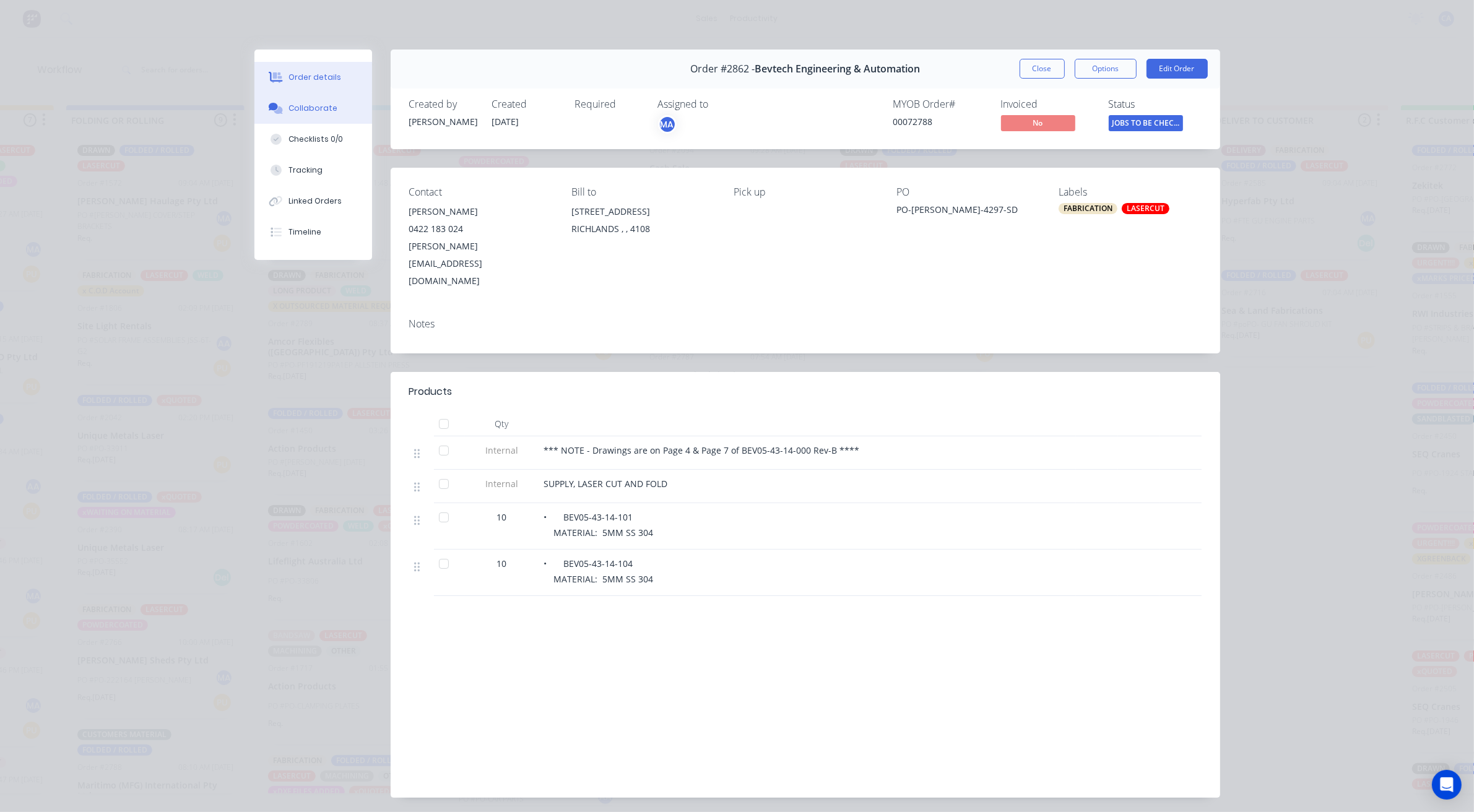
click at [314, 110] on div "Collaborate" at bounding box center [313, 108] width 49 height 11
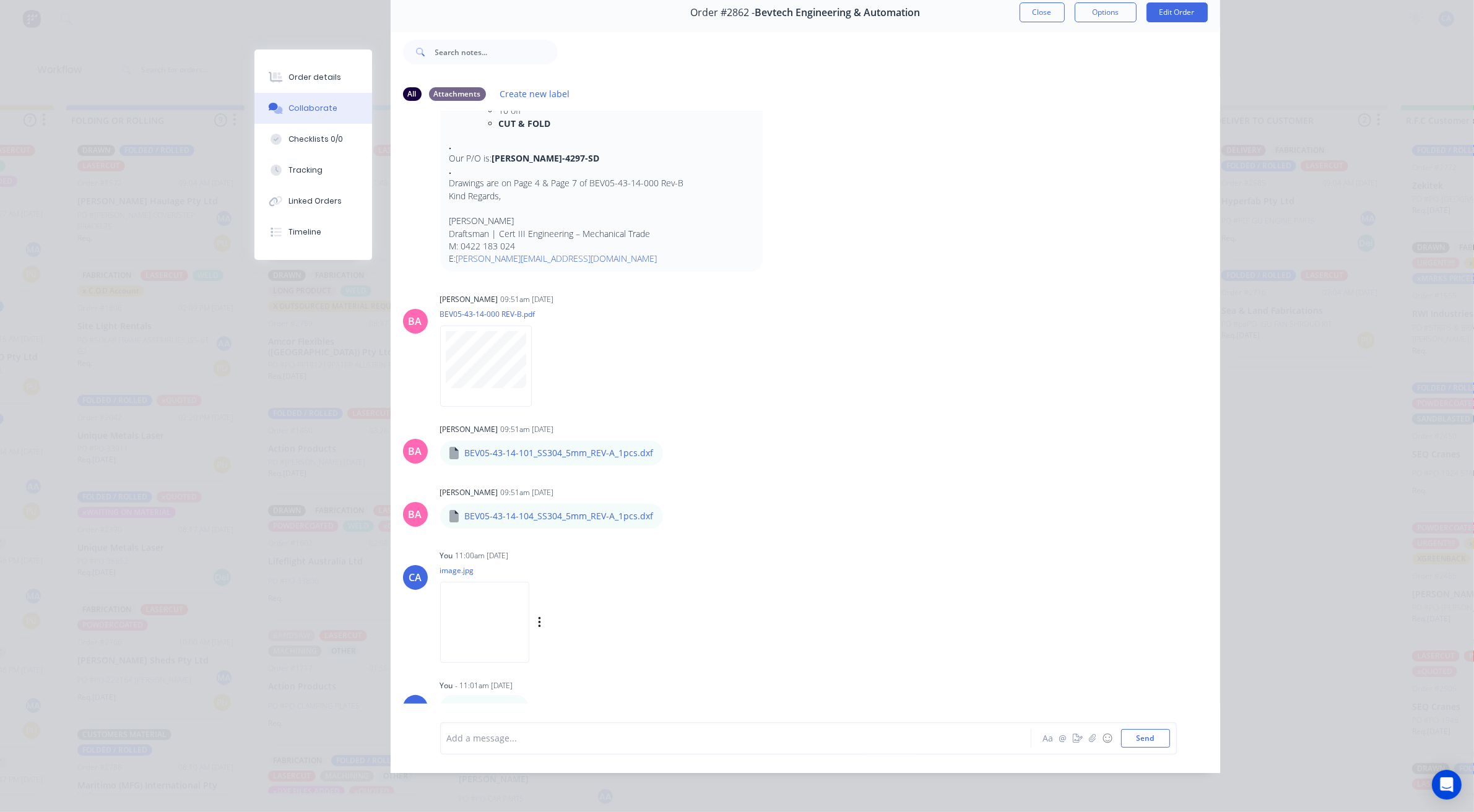
scroll to position [334, 0]
click at [506, 619] on img at bounding box center [484, 618] width 89 height 81
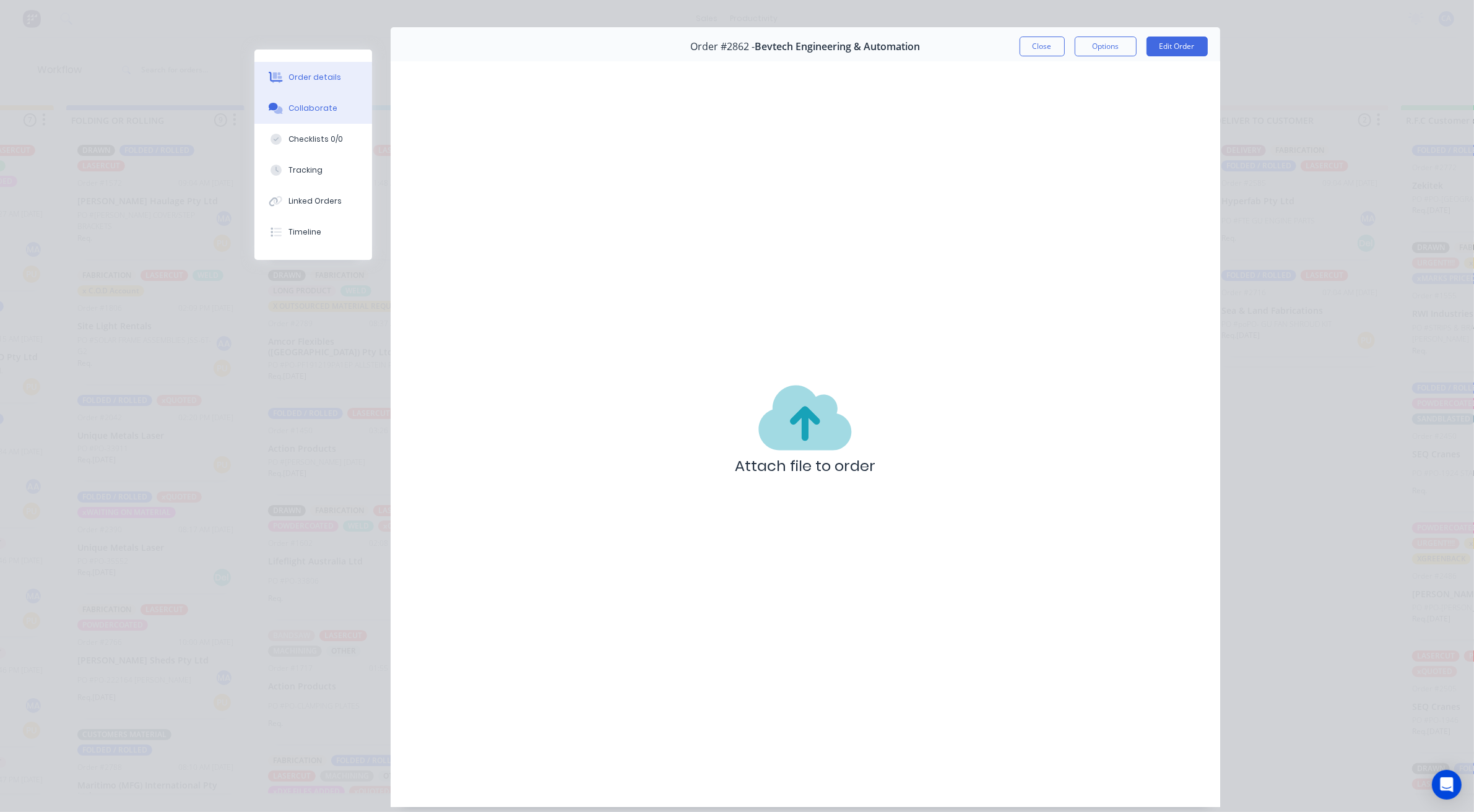
scroll to position [0, 0]
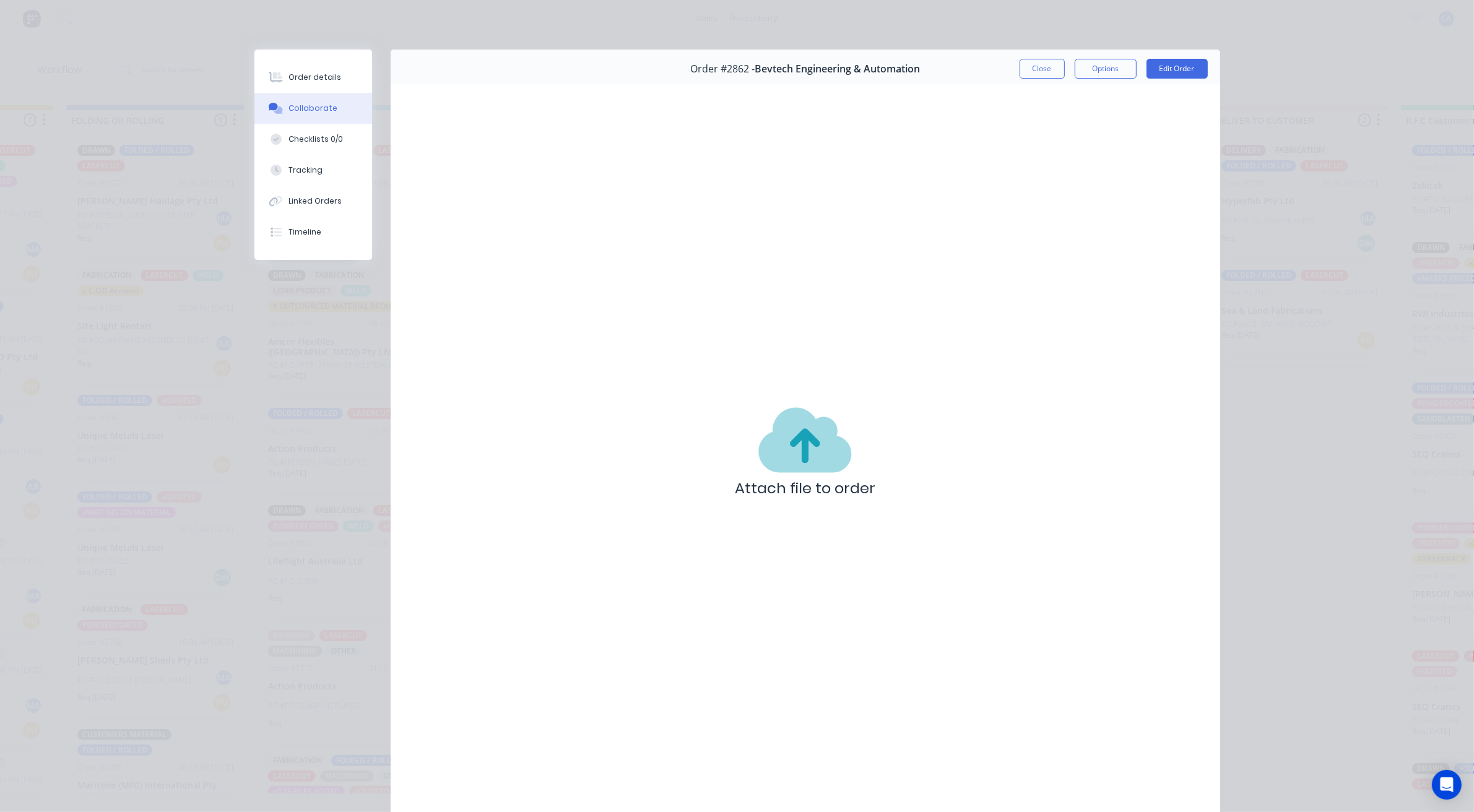
click at [277, 116] on button "Collaborate" at bounding box center [313, 108] width 118 height 31
click at [1028, 68] on button "Close" at bounding box center [1042, 69] width 45 height 20
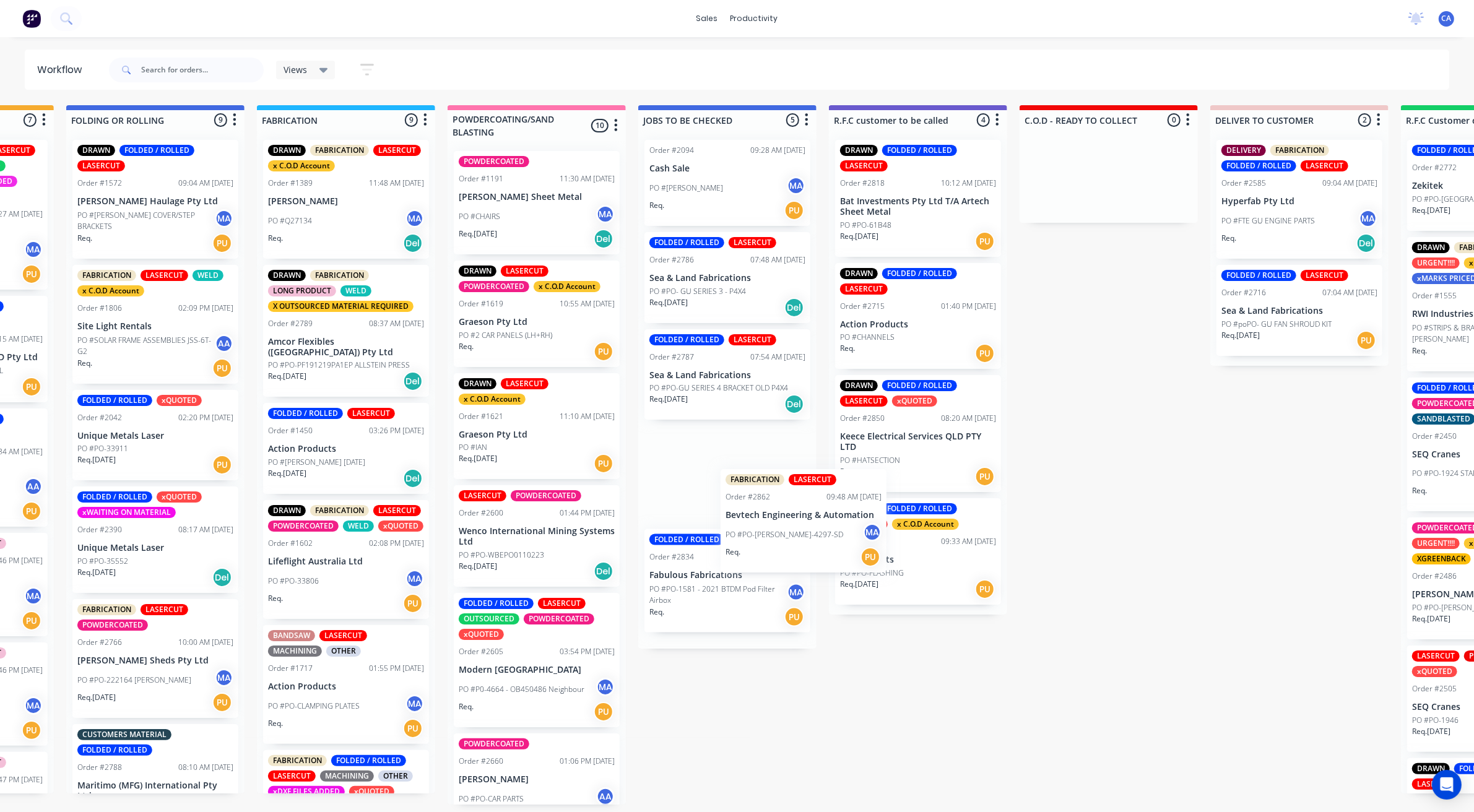
scroll to position [1, 723]
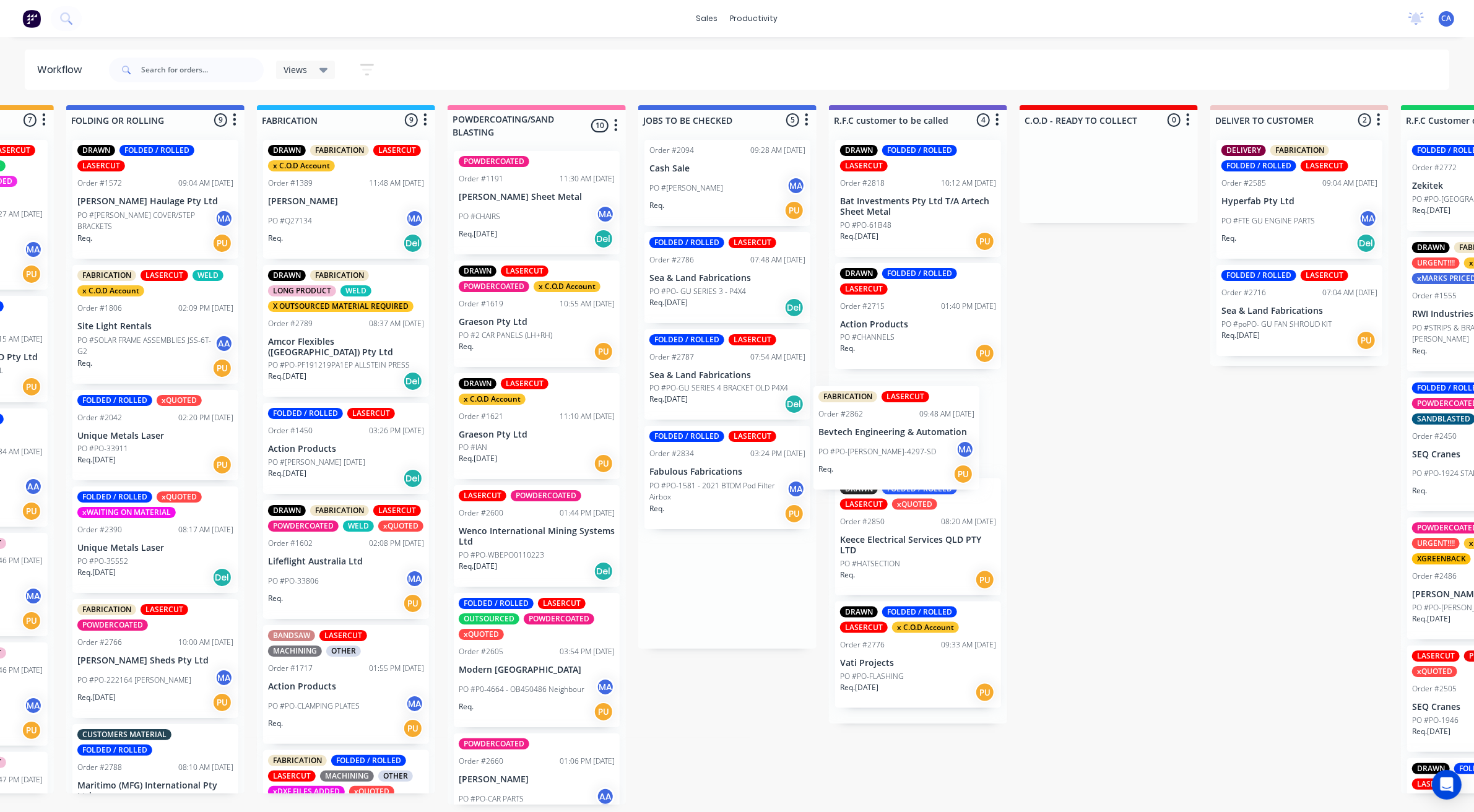
drag, startPoint x: 702, startPoint y: 616, endPoint x: 876, endPoint y: 463, distance: 231.7
click at [876, 463] on div "Submitted 23 Sort By Created date Required date Order number Customer name Most…" at bounding box center [928, 455] width 3321 height 700
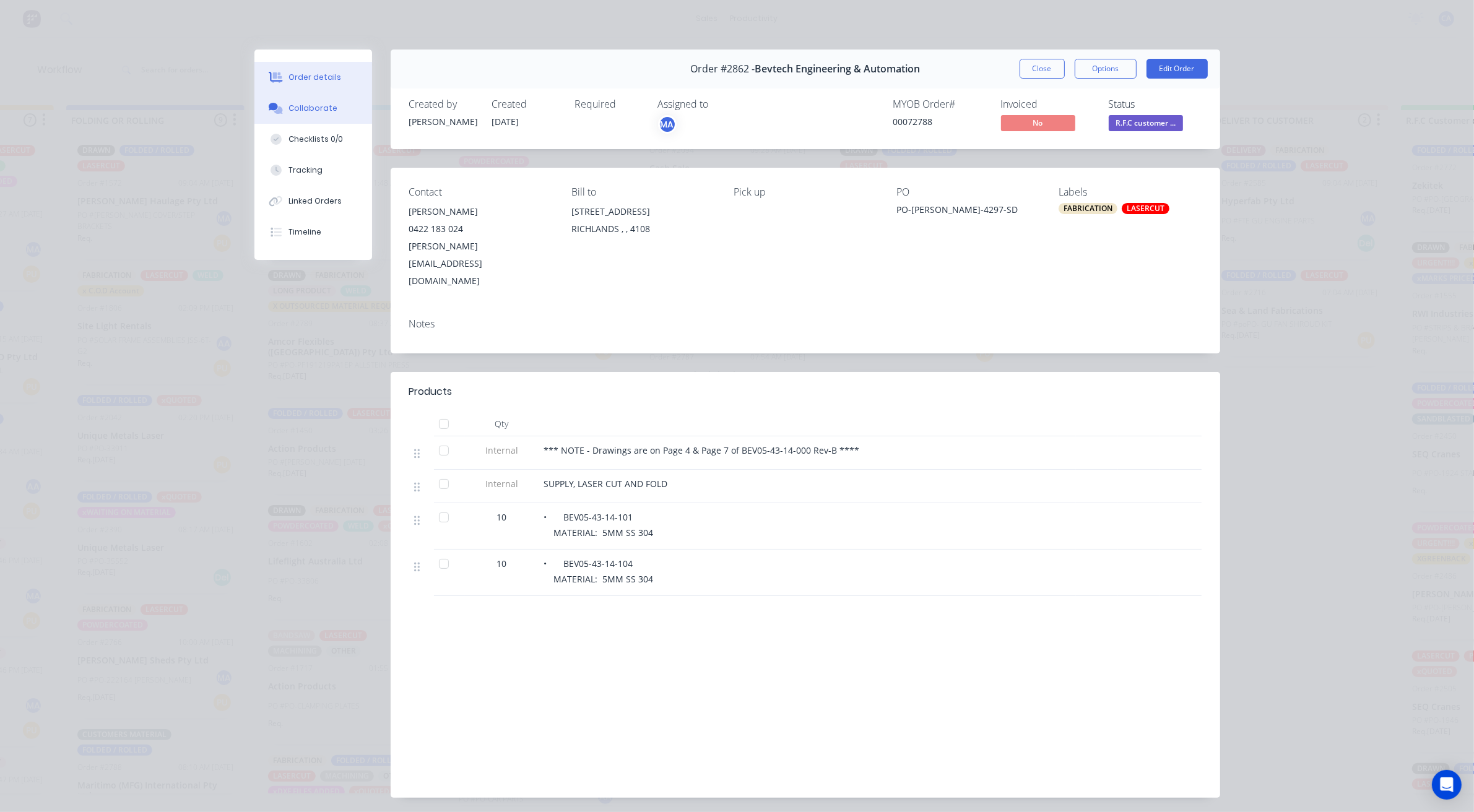
click at [330, 94] on button "Collaborate" at bounding box center [313, 108] width 118 height 31
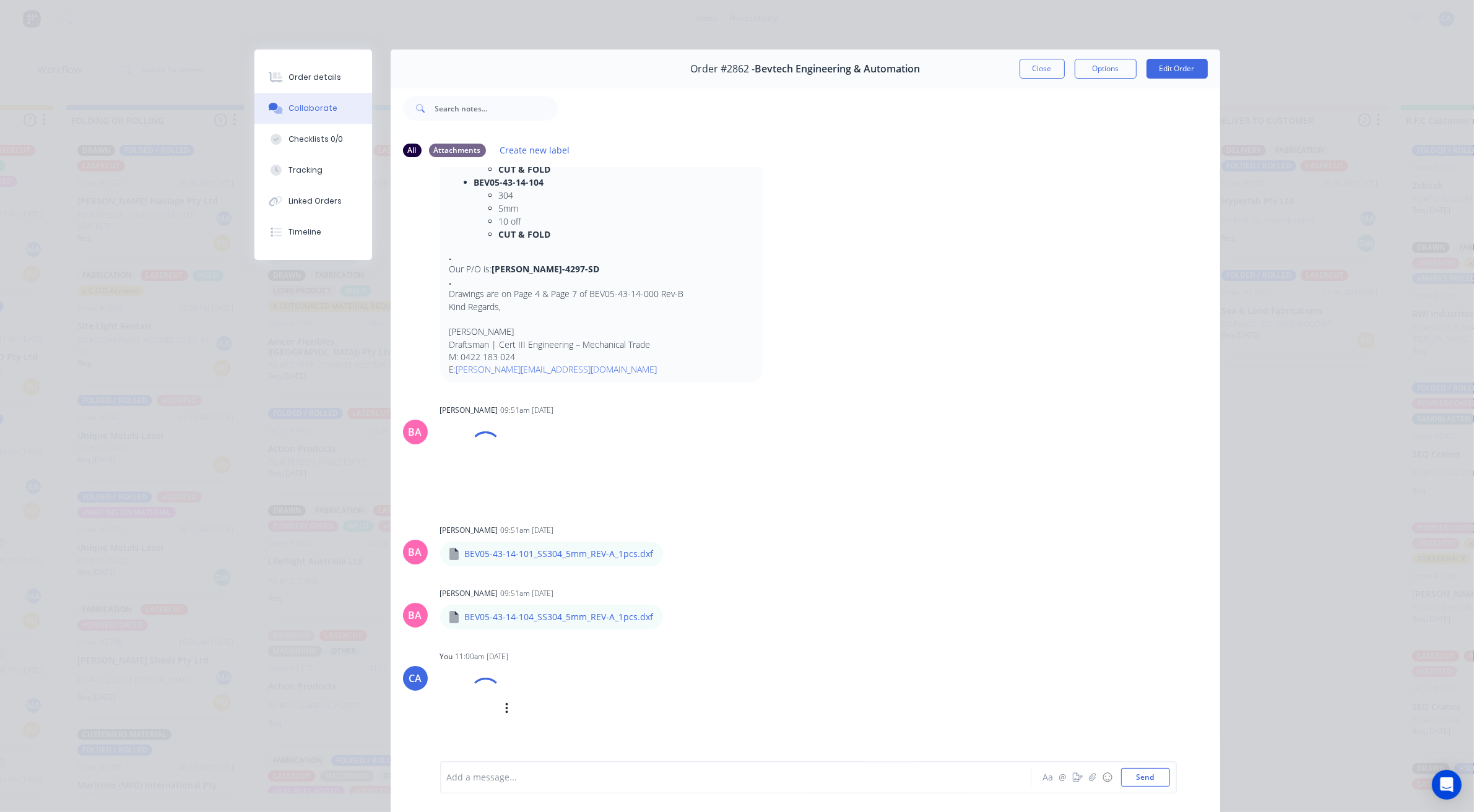
scroll to position [315, 0]
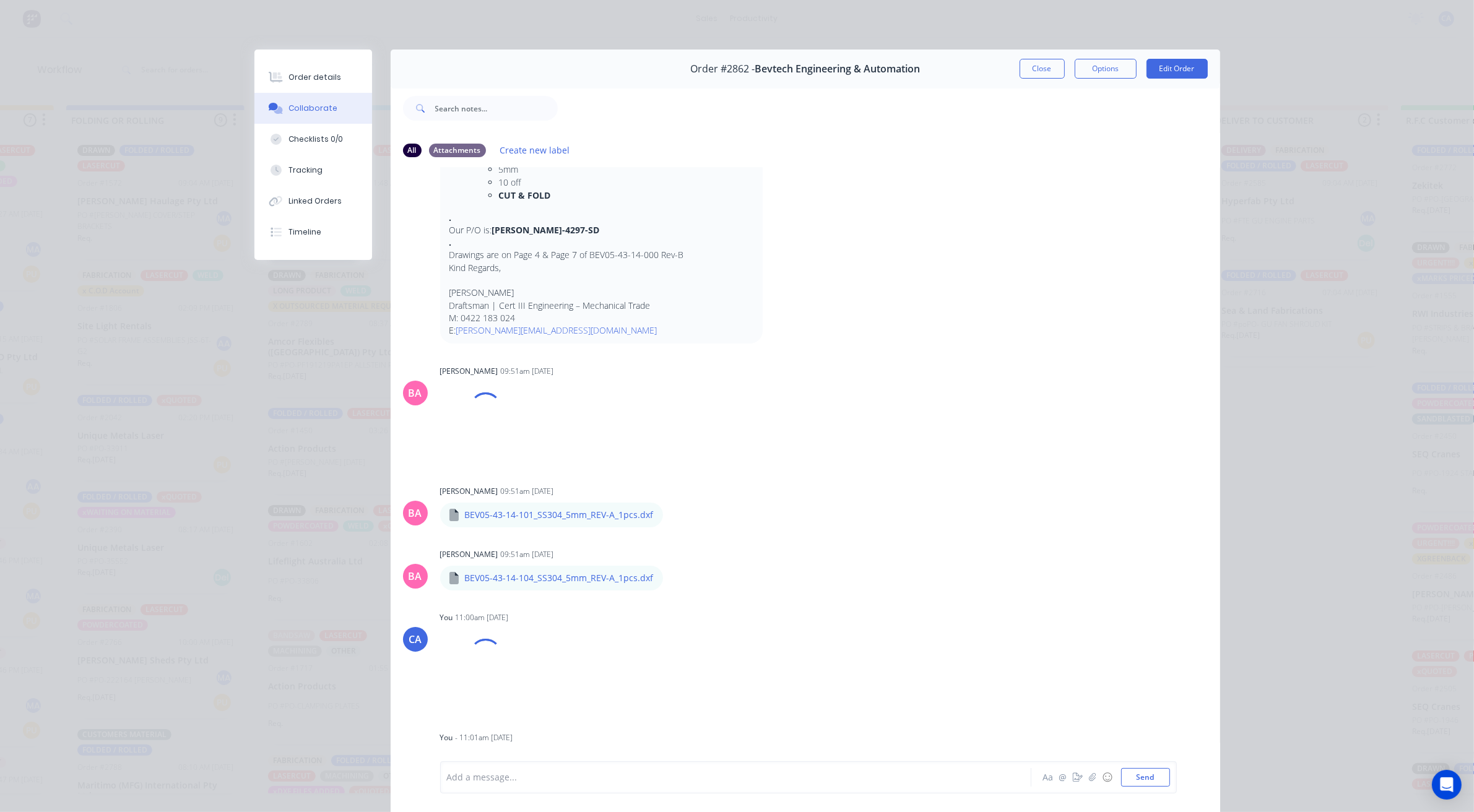
click at [494, 790] on div "Add a message... Aa @ ☺ Send" at bounding box center [808, 777] width 737 height 32
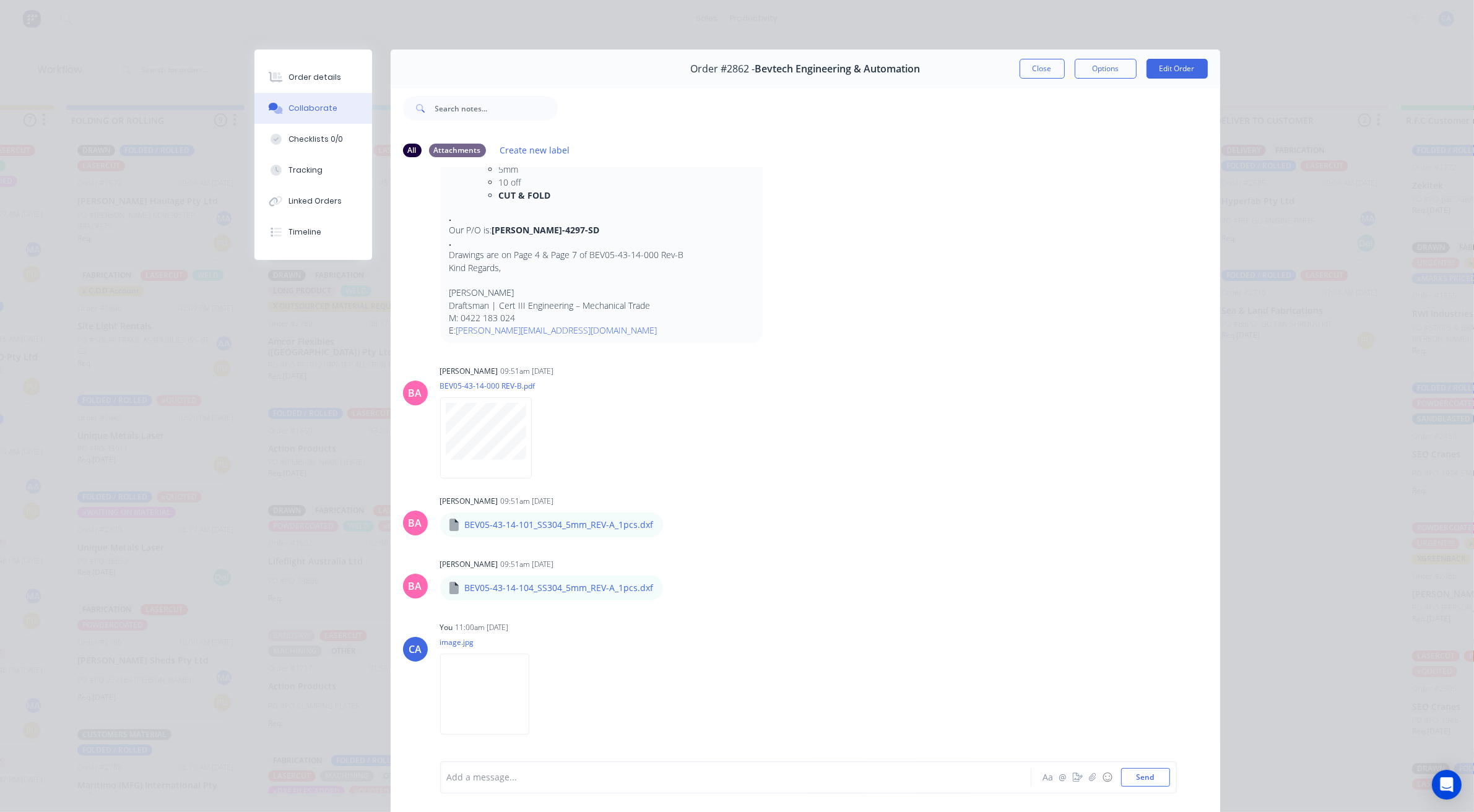
click at [520, 787] on div "Add a message... Aa @ ☺ Send" at bounding box center [808, 777] width 737 height 32
click at [545, 778] on div at bounding box center [719, 778] width 542 height 13
click at [675, 777] on span "[PERSON_NAME] CHEDCKED [PERSON_NAME] SAID WE ARE ONLY DOING THW 2 PARTS" at bounding box center [627, 778] width 358 height 12
click at [1142, 775] on button "Send" at bounding box center [1145, 777] width 49 height 18
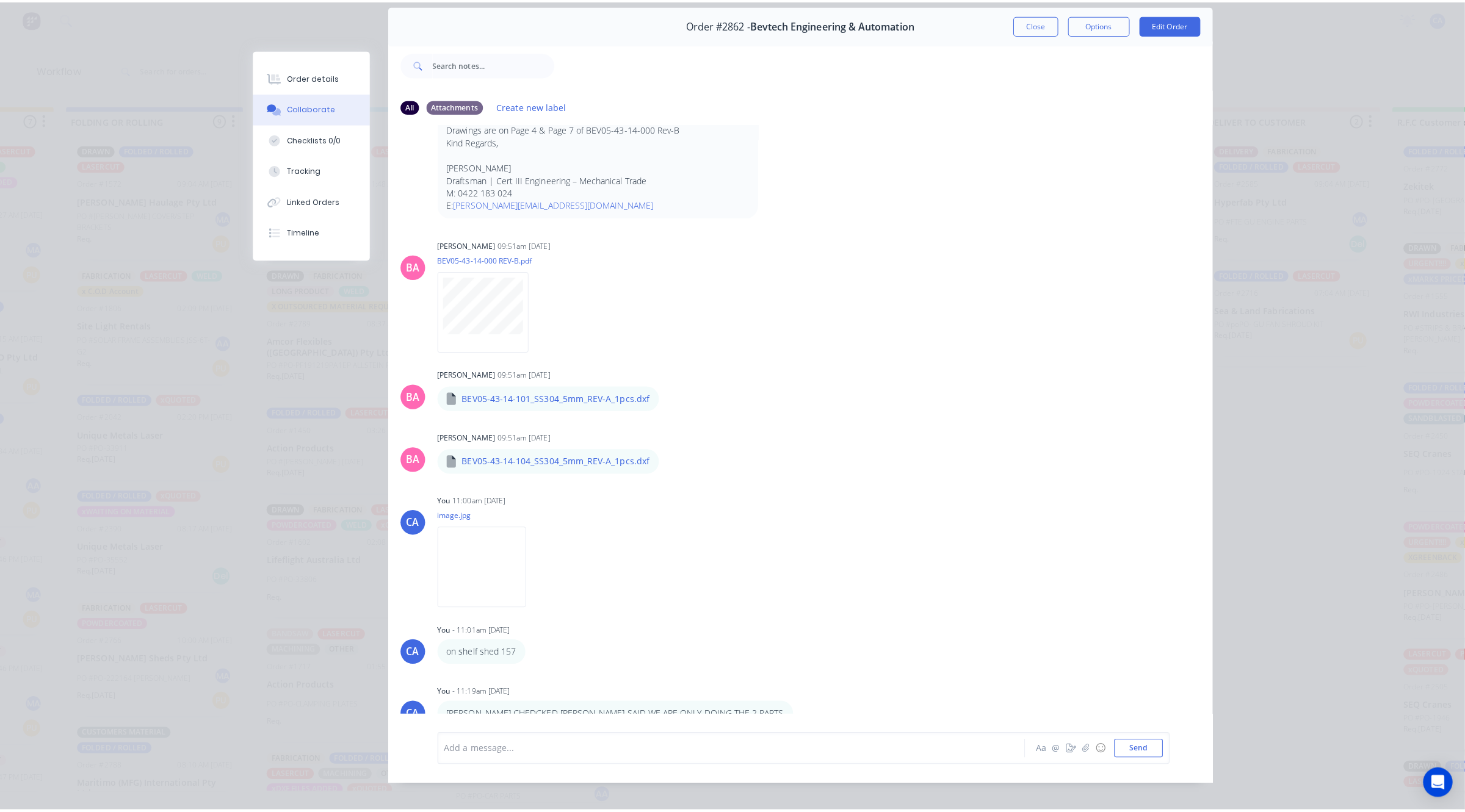
scroll to position [67, 0]
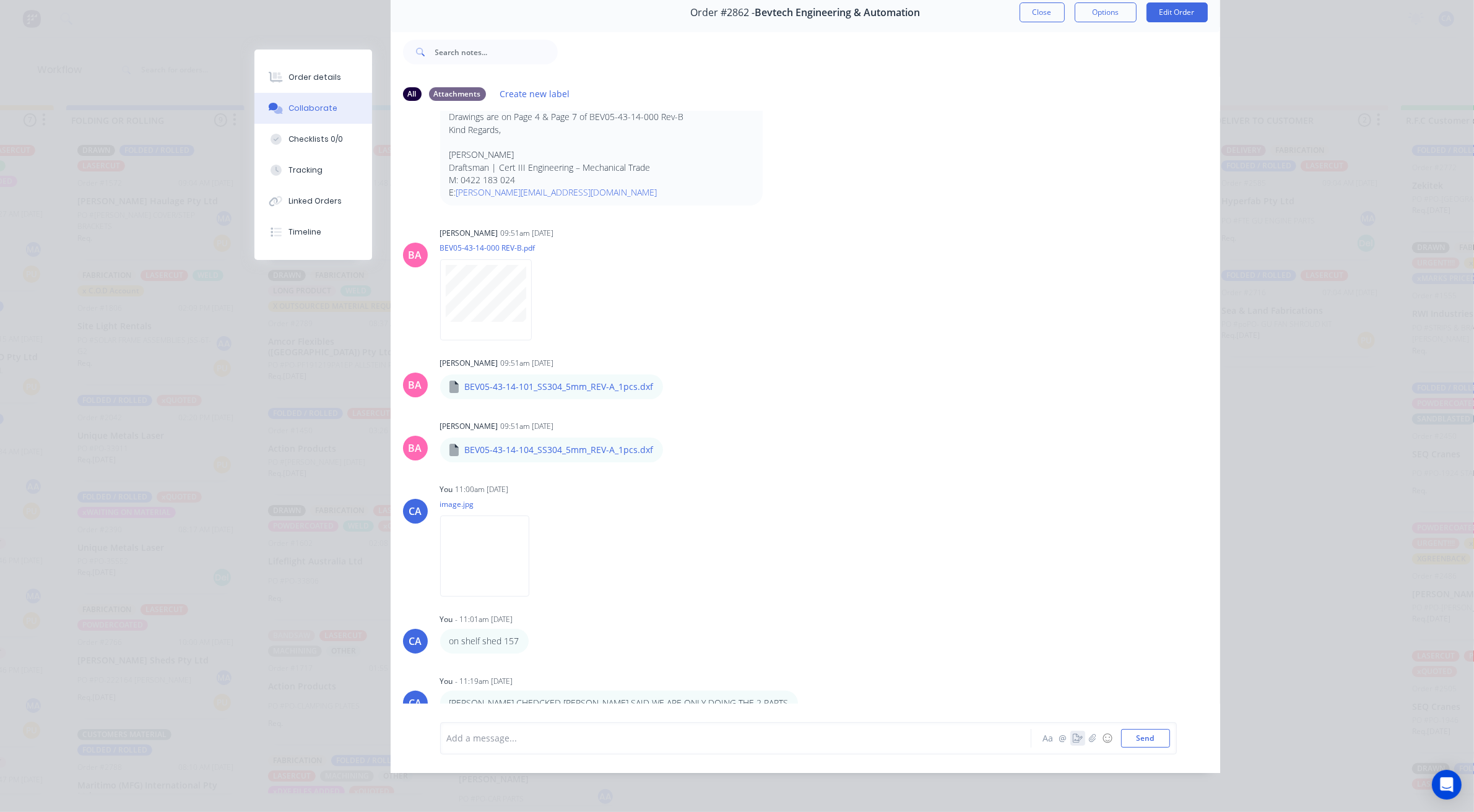
click at [1074, 738] on icon "button" at bounding box center [1078, 738] width 10 height 8
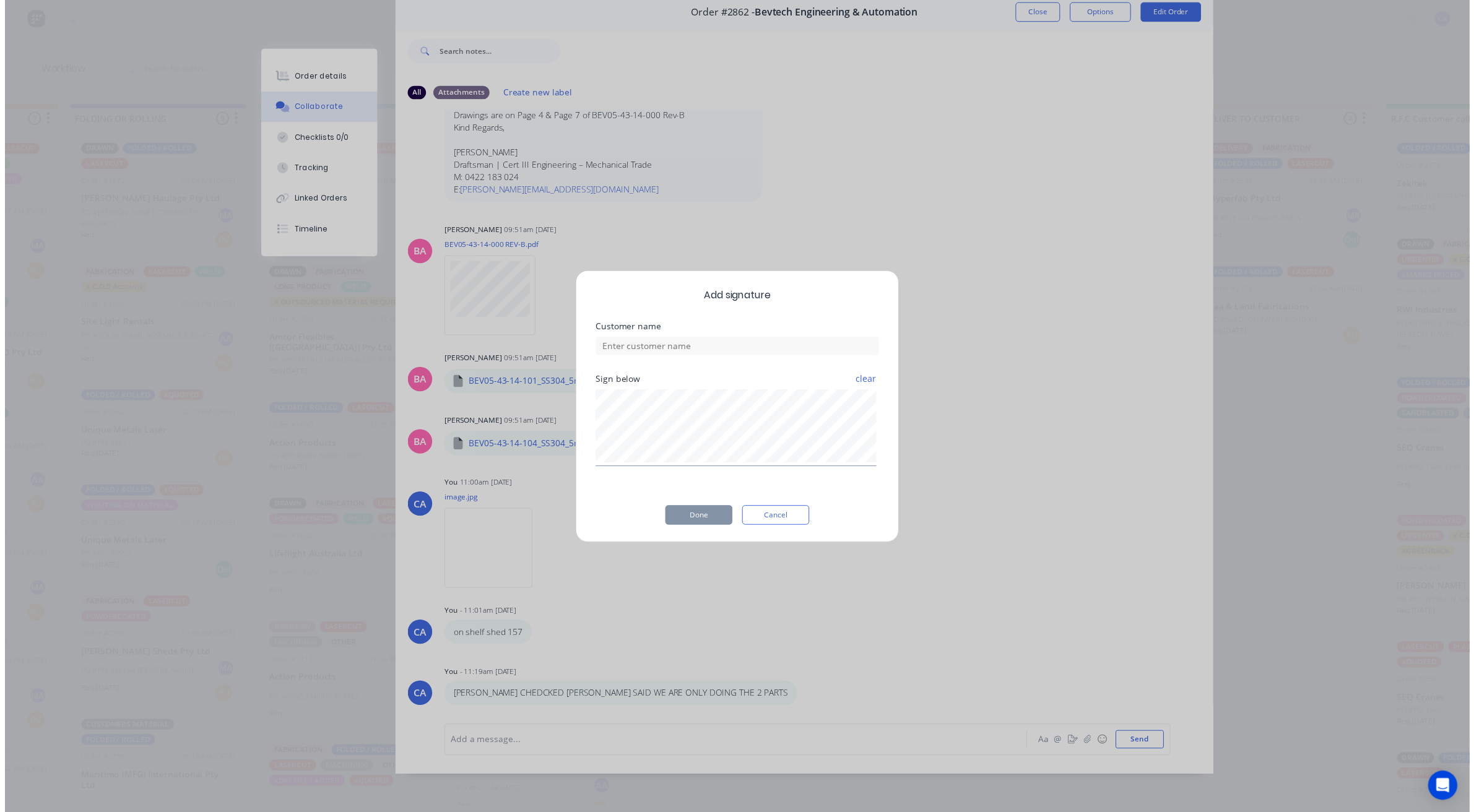
scroll to position [56, 0]
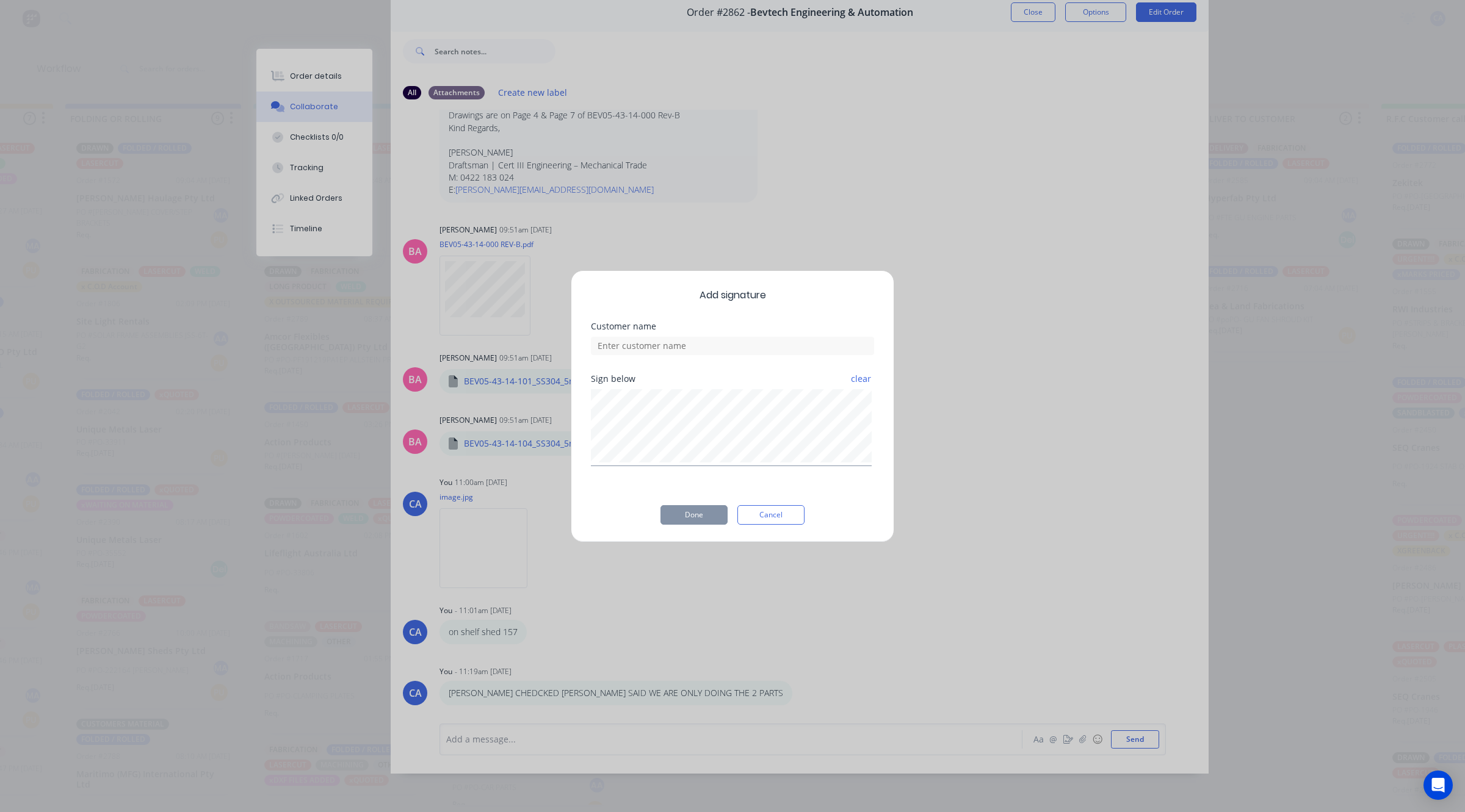
click at [684, 408] on div "Sign below clear" at bounding box center [732, 420] width 283 height 91
click at [733, 355] on div "Customer name" at bounding box center [732, 349] width 283 height 53
click at [734, 352] on input at bounding box center [732, 346] width 283 height 18
type input "[PERSON_NAME]"
drag, startPoint x: 691, startPoint y: 516, endPoint x: 724, endPoint y: 485, distance: 45.3
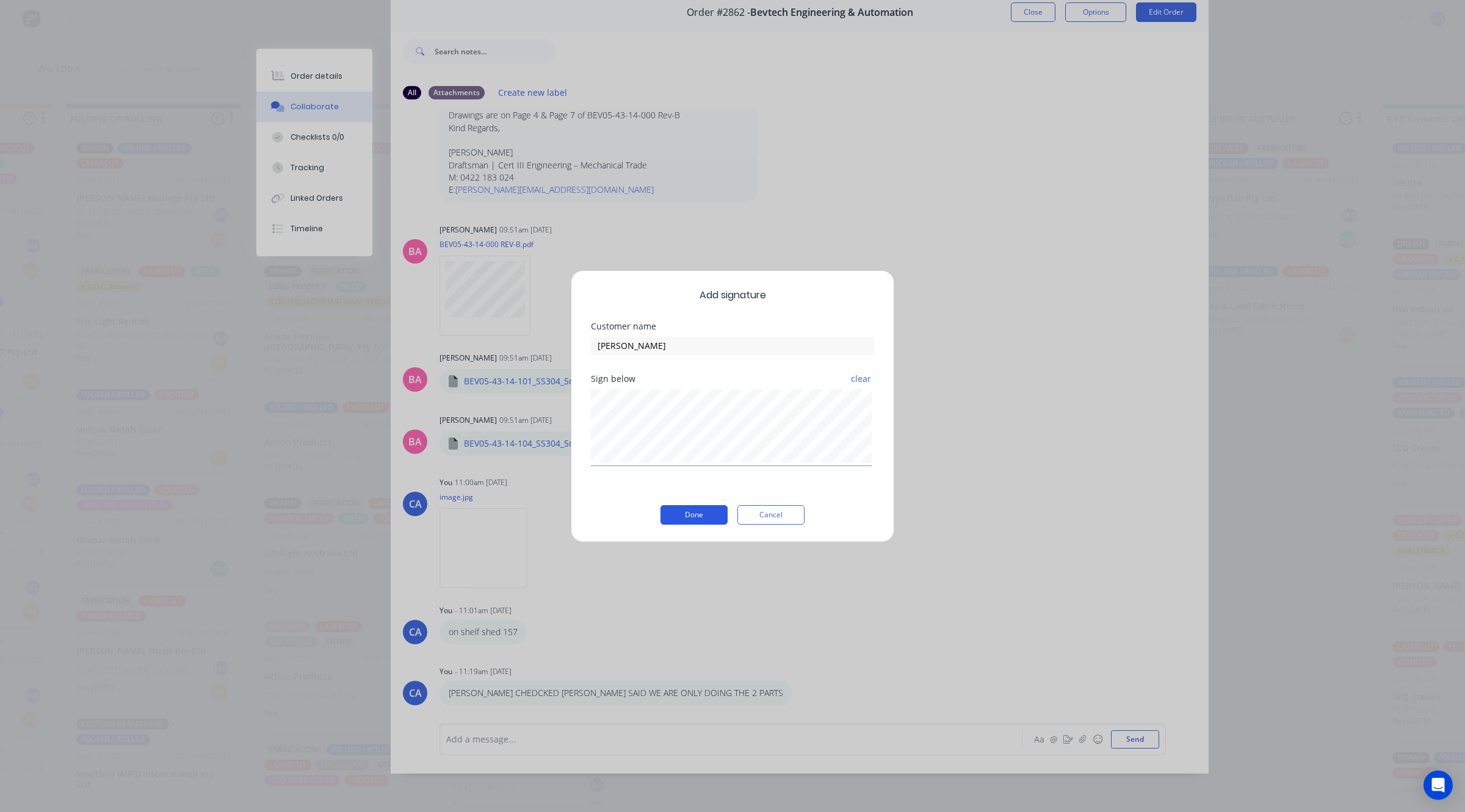
click at [691, 515] on button "Done" at bounding box center [694, 515] width 67 height 19
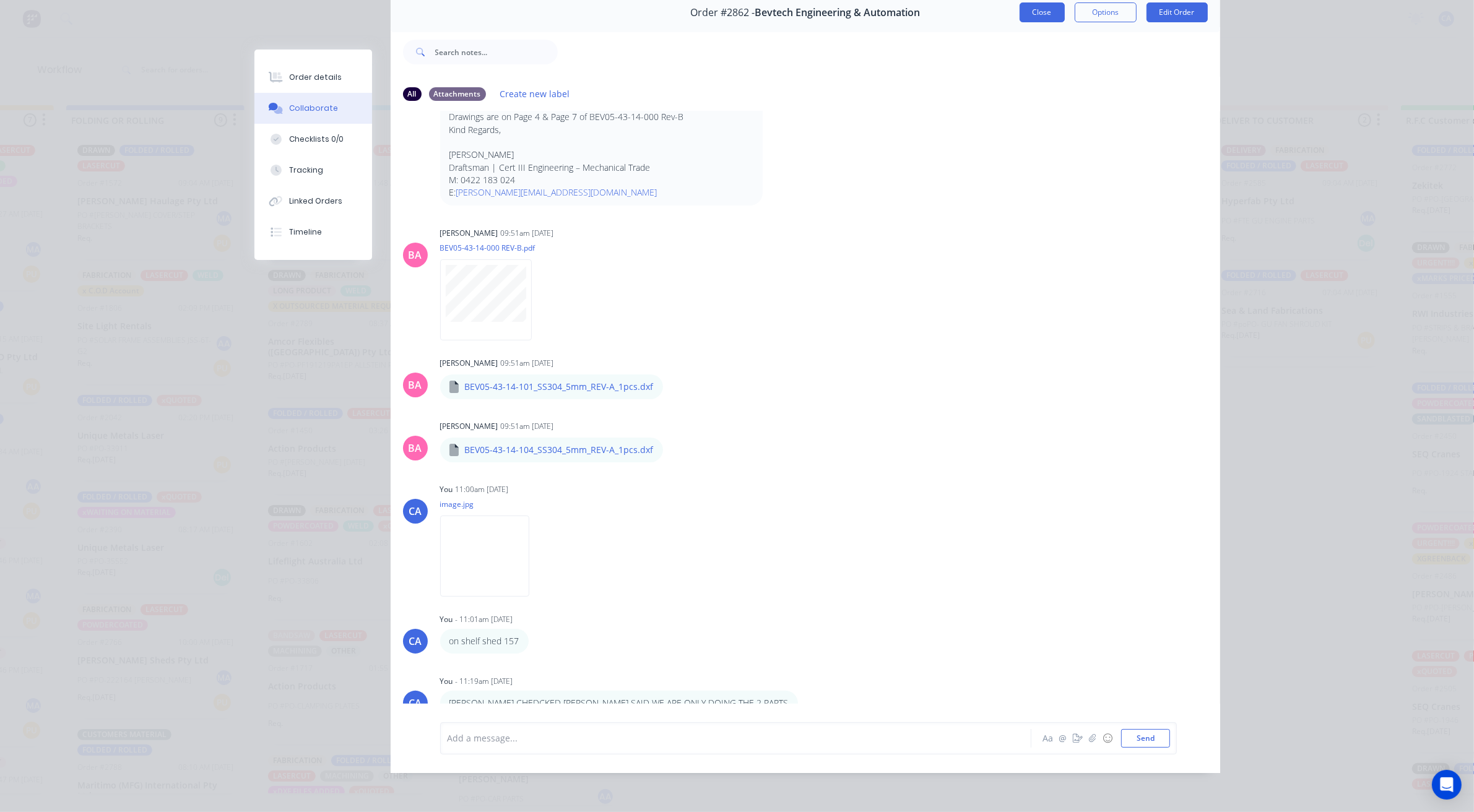
click at [1043, 16] on button "Close" at bounding box center [1042, 12] width 45 height 20
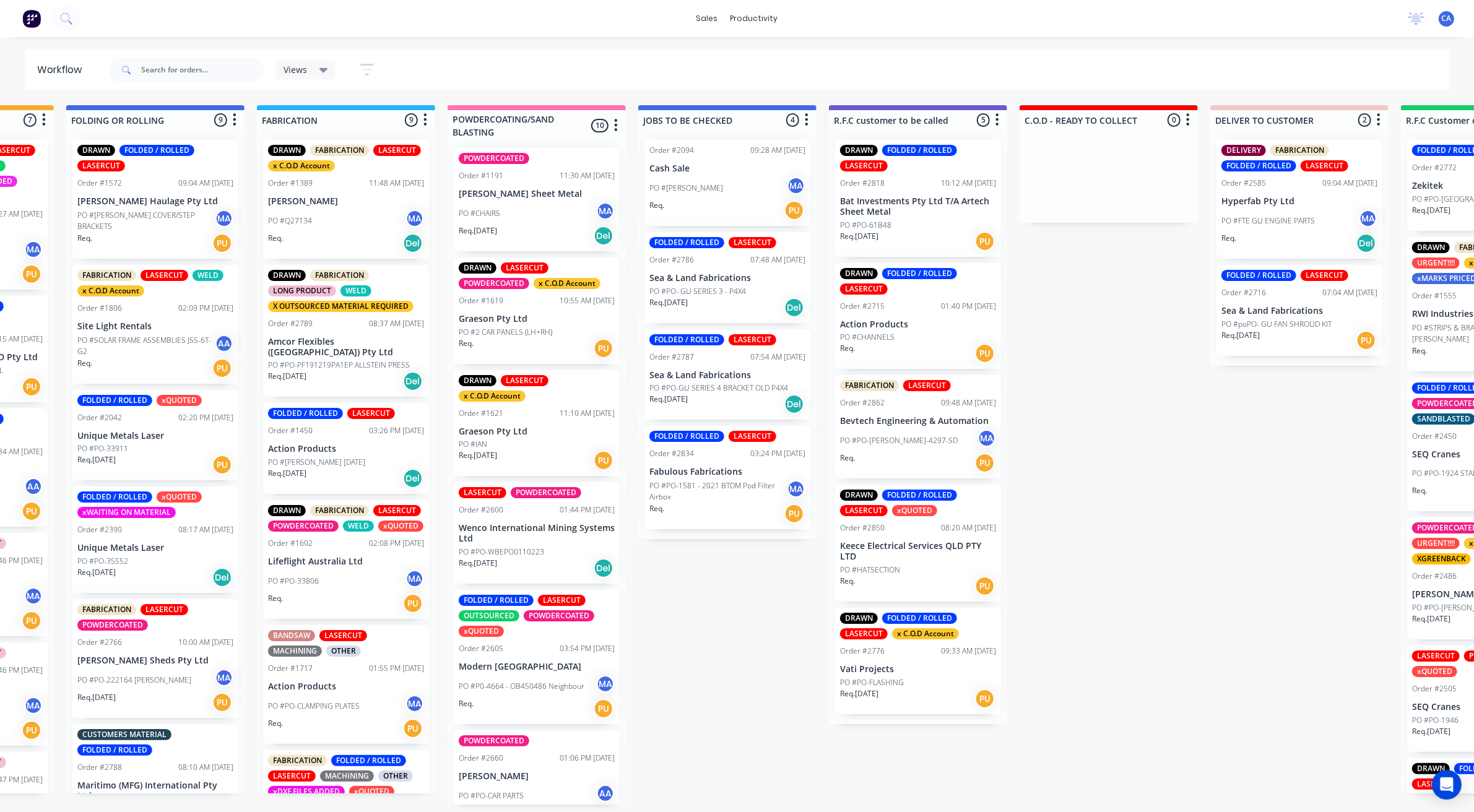
drag, startPoint x: 441, startPoint y: 181, endPoint x: 323, endPoint y: 192, distance: 118.5
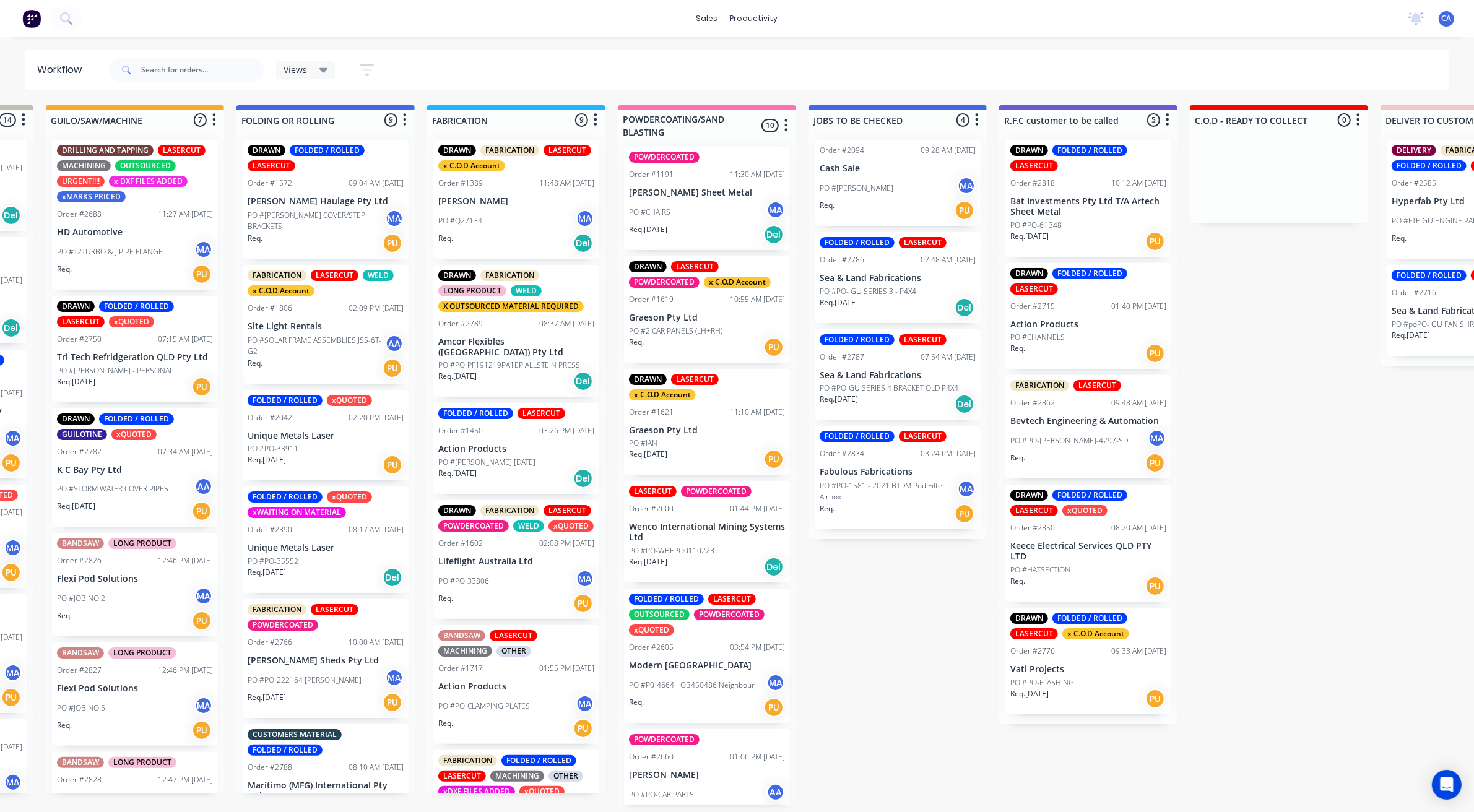
drag, startPoint x: 347, startPoint y: 195, endPoint x: 294, endPoint y: 193, distance: 53.0
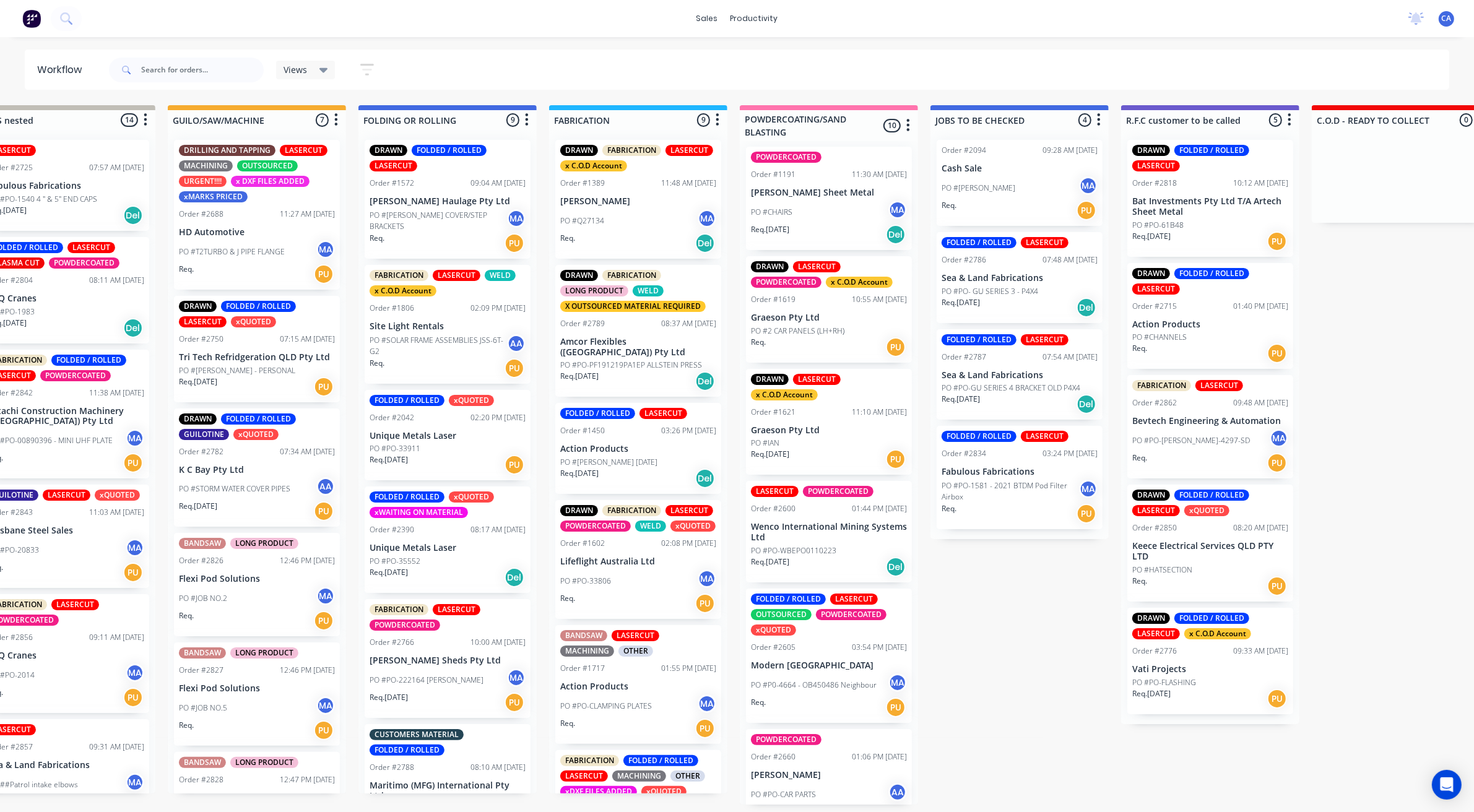
drag, startPoint x: 293, startPoint y: 193, endPoint x: 243, endPoint y: 189, distance: 50.2
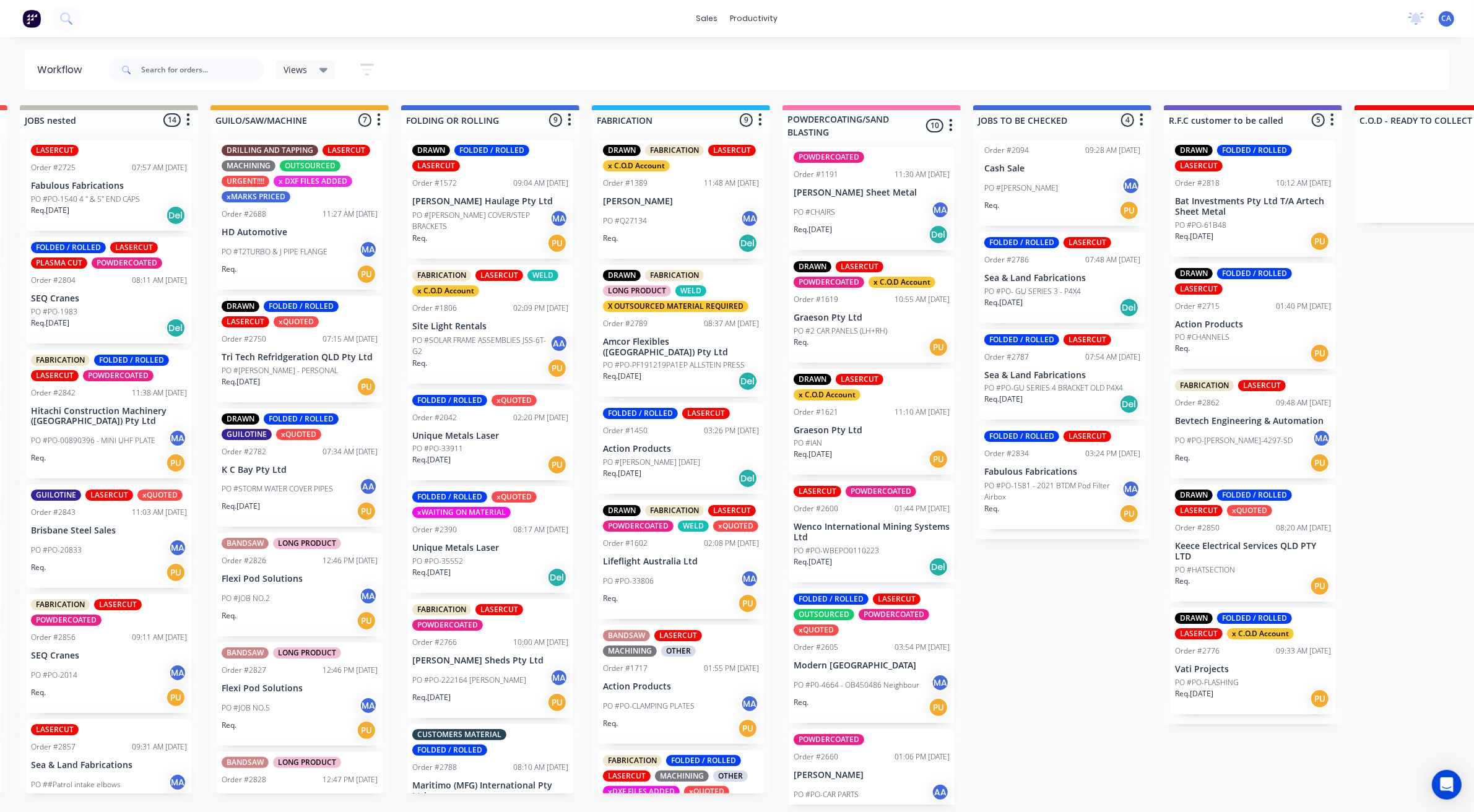
click at [306, 477] on div "PO #STORM WATER COVER PIPES AA" at bounding box center [300, 489] width 156 height 23
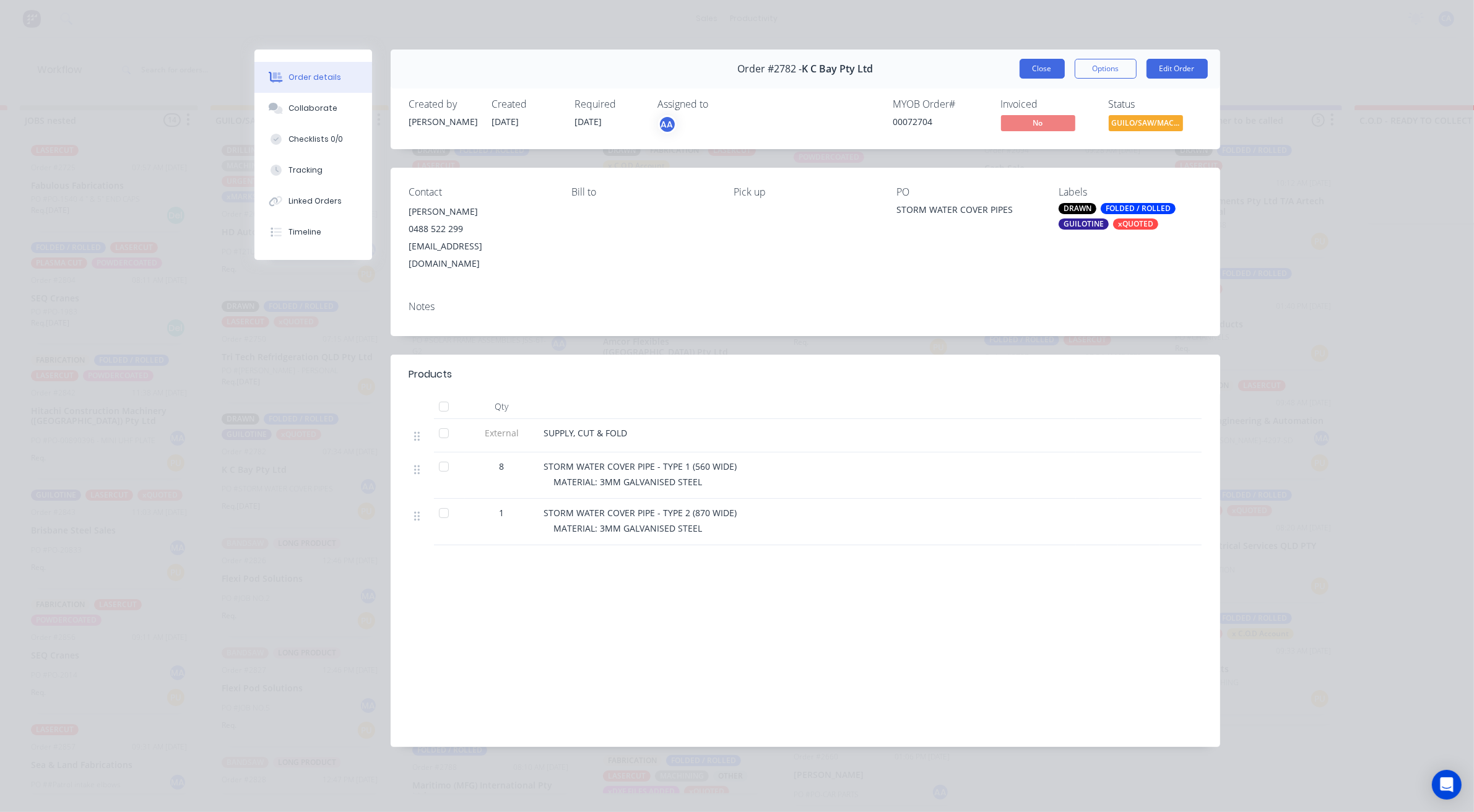
drag, startPoint x: 1025, startPoint y: 87, endPoint x: 1050, endPoint y: 67, distance: 32.0
click at [1028, 82] on div "Order #2782 - K C Bay Pty Ltd Close Options Edit Order" at bounding box center [805, 69] width 830 height 39
click at [1050, 67] on button "Close" at bounding box center [1042, 69] width 45 height 20
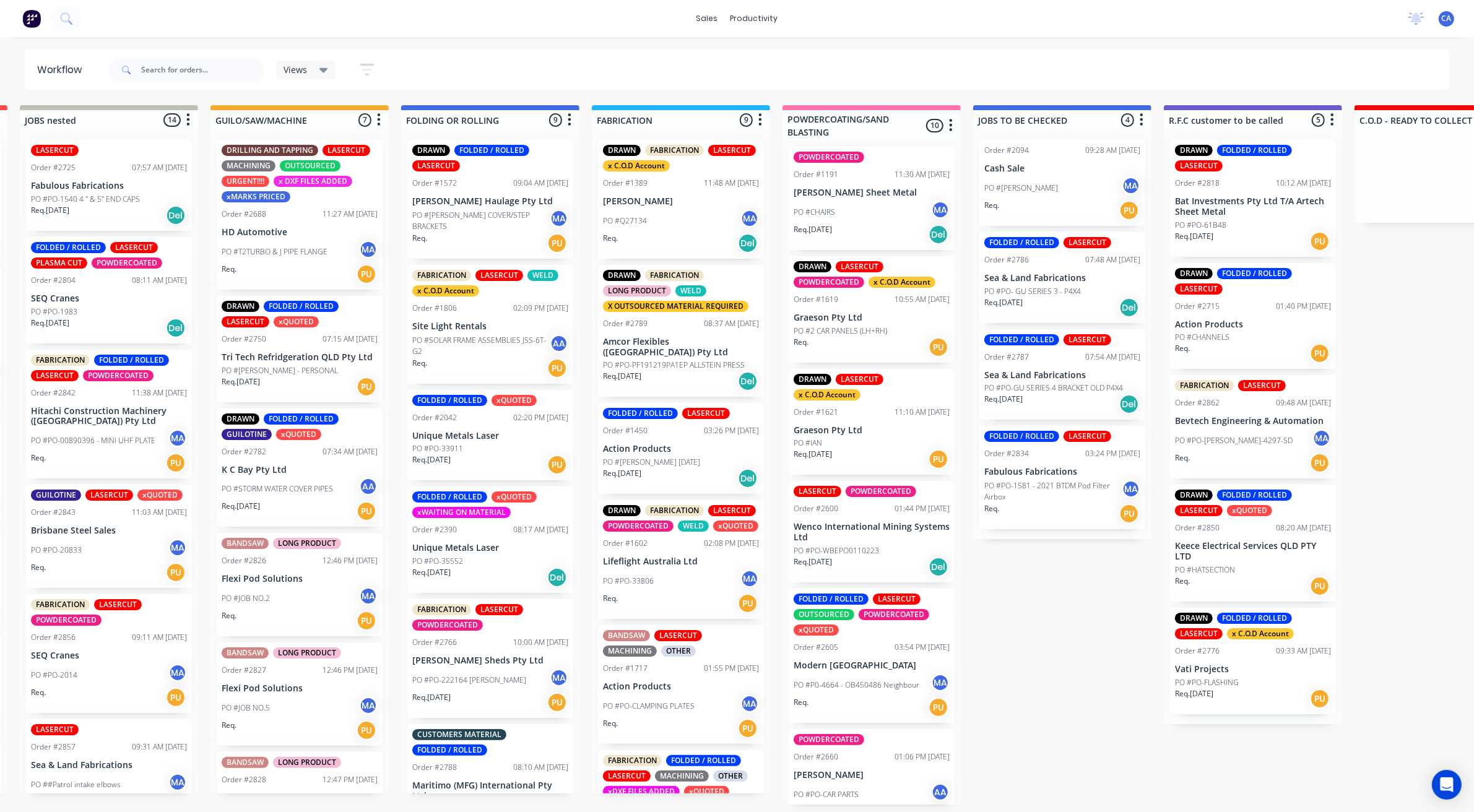
click at [270, 370] on p "PO #[PERSON_NAME] - PERSONAL" at bounding box center [280, 371] width 116 height 11
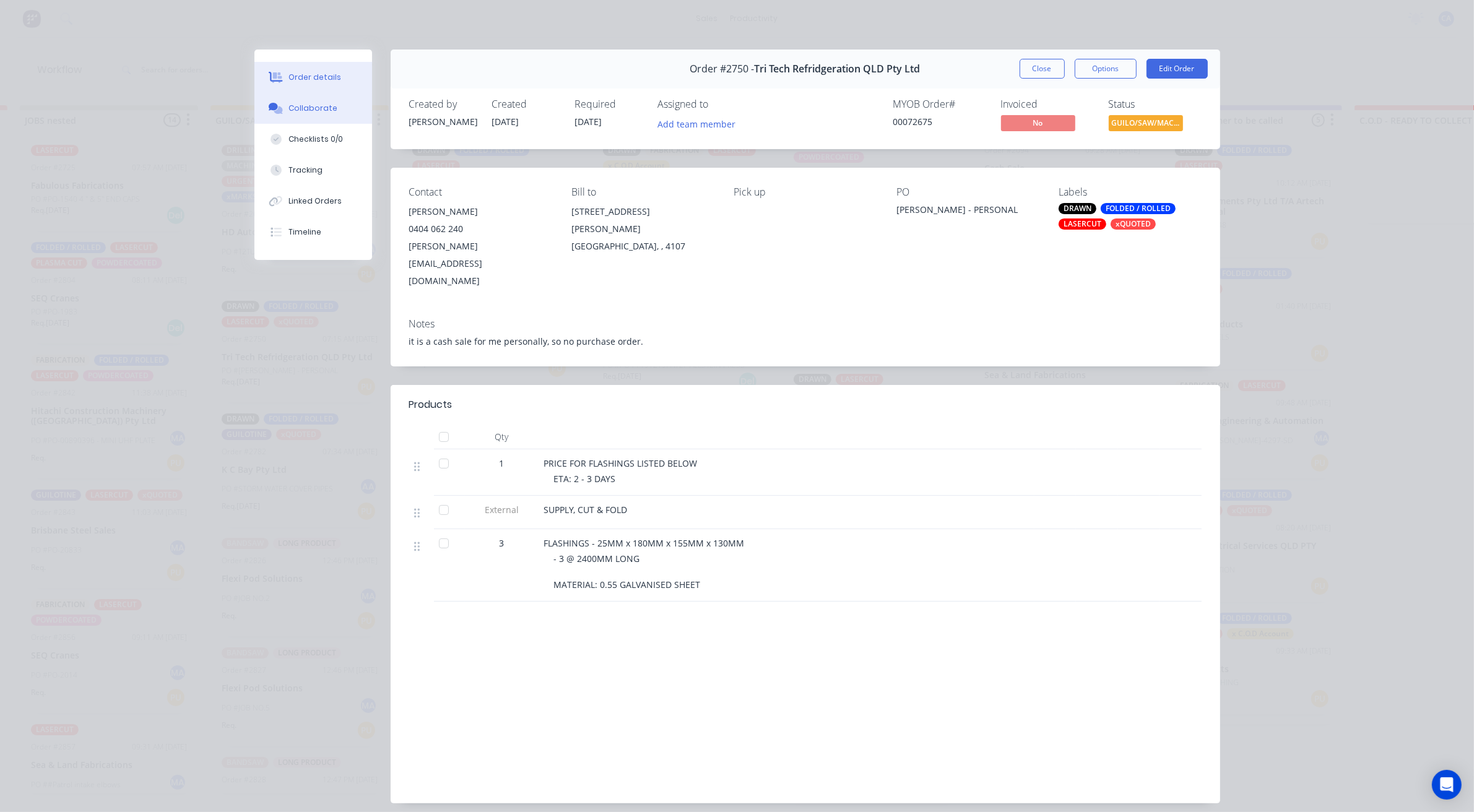
drag, startPoint x: 298, startPoint y: 108, endPoint x: 382, endPoint y: 192, distance: 118.8
click at [298, 107] on div "Collaborate" at bounding box center [313, 108] width 49 height 11
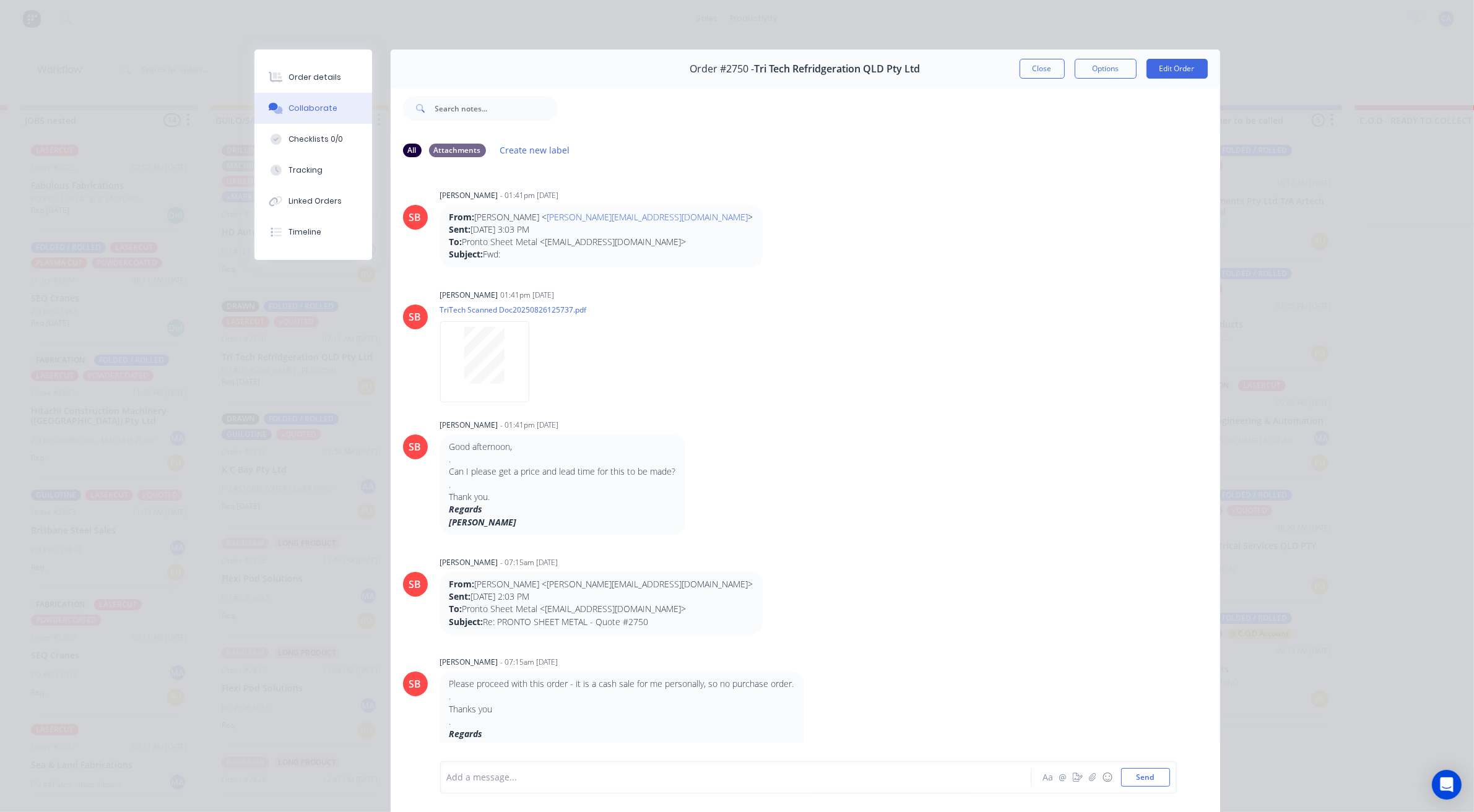
click at [472, 779] on div at bounding box center [719, 778] width 542 height 13
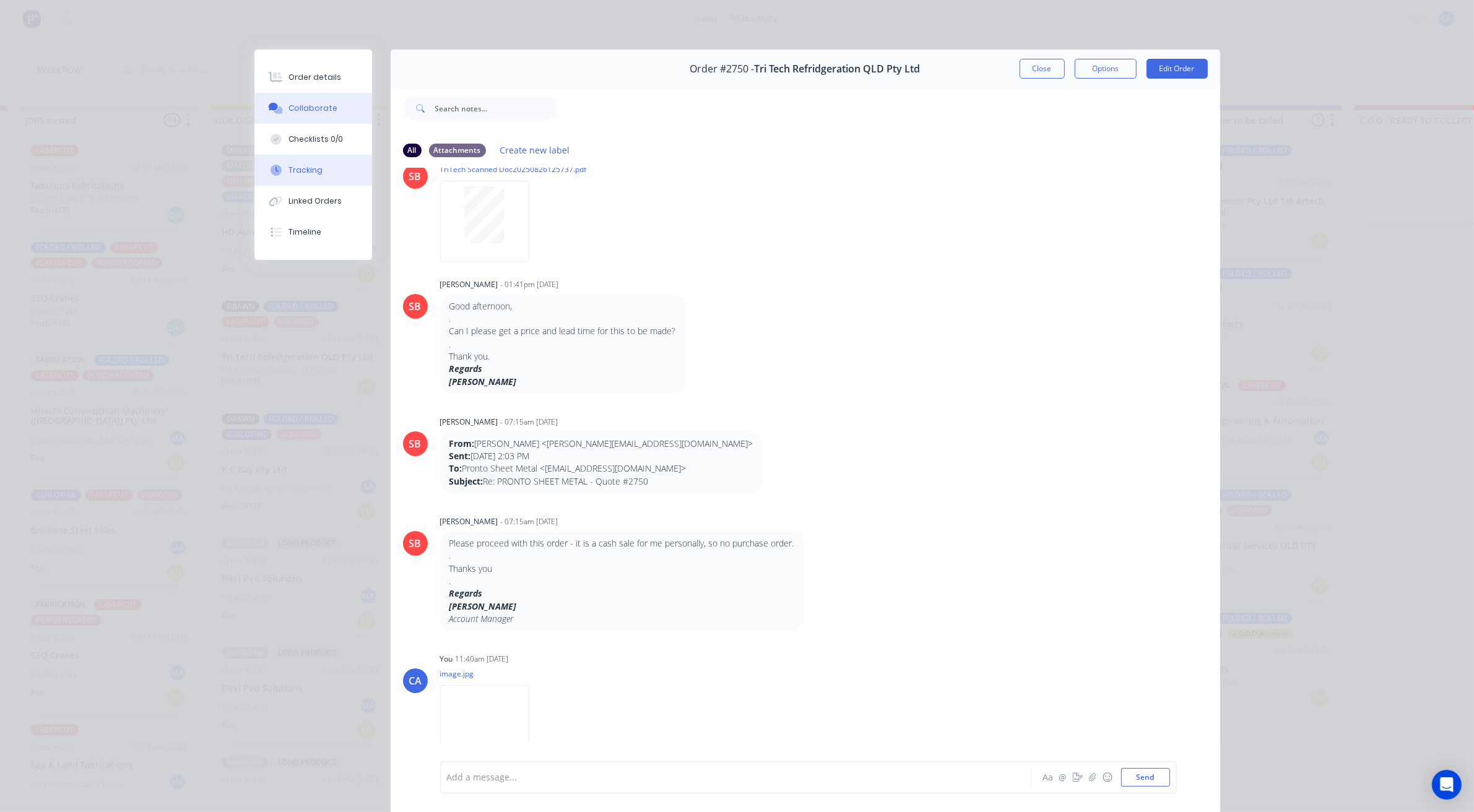
click at [322, 164] on button "Tracking" at bounding box center [313, 170] width 118 height 31
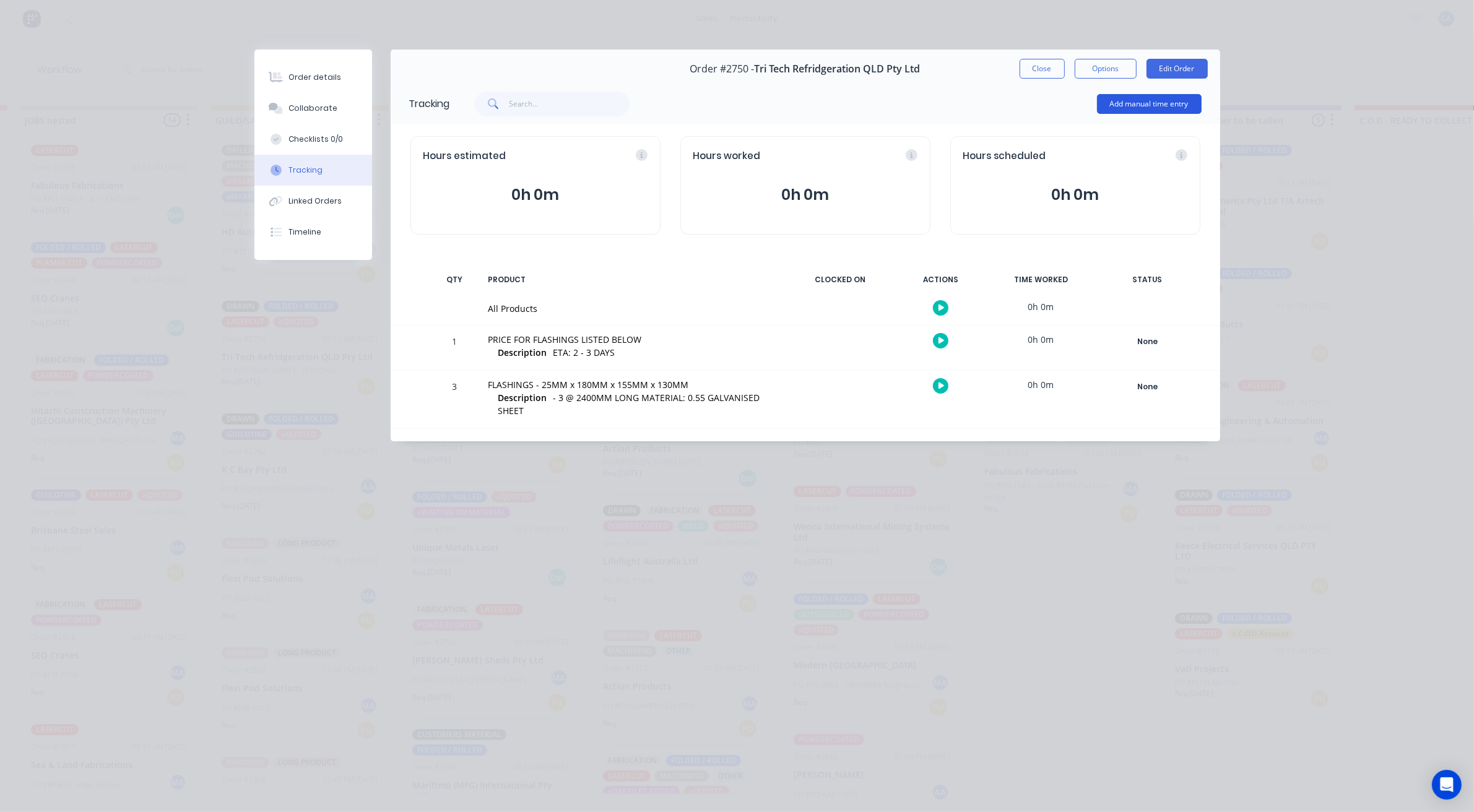
click at [1146, 110] on button "Add manual time entry" at bounding box center [1150, 104] width 104 height 20
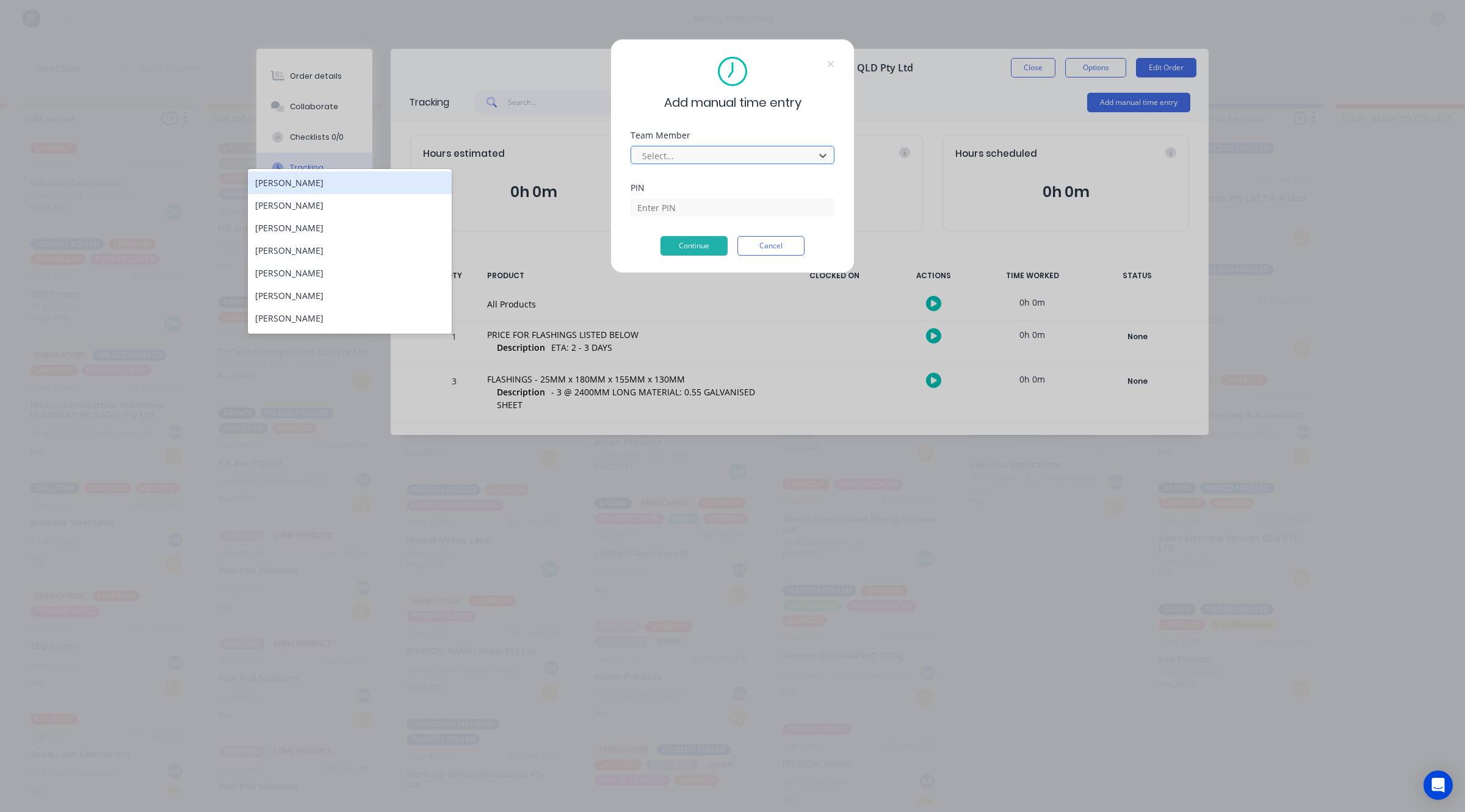
click at [772, 147] on div "Select..." at bounding box center [724, 156] width 174 height 18
click at [334, 267] on div "[PERSON_NAME]" at bounding box center [350, 273] width 204 height 23
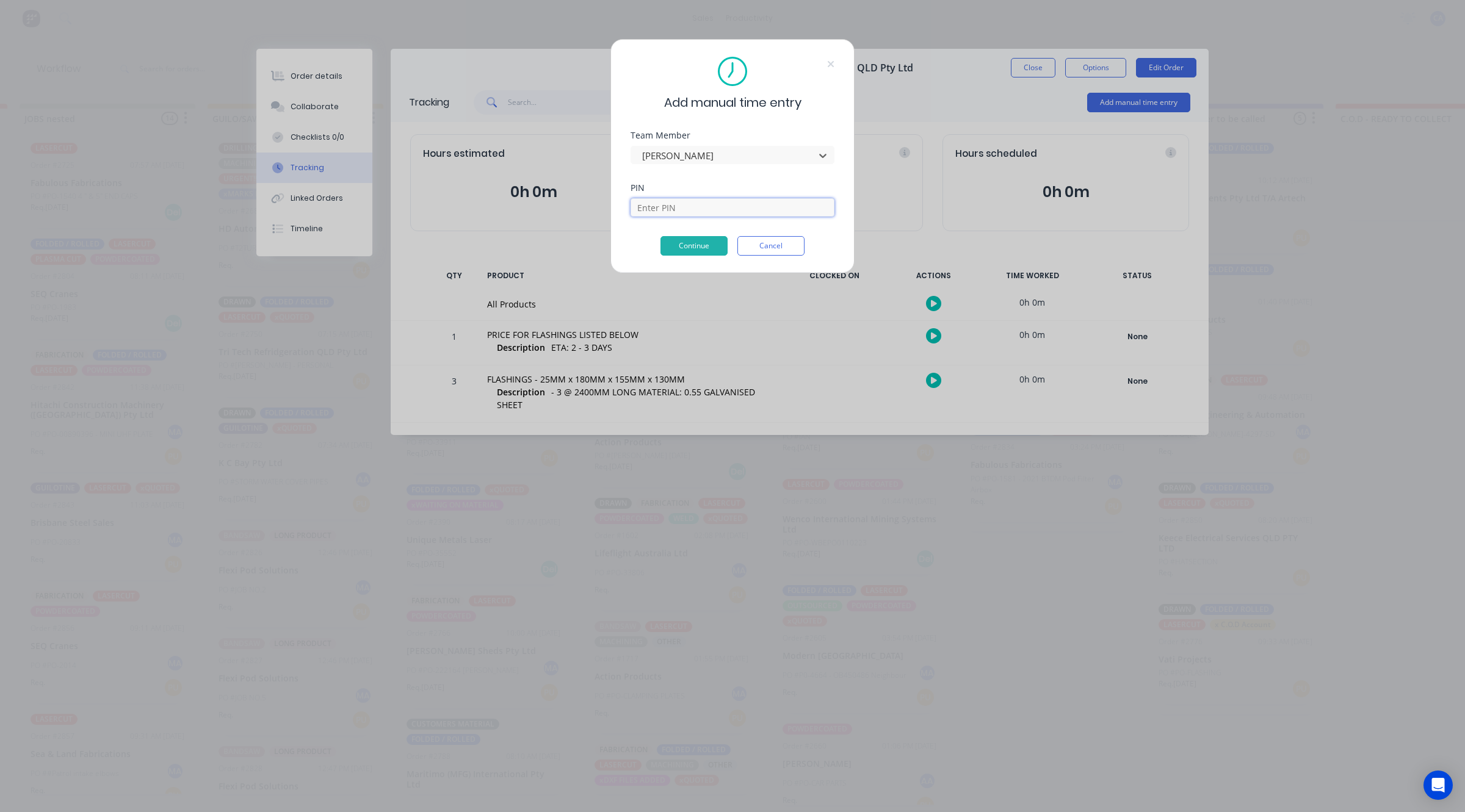
drag, startPoint x: 654, startPoint y: 203, endPoint x: 654, endPoint y: 216, distance: 13.0
click at [653, 203] on input at bounding box center [732, 207] width 204 height 18
type input "3699"
click at [680, 244] on button "Continue" at bounding box center [694, 246] width 67 height 19
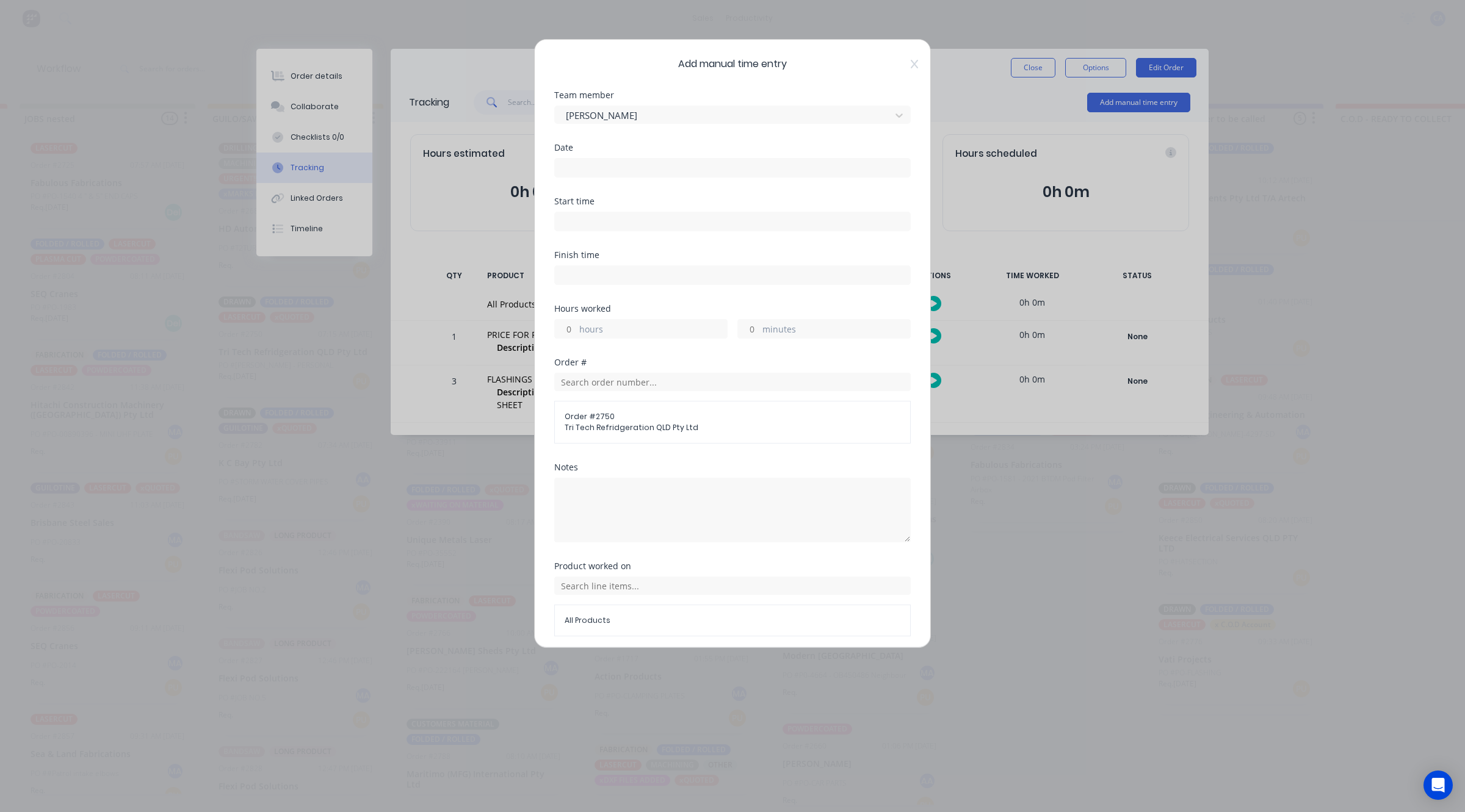
click at [588, 160] on input at bounding box center [732, 168] width 355 height 18
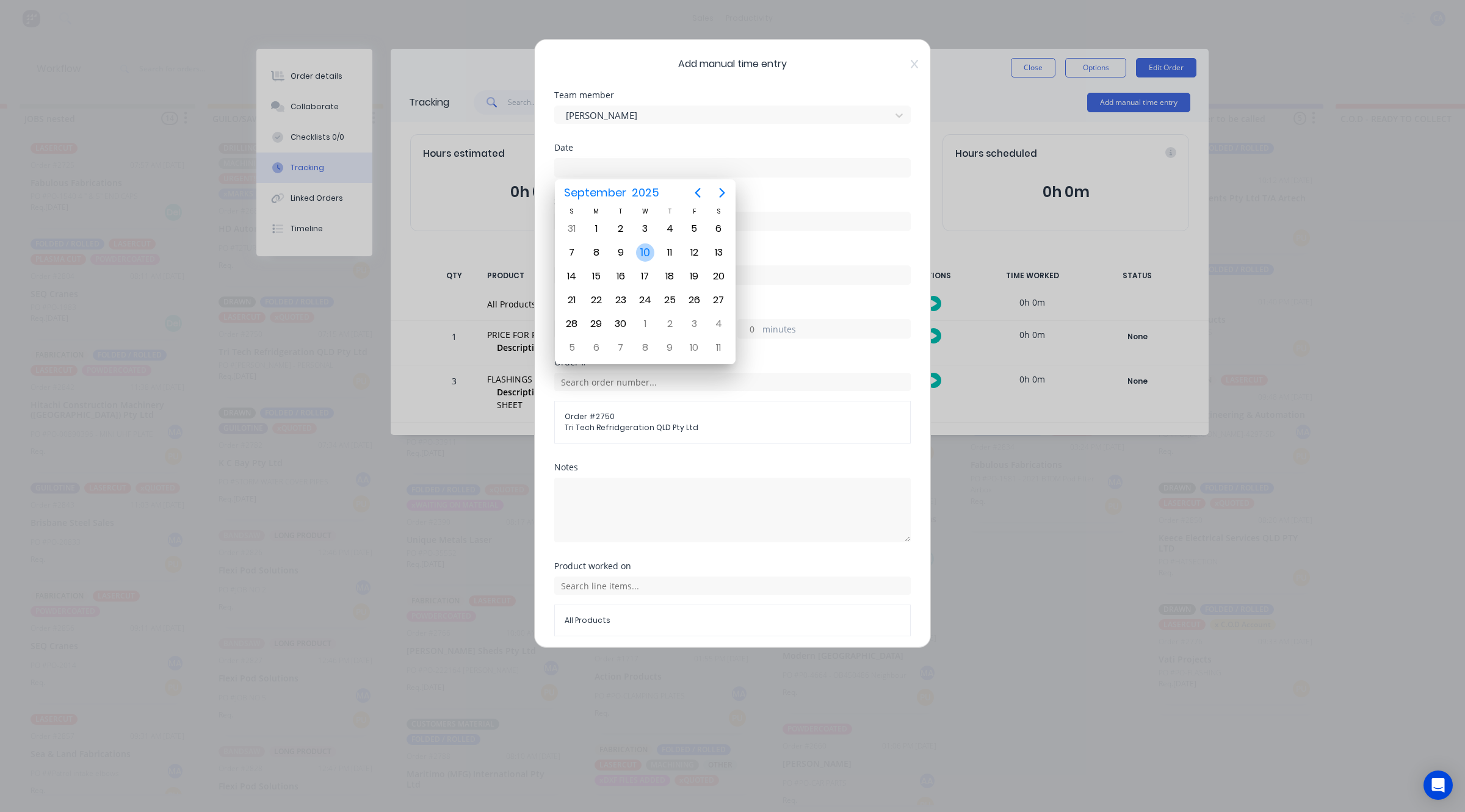
click at [640, 252] on div "10" at bounding box center [645, 252] width 18 height 18
type input "[DATE]"
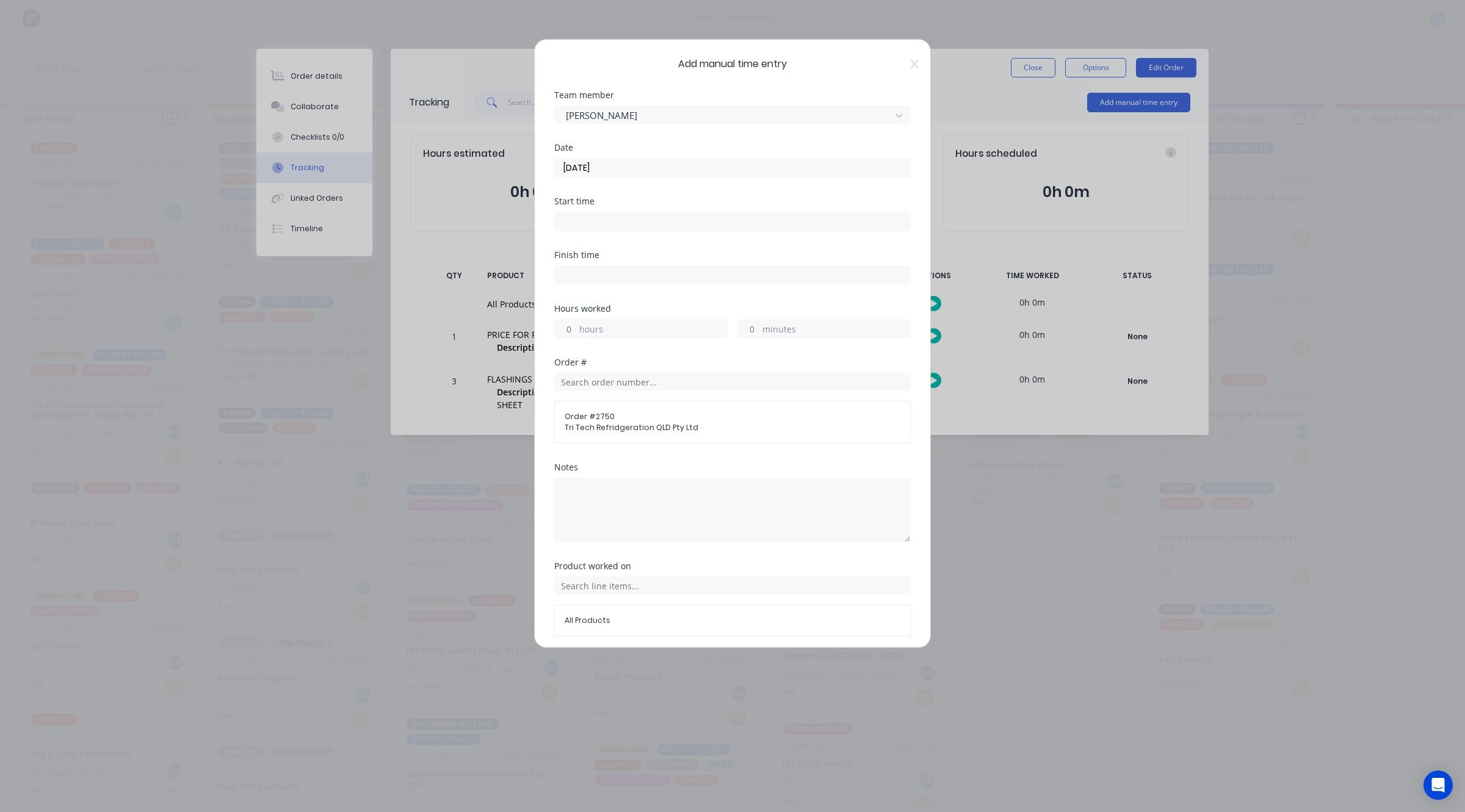
click at [740, 331] on input "minutes" at bounding box center [749, 329] width 21 height 18
type input "20"
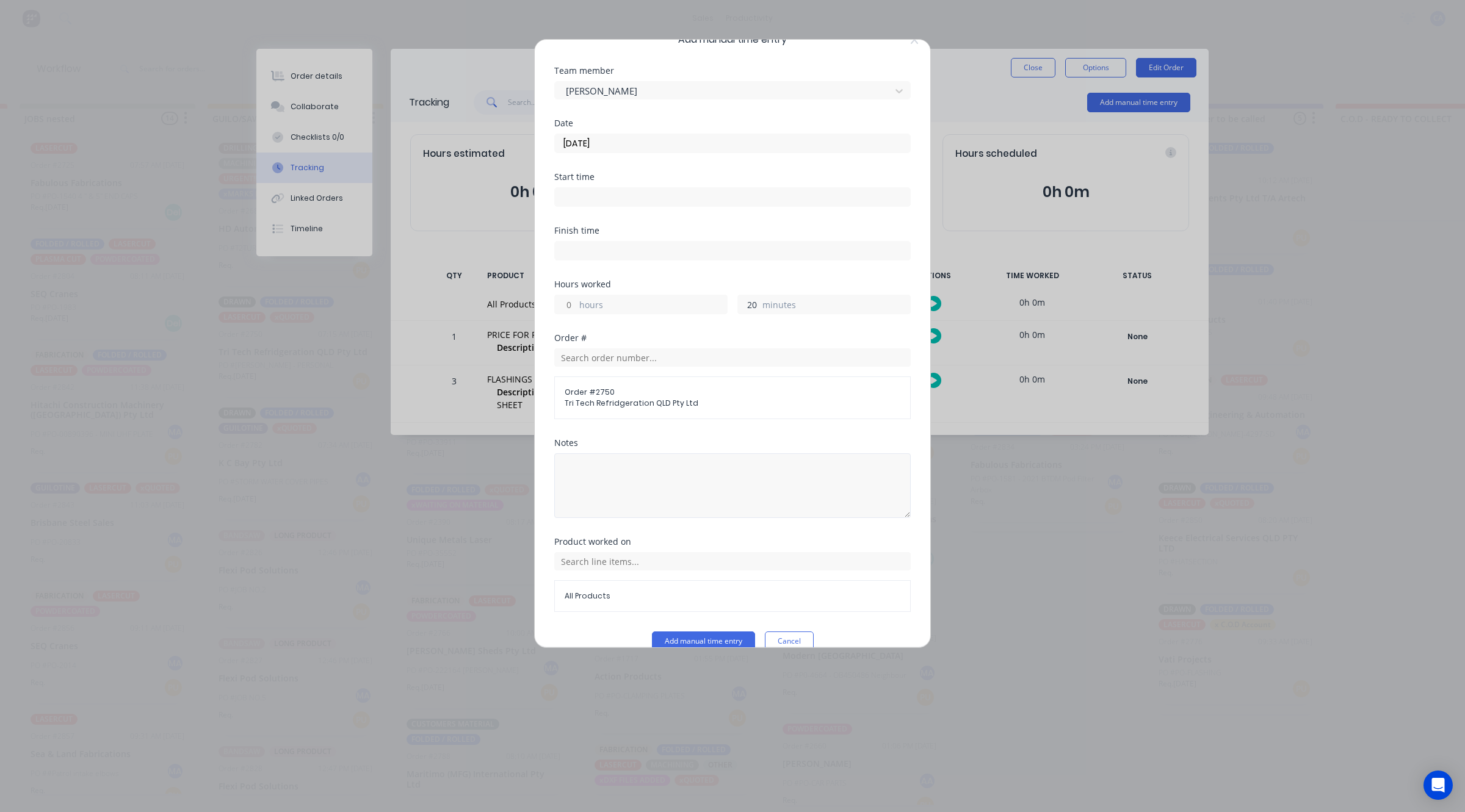
scroll to position [47, 0]
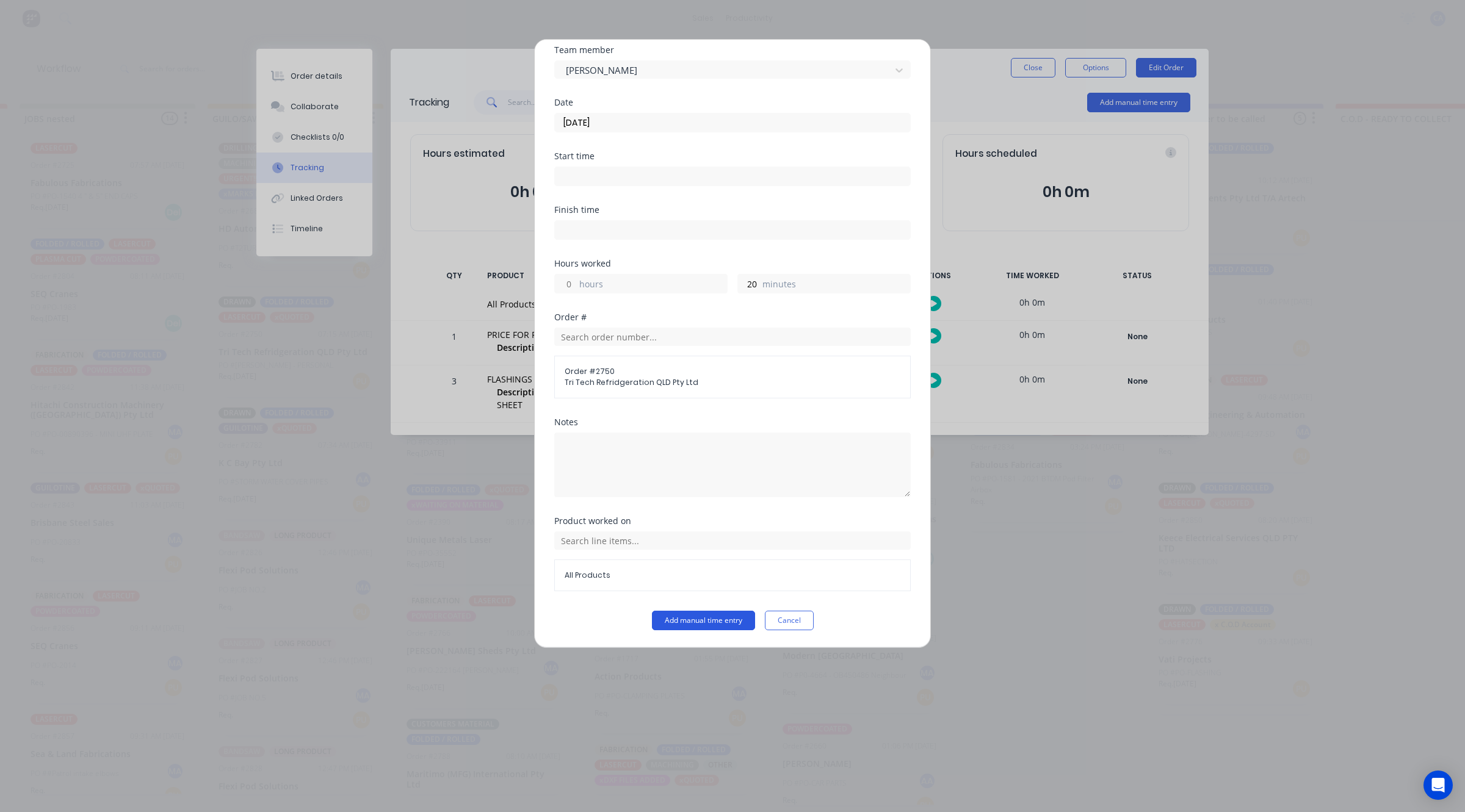
click at [727, 620] on button "Add manual time entry" at bounding box center [704, 620] width 103 height 19
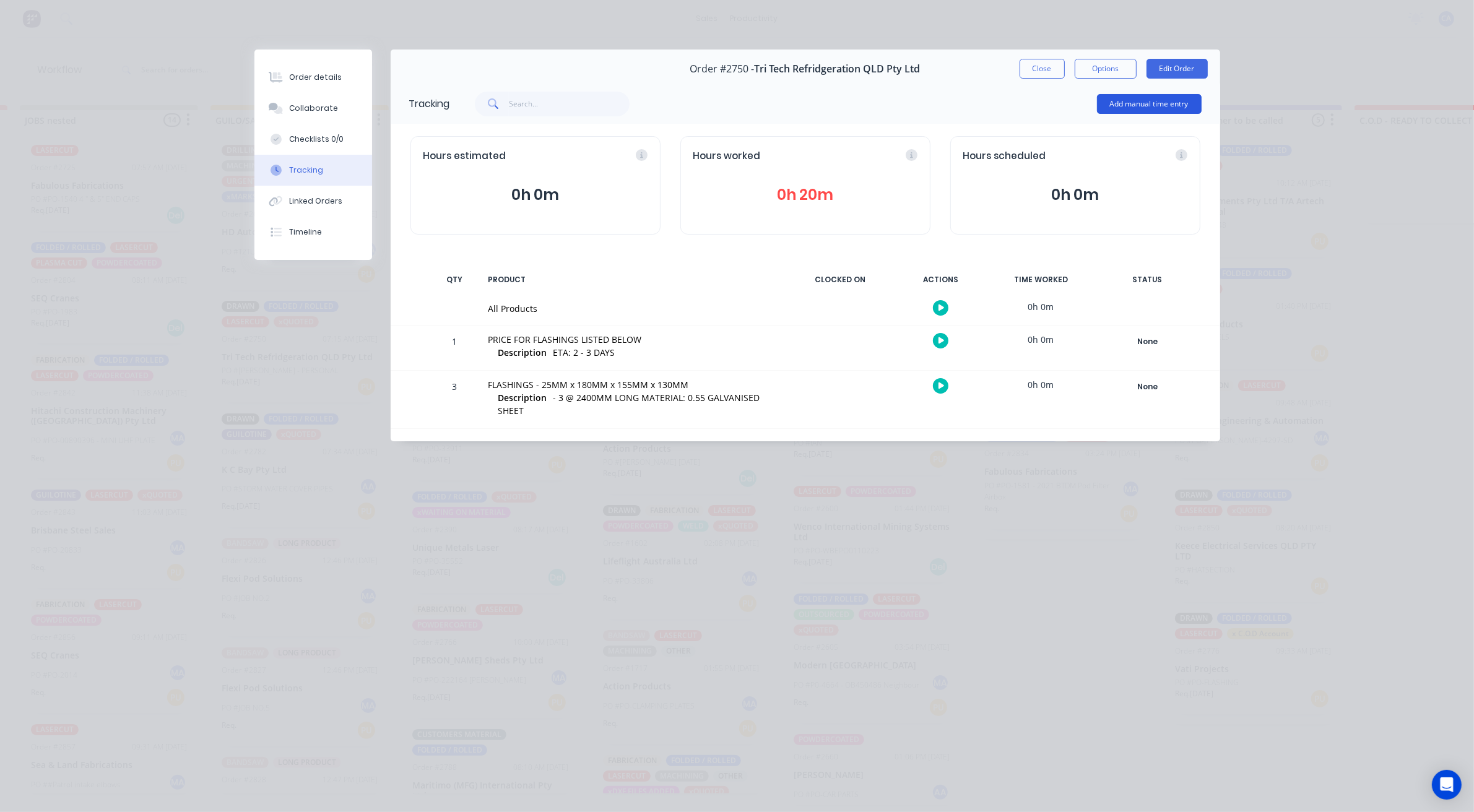
click at [1120, 105] on button "Add manual time entry" at bounding box center [1150, 104] width 104 height 20
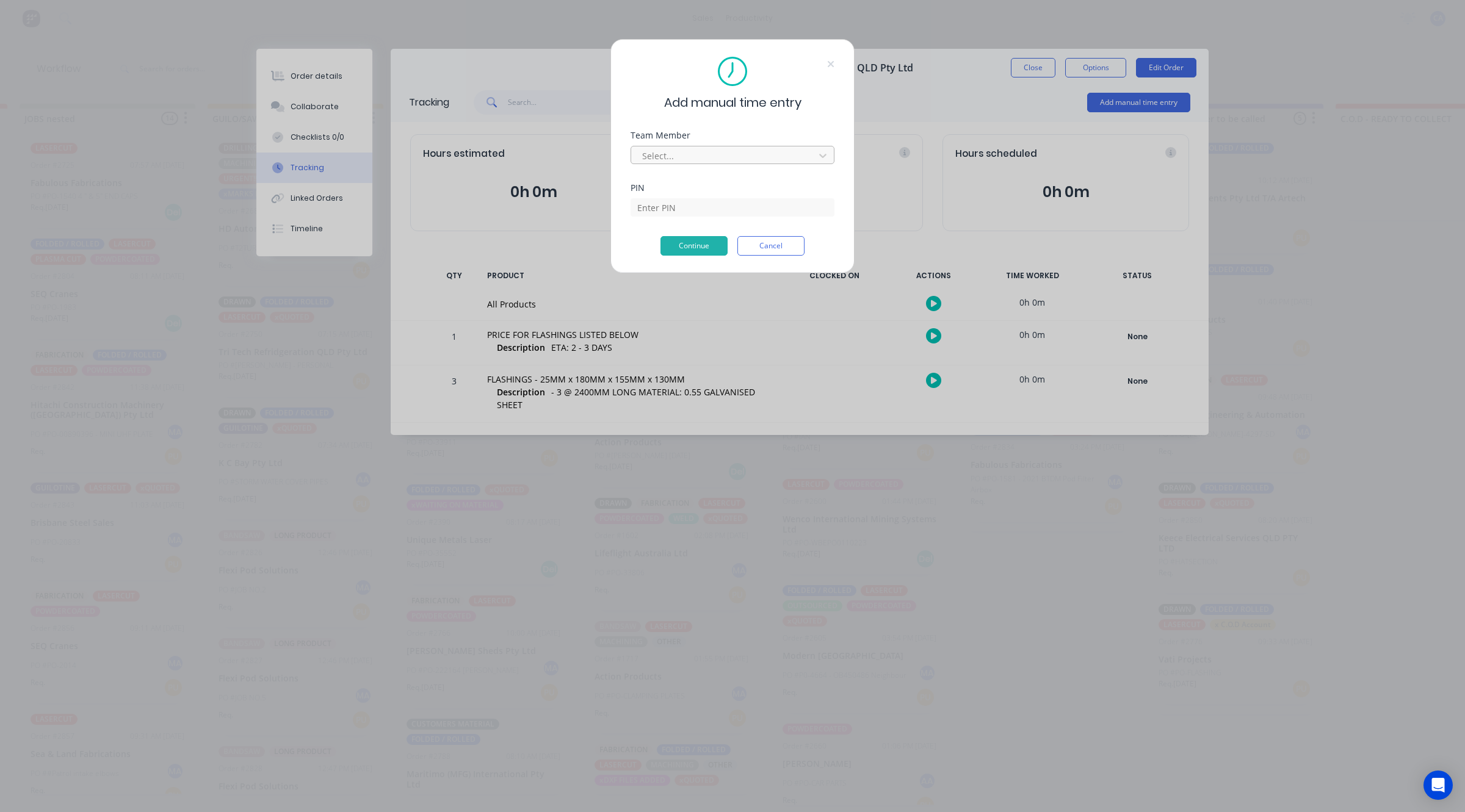
click at [680, 162] on div at bounding box center [725, 156] width 167 height 15
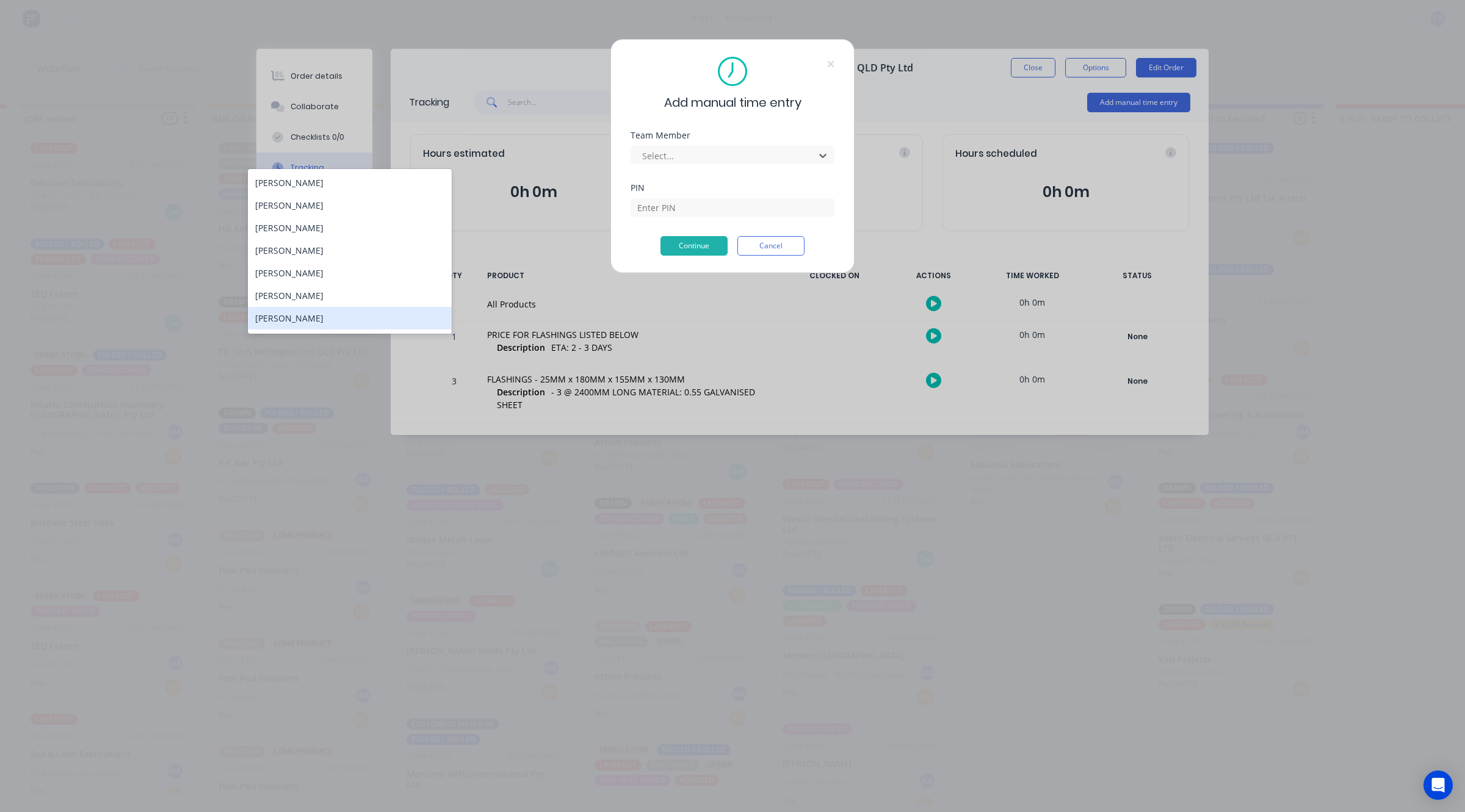
scroll to position [65, 0]
click at [303, 301] on div "[PERSON_NAME]" at bounding box center [350, 298] width 204 height 23
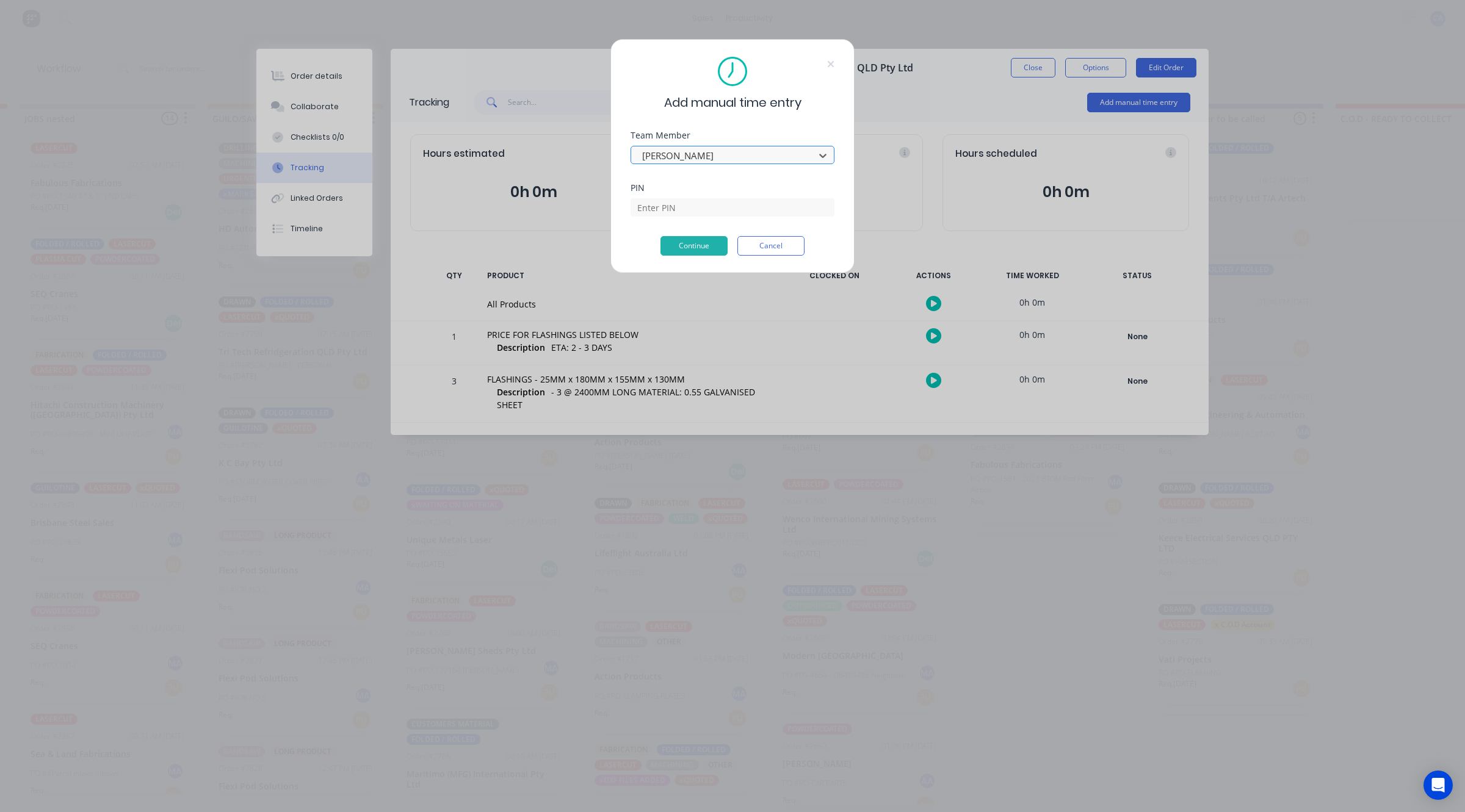
click at [774, 156] on div at bounding box center [725, 156] width 167 height 15
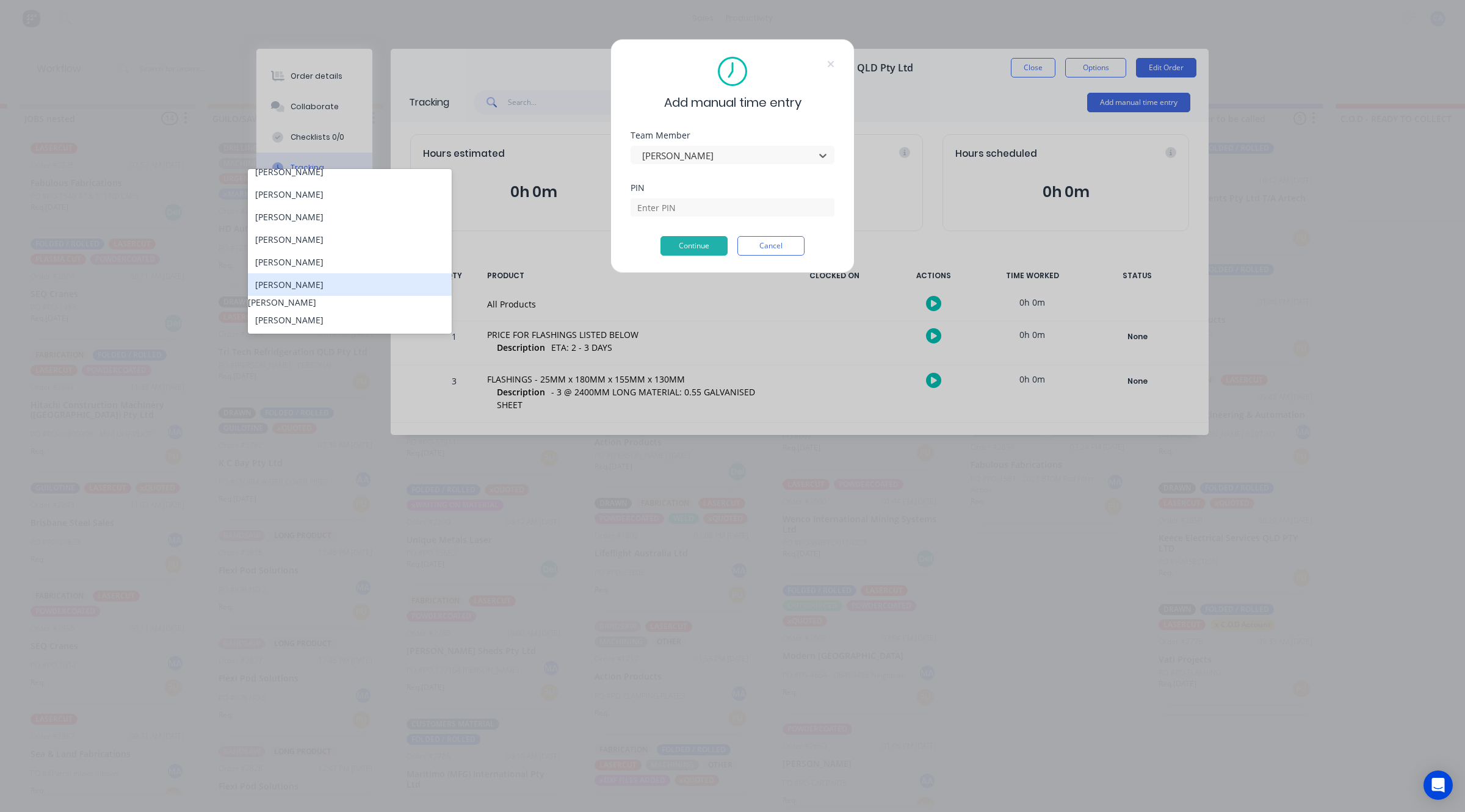
click at [306, 279] on div "[PERSON_NAME]" at bounding box center [350, 284] width 204 height 23
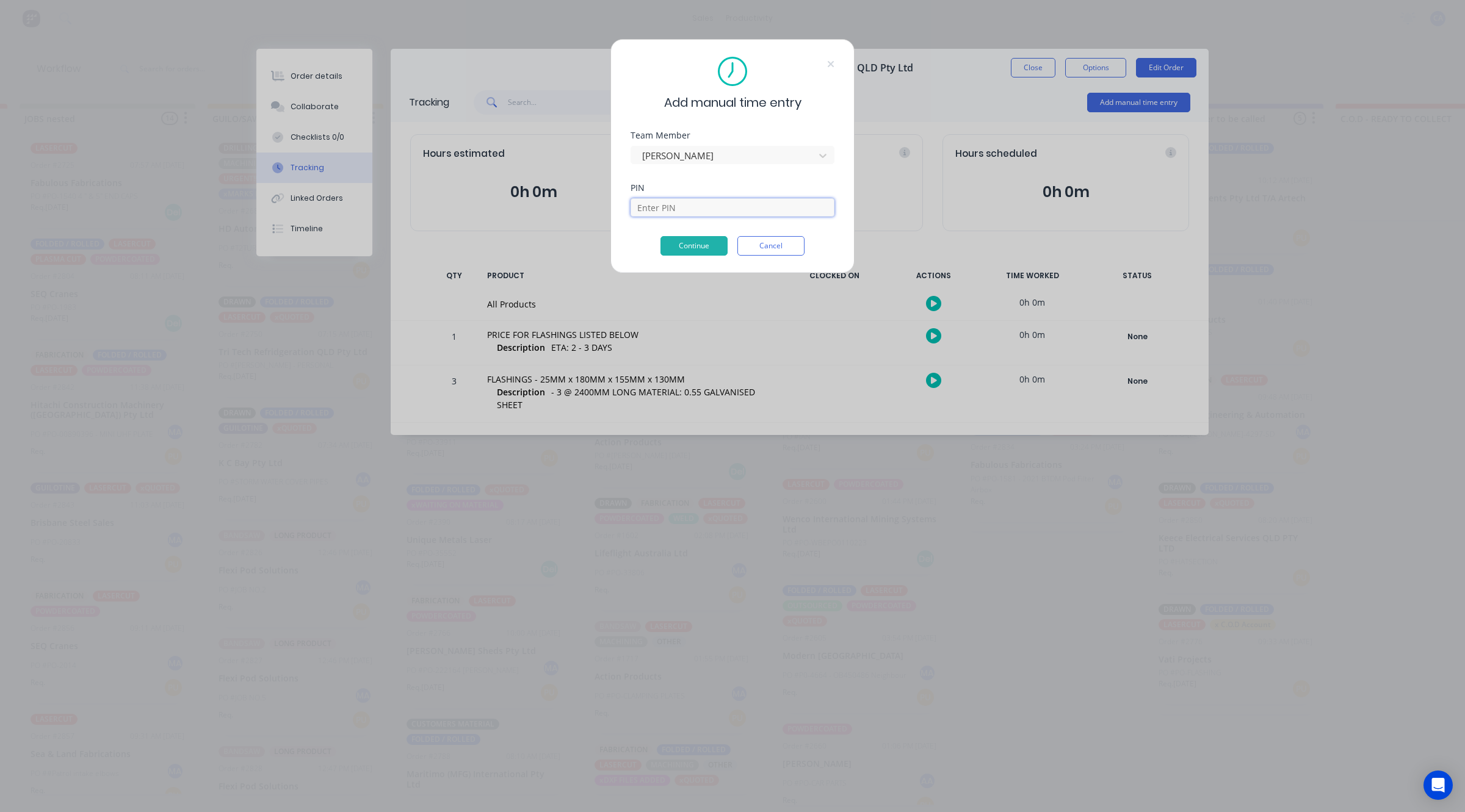
click at [653, 205] on input at bounding box center [732, 207] width 204 height 18
type input "0000"
click at [705, 247] on button "Continue" at bounding box center [694, 246] width 67 height 19
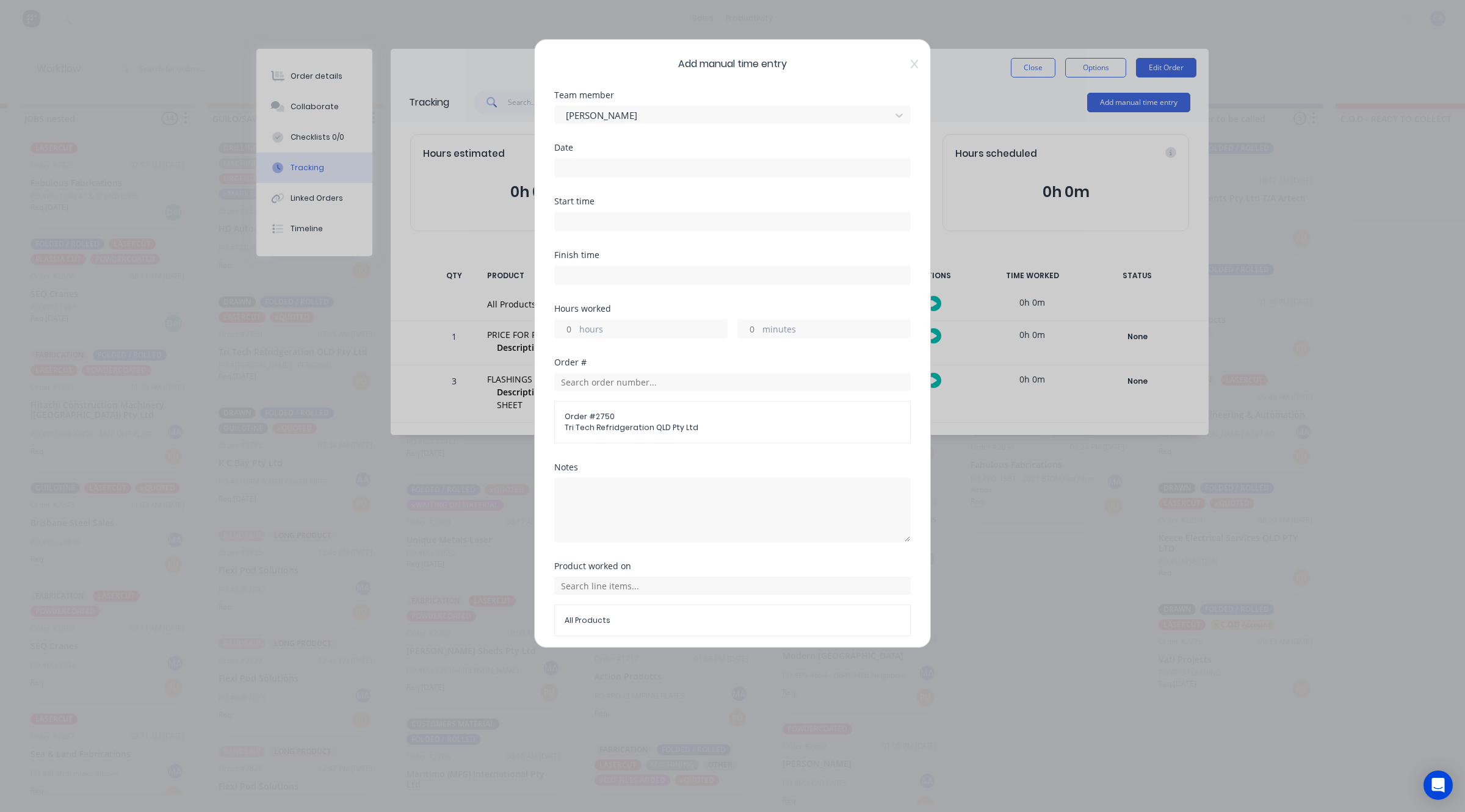
click at [580, 166] on input at bounding box center [732, 168] width 355 height 18
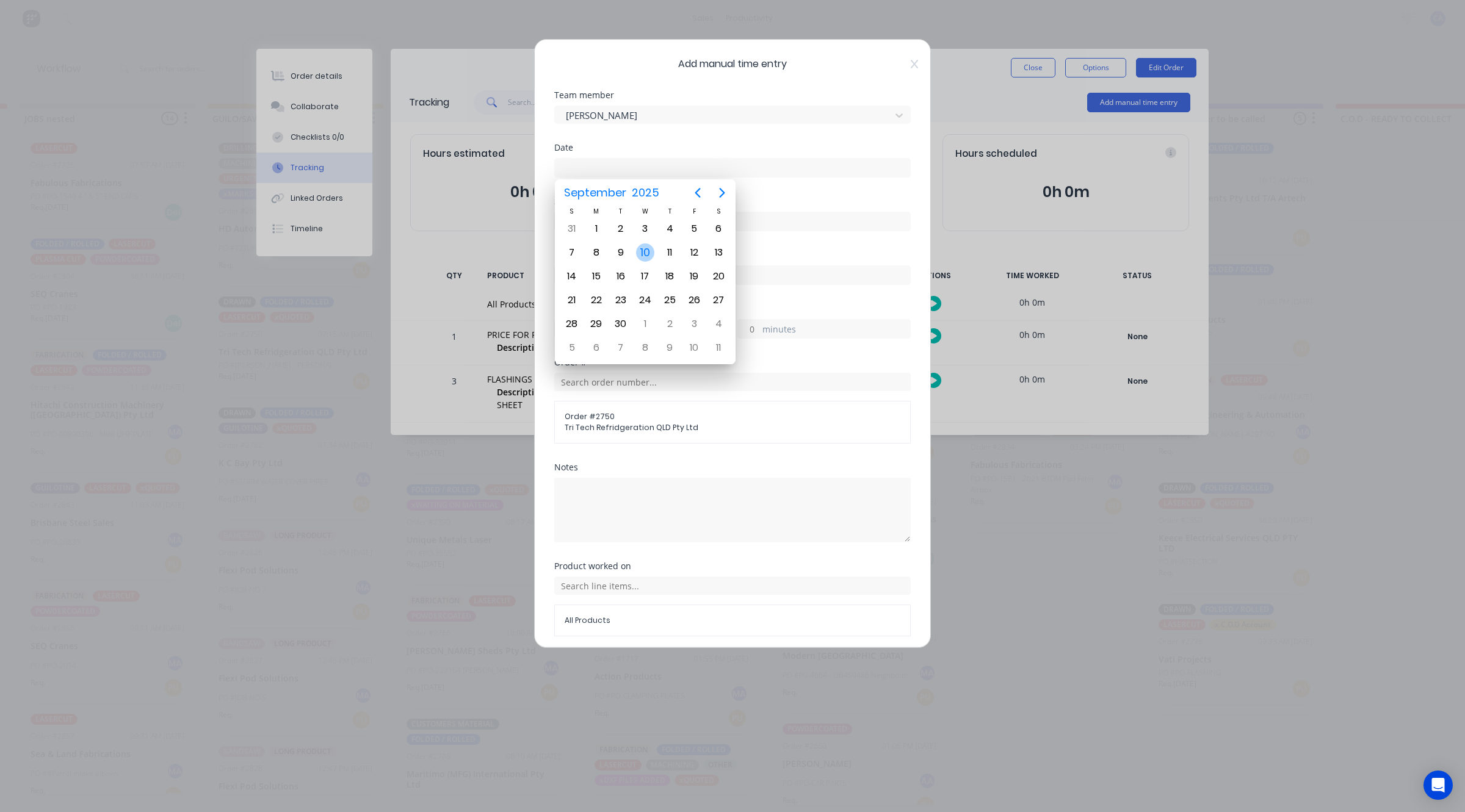
drag, startPoint x: 652, startPoint y: 240, endPoint x: 677, endPoint y: 273, distance: 41.4
click at [651, 241] on div "10" at bounding box center [645, 253] width 24 height 23
type input "[DATE]"
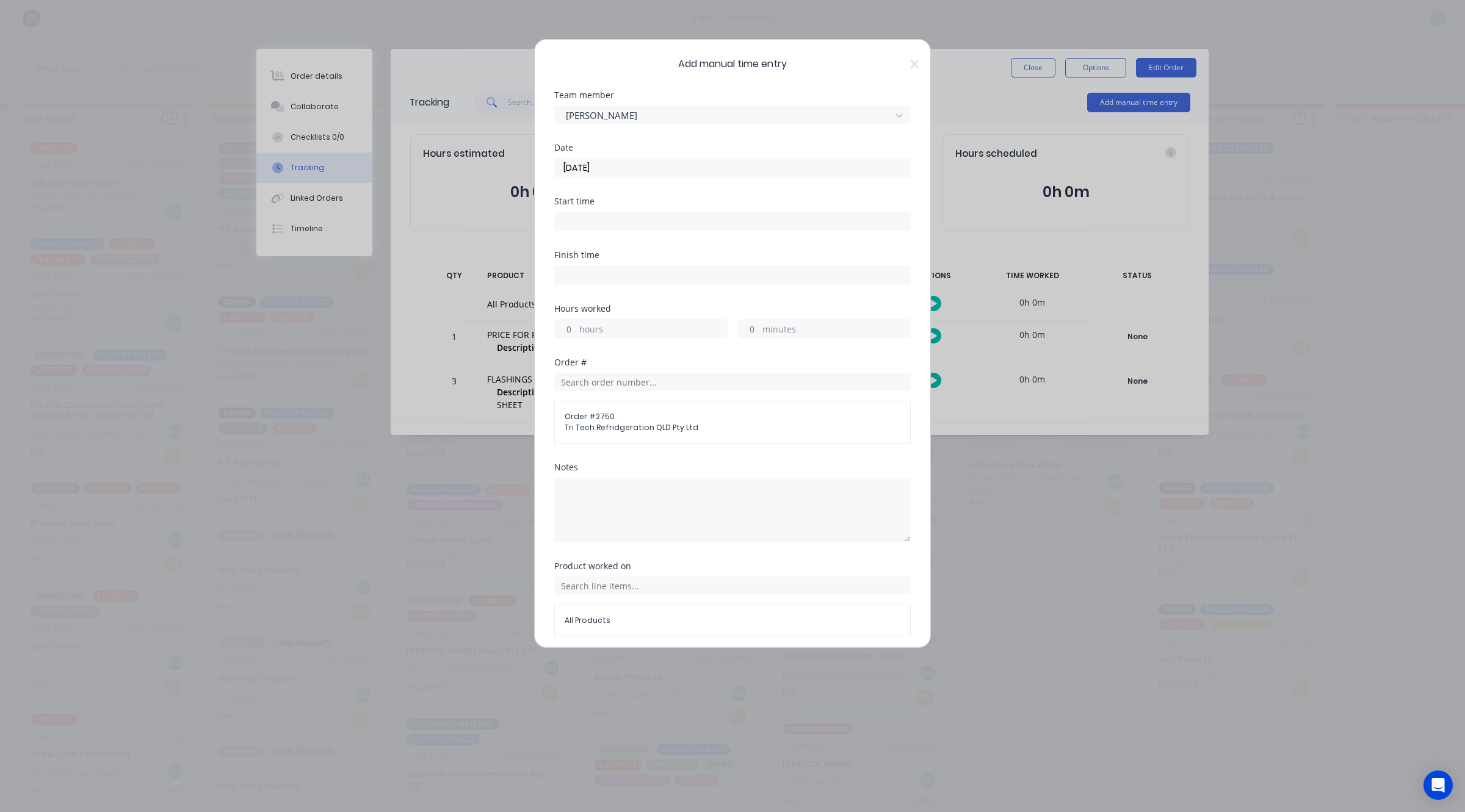
click at [740, 331] on input "minutes" at bounding box center [749, 329] width 21 height 18
type input "10"
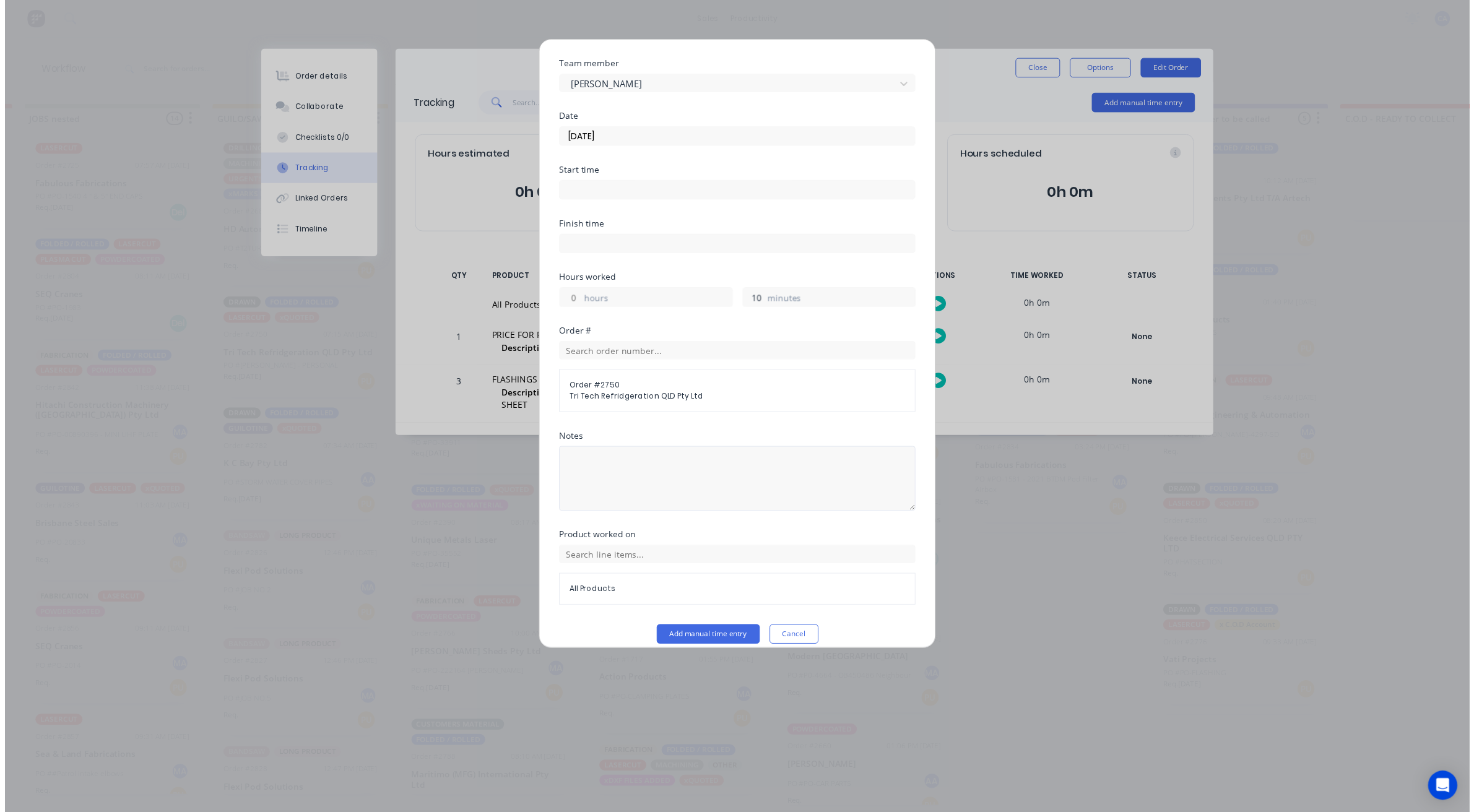
scroll to position [48, 0]
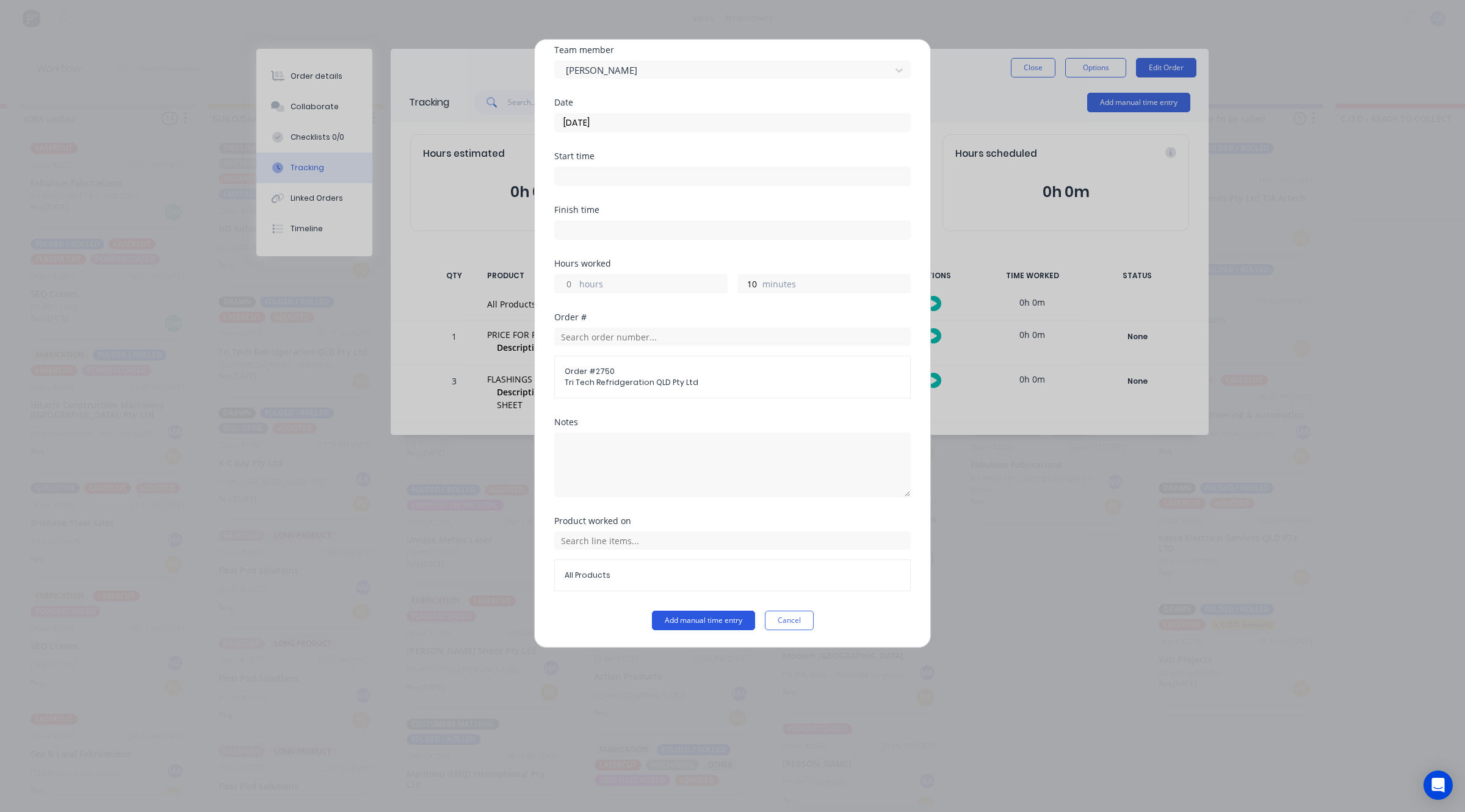
click at [730, 617] on button "Add manual time entry" at bounding box center [704, 620] width 103 height 19
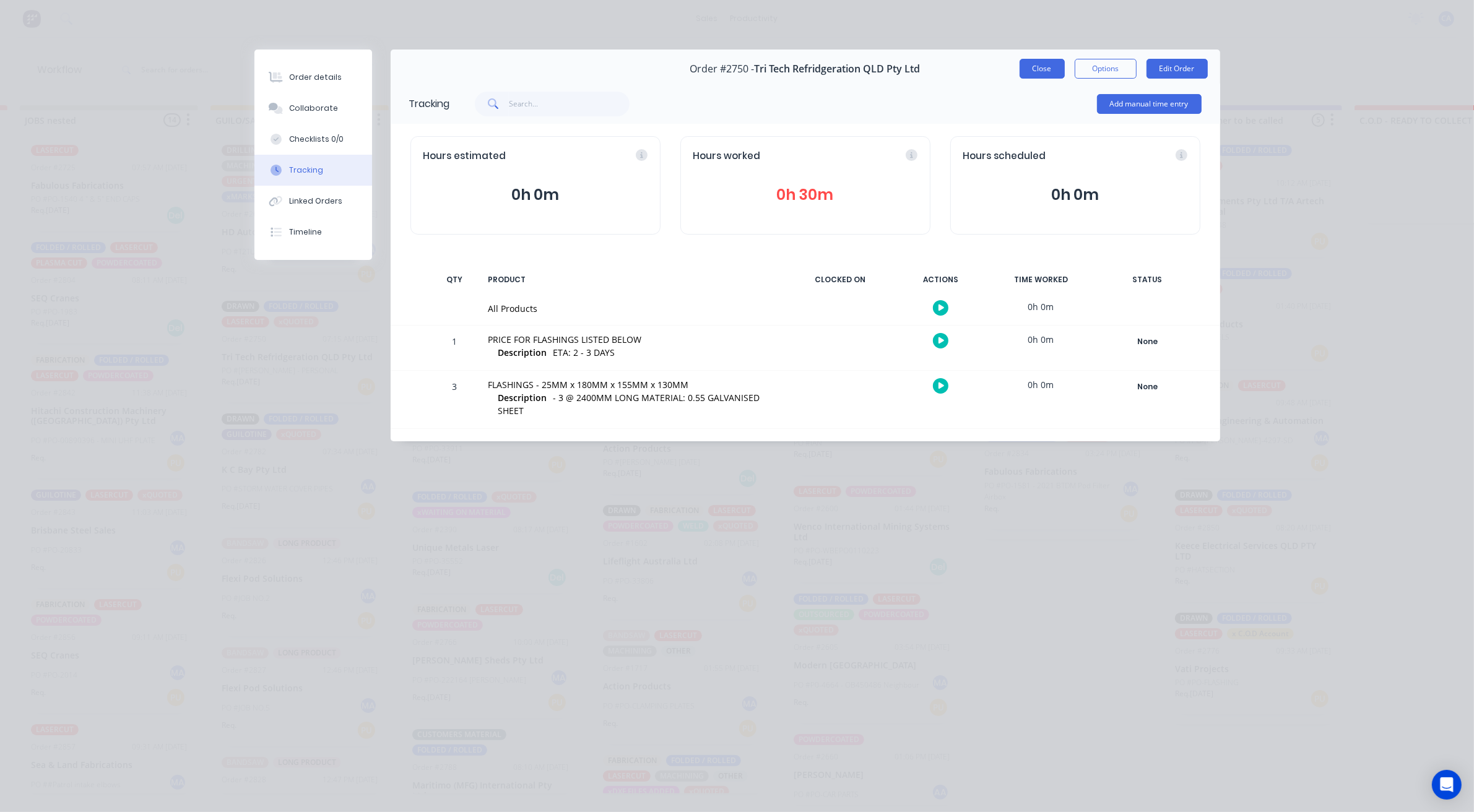
click at [1027, 72] on button "Close" at bounding box center [1042, 69] width 45 height 20
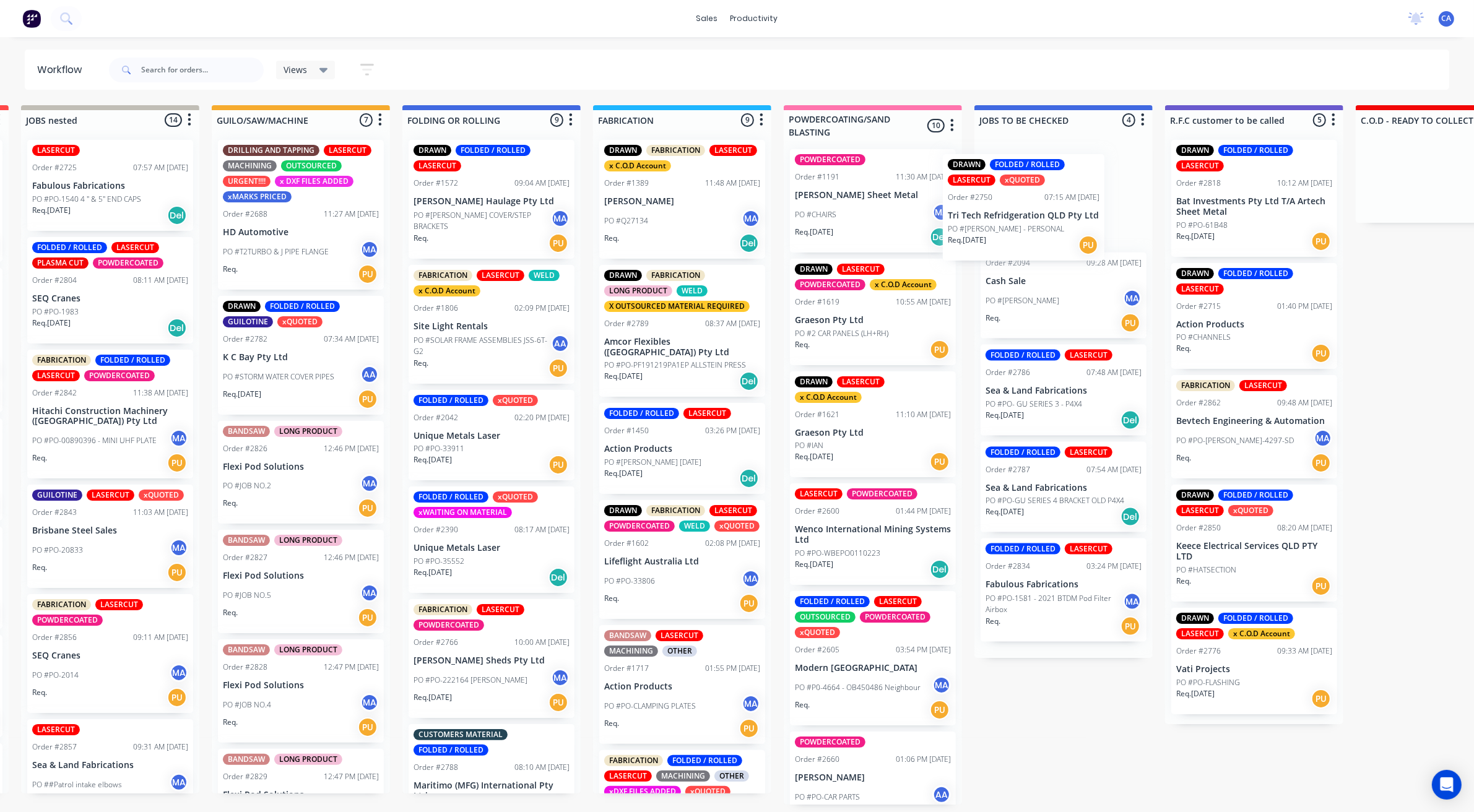
scroll to position [0, 0]
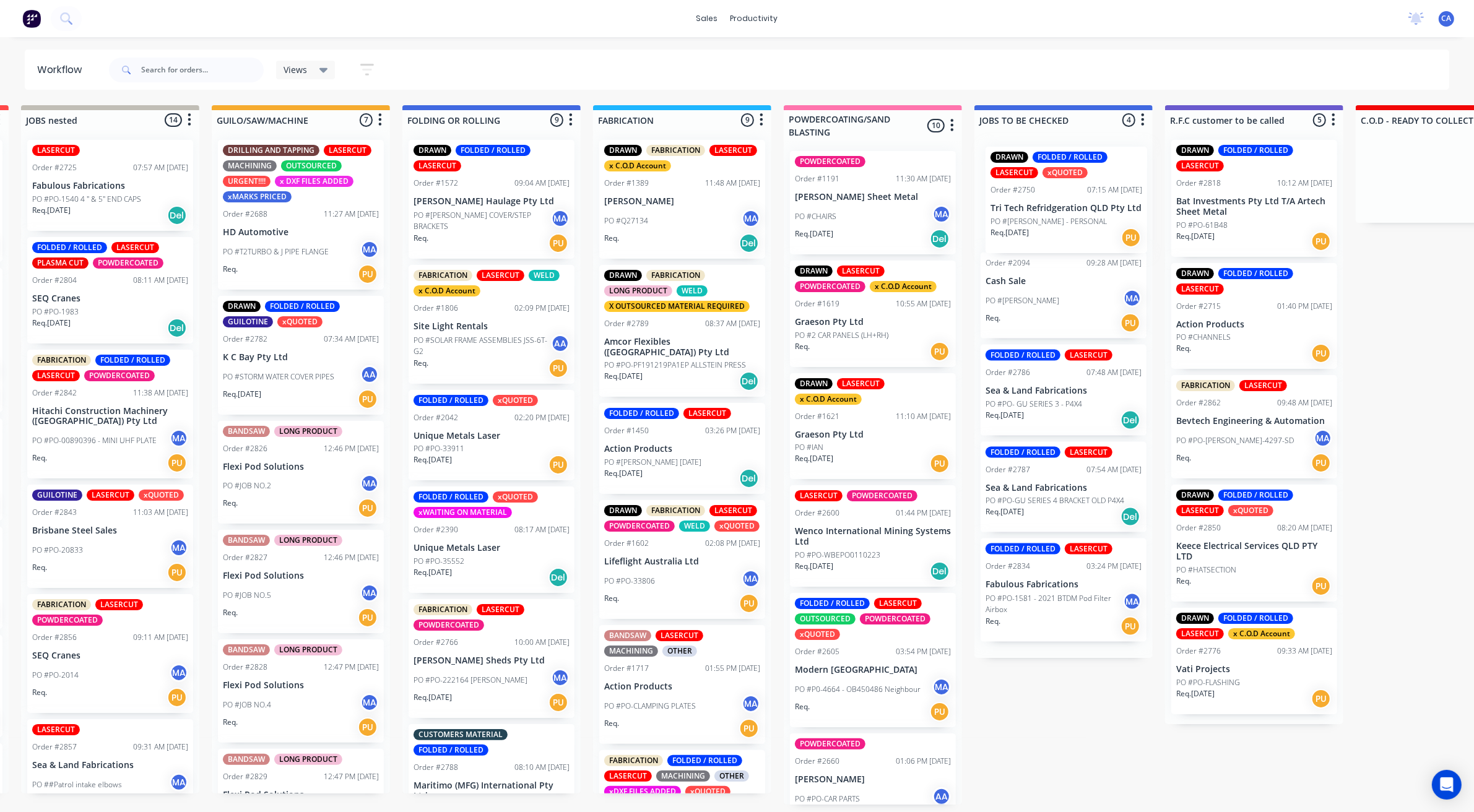
drag, startPoint x: 272, startPoint y: 366, endPoint x: 1041, endPoint y: 211, distance: 784.5
click at [1042, 212] on div "Submitted 23 Sort By Created date Required date Order number Customer name Most…" at bounding box center [1264, 455] width 3321 height 700
click at [296, 366] on div "PO #STORM WATER COVER PIPES AA" at bounding box center [300, 377] width 156 height 23
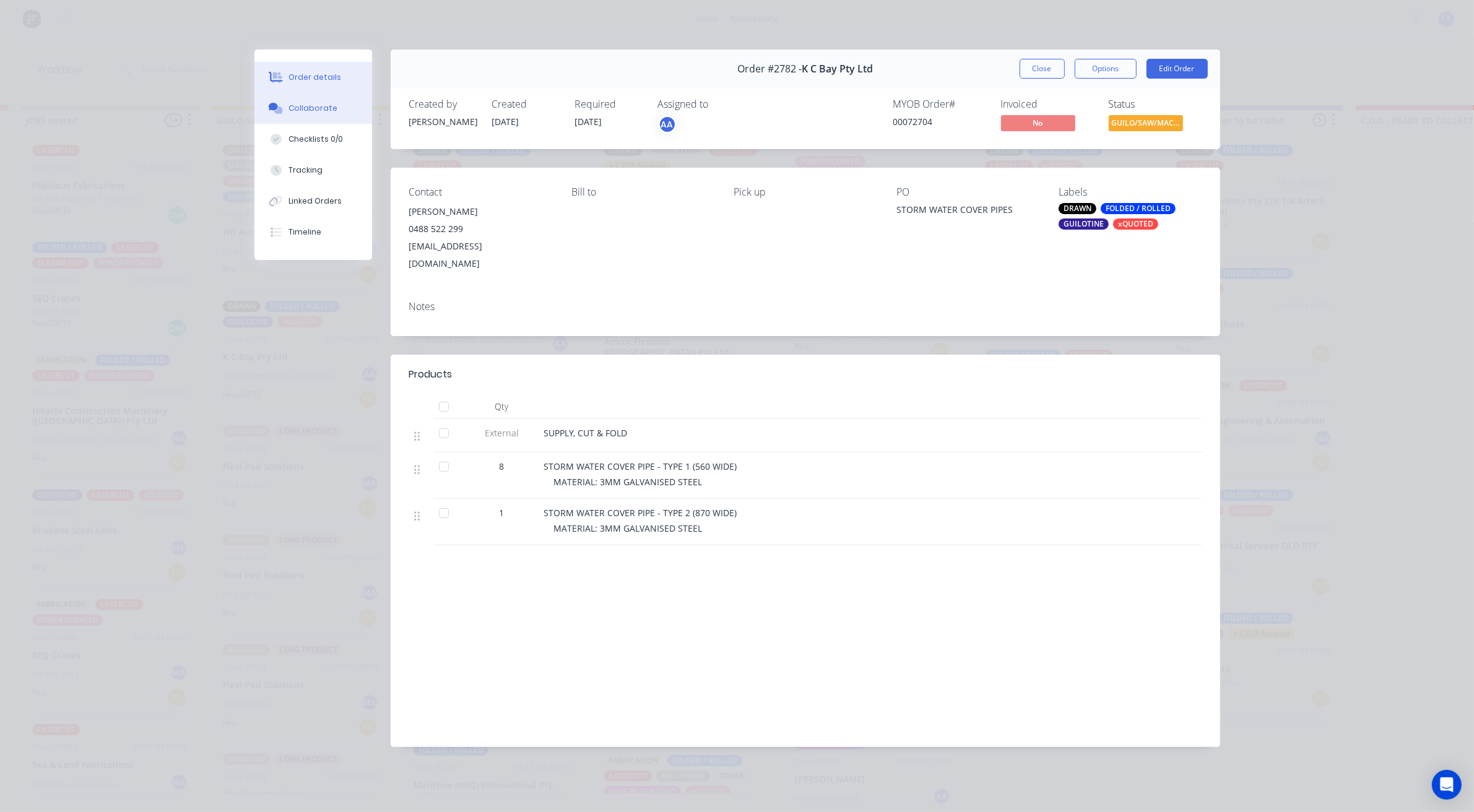
click at [302, 117] on button "Collaborate" at bounding box center [313, 108] width 118 height 31
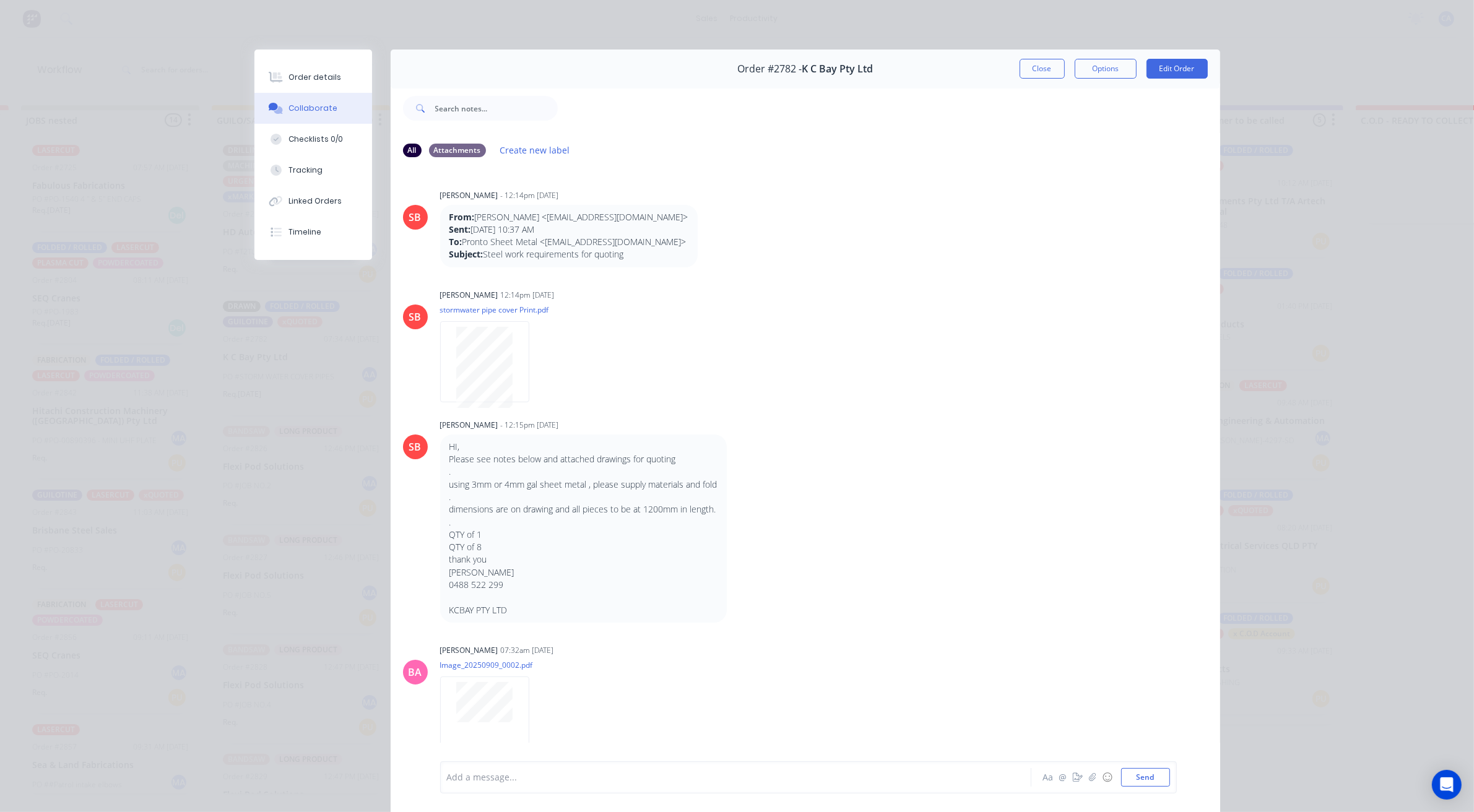
click at [114, 505] on div "Order details Collaborate Checklists 0/0 Tracking Linked Orders Timeline Order …" at bounding box center [737, 406] width 1474 height 812
drag, startPoint x: 114, startPoint y: 505, endPoint x: 542, endPoint y: 51, distance: 623.9
click at [533, 51] on div "Order #2782 - K C Bay Pty Ltd Close Options Edit Order" at bounding box center [805, 69] width 830 height 39
click at [1028, 69] on button "Close" at bounding box center [1042, 69] width 45 height 20
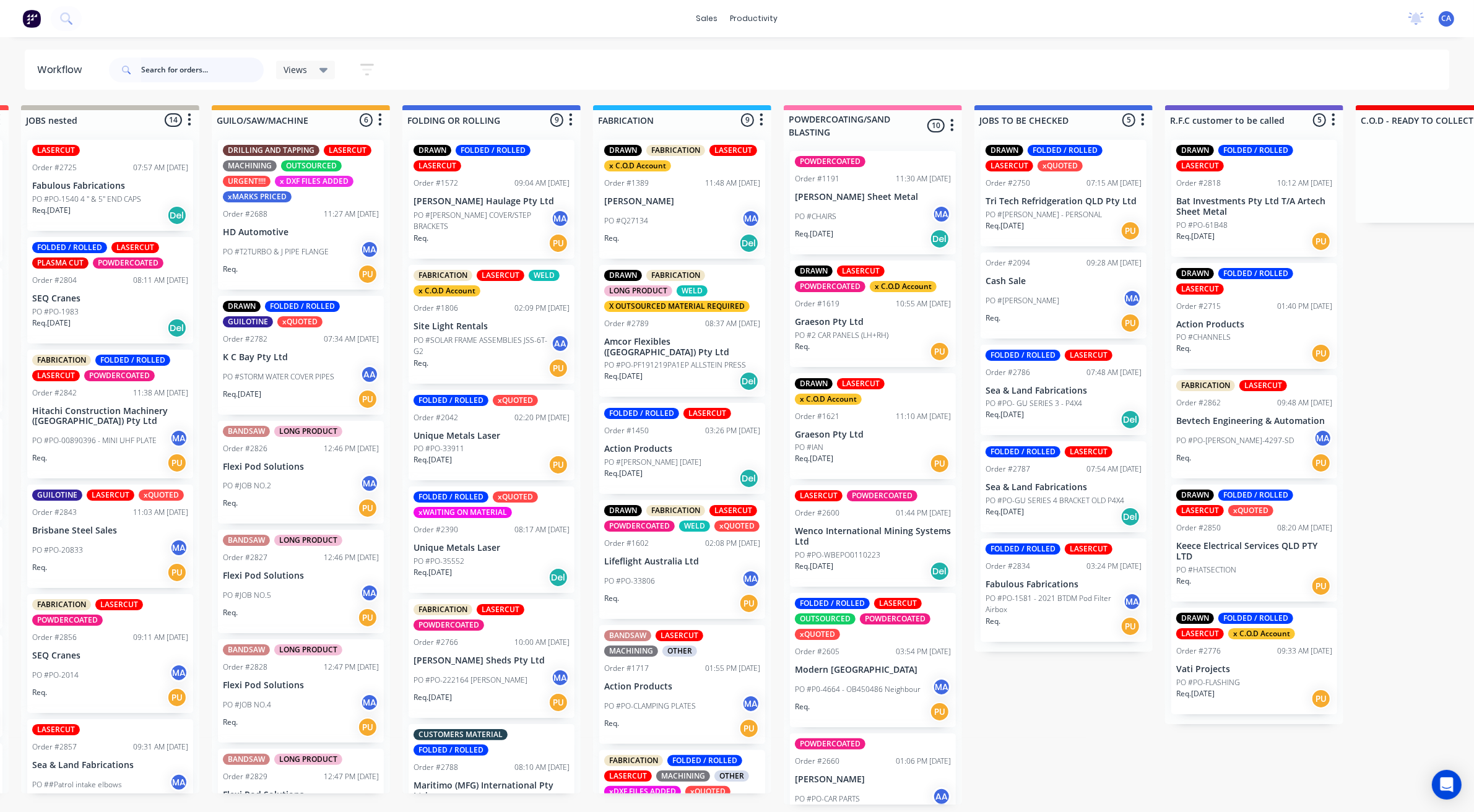
click at [203, 66] on input "text" at bounding box center [202, 70] width 123 height 25
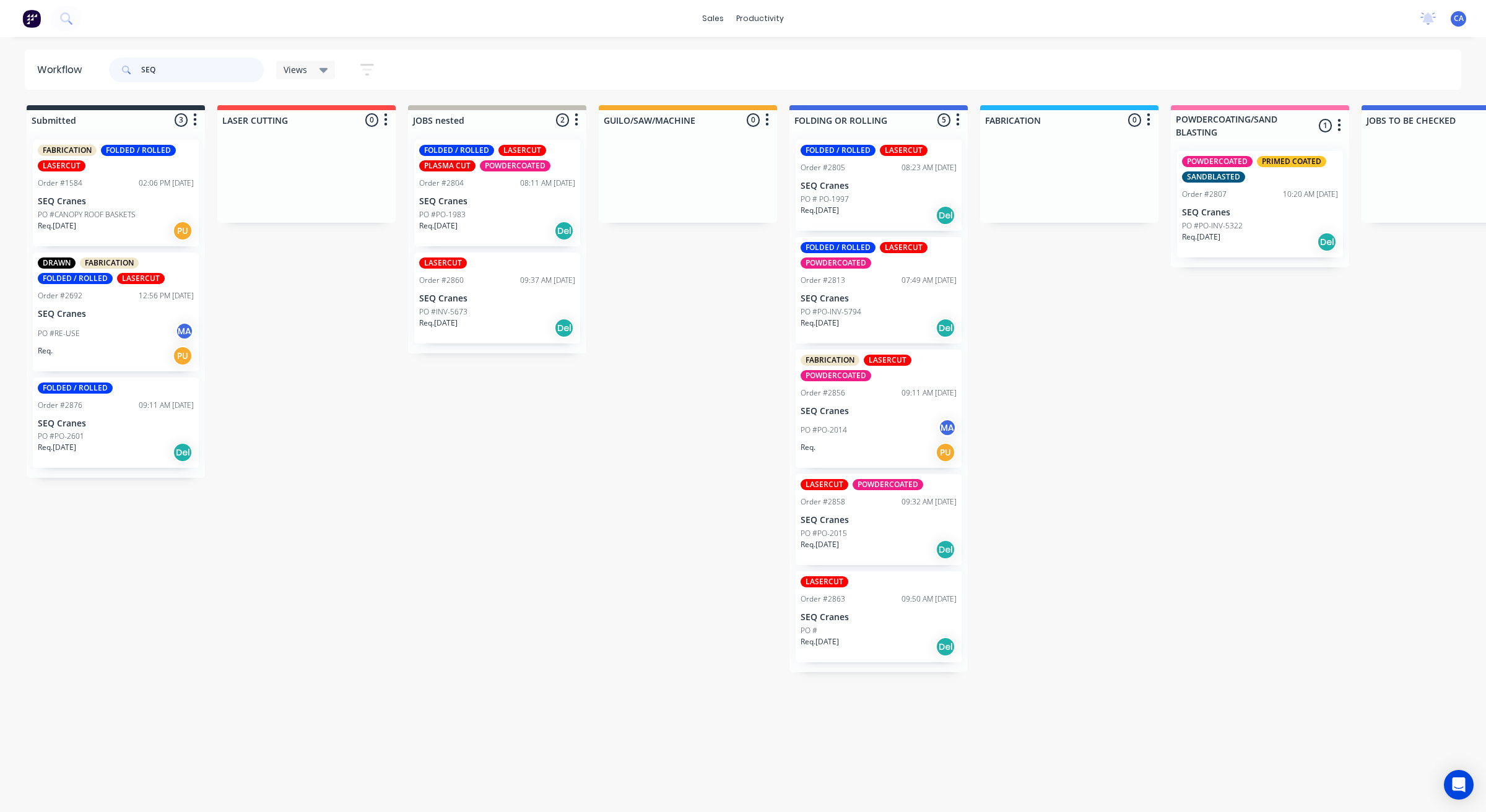
type input "SEQ"
click at [857, 197] on div "PO # PO-1997" at bounding box center [878, 199] width 156 height 11
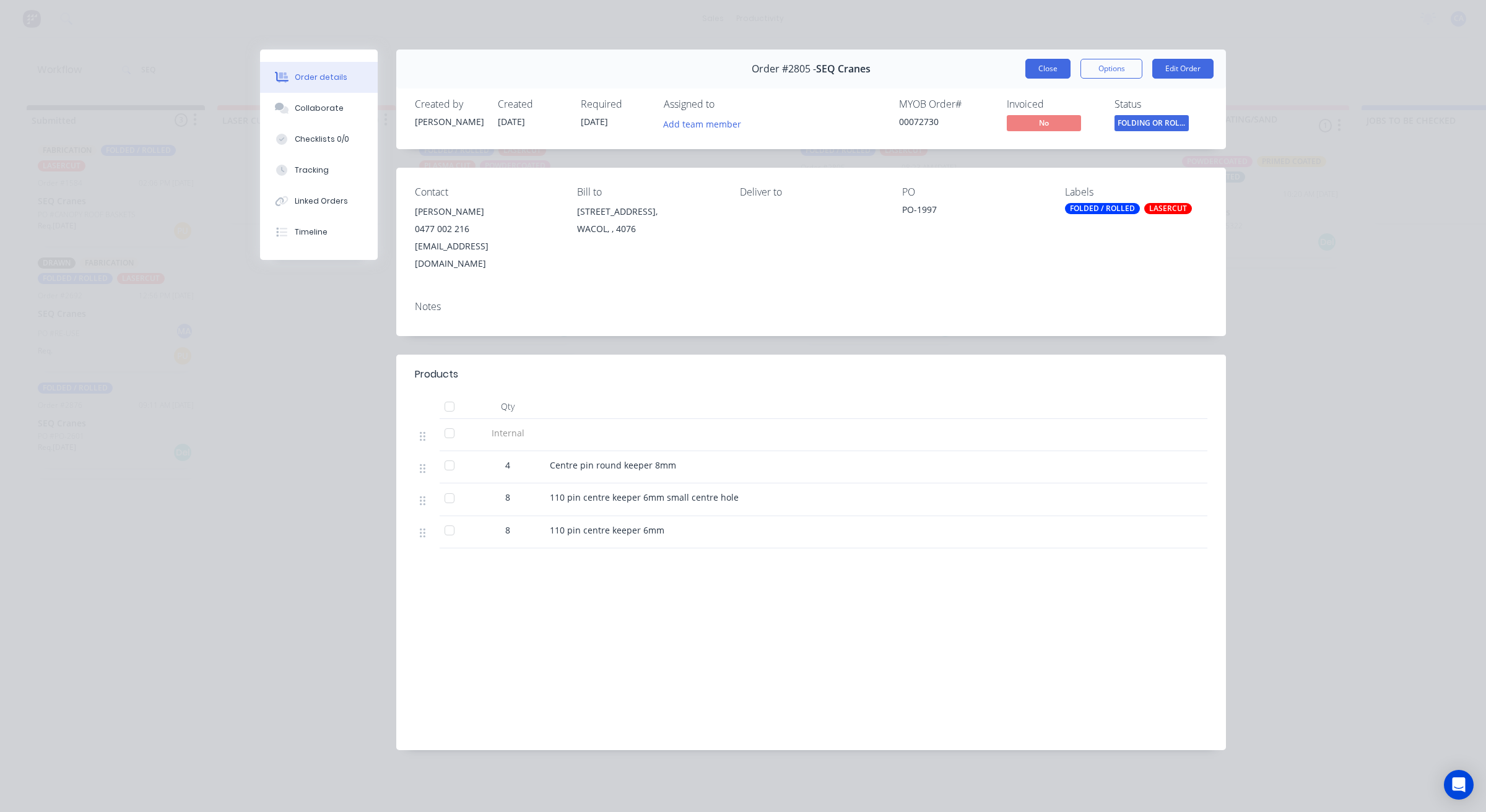
click at [1054, 72] on button "Close" at bounding box center [1047, 69] width 45 height 20
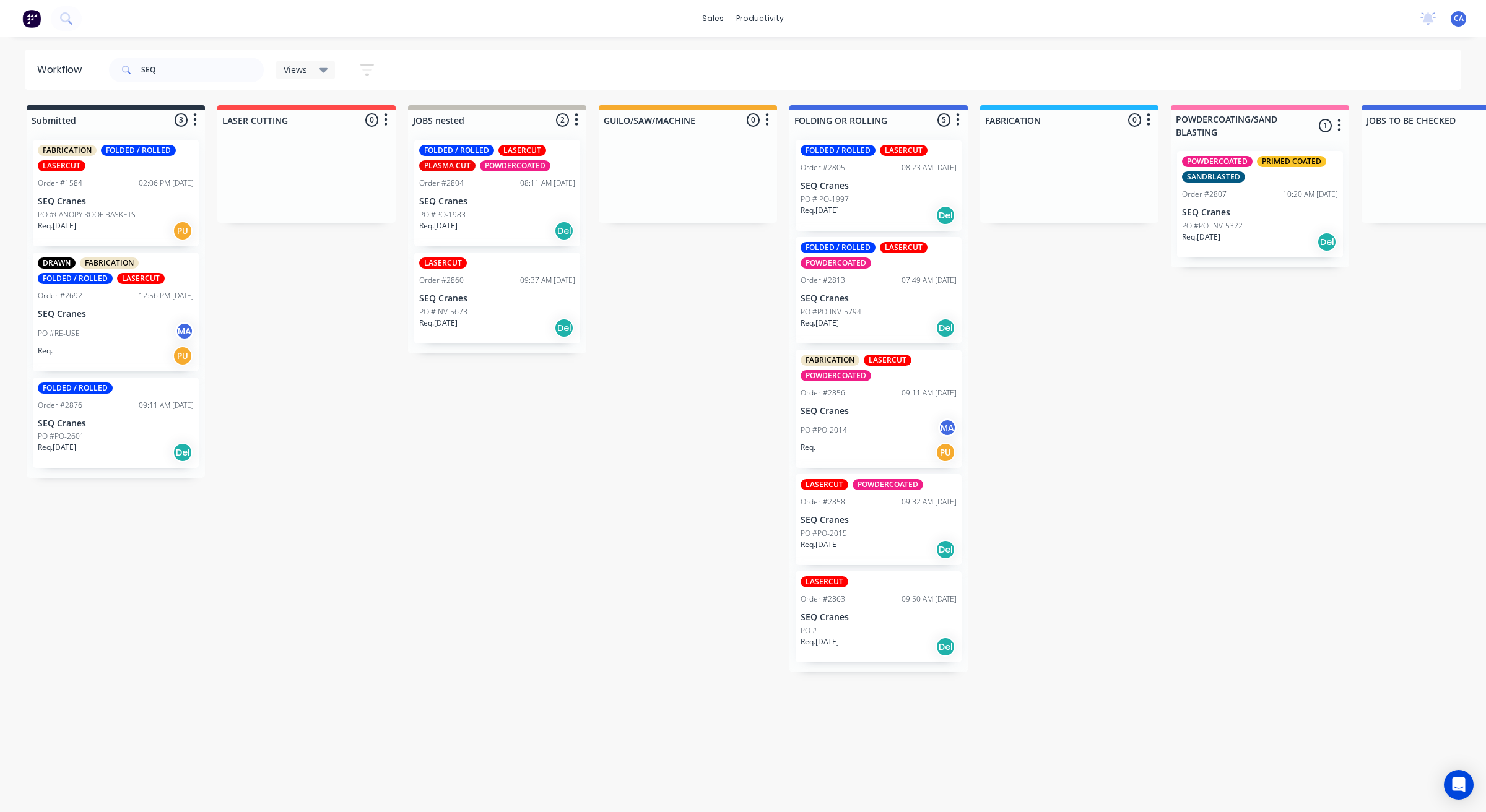
click at [902, 285] on div "07:49 AM [DATE]" at bounding box center [929, 280] width 55 height 11
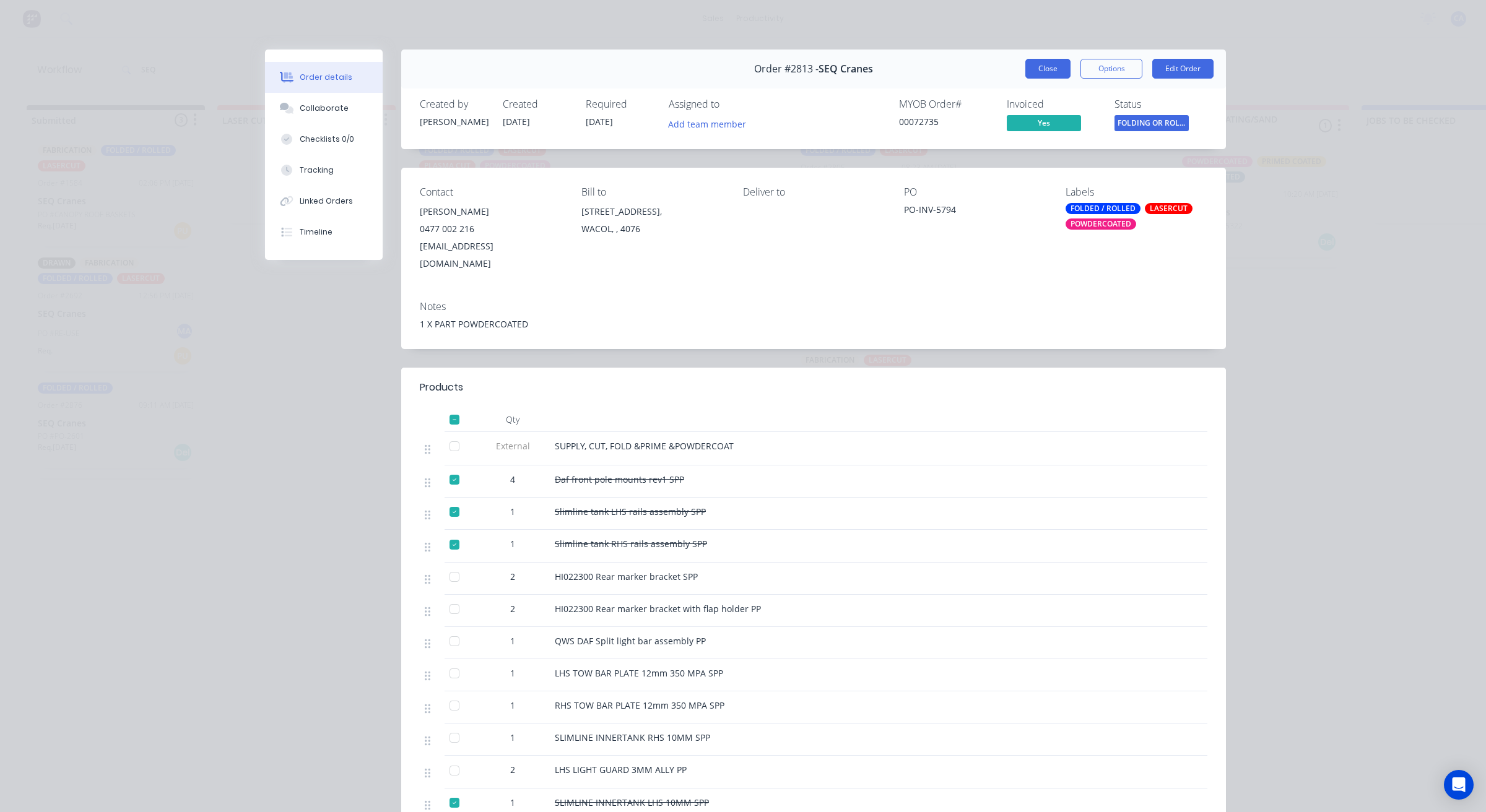
click at [1038, 68] on button "Close" at bounding box center [1047, 69] width 45 height 20
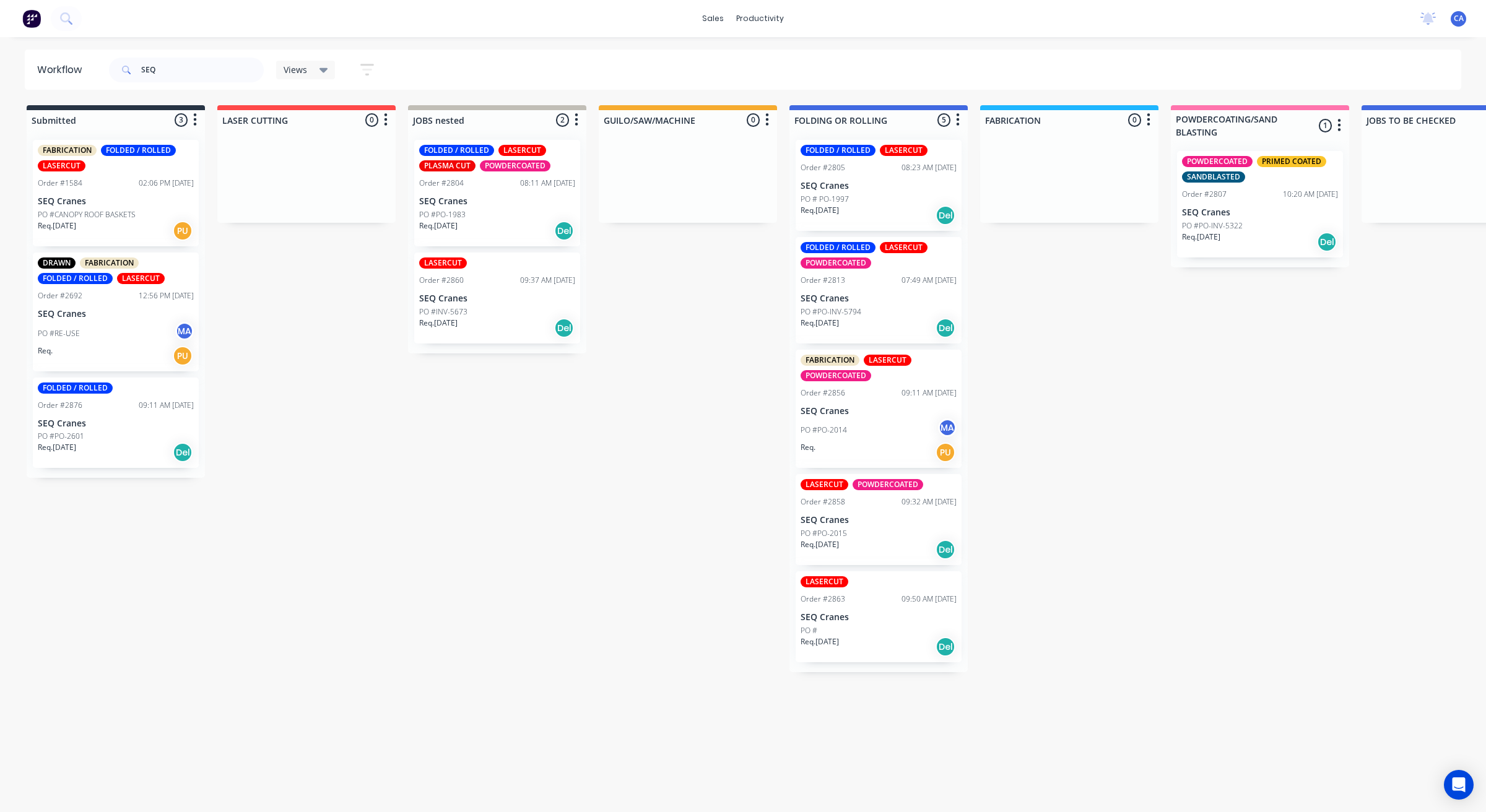
click at [883, 401] on div "FABRICATION LASERCUT POWDERCOATED Order #2856 09:11 AM [DATE] SEQ Cranes PO #PO…" at bounding box center [879, 409] width 166 height 119
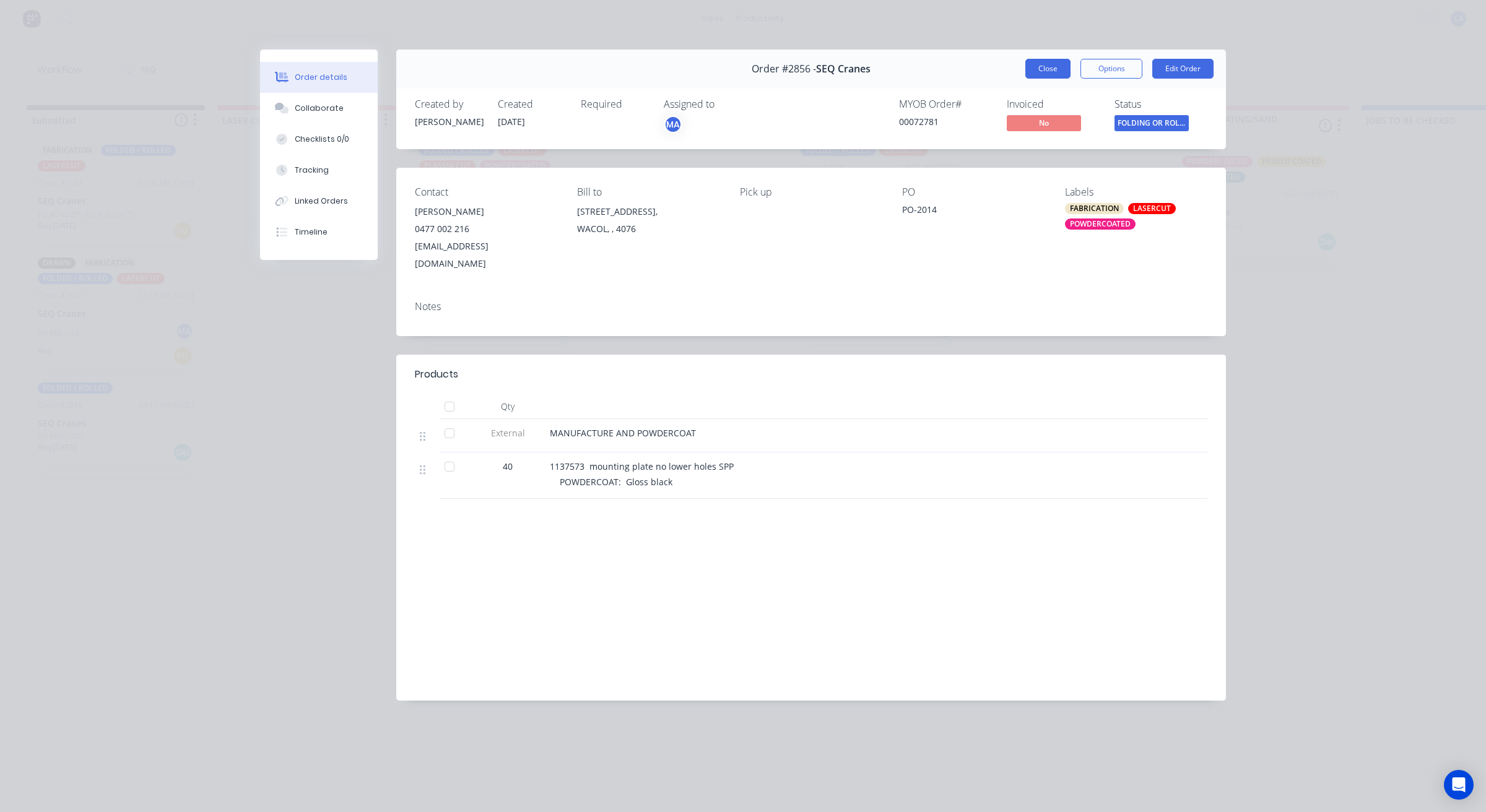
click at [1040, 64] on button "Close" at bounding box center [1047, 69] width 45 height 20
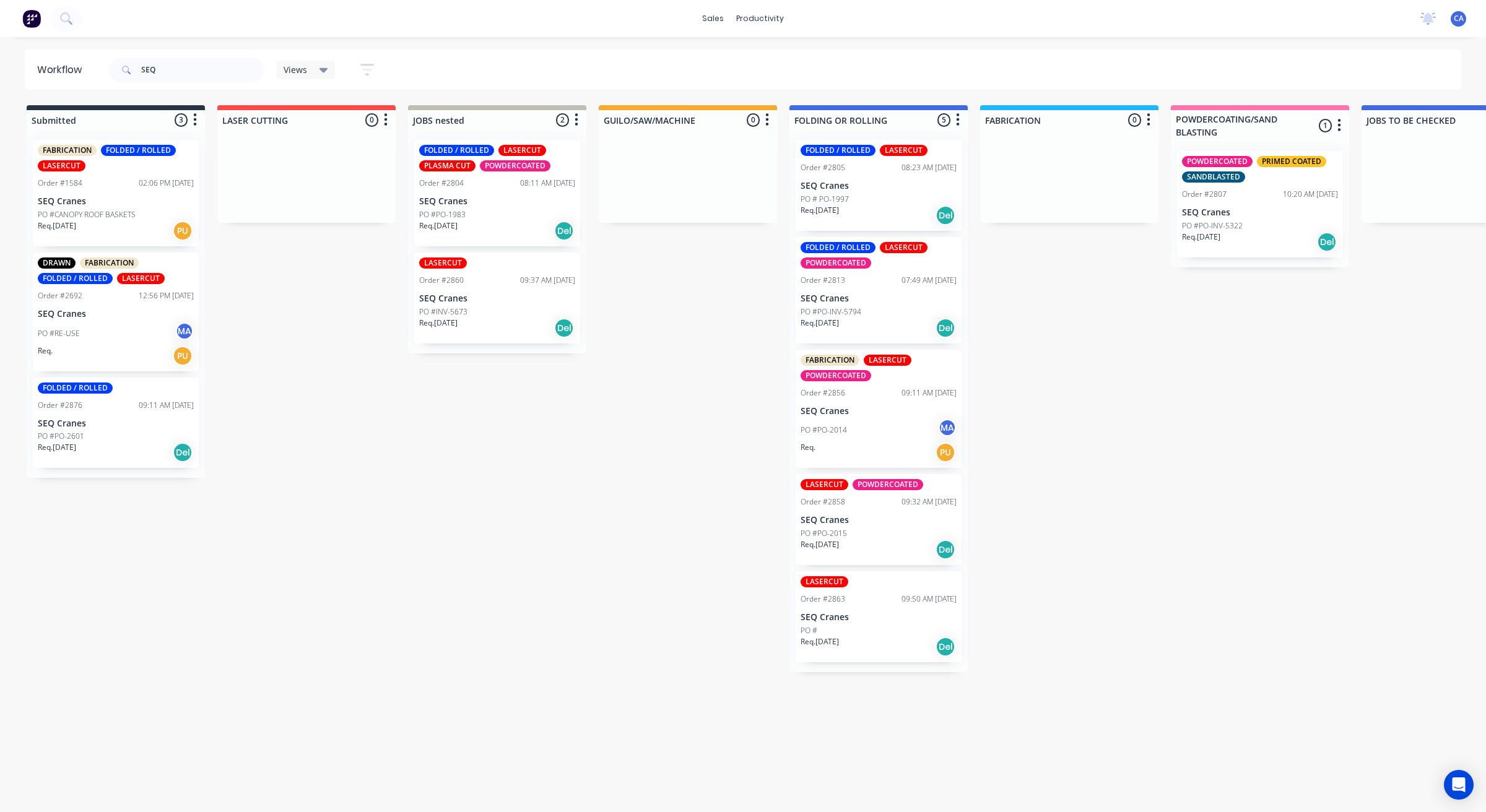
click at [894, 542] on div "Req. [DATE] Del" at bounding box center [878, 550] width 156 height 21
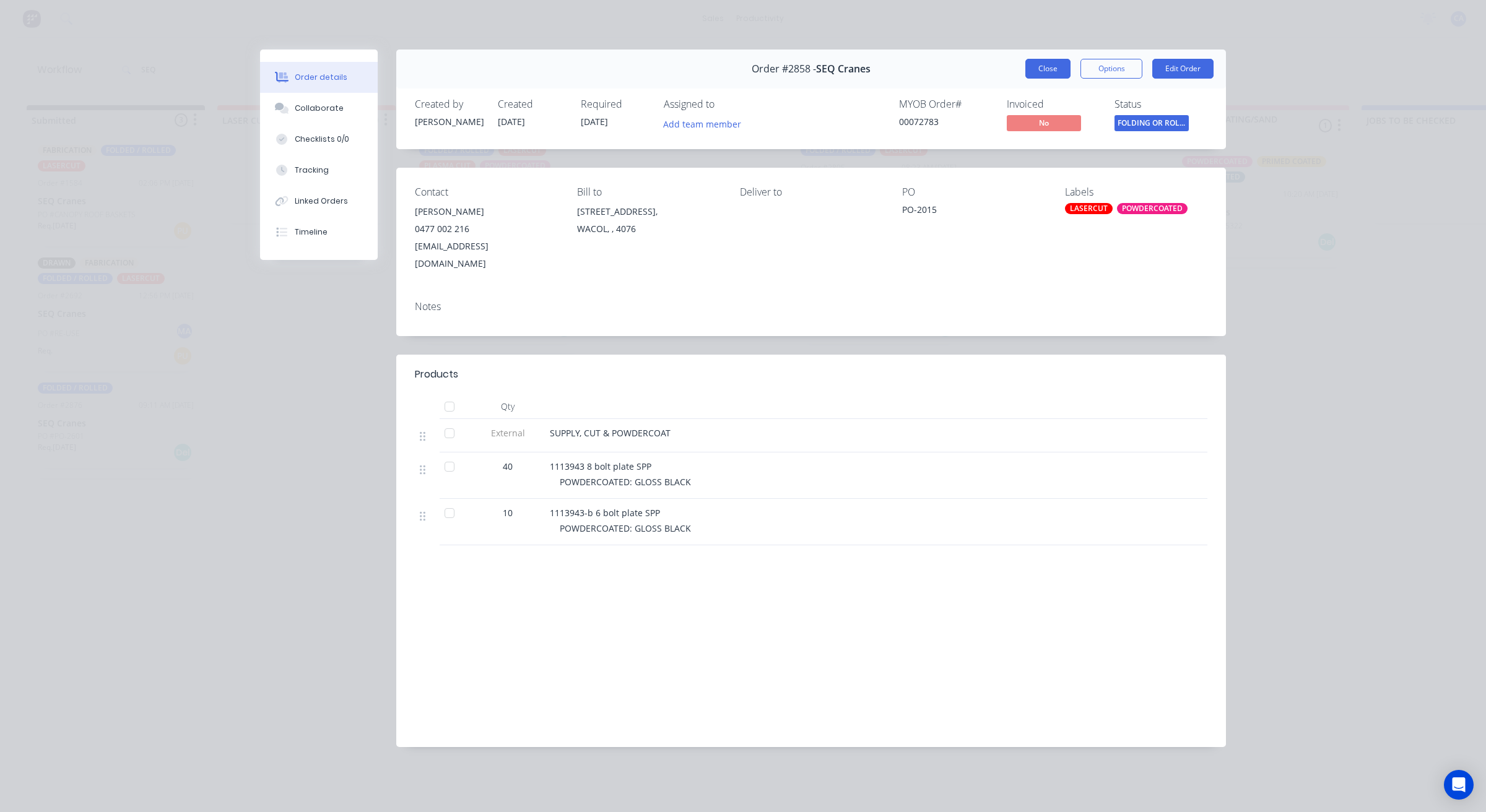
click at [1036, 70] on button "Close" at bounding box center [1047, 69] width 45 height 20
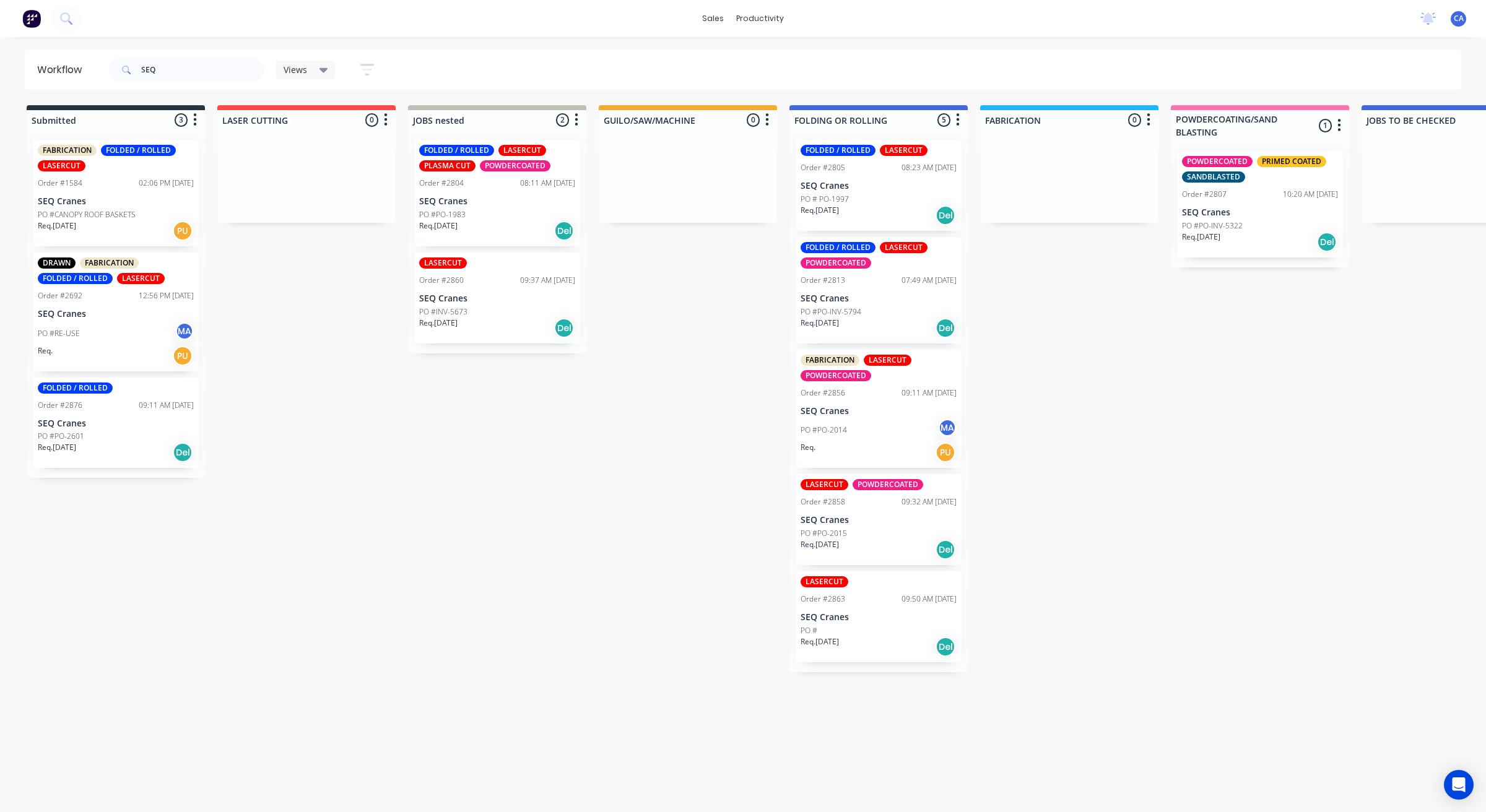
click at [846, 657] on div "LASERCUT Order #2863 09:50 AM [DATE] SEQ Cranes PO # Req. [DATE] Del" at bounding box center [879, 616] width 166 height 91
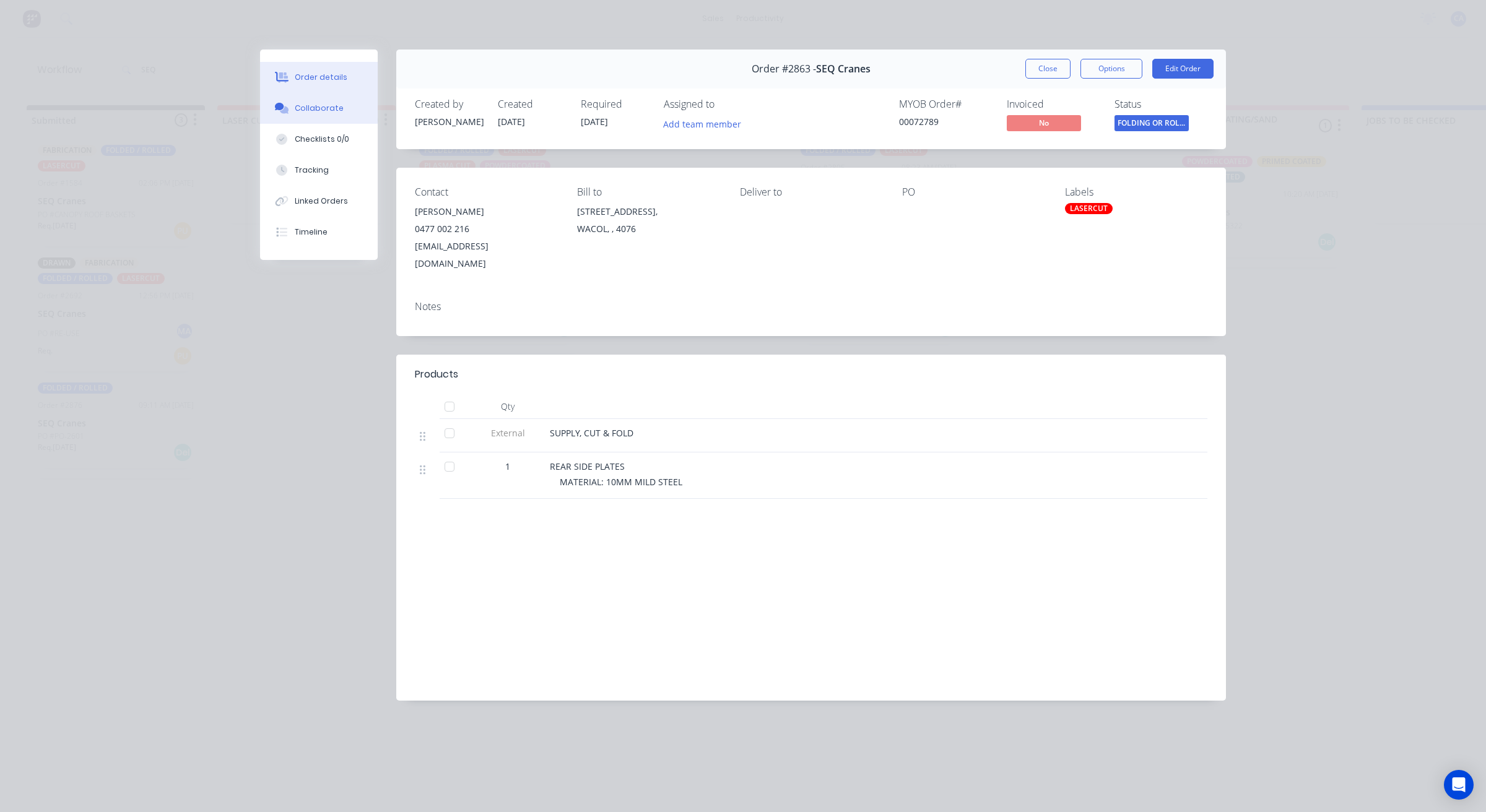
click at [328, 99] on button "Collaborate" at bounding box center [319, 108] width 118 height 31
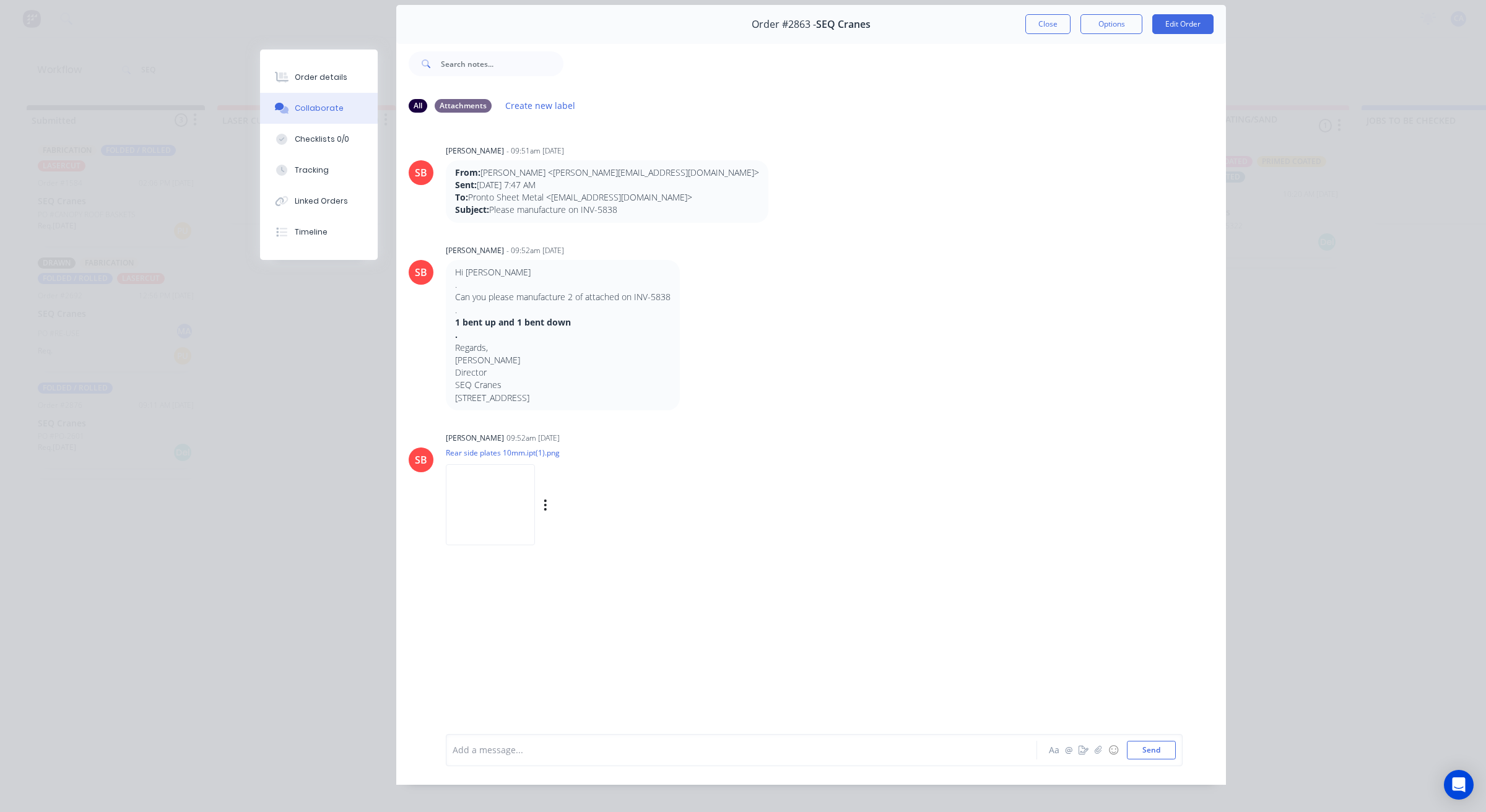
scroll to position [68, 0]
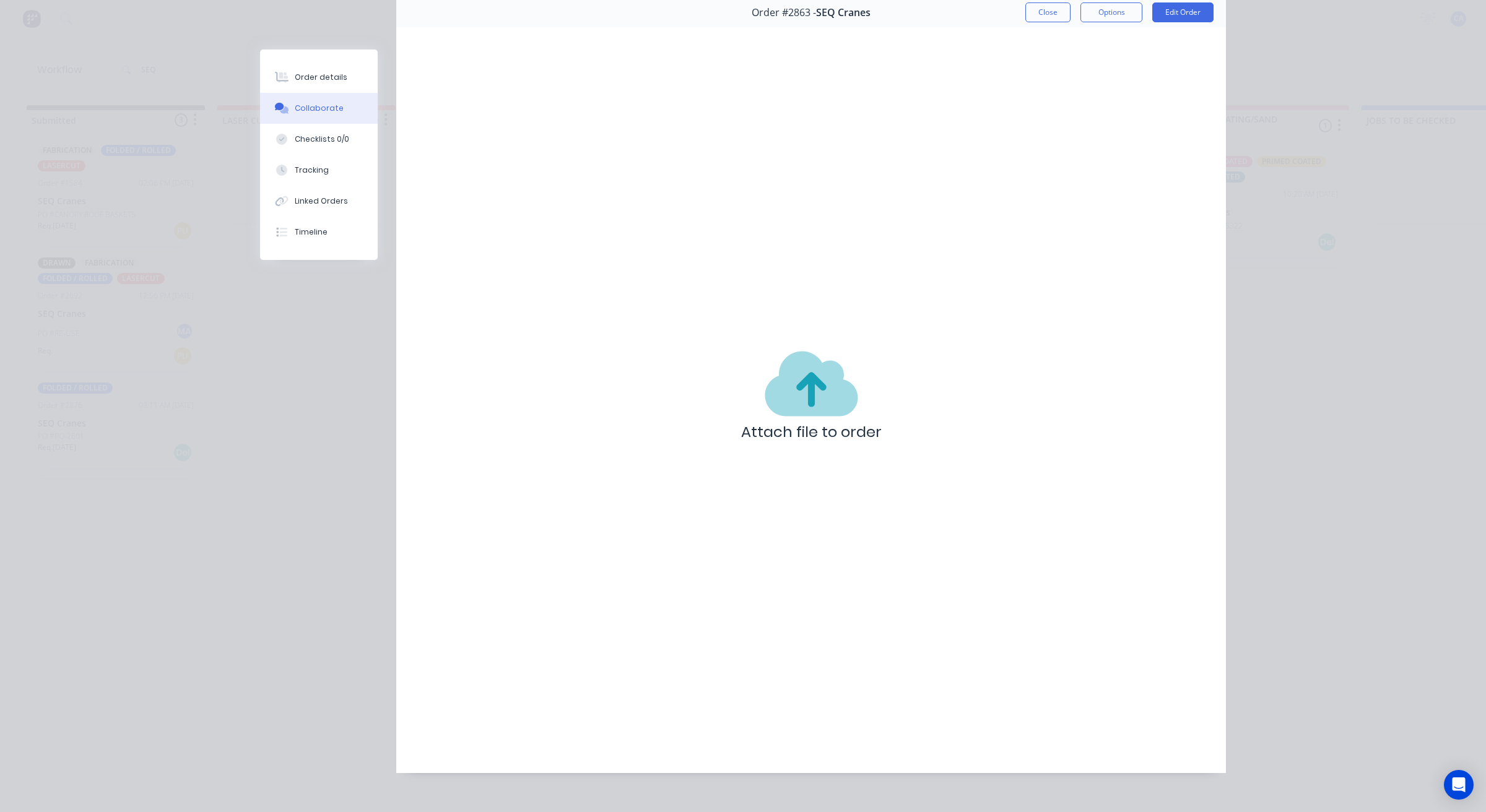
click at [782, 358] on icon at bounding box center [811, 384] width 93 height 65
click at [298, 73] on div "Order details" at bounding box center [321, 77] width 53 height 11
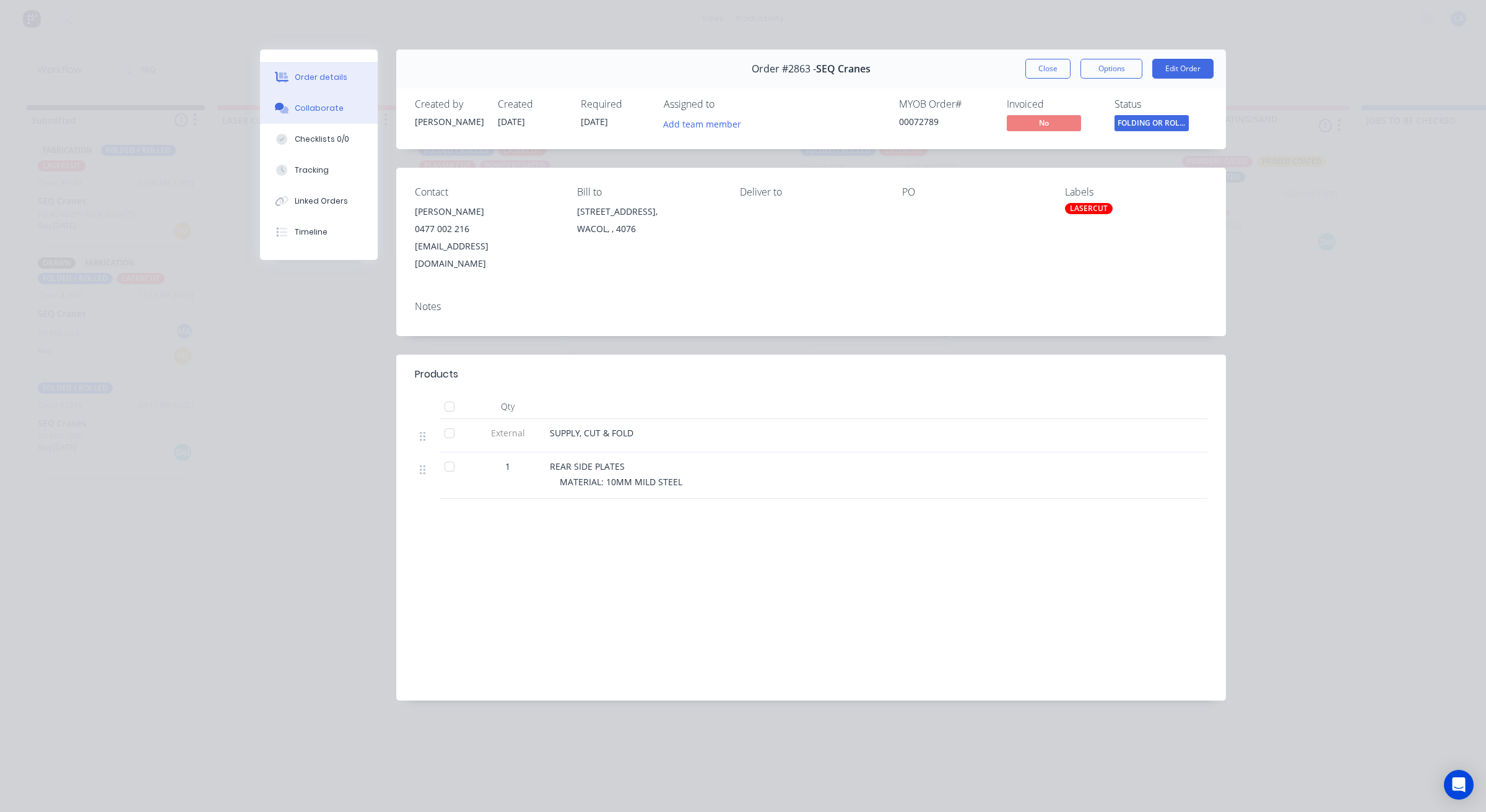
scroll to position [0, 0]
click at [298, 114] on button "Collaborate" at bounding box center [319, 108] width 118 height 31
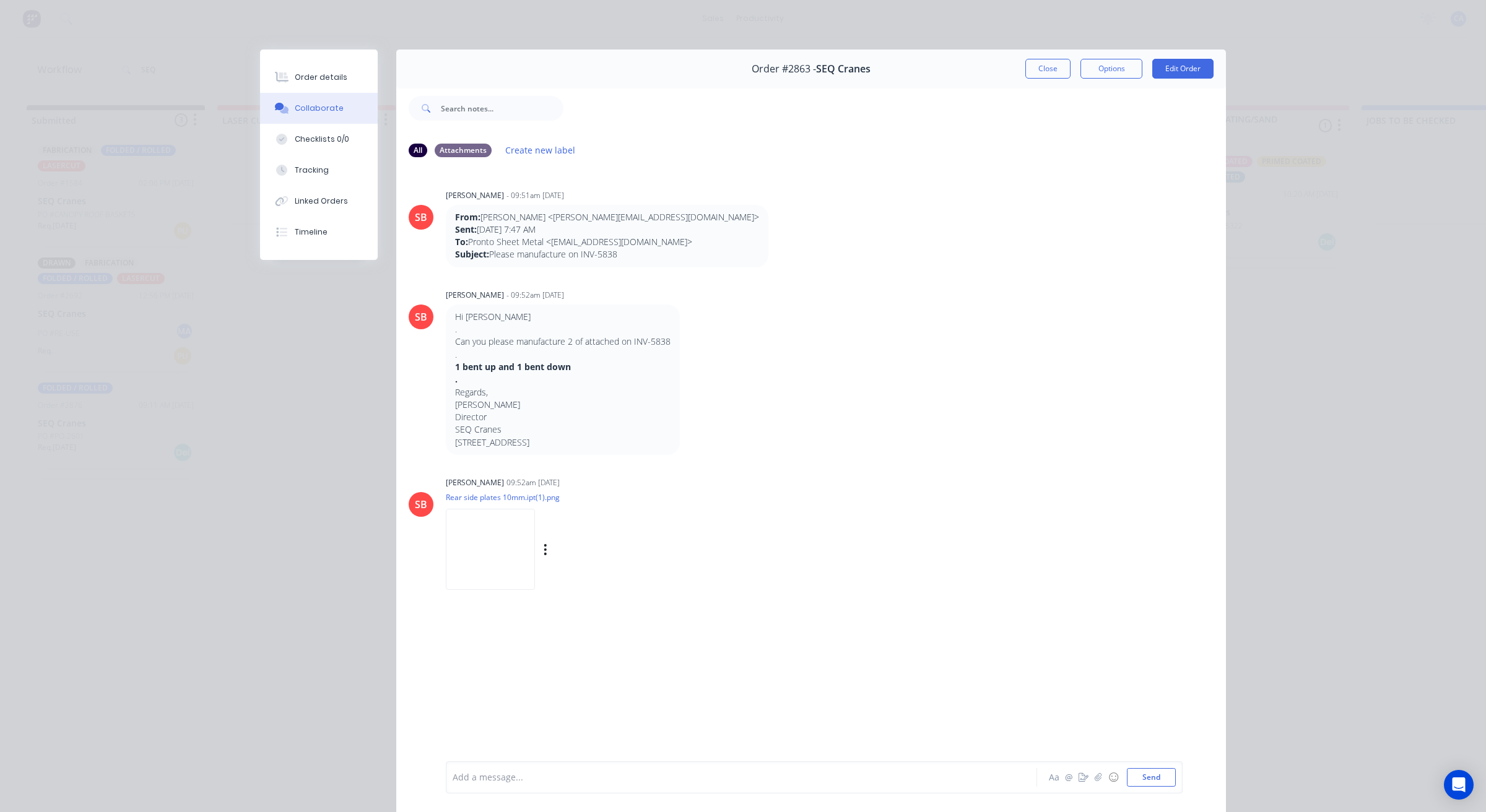
click at [533, 537] on img at bounding box center [490, 550] width 89 height 81
